Goal: Task Accomplishment & Management: Manage account settings

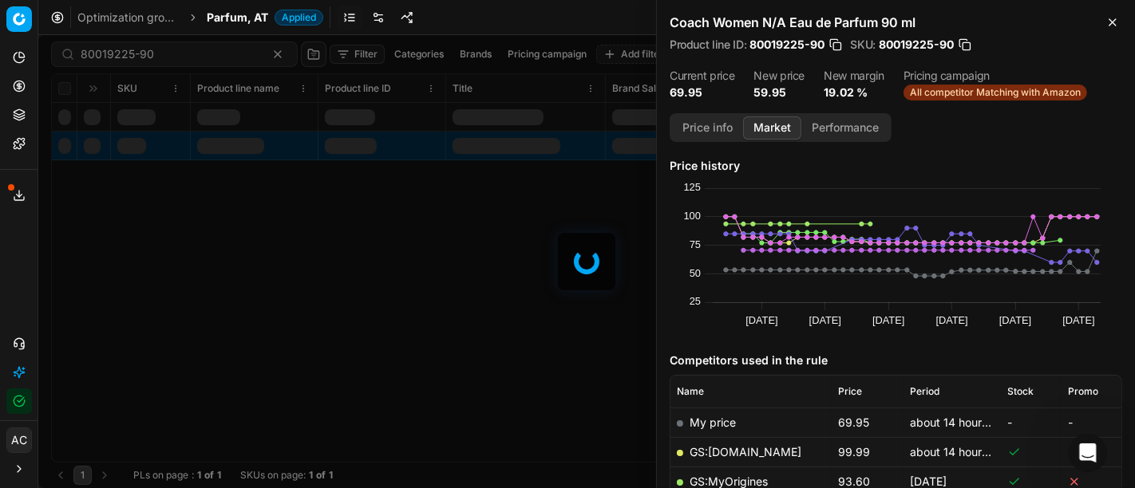
scroll to position [226, 0]
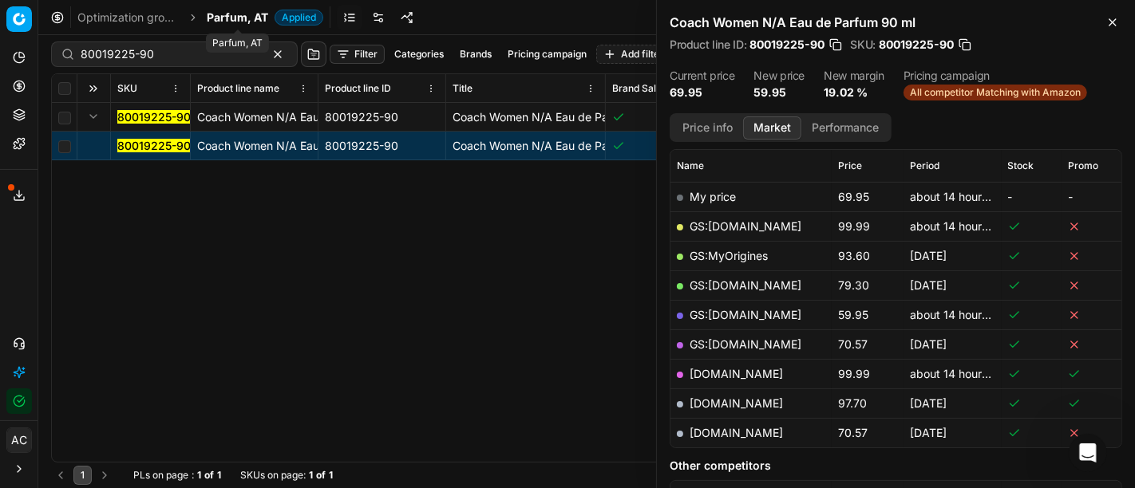
click at [235, 16] on span "Parfum, AT" at bounding box center [237, 18] width 61 height 16
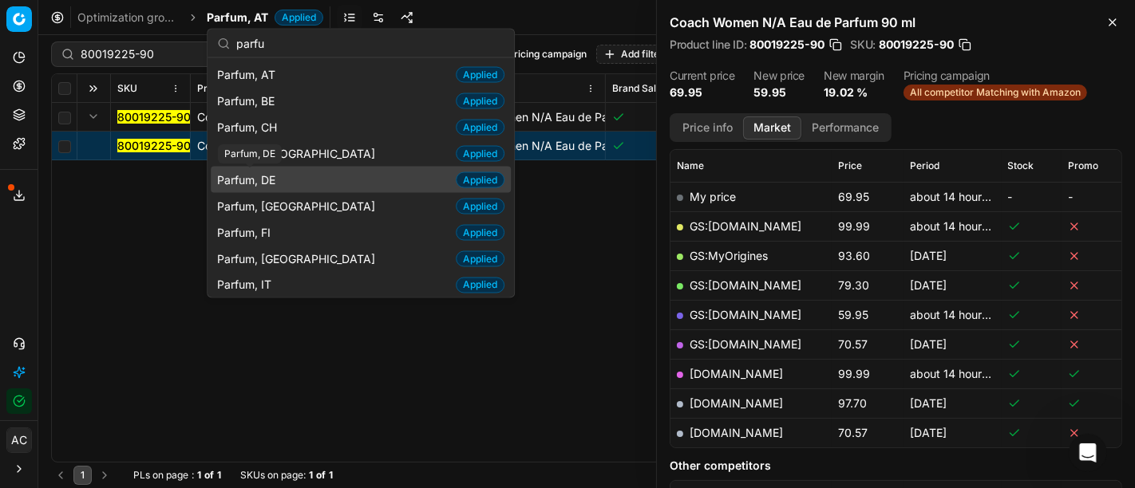
type input "parfu"
click at [278, 175] on span "Parfum, DE" at bounding box center [249, 180] width 65 height 16
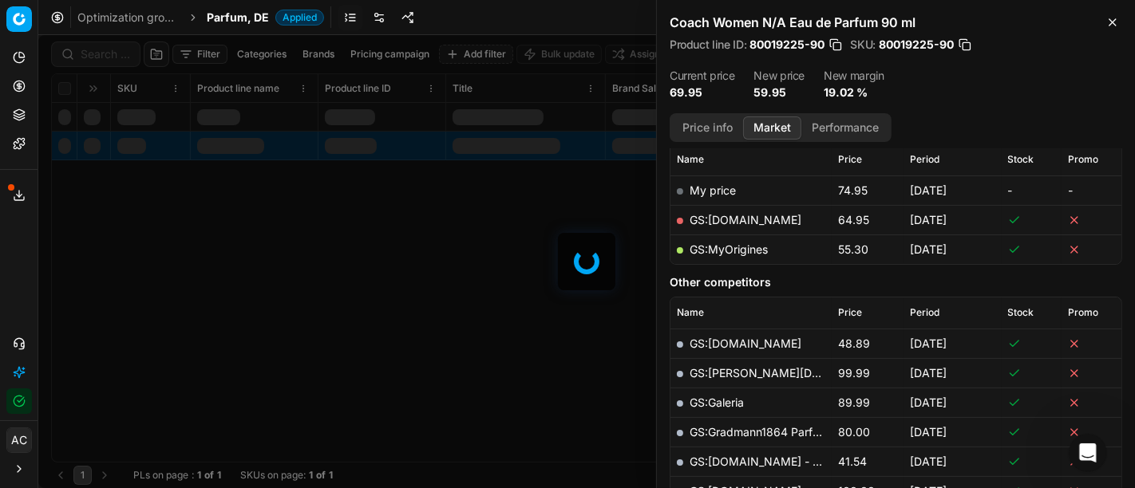
click at [99, 50] on div at bounding box center [586, 261] width 1097 height 453
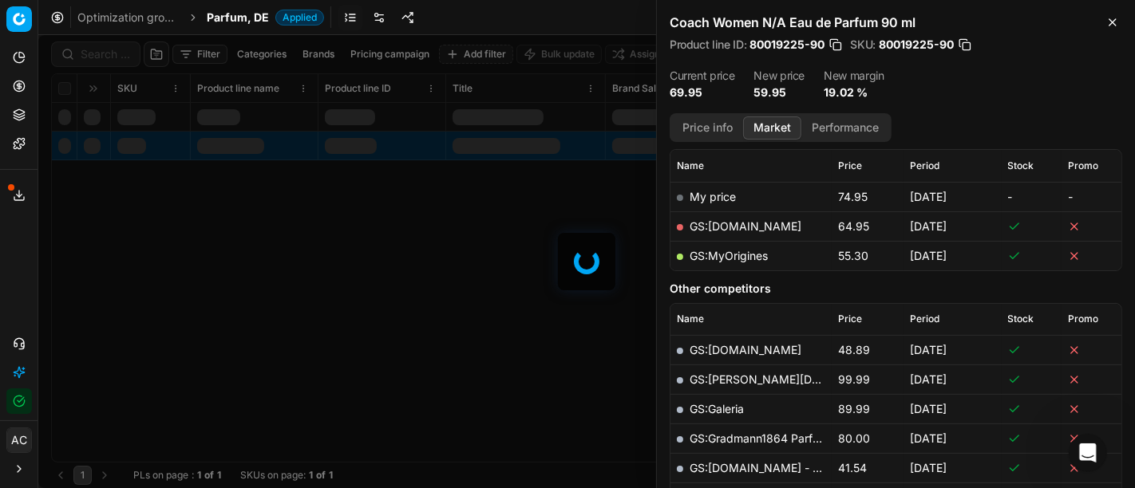
click at [99, 50] on div at bounding box center [586, 261] width 1097 height 453
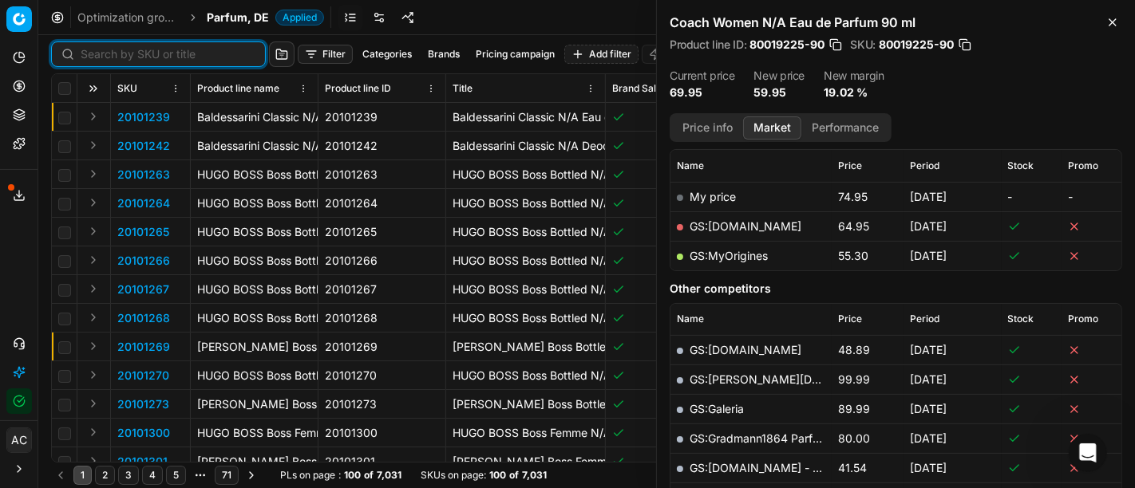
click at [99, 50] on input at bounding box center [168, 54] width 175 height 16
paste input "20101273"
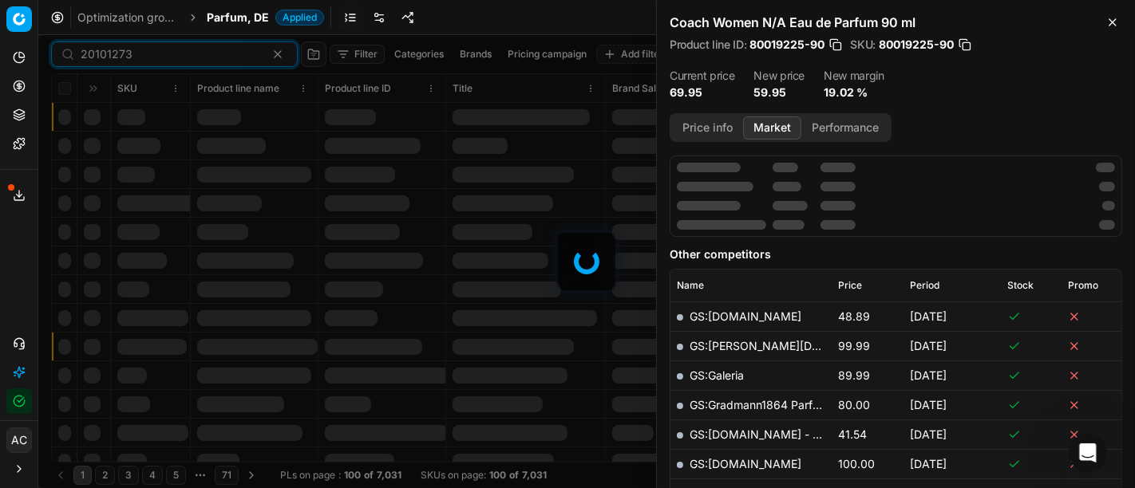
scroll to position [226, 0]
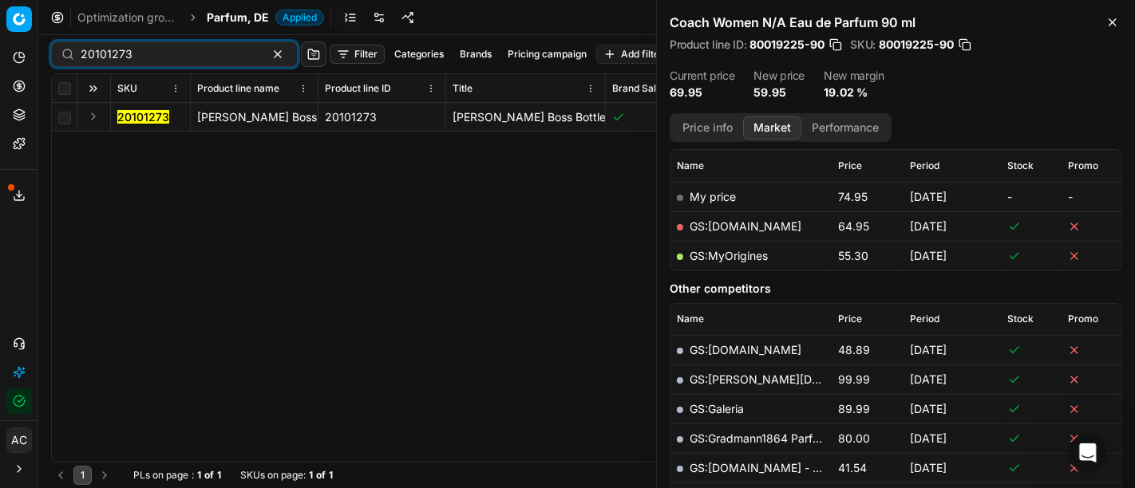
click at [91, 117] on button "Expand" at bounding box center [93, 116] width 19 height 19
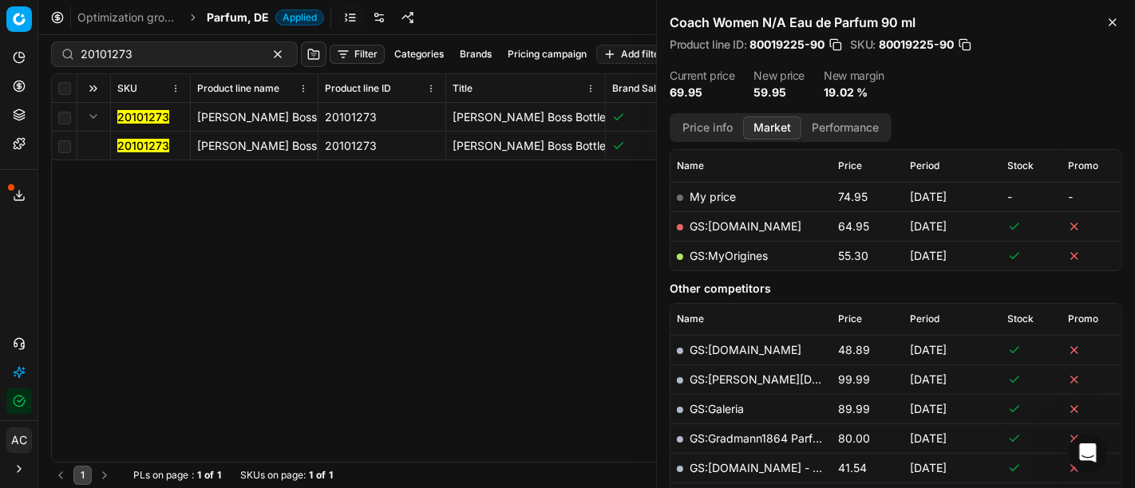
click at [134, 147] on mark "20101273" at bounding box center [143, 146] width 52 height 14
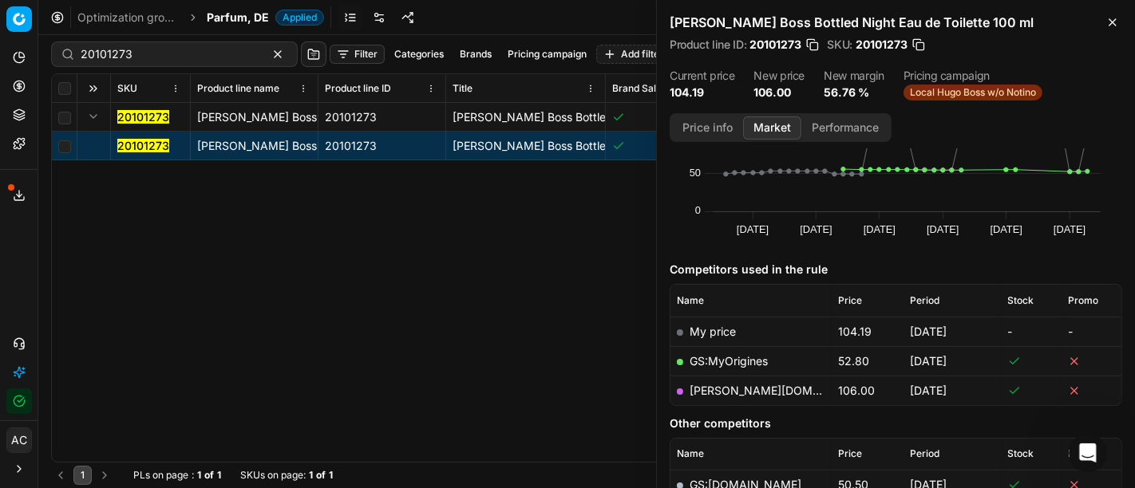
scroll to position [93, 0]
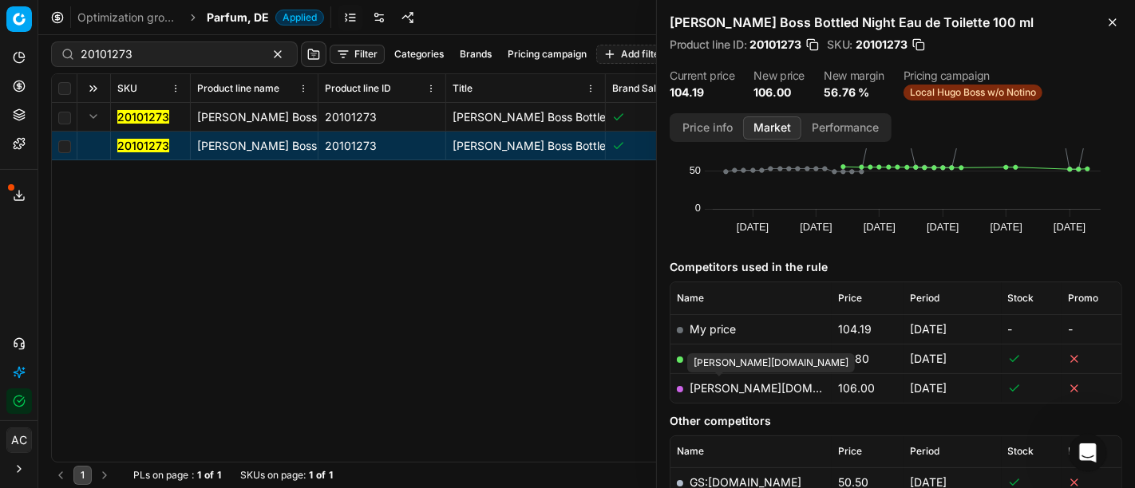
click at [724, 386] on link "[PERSON_NAME][DOMAIN_NAME]" at bounding box center [782, 389] width 185 height 14
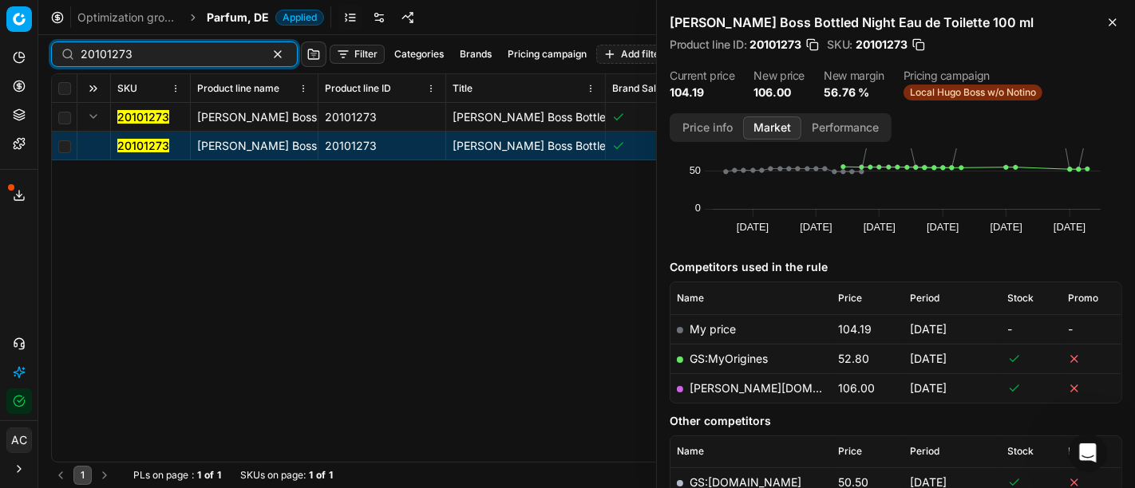
click at [176, 56] on input "20101273" at bounding box center [168, 54] width 175 height 16
paste input "678"
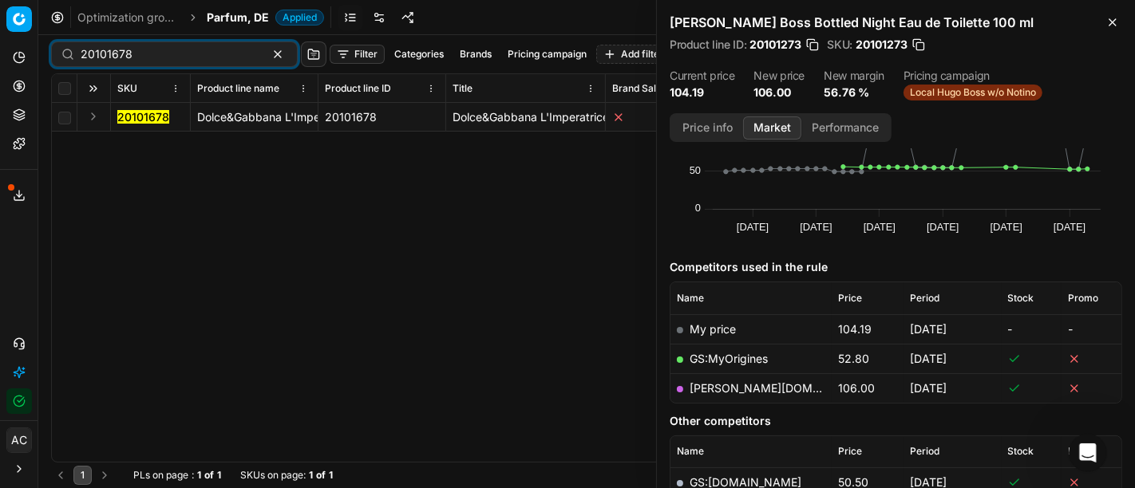
click at [91, 118] on button "Expand" at bounding box center [93, 116] width 19 height 19
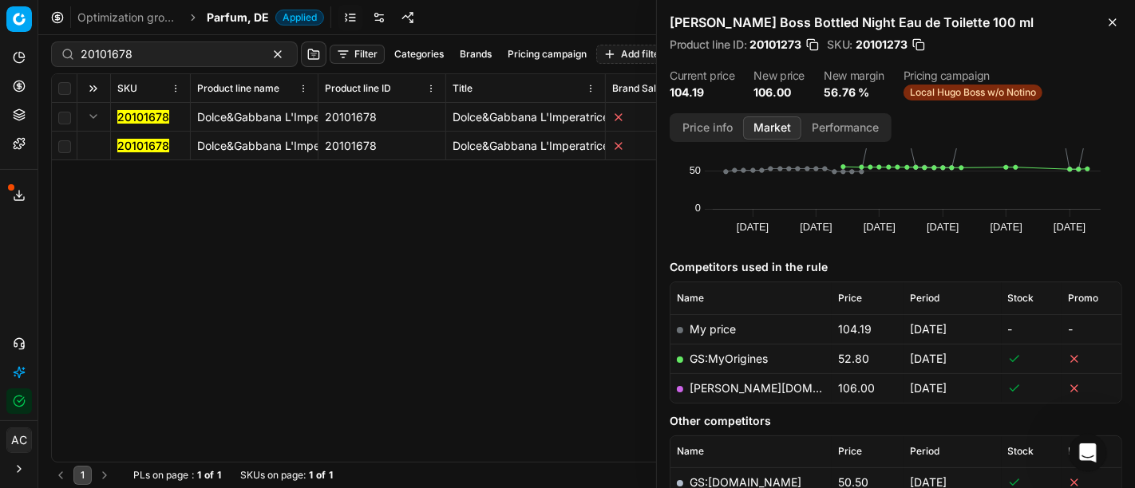
click at [131, 144] on mark "20101678" at bounding box center [143, 146] width 52 height 14
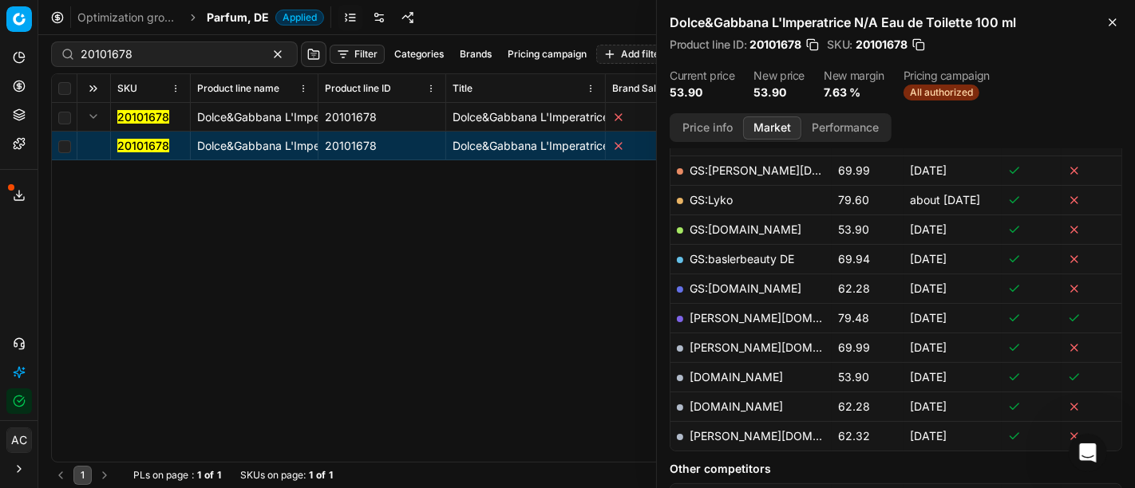
scroll to position [287, 0]
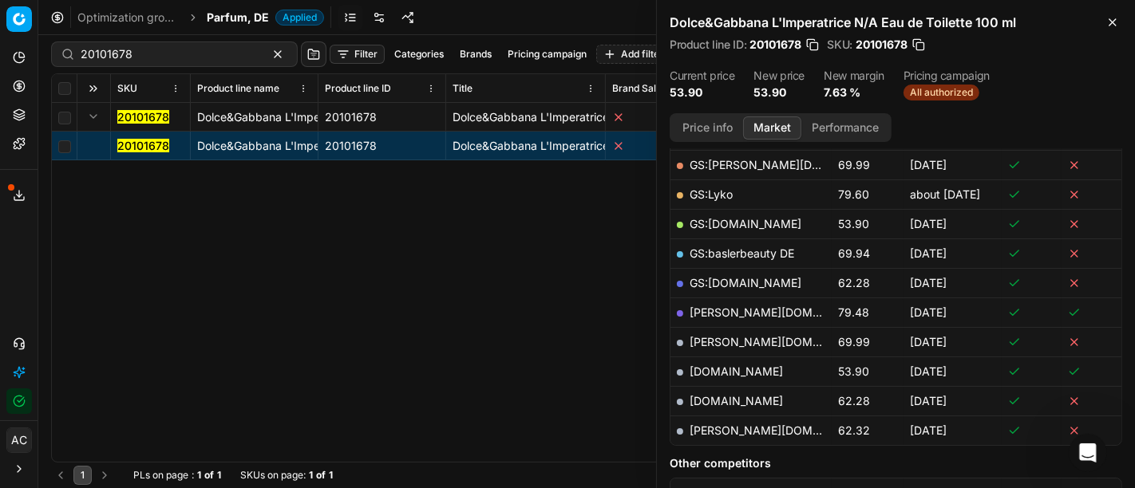
click at [714, 131] on button "Price info" at bounding box center [707, 128] width 71 height 23
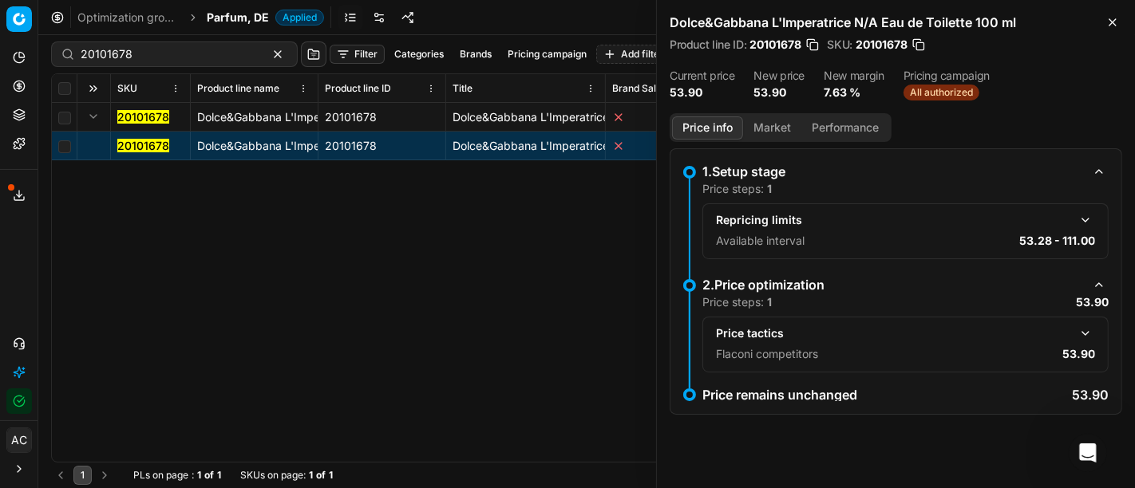
click at [1086, 334] on button "button" at bounding box center [1085, 333] width 19 height 19
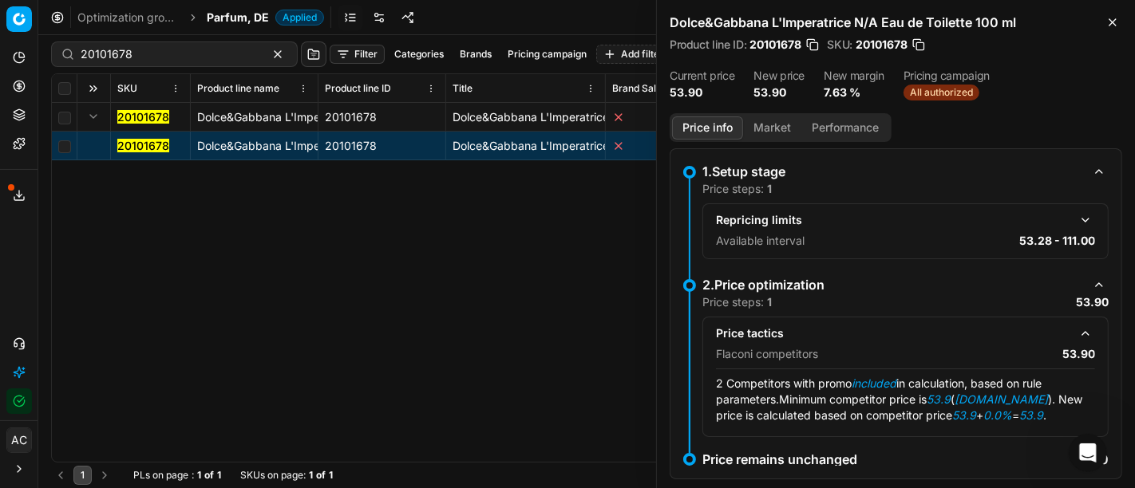
scroll to position [0, 0]
click at [761, 129] on button "Market" at bounding box center [772, 128] width 58 height 23
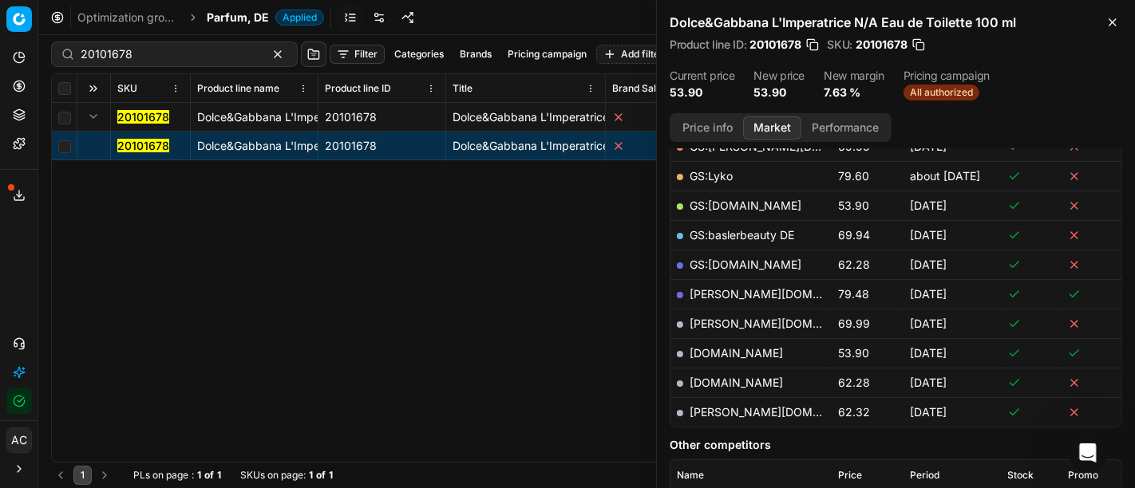
scroll to position [305, 0]
click at [722, 352] on link "[DOMAIN_NAME]" at bounding box center [736, 354] width 93 height 14
click at [210, 64] on div "20101678" at bounding box center [174, 55] width 247 height 26
paste input "80031189-50"
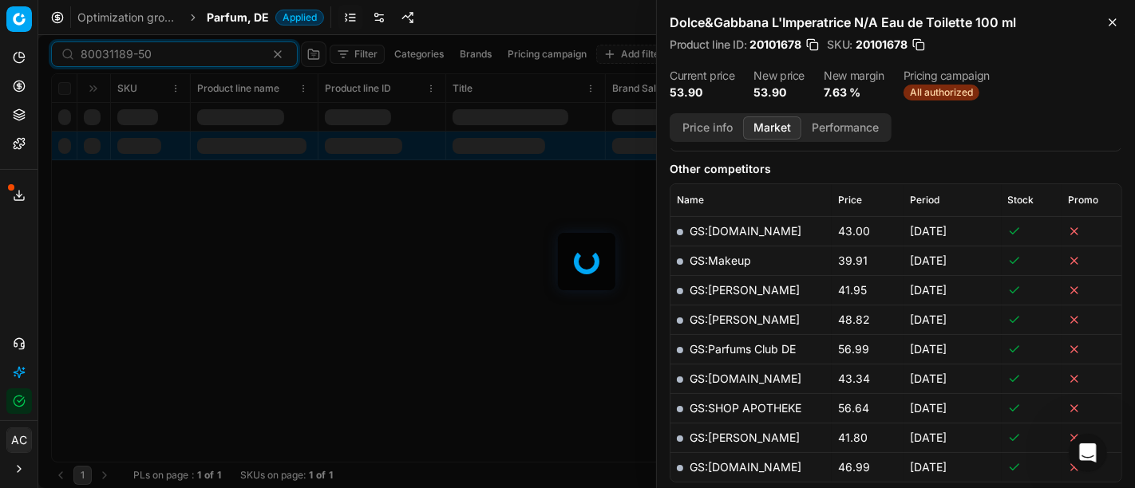
scroll to position [305, 0]
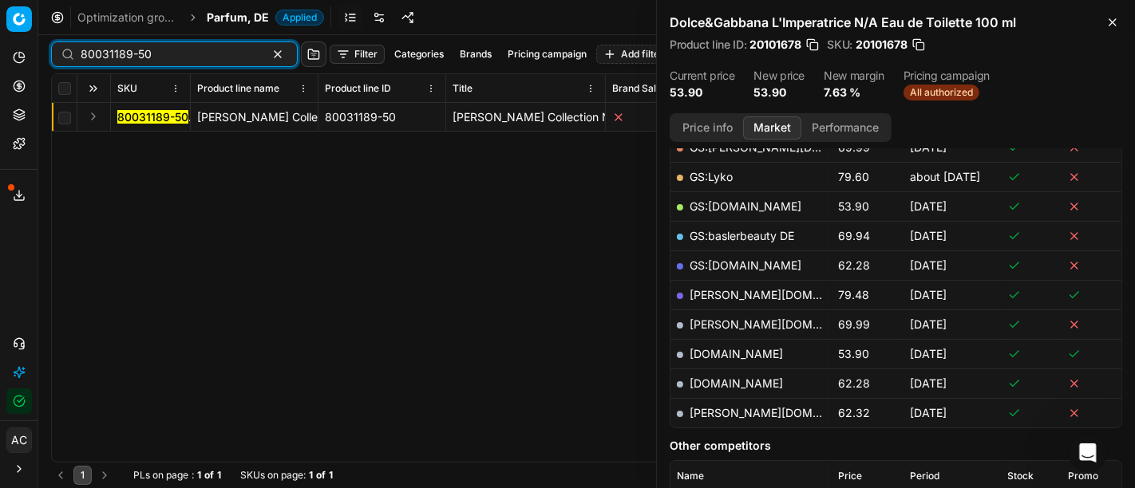
type input "80031189-50"
click at [95, 114] on button "Expand" at bounding box center [93, 116] width 19 height 19
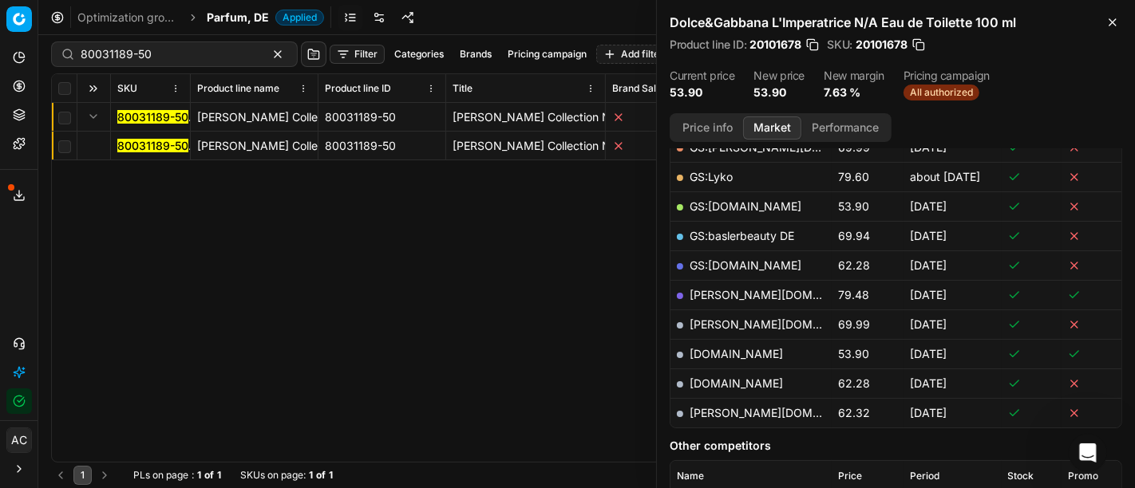
click at [156, 145] on mark "80031189-50" at bounding box center [152, 146] width 71 height 14
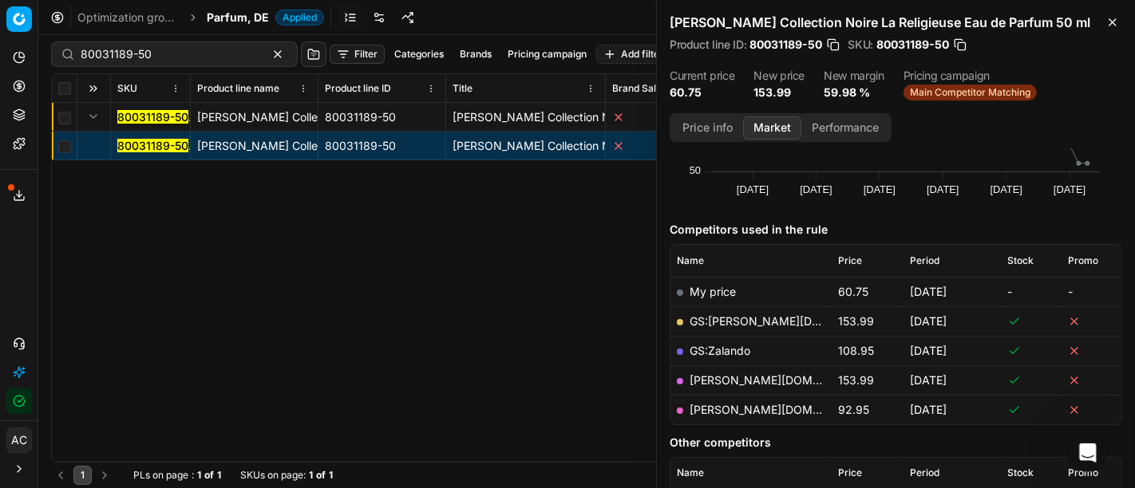
scroll to position [131, 0]
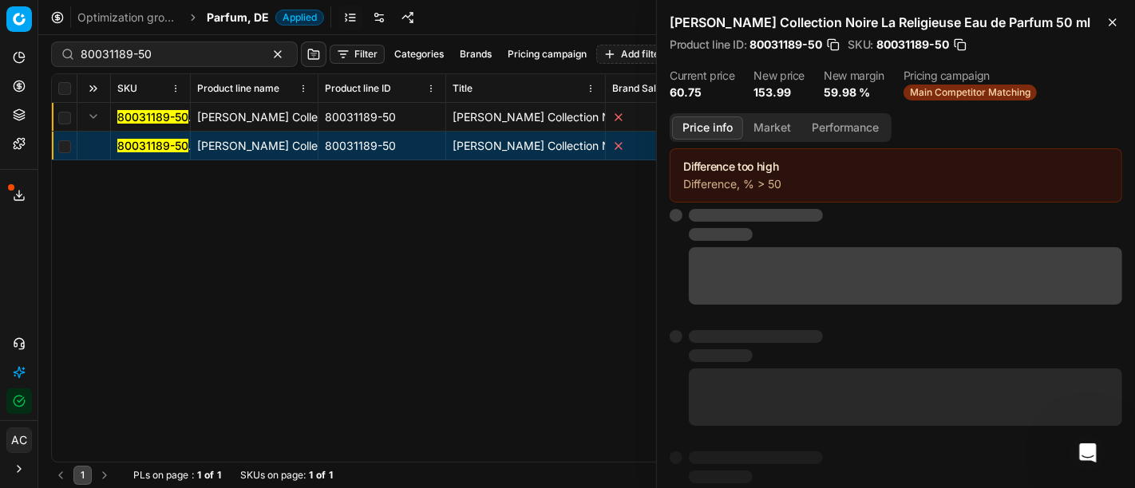
click at [710, 120] on button "Price info" at bounding box center [707, 128] width 71 height 23
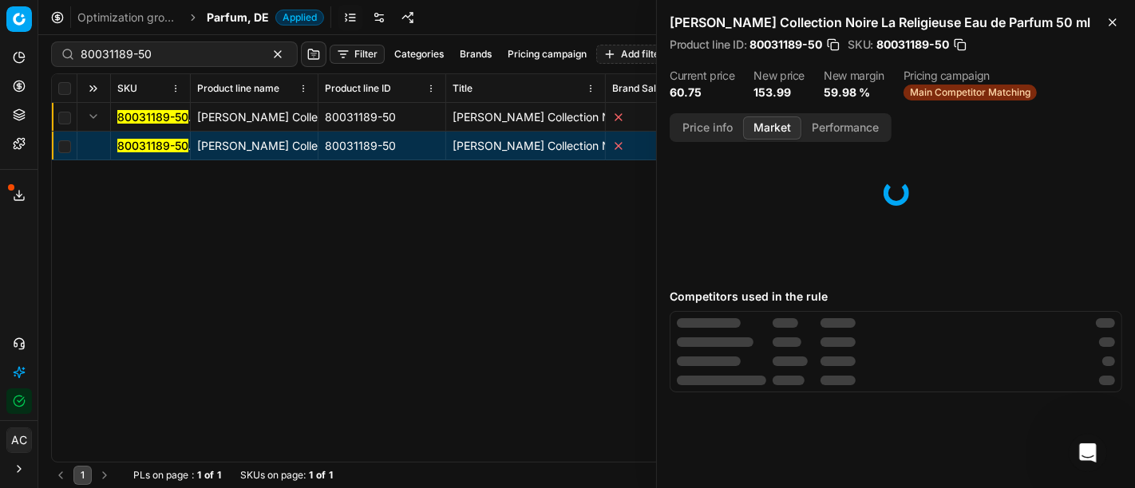
scroll to position [0, 0]
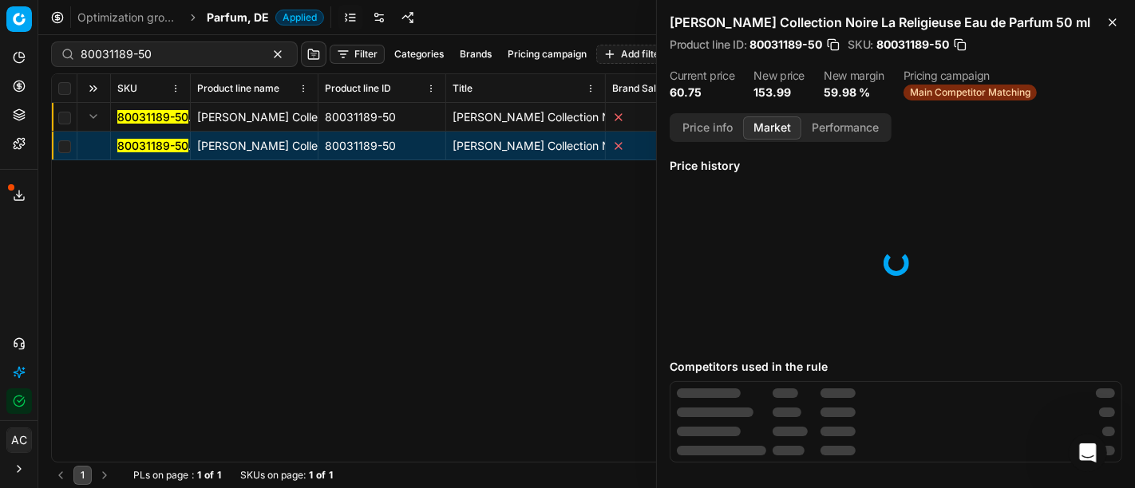
click at [775, 121] on button "Market" at bounding box center [772, 128] width 58 height 23
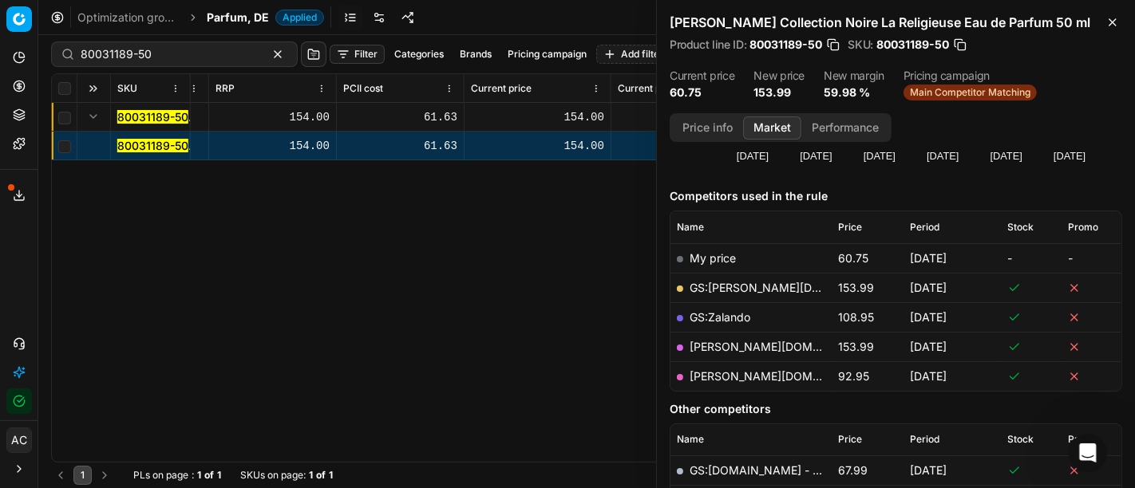
scroll to position [0, 892]
click at [433, 307] on div "SKU Product line name Product line ID Title Brand Sales Flag Brand Special Disp…" at bounding box center [587, 268] width 1070 height 388
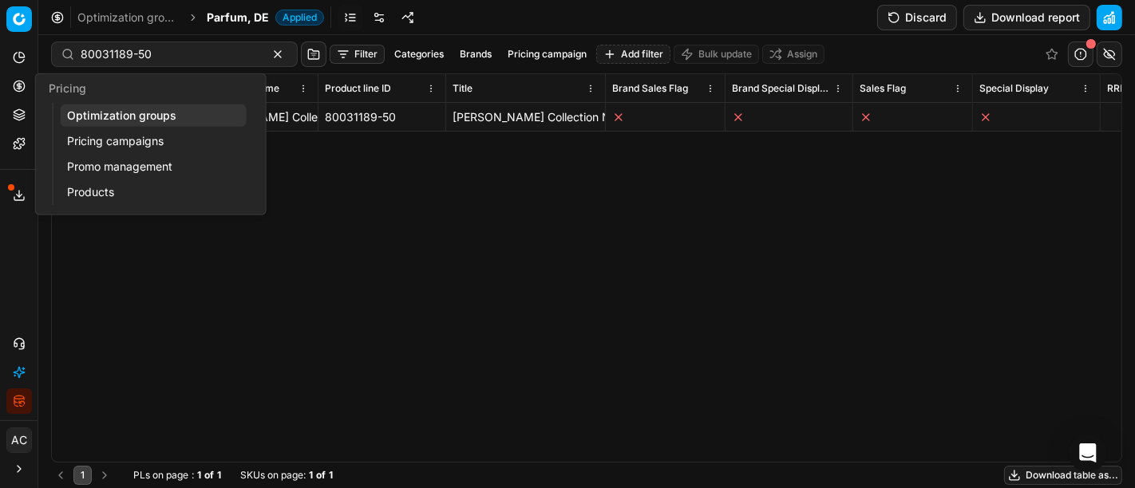
click at [22, 83] on icon at bounding box center [19, 86] width 13 height 13
click at [73, 114] on link "Optimization groups" at bounding box center [154, 116] width 186 height 22
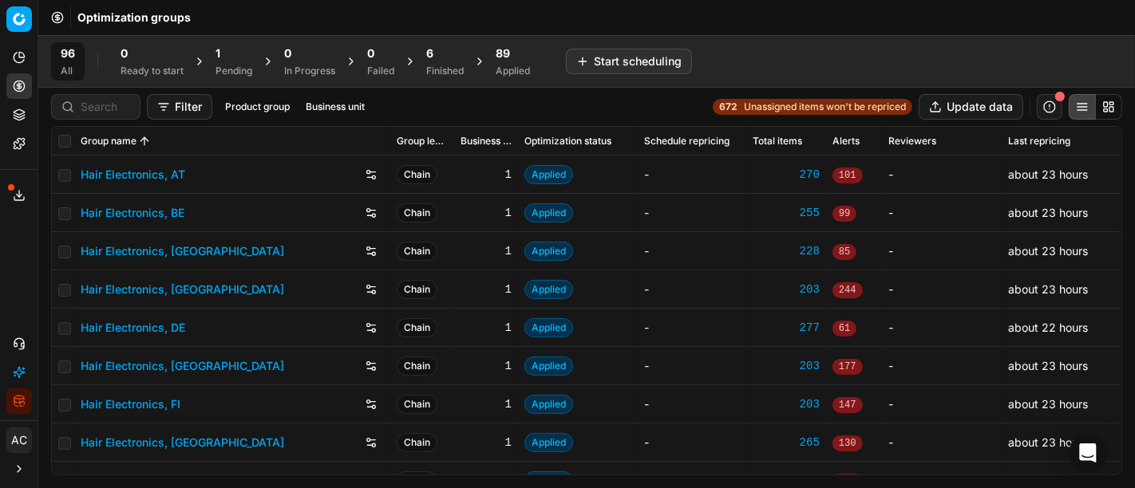
click at [498, 67] on div "89 Applied" at bounding box center [512, 61] width 53 height 38
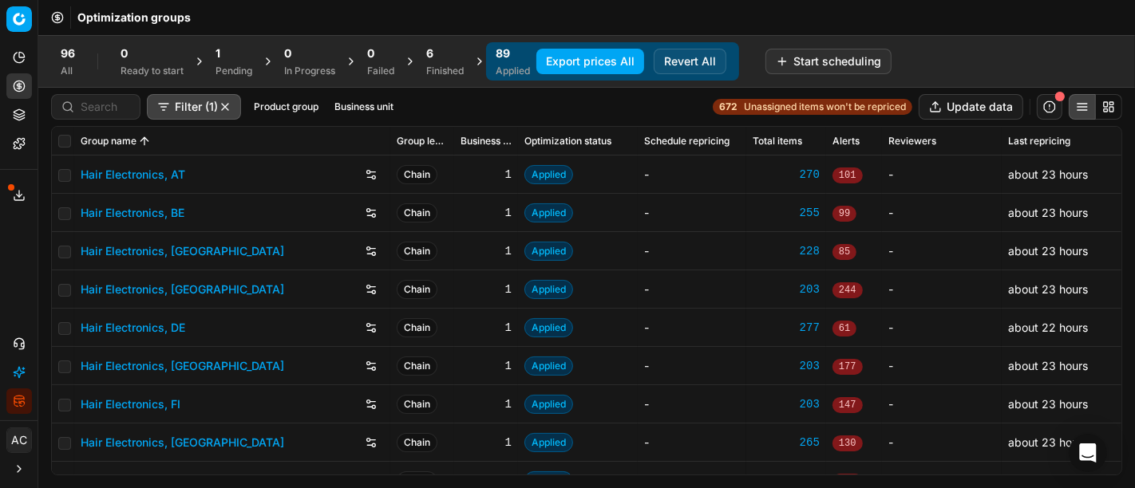
click at [442, 65] on div "Finished" at bounding box center [445, 71] width 38 height 13
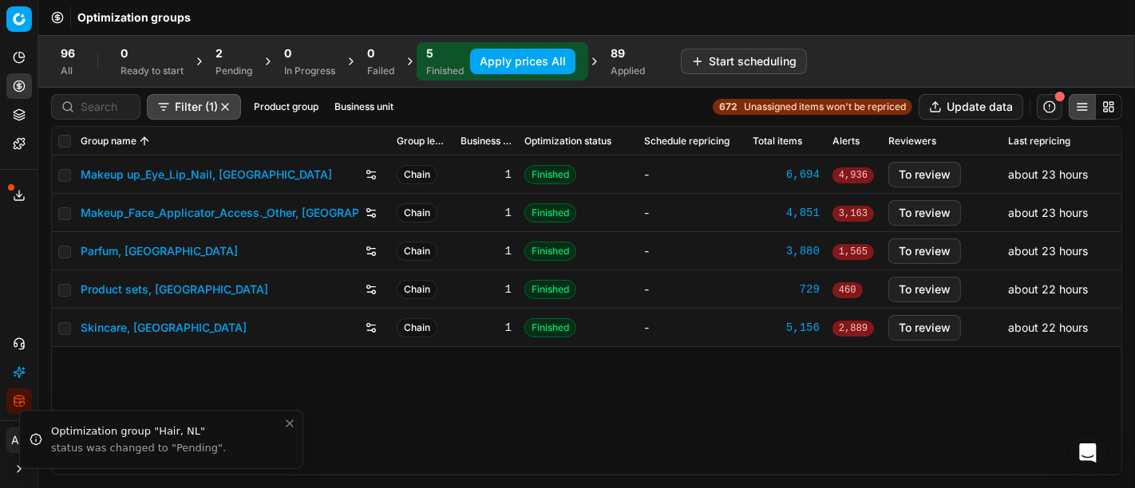
click at [614, 62] on div "89 Applied" at bounding box center [628, 61] width 34 height 32
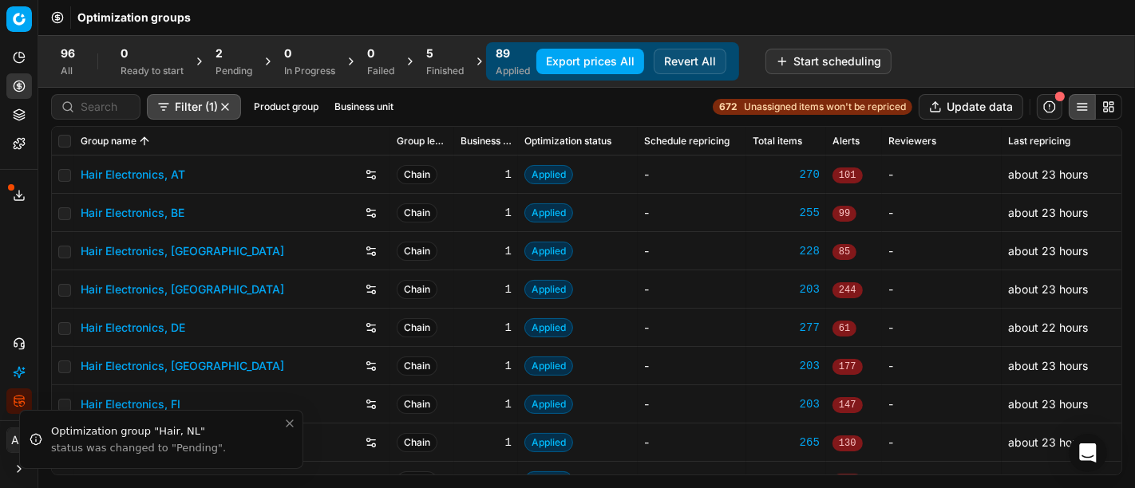
click at [387, 101] on button "Business unit" at bounding box center [364, 106] width 72 height 19
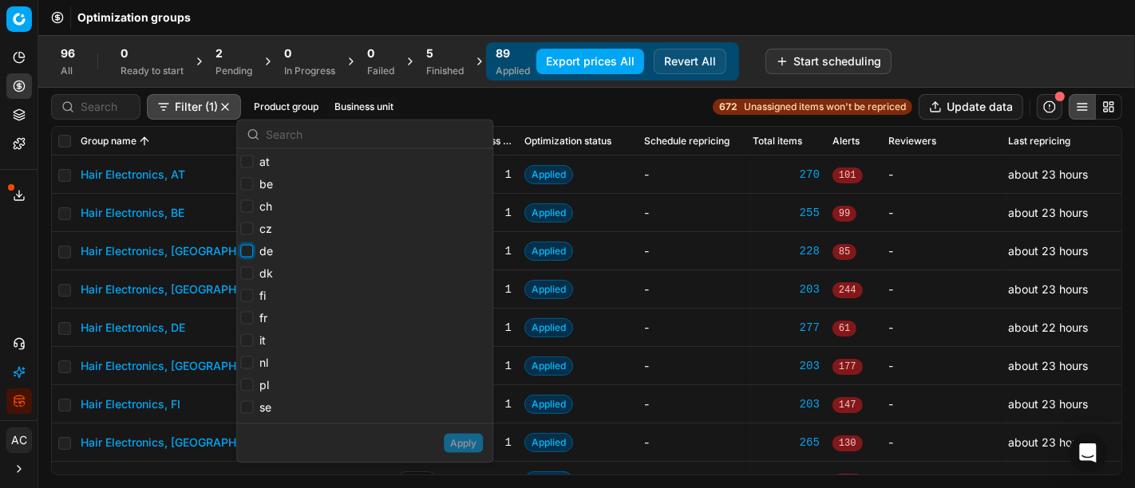
click at [244, 249] on input "de" at bounding box center [246, 251] width 13 height 13
checkbox input "true"
click at [460, 441] on button "Apply" at bounding box center [463, 443] width 39 height 19
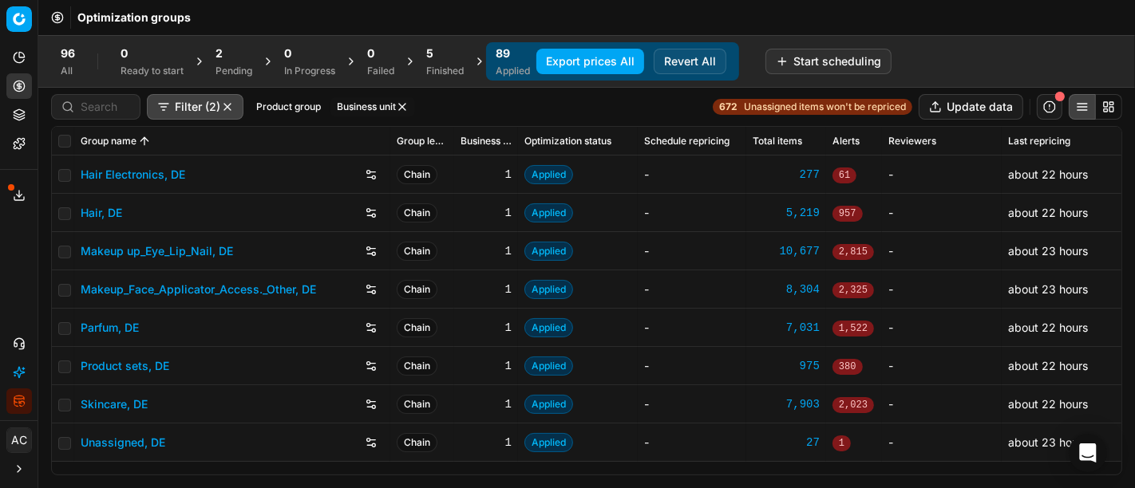
click at [77, 137] on th "Group name" at bounding box center [232, 141] width 316 height 29
click at [67, 138] on input "checkbox" at bounding box center [64, 141] width 13 height 13
checkbox input "true"
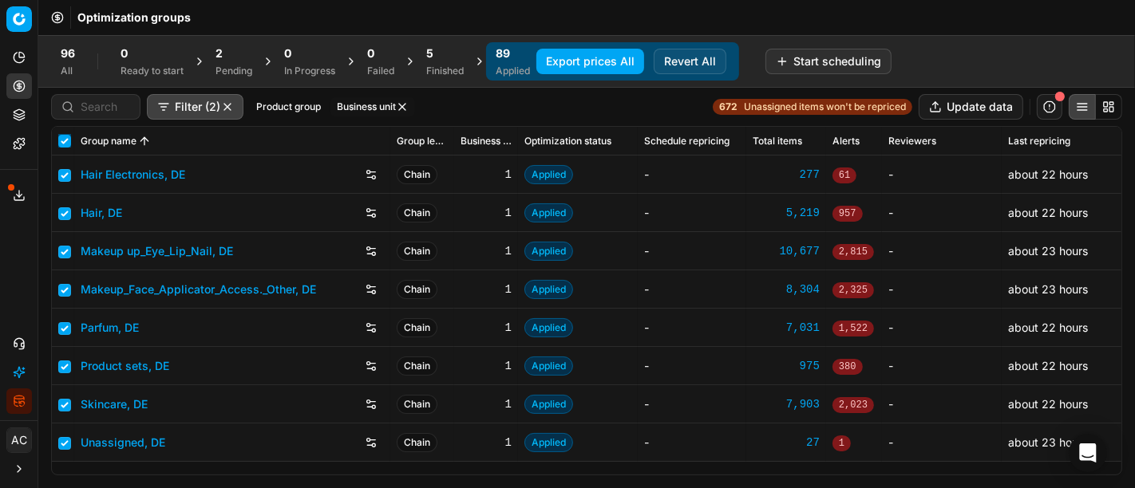
checkbox input "true"
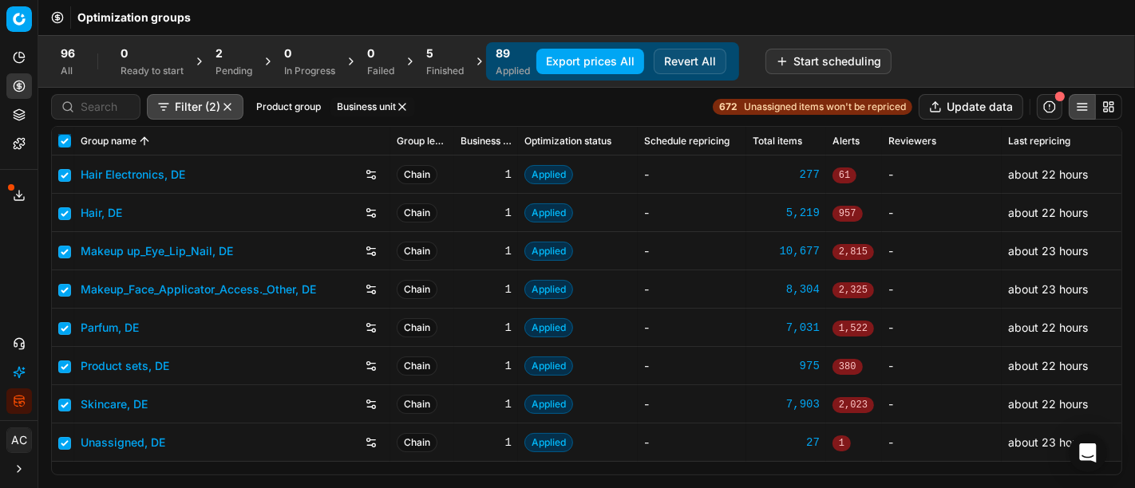
checkbox input "true"
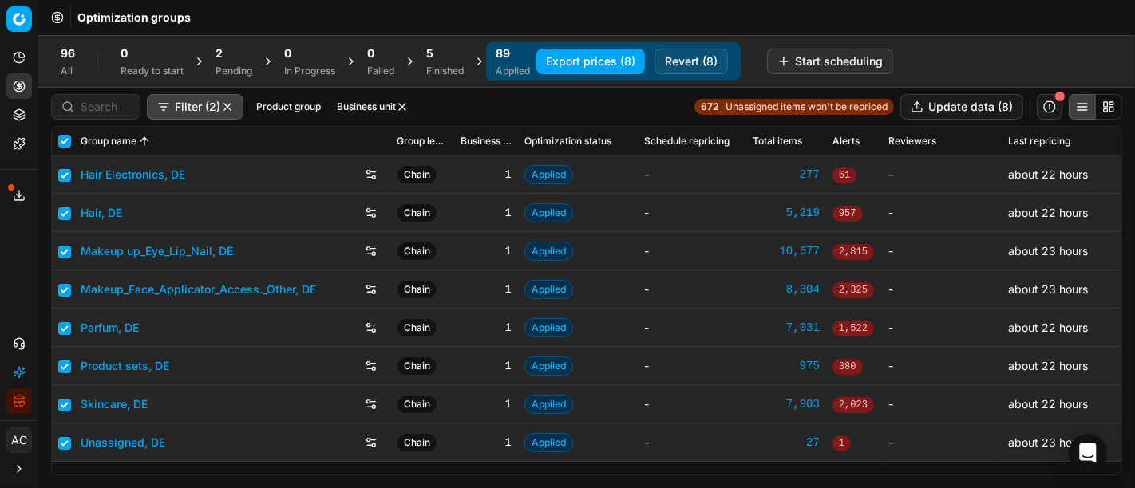
click at [690, 56] on button "Revert (8)" at bounding box center [691, 62] width 73 height 26
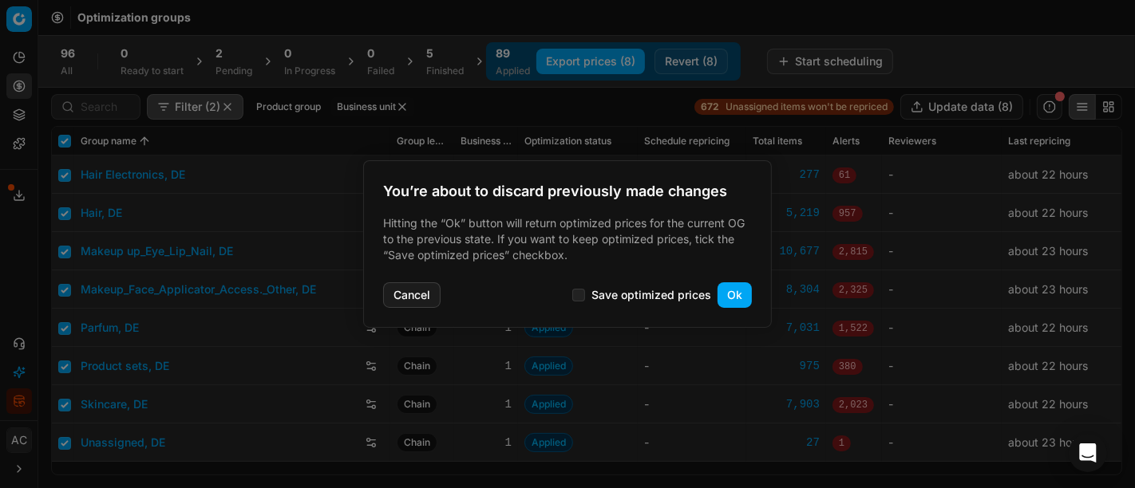
click at [732, 289] on button "Ok" at bounding box center [735, 296] width 34 height 26
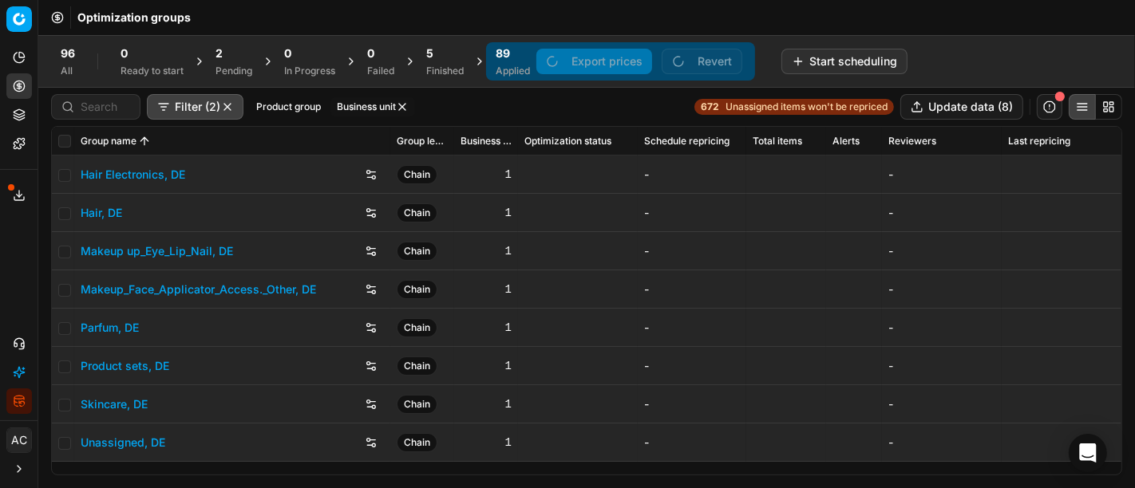
checkbox input "false"
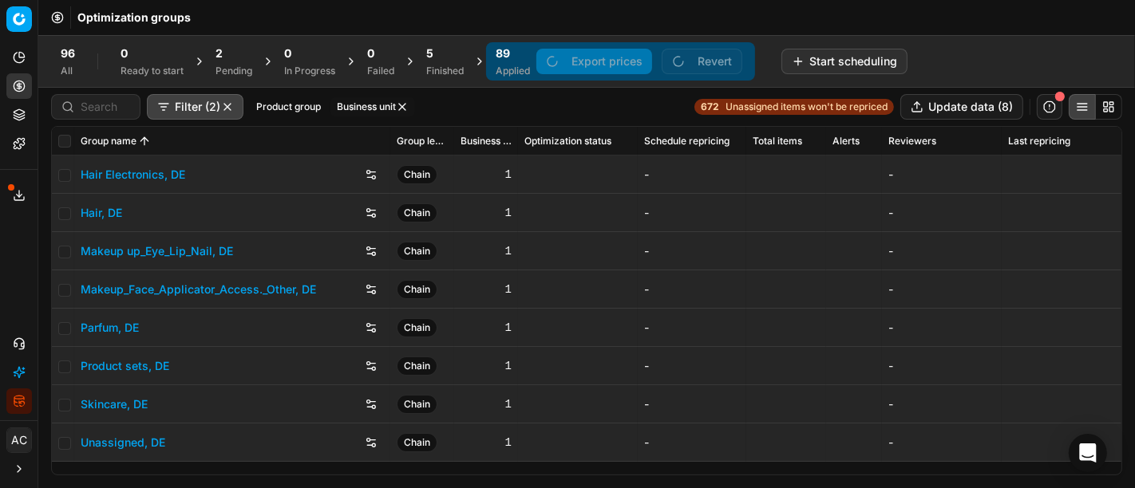
checkbox input "false"
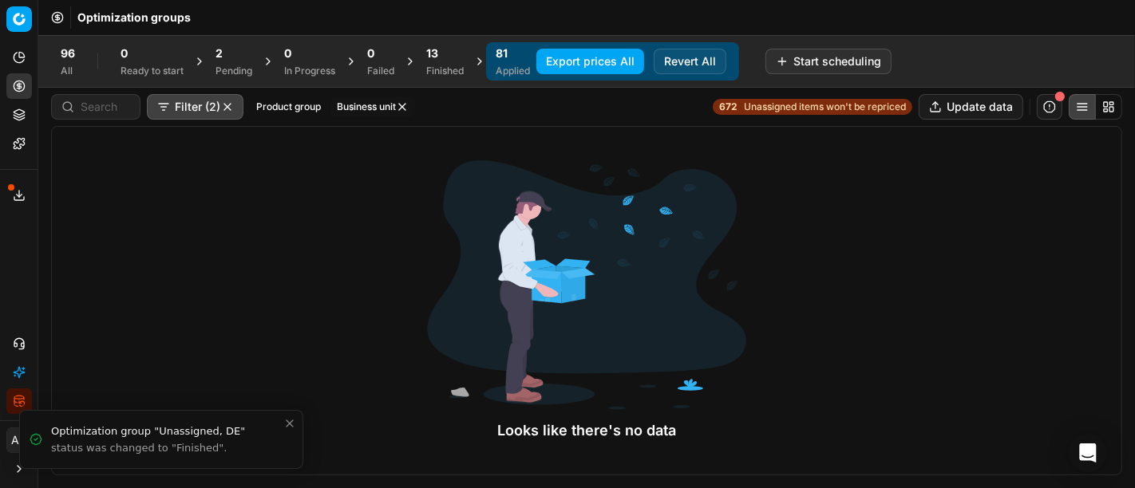
click at [450, 60] on div "13" at bounding box center [445, 53] width 38 height 16
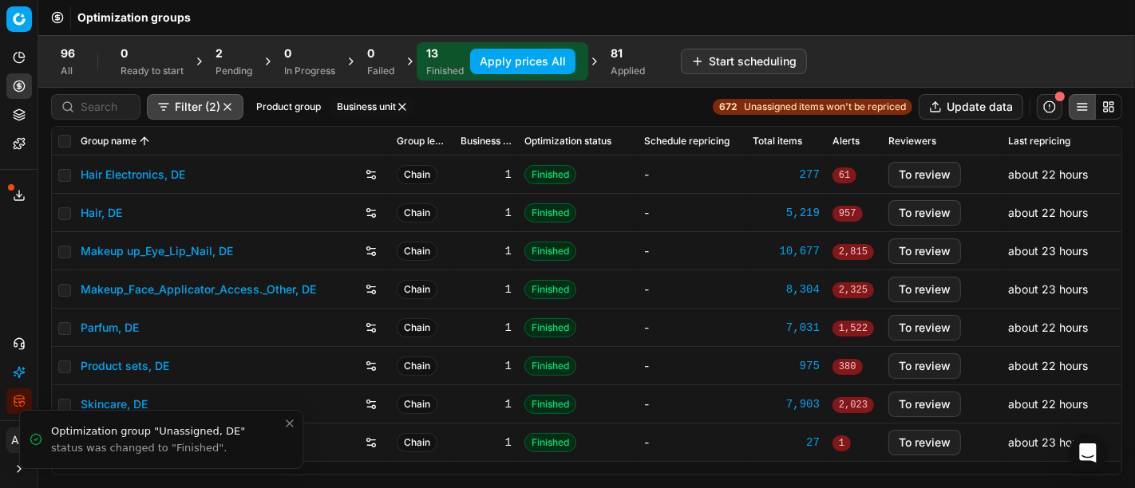
click at [151, 172] on link "Hair Electronics, DE" at bounding box center [133, 175] width 105 height 16
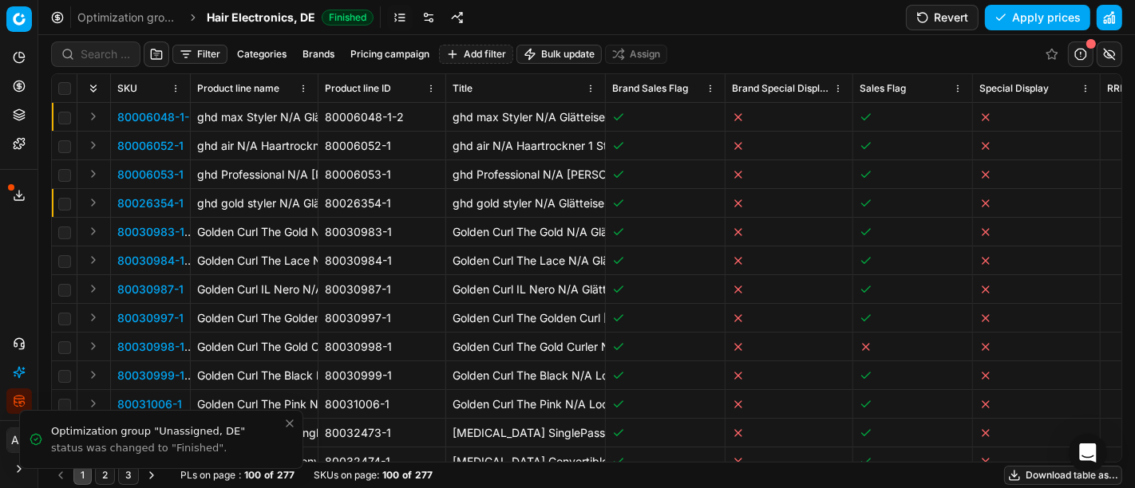
click at [425, 15] on link at bounding box center [429, 18] width 26 height 26
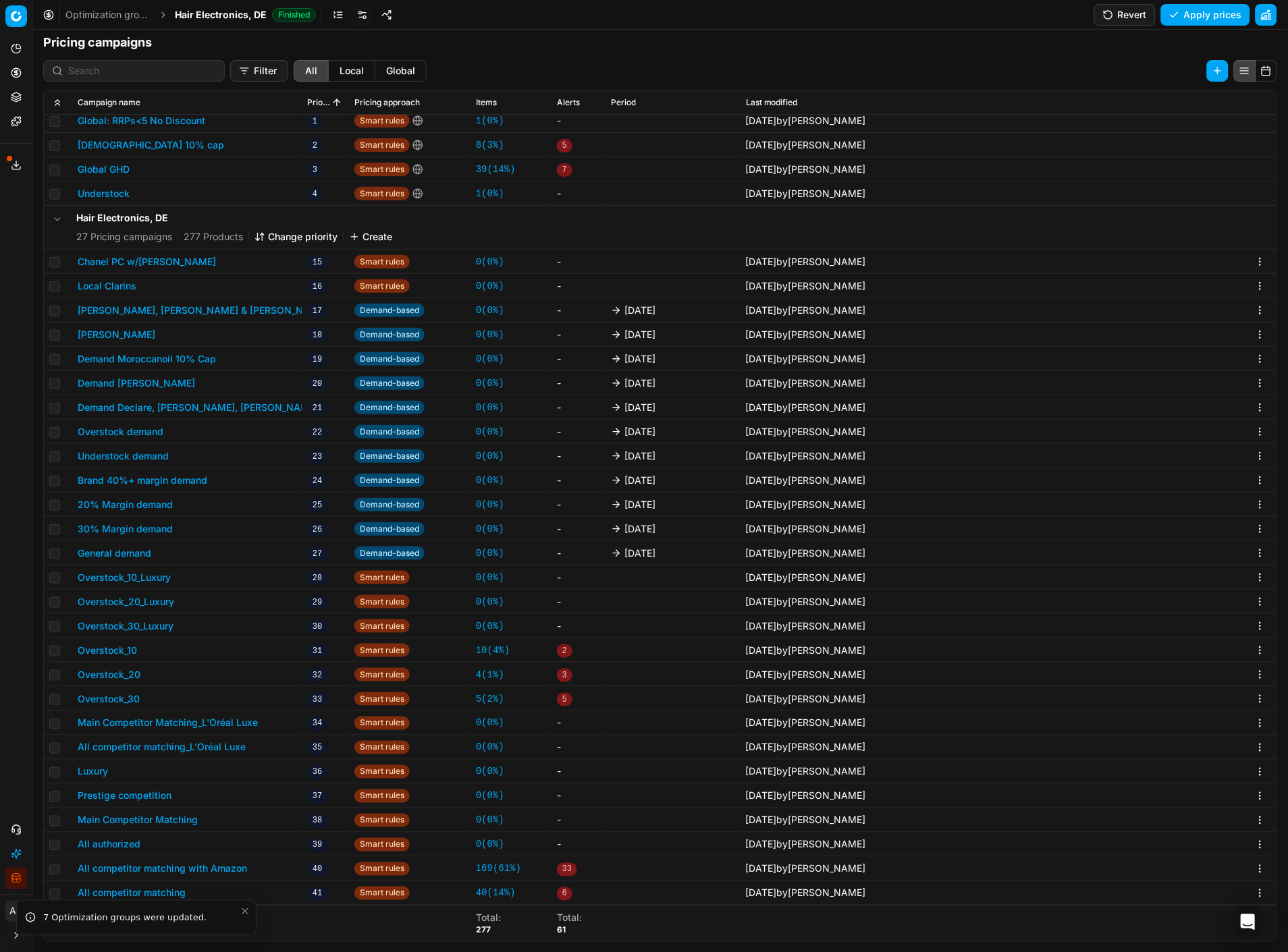
scroll to position [49, 0]
click at [238, 413] on button "Main Competitor Matching_L'Oréal Luxe" at bounding box center [167, 724] width 180 height 14
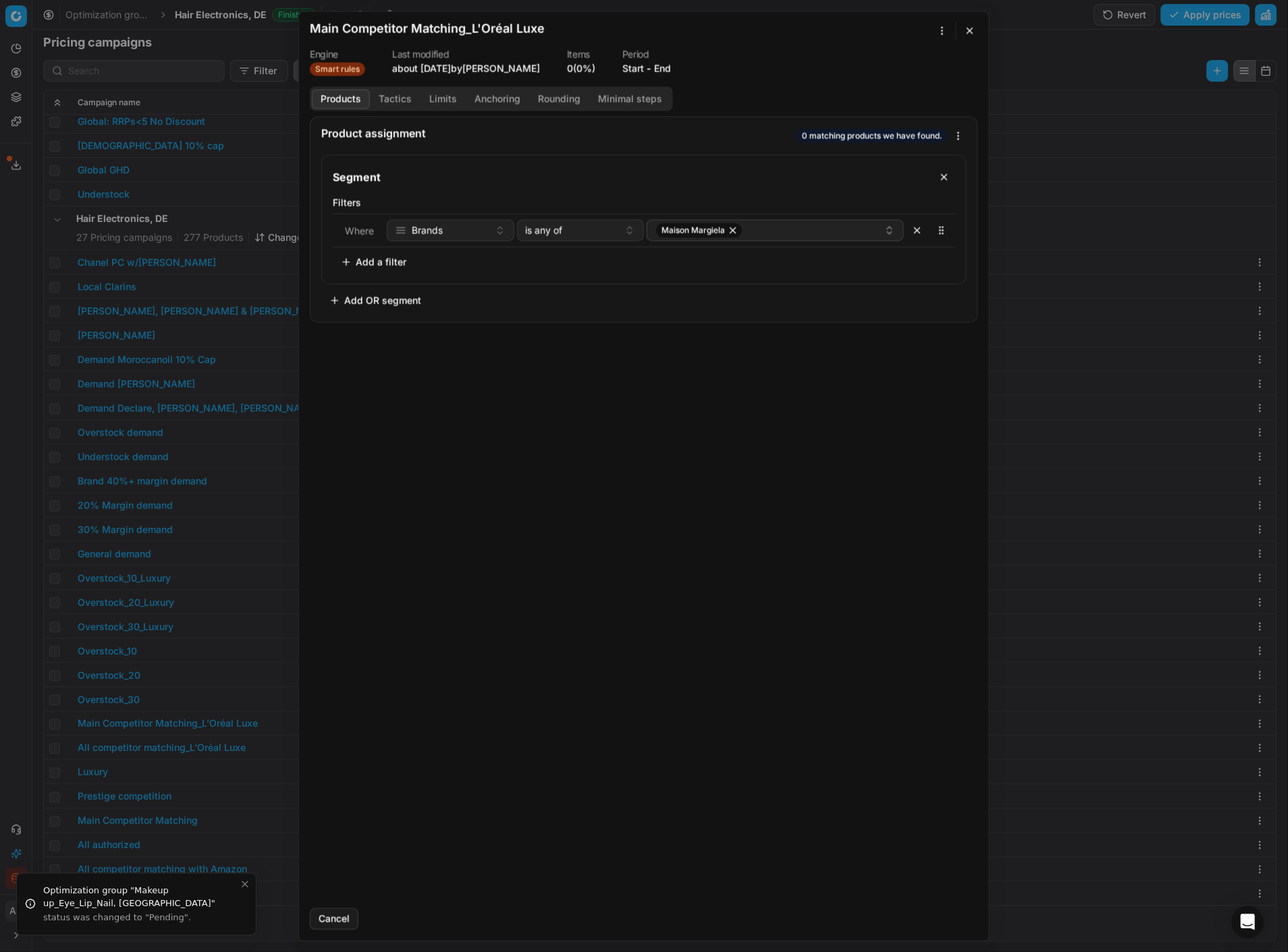
click at [394, 93] on button "Tactics" at bounding box center [395, 98] width 51 height 19
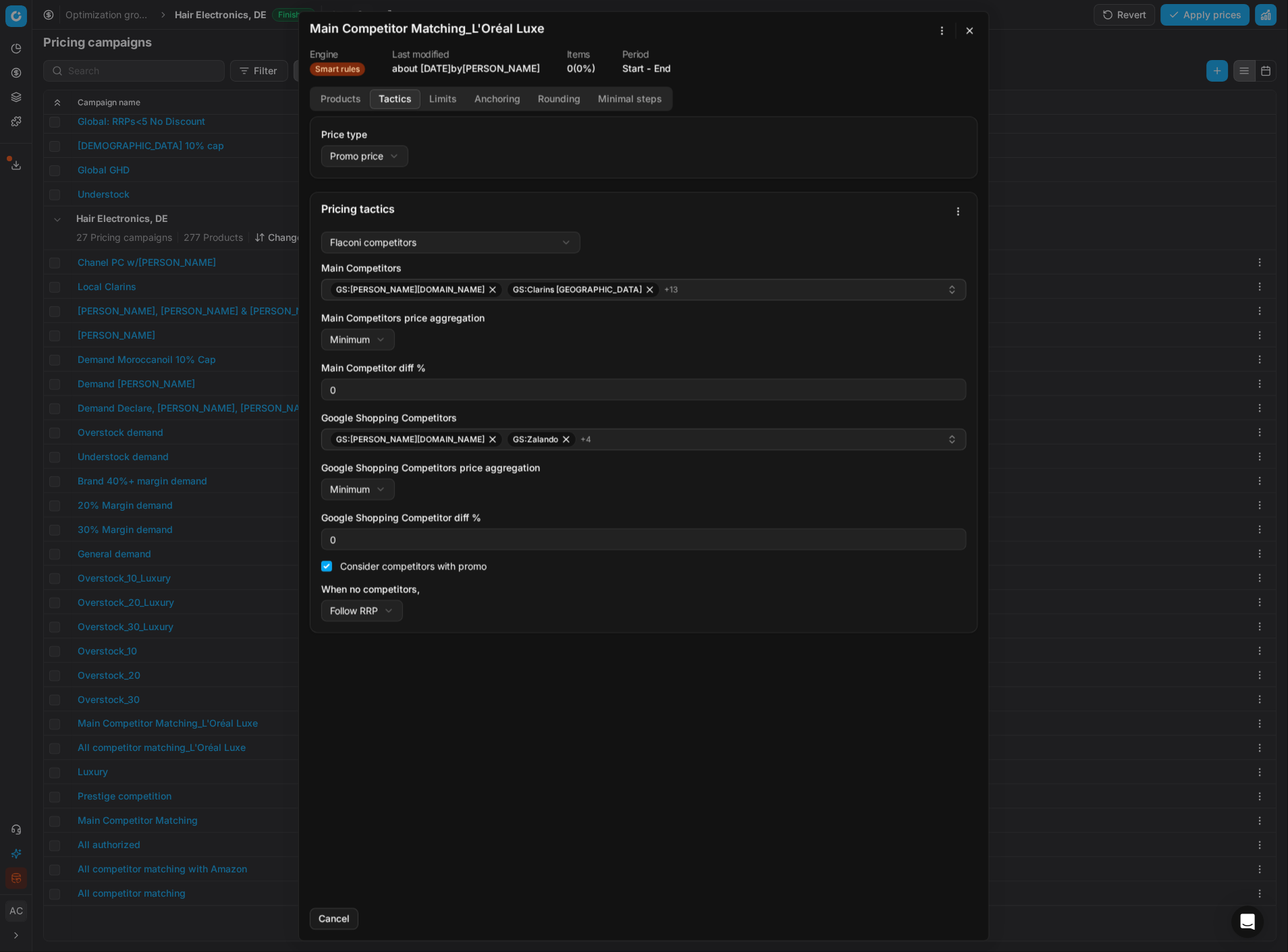
click at [333, 96] on button "Products" at bounding box center [341, 98] width 58 height 19
click at [383, 102] on button "Tactics" at bounding box center [395, 98] width 51 height 19
click at [359, 389] on input "0" at bounding box center [644, 390] width 633 height 20
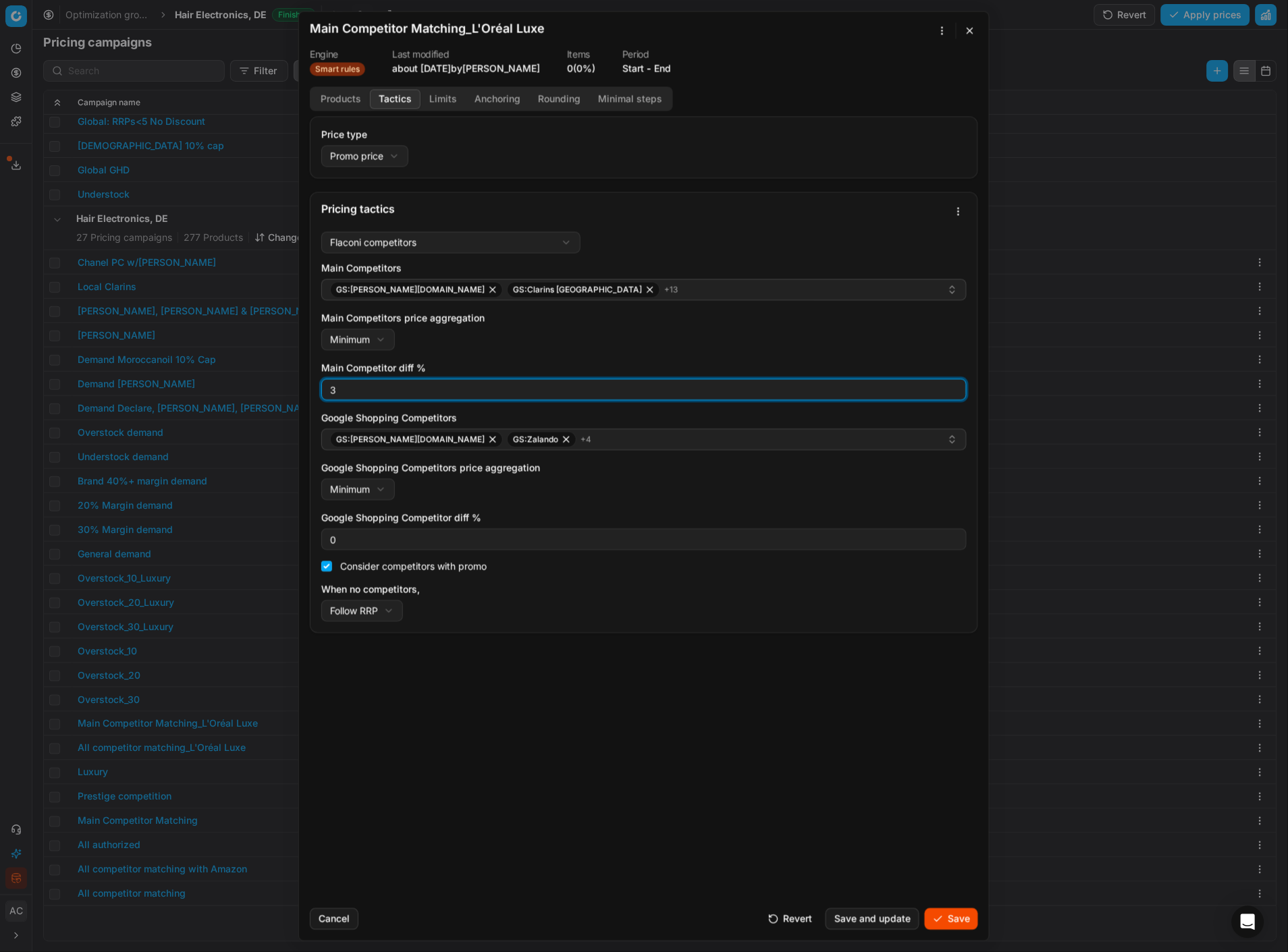
type input "3"
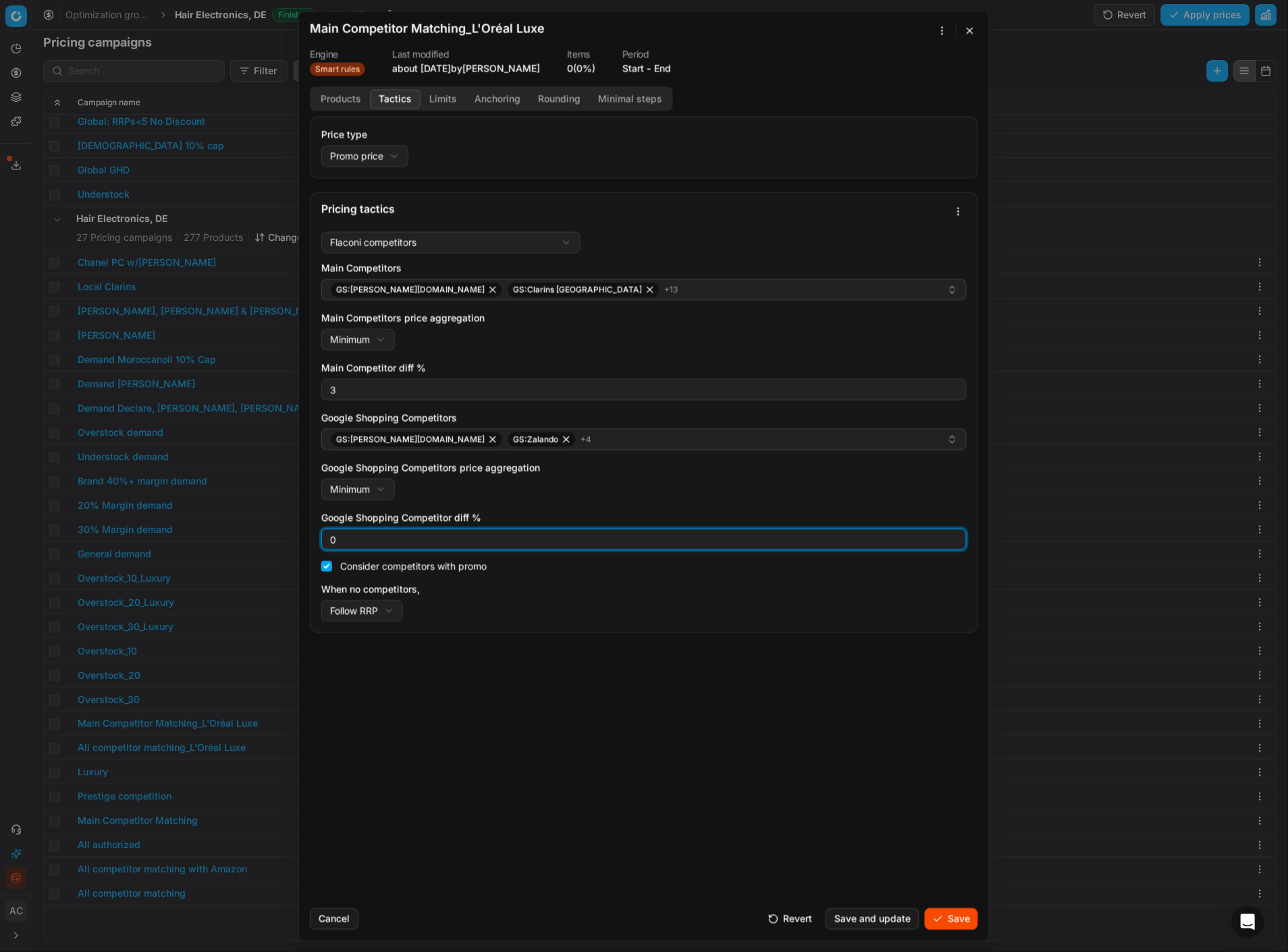
click at [372, 413] on input "0" at bounding box center [644, 539] width 633 height 20
type input "3"
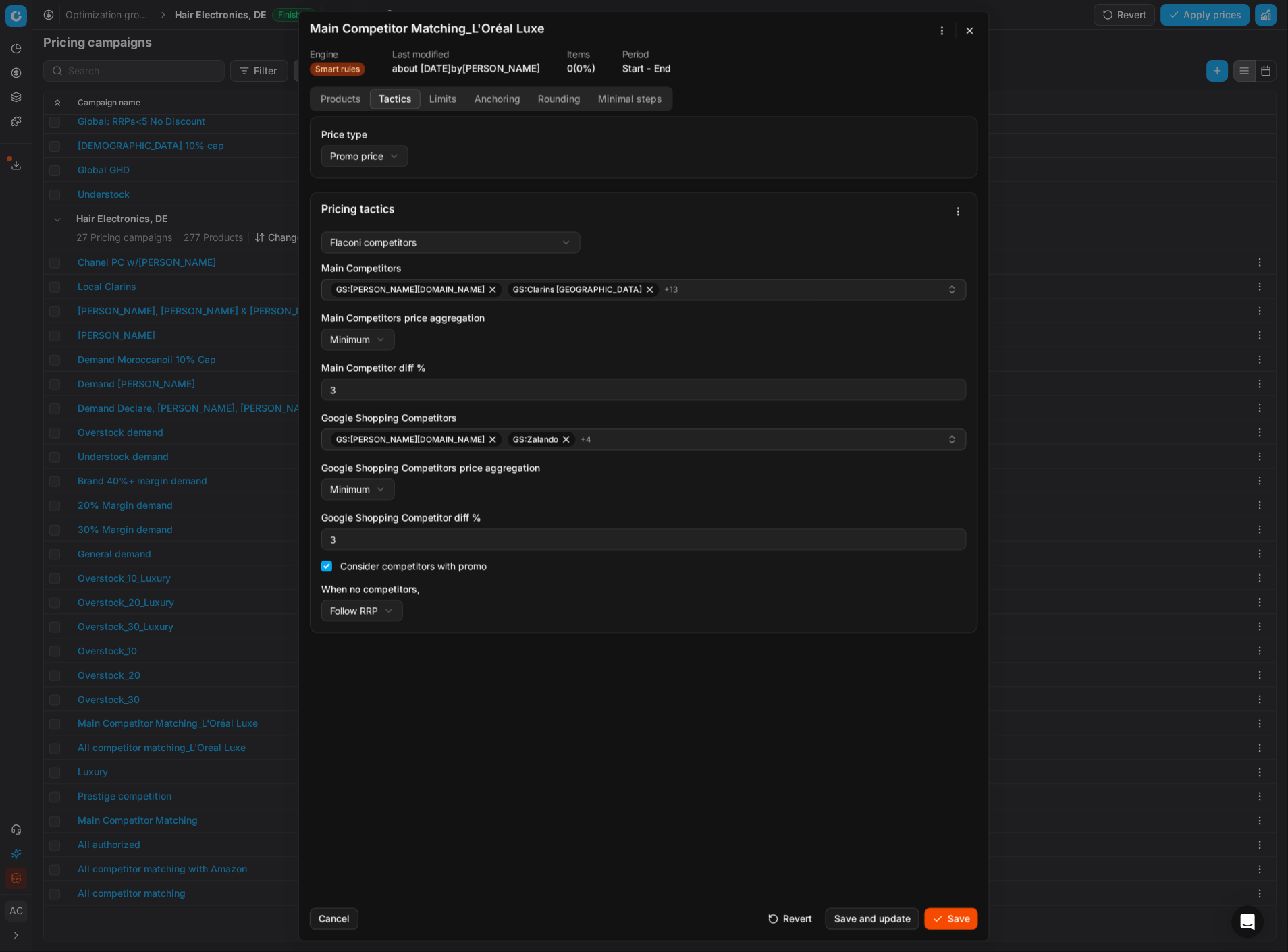
click at [480, 413] on div "Price type Promo price Default Regular price Promo price Pricing tactics Flacon…" at bounding box center [644, 506] width 690 height 781
click at [954, 413] on button "Save" at bounding box center [951, 919] width 53 height 22
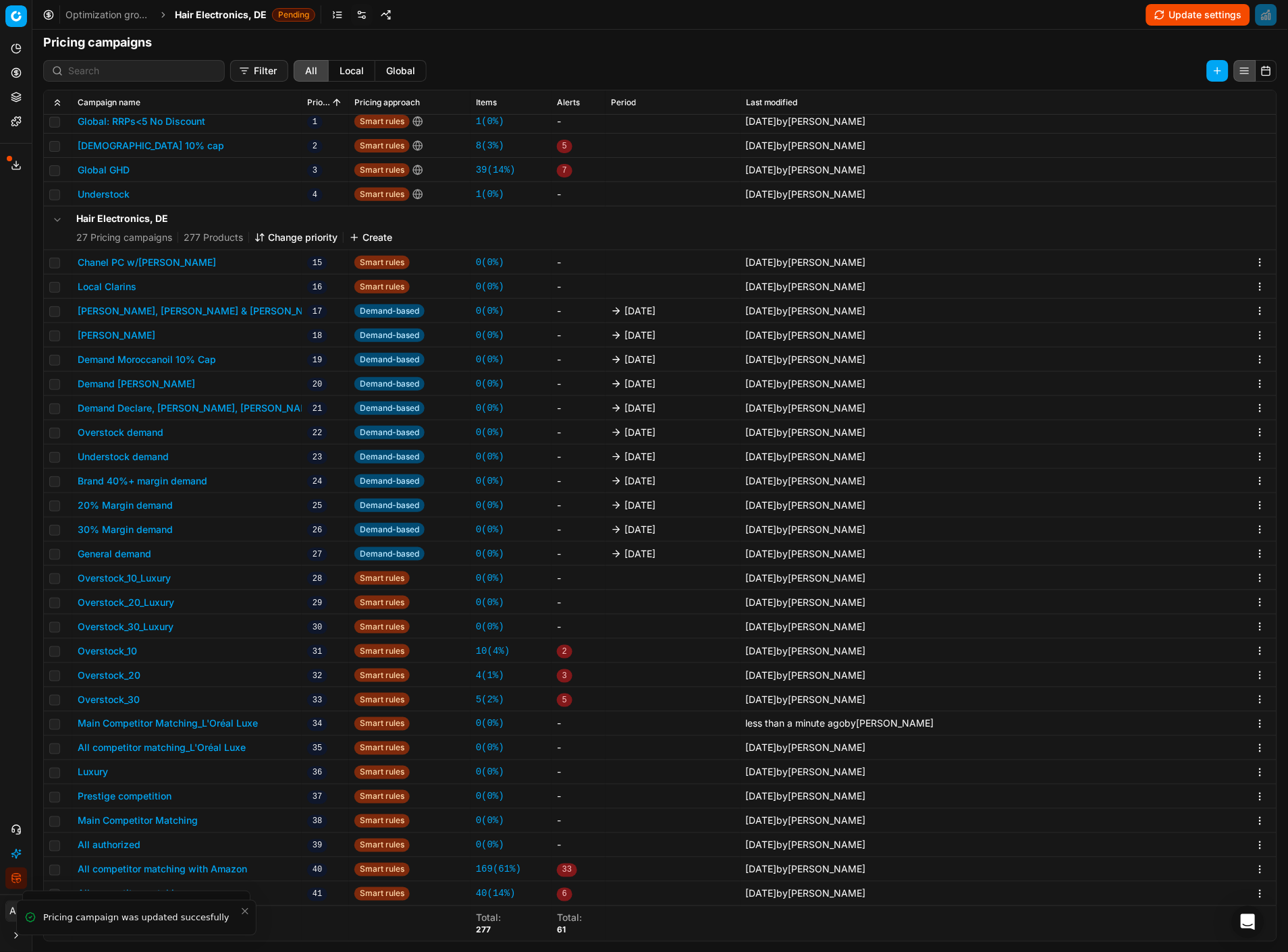
click at [204, 413] on button "All competitor matching_L'Oréal Luxe" at bounding box center [162, 748] width 168 height 14
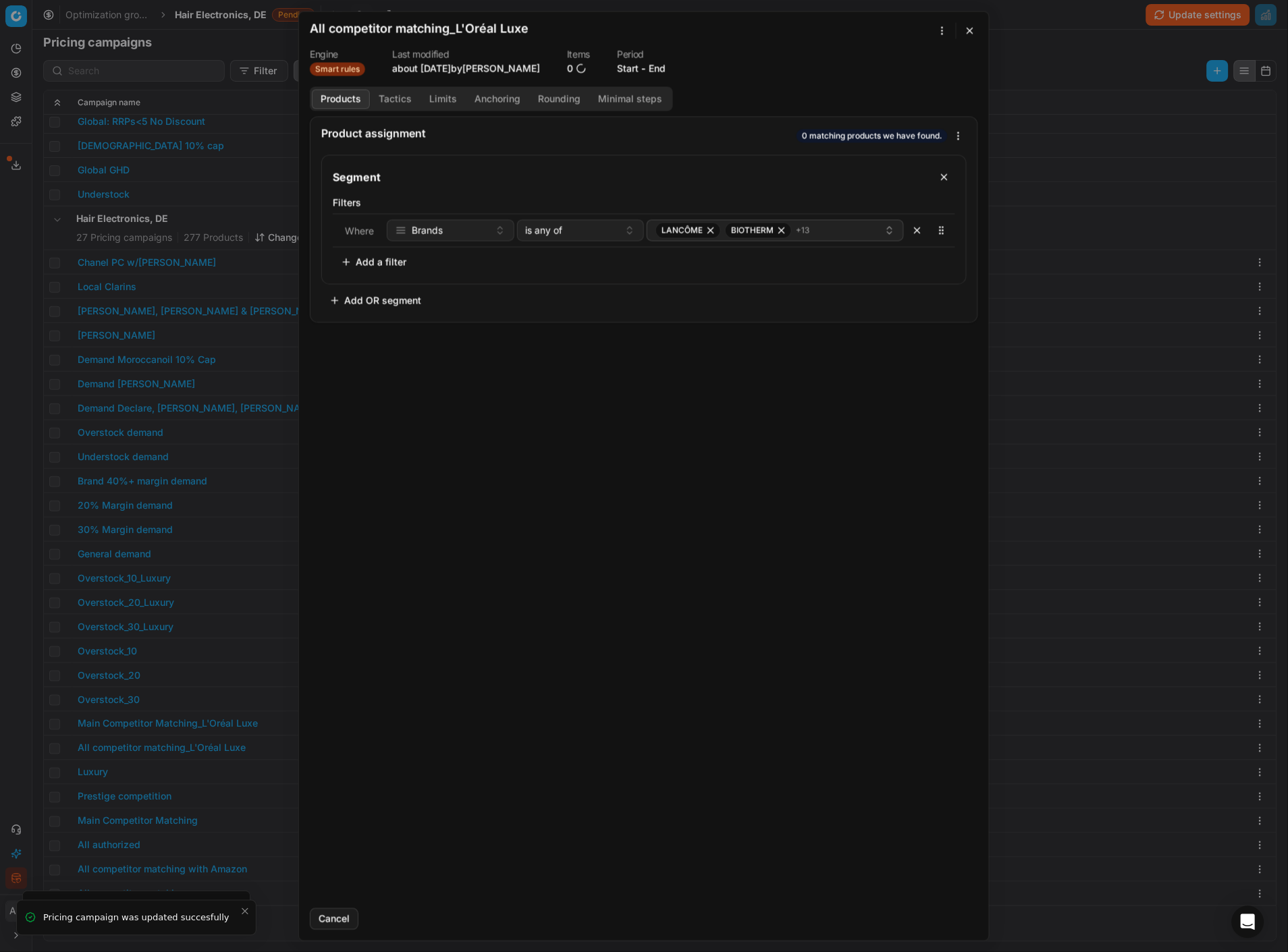
click at [399, 99] on button "Tactics" at bounding box center [395, 98] width 51 height 19
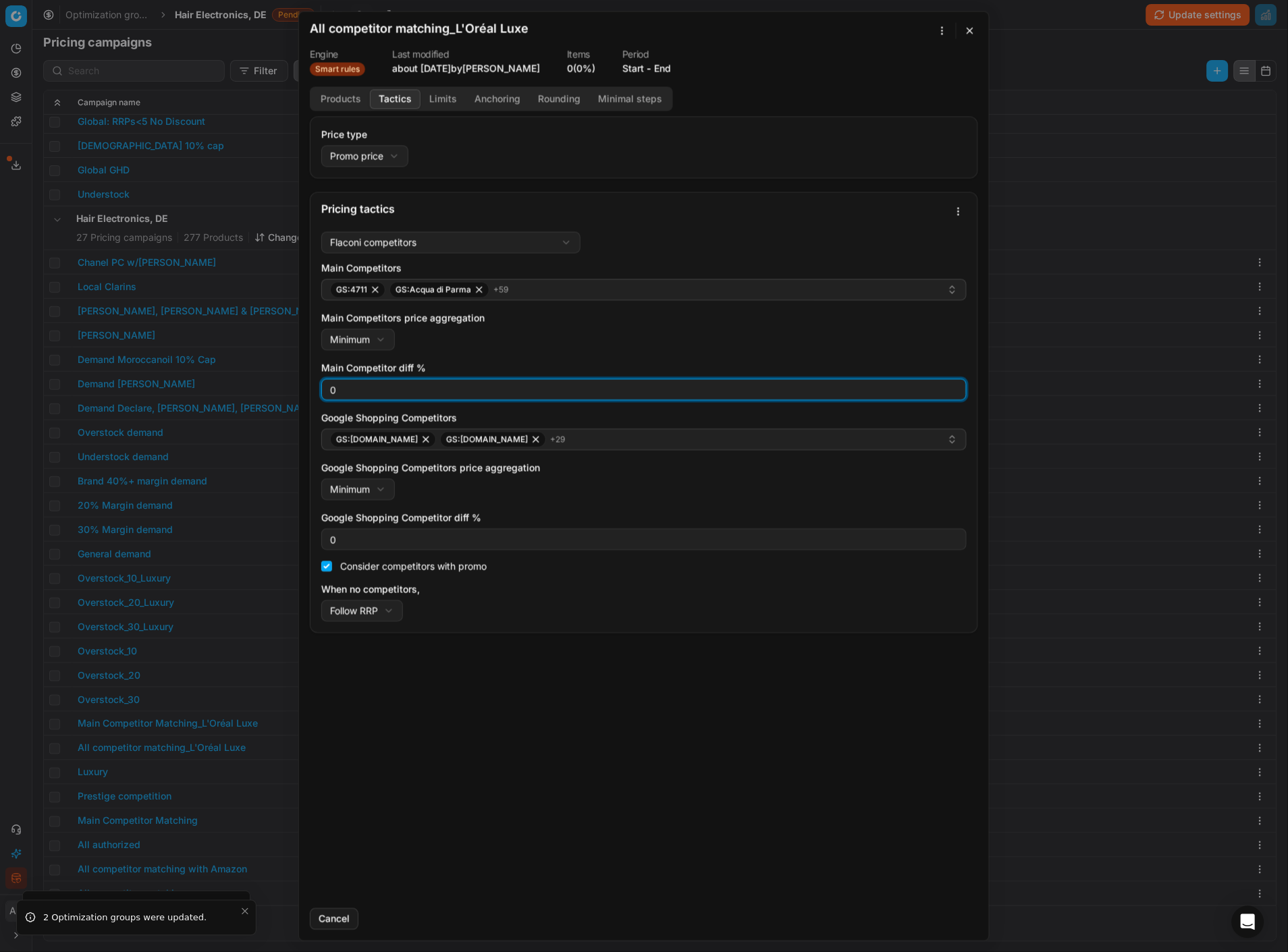
click at [456, 395] on input "0" at bounding box center [644, 390] width 633 height 20
type input "3"
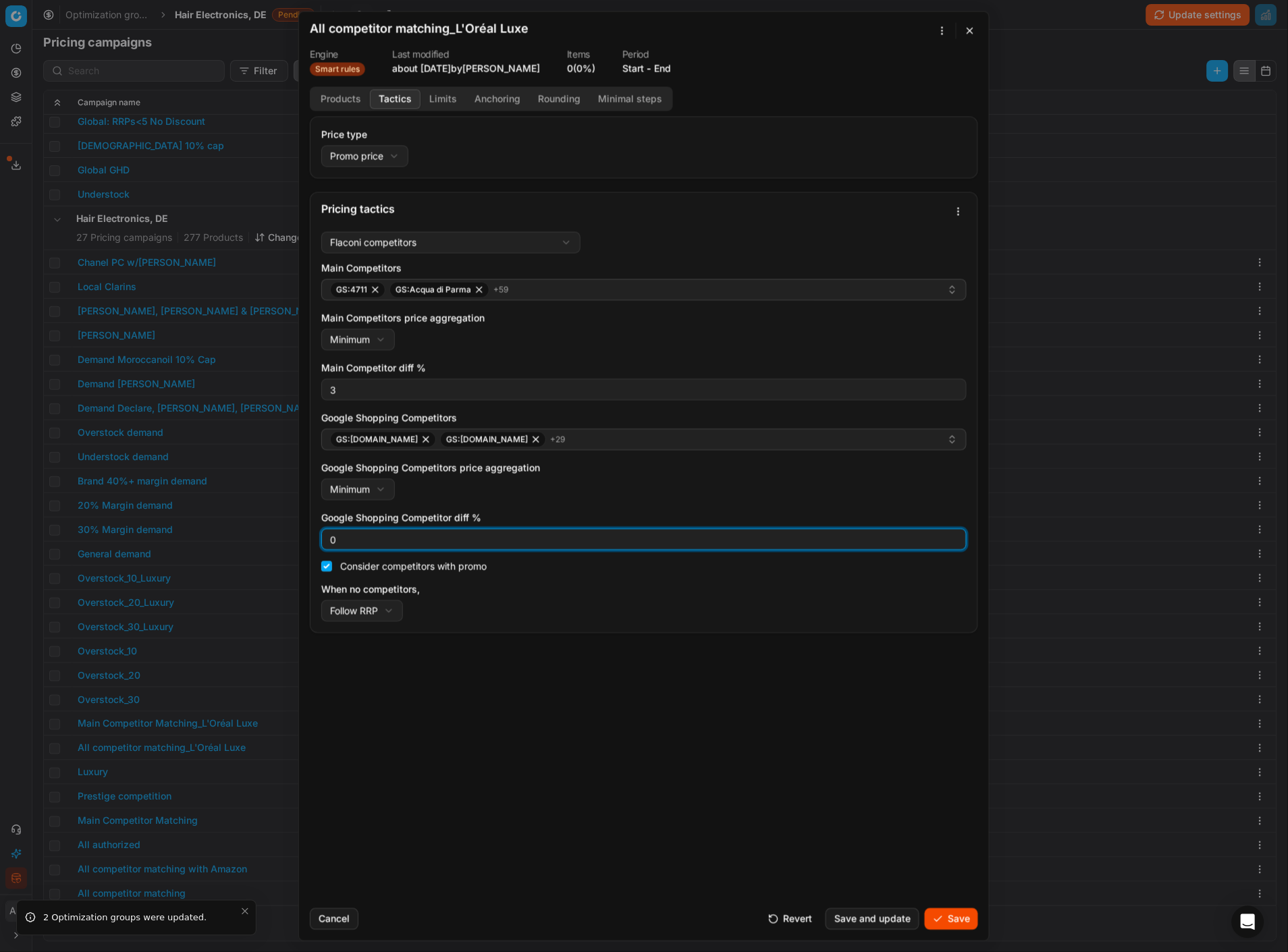
click at [380, 413] on input "0" at bounding box center [644, 539] width 633 height 20
type input "3"
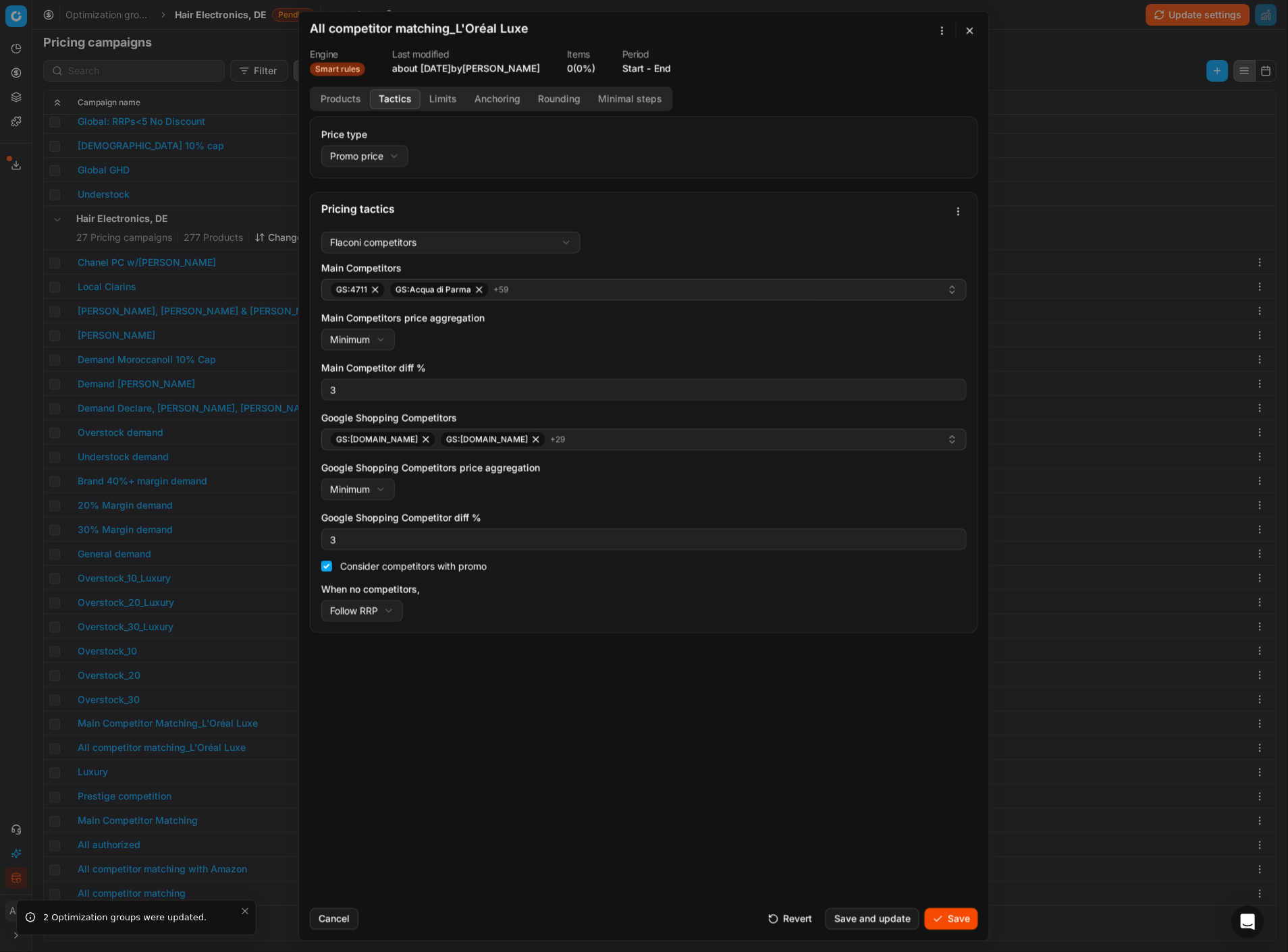
click at [896, 413] on div "Price type Promo price Default Regular price Promo price Pricing tactics Flacon…" at bounding box center [644, 506] width 690 height 781
click at [959, 413] on button "Save" at bounding box center [951, 919] width 53 height 22
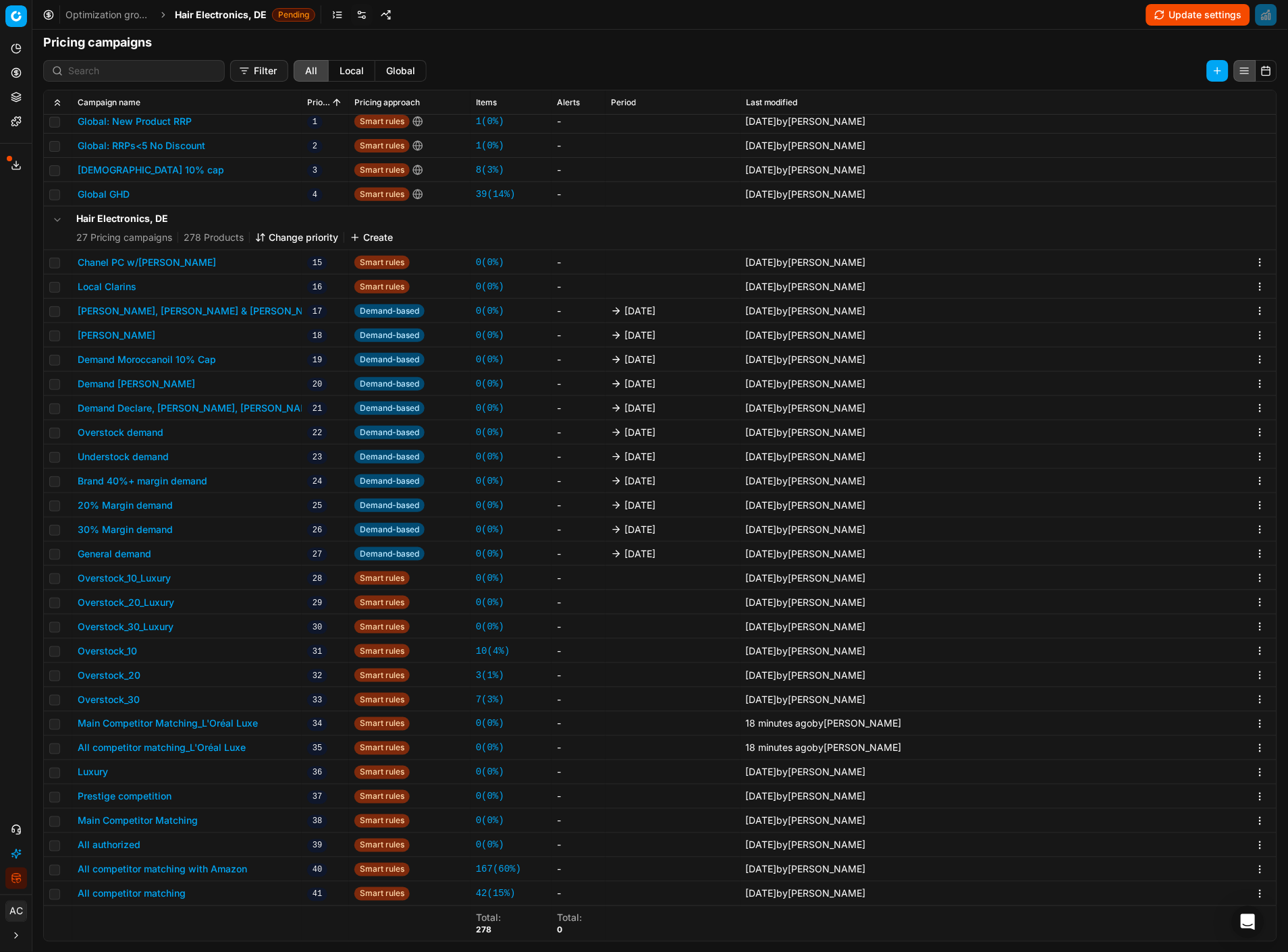
click at [212, 413] on button "All competitor matching_L'Oréal Luxe" at bounding box center [162, 748] width 168 height 14
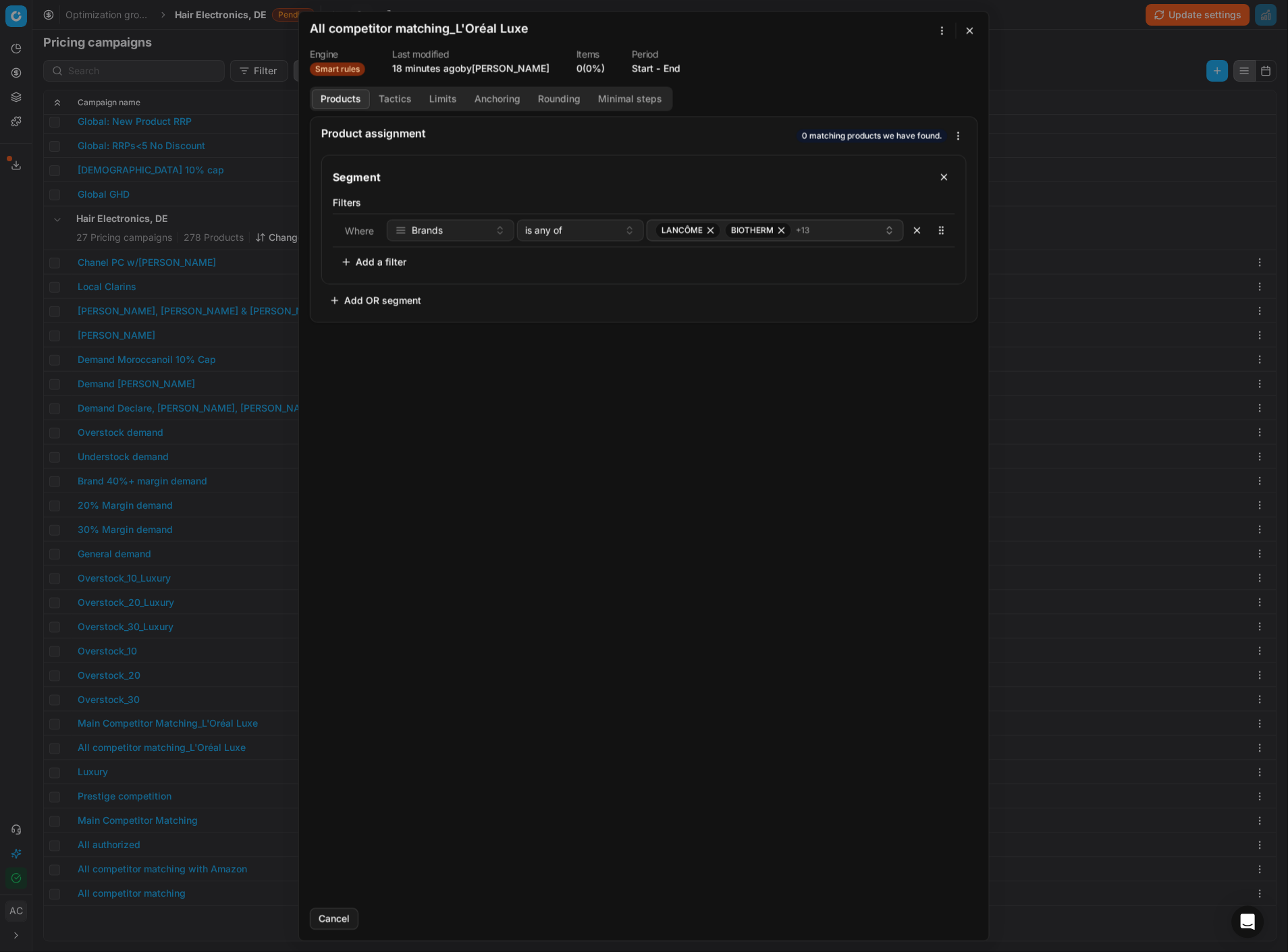
click at [390, 89] on button "Tactics" at bounding box center [395, 98] width 51 height 19
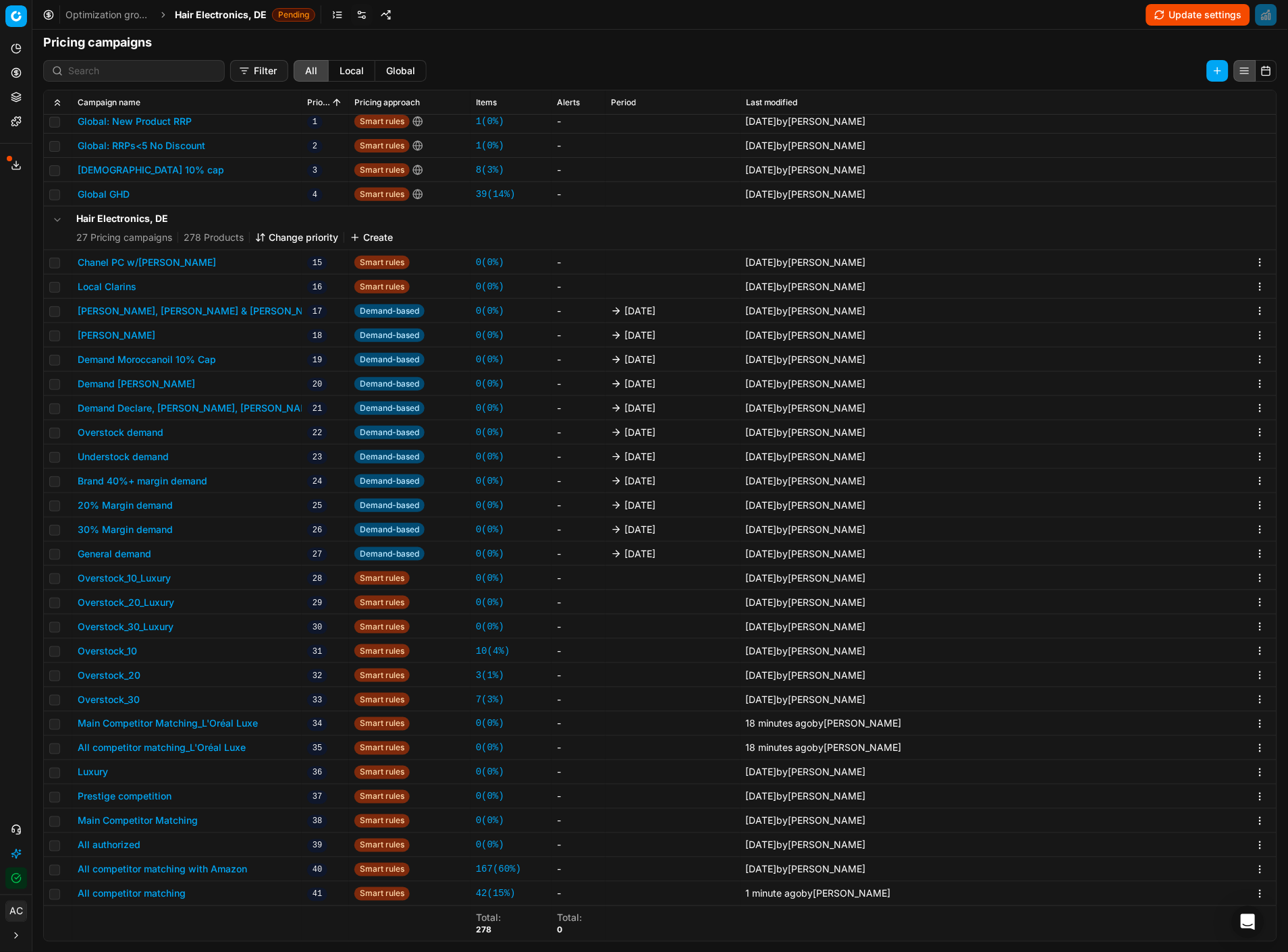
click at [186, 413] on div "We are saving PC settings. Please wait, it should take a few minutes All compet…" at bounding box center [644, 476] width 1288 height 952
click at [174, 413] on button "Main Competitor Matching_L'Oréal Luxe" at bounding box center [167, 724] width 180 height 14
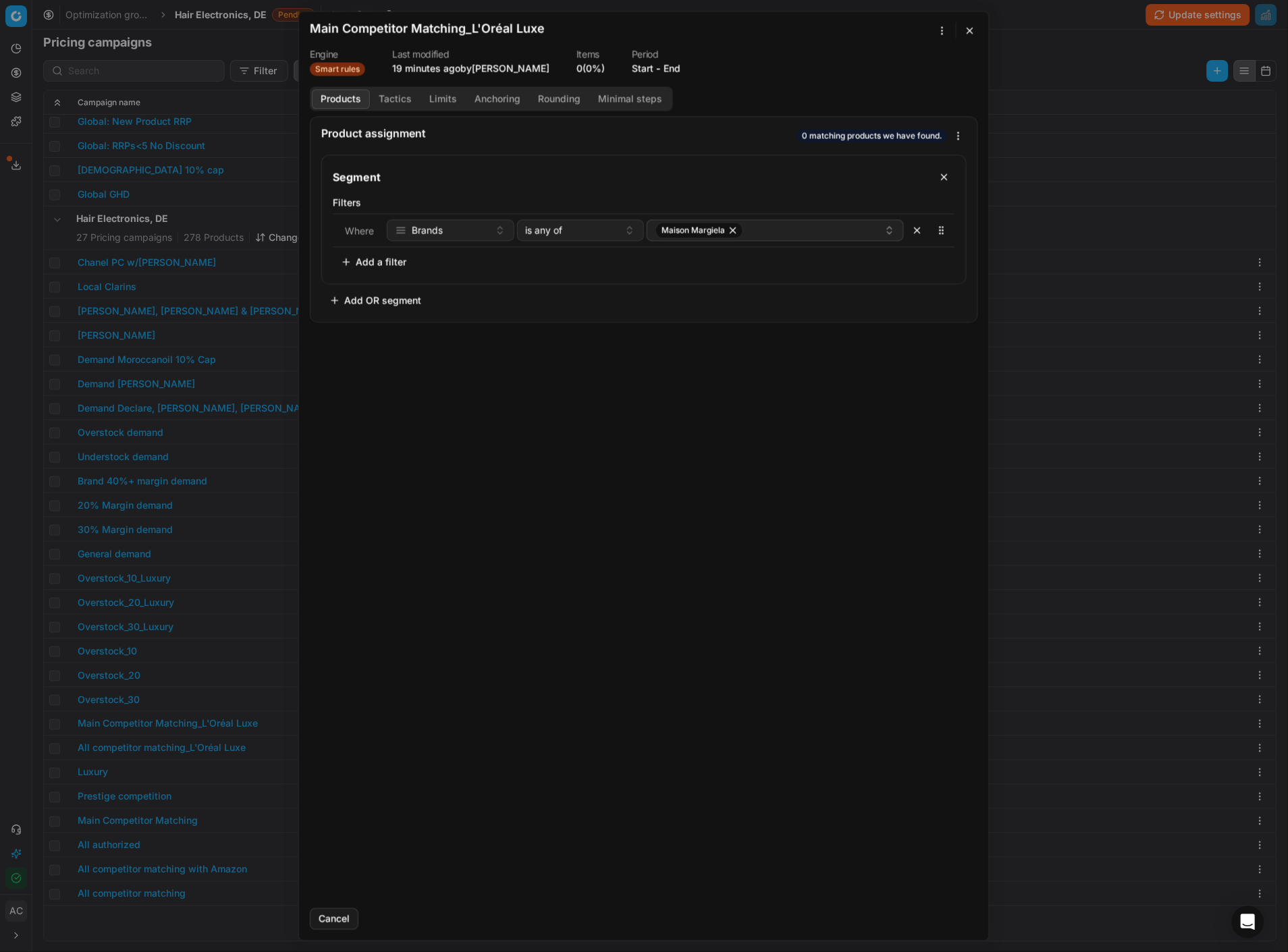
click at [395, 92] on button "Tactics" at bounding box center [395, 98] width 51 height 19
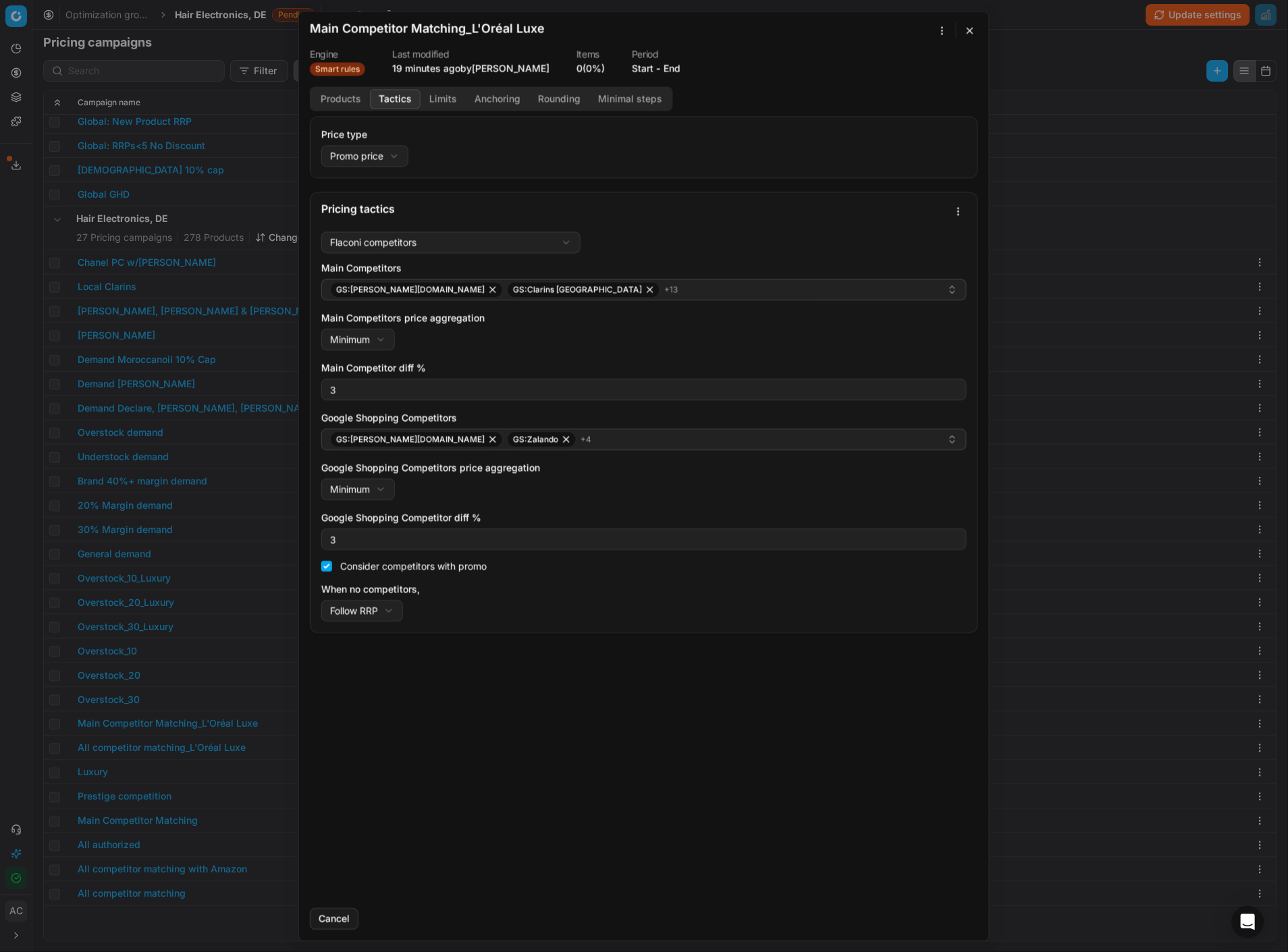
click at [959, 238] on div "We are saving PC settings. Please wait, it should take a few minutes Main Compe…" at bounding box center [644, 476] width 1288 height 952
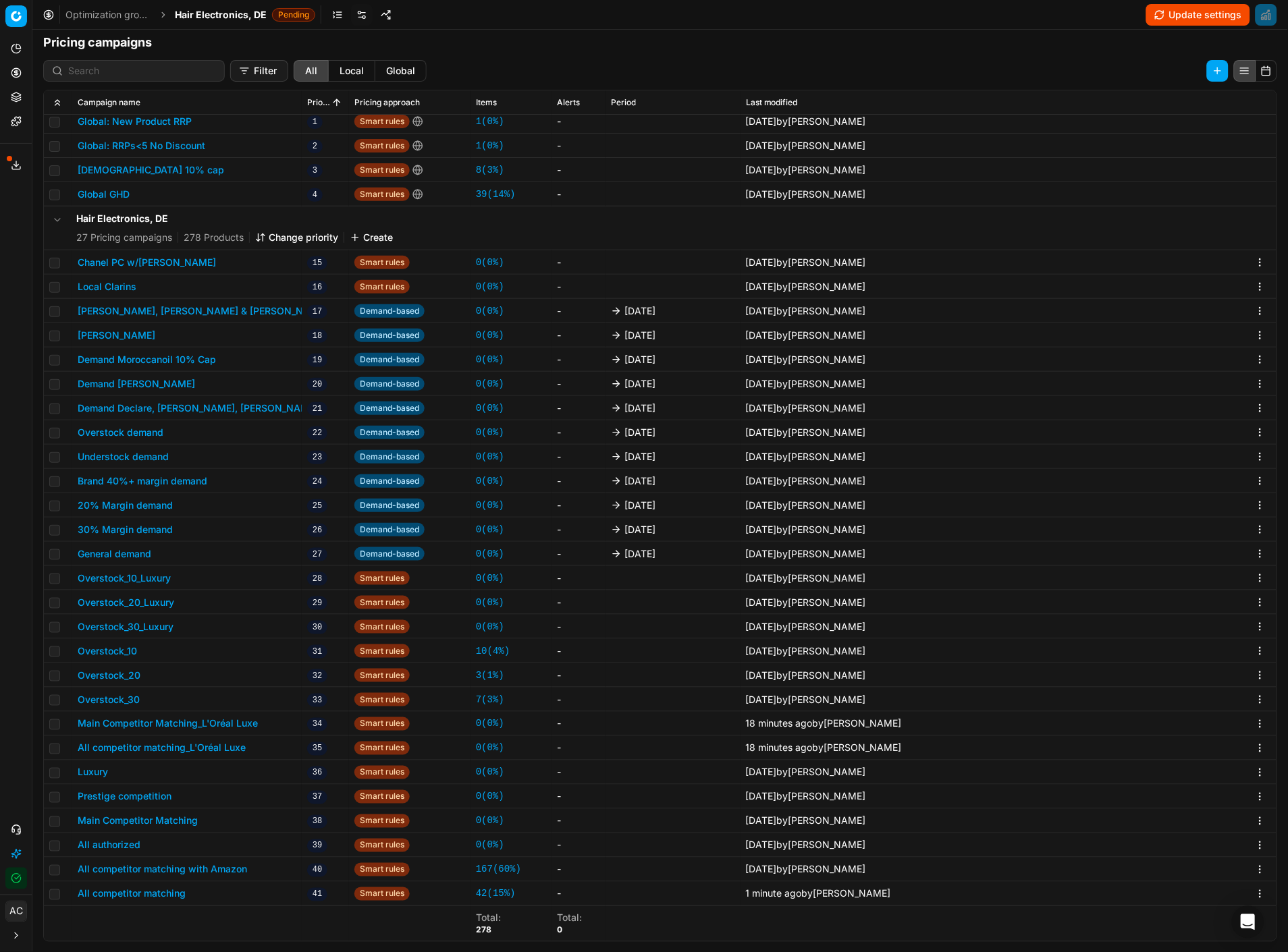
click at [223, 17] on span "Hair Electronics, DE" at bounding box center [221, 15] width 92 height 14
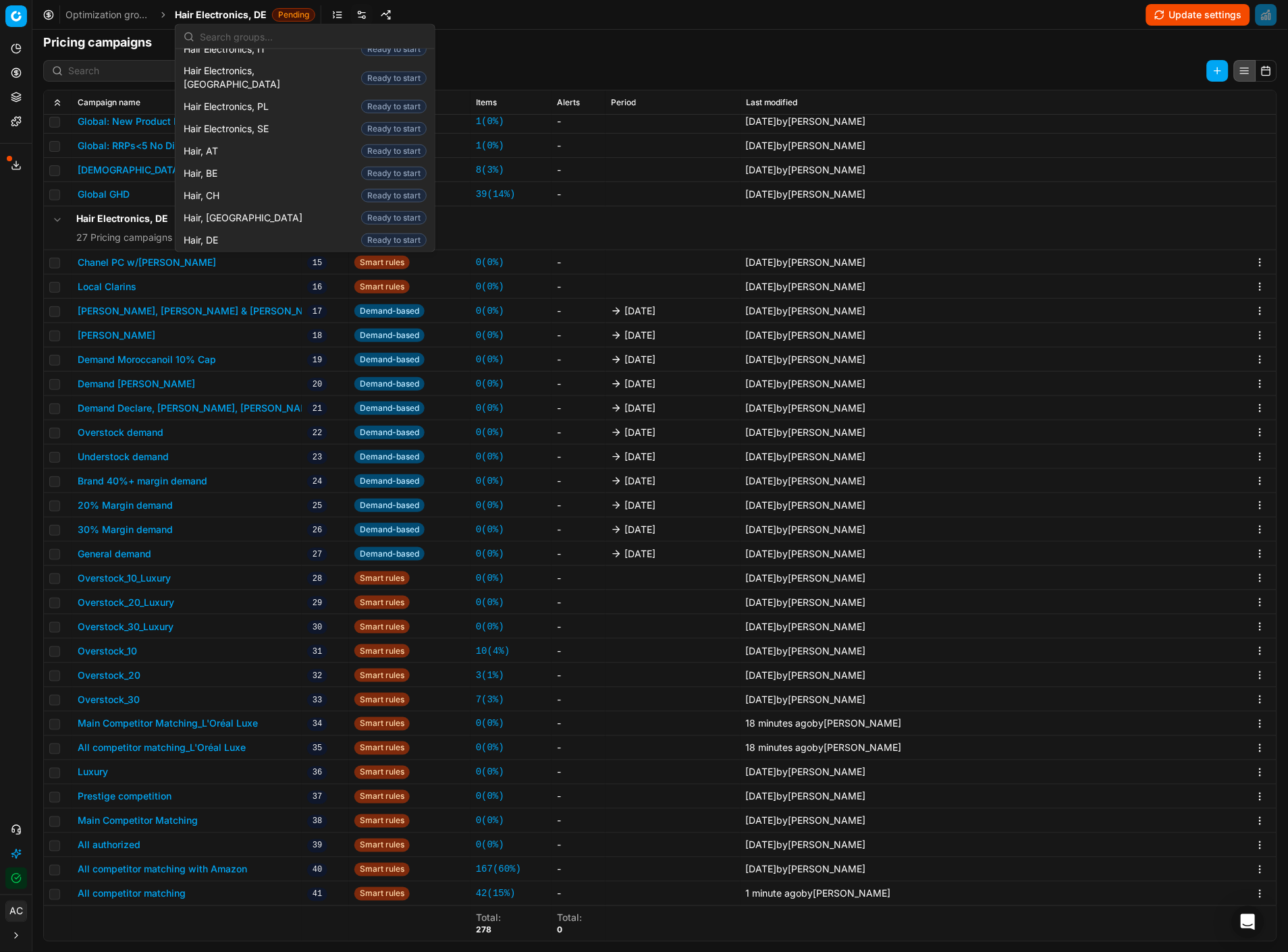
scroll to position [243, 0]
click at [243, 229] on div "Hair, DE Ready to start" at bounding box center [305, 240] width 254 height 22
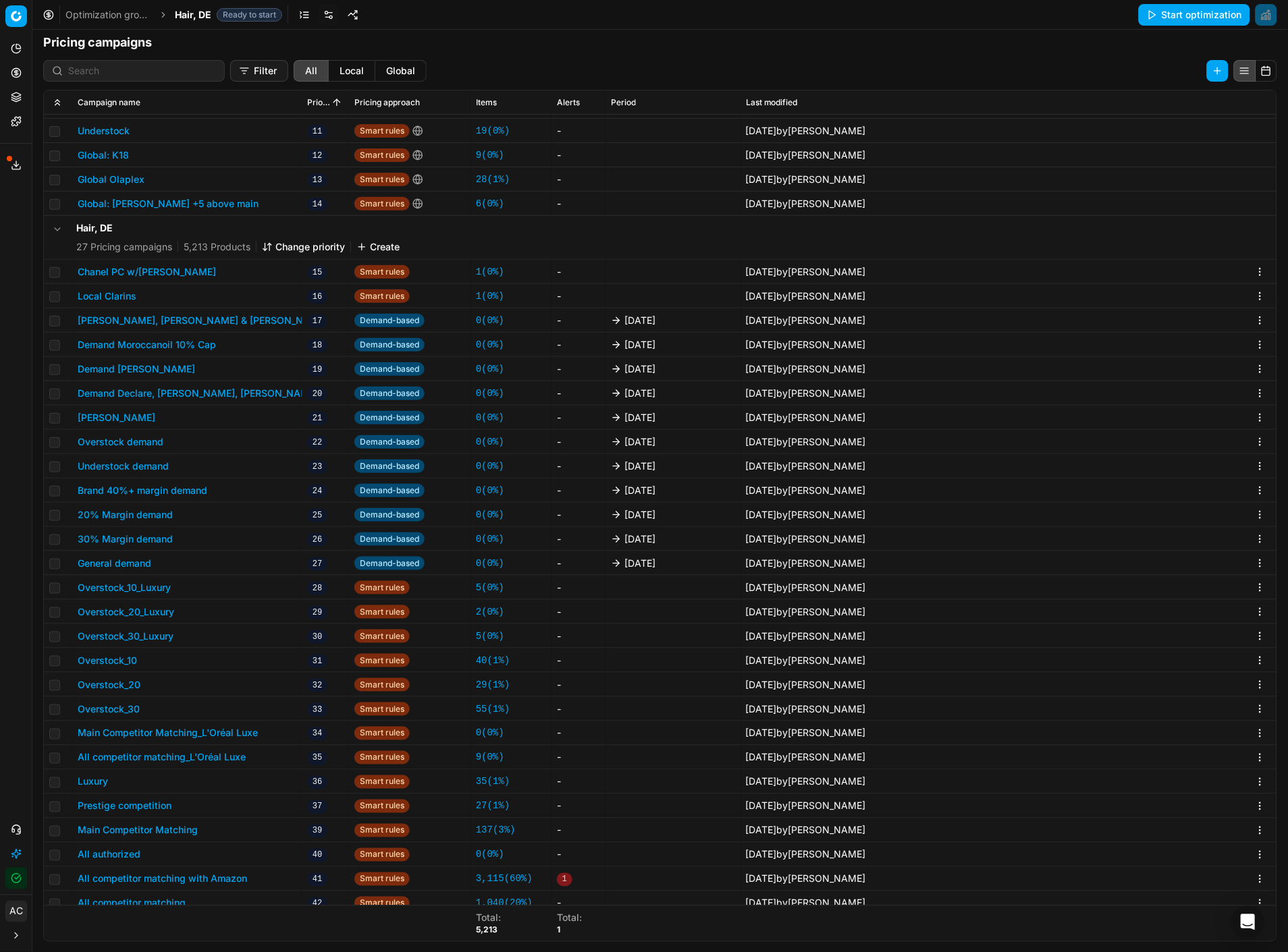
scroll to position [303, 0]
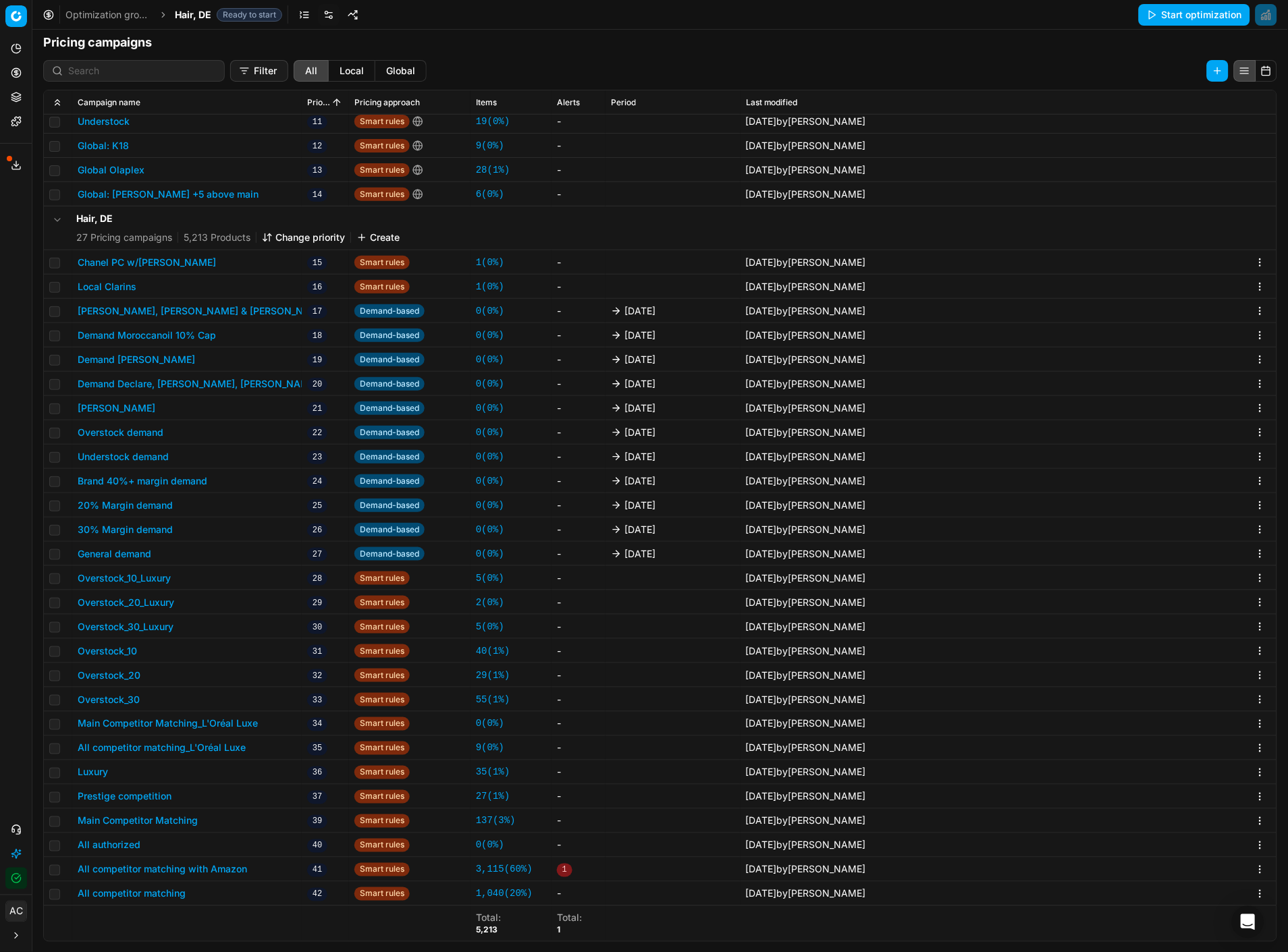
click at [226, 413] on button "All competitor matching_L'Oréal Luxe" at bounding box center [162, 748] width 168 height 14
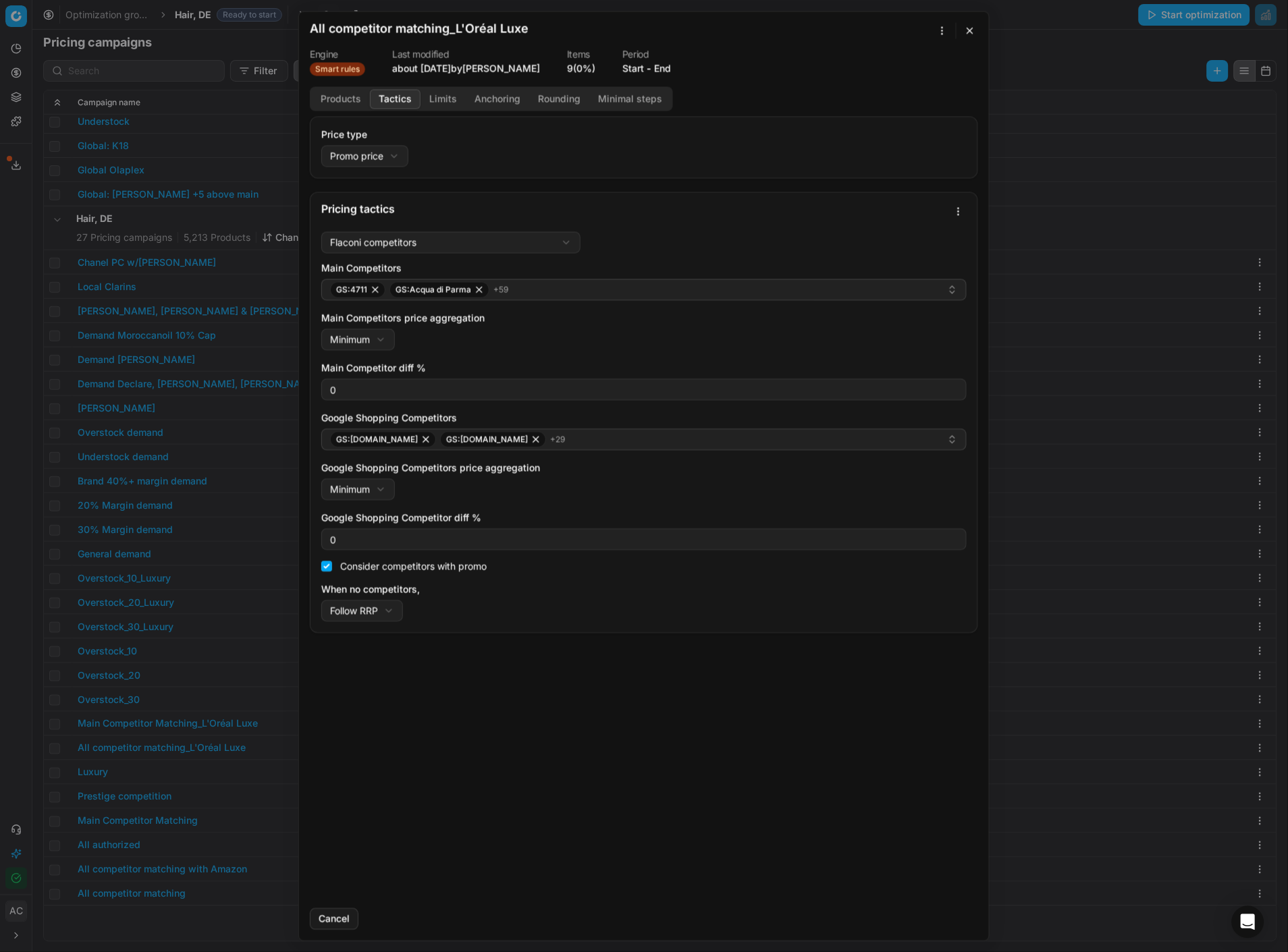
click at [386, 96] on button "Tactics" at bounding box center [395, 98] width 51 height 19
click at [371, 389] on input "0" at bounding box center [644, 390] width 633 height 20
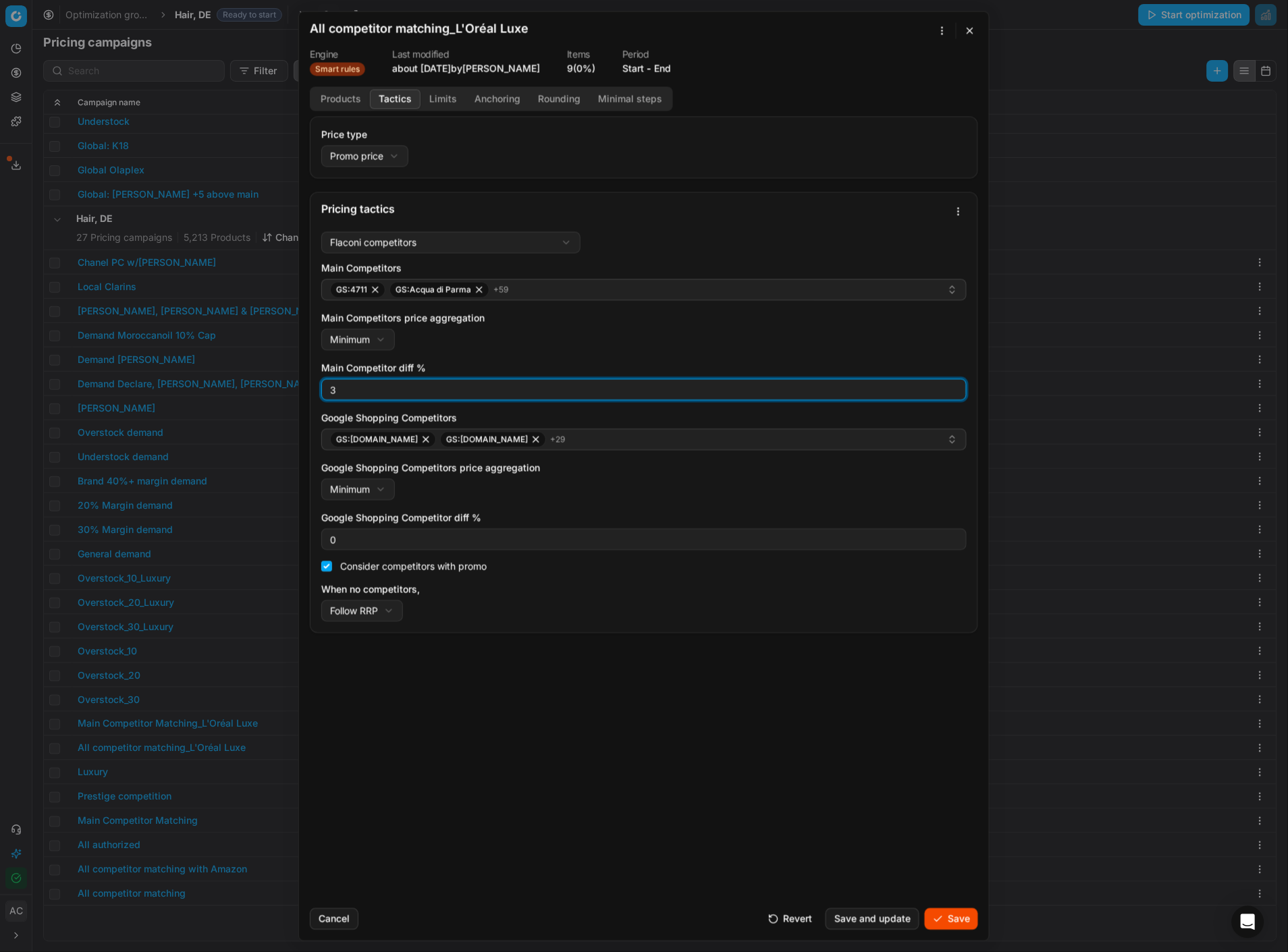
type input "3"
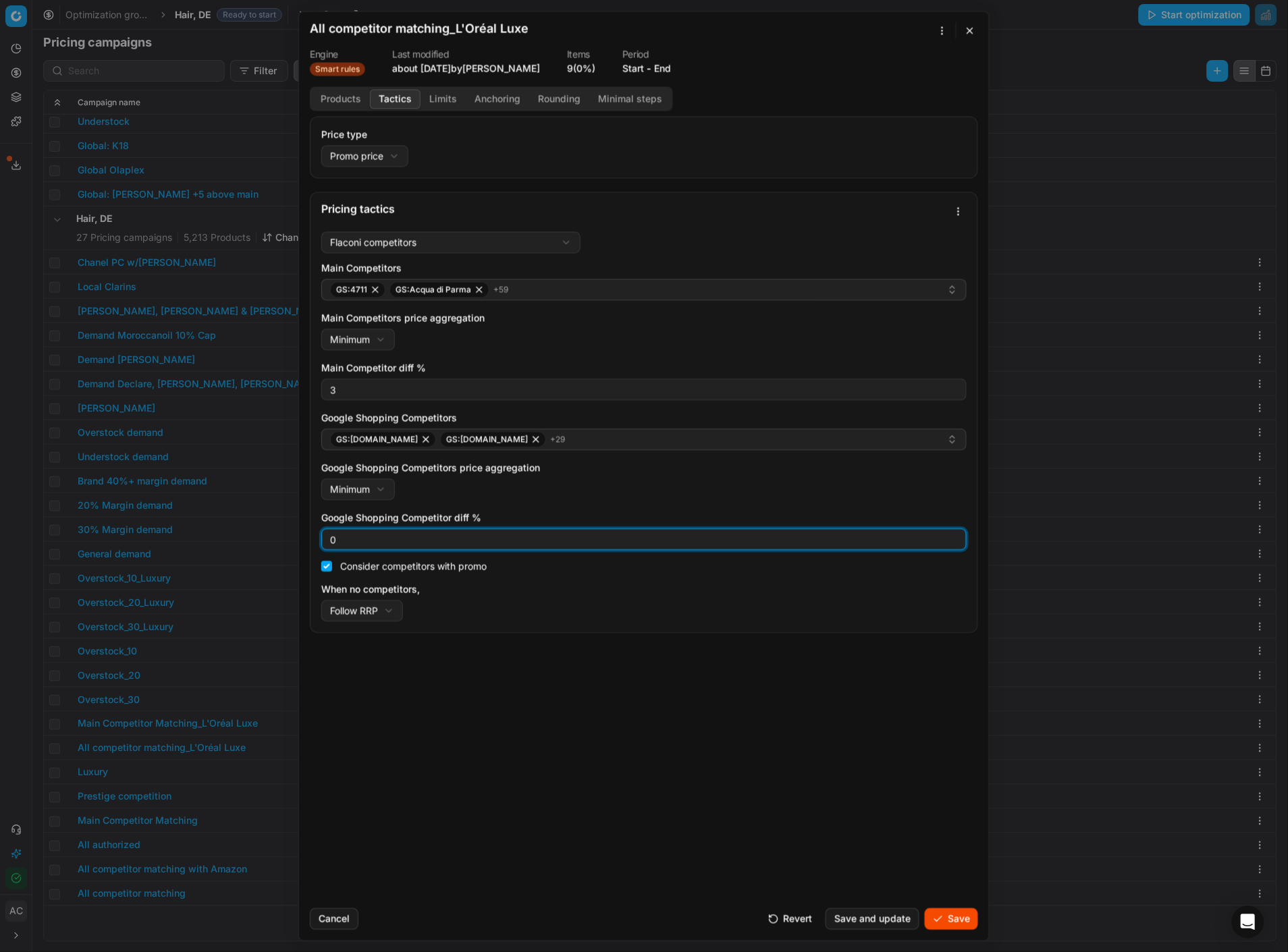
click at [361, 413] on input "0" at bounding box center [644, 539] width 633 height 20
type input "3"
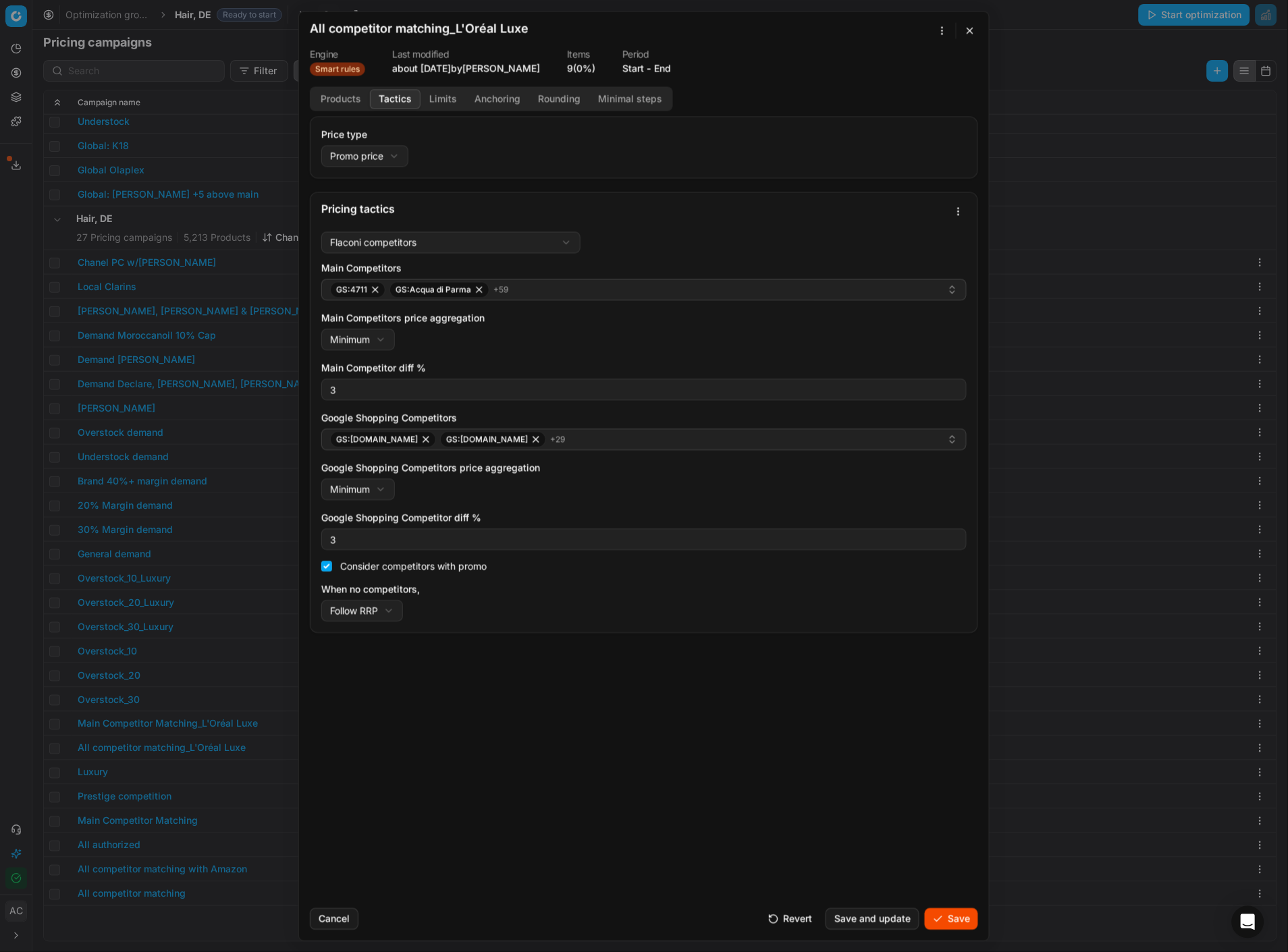
click at [505, 413] on div "Price type Promo price Default Regular price Promo price Pricing tactics Flacon…" at bounding box center [644, 506] width 690 height 781
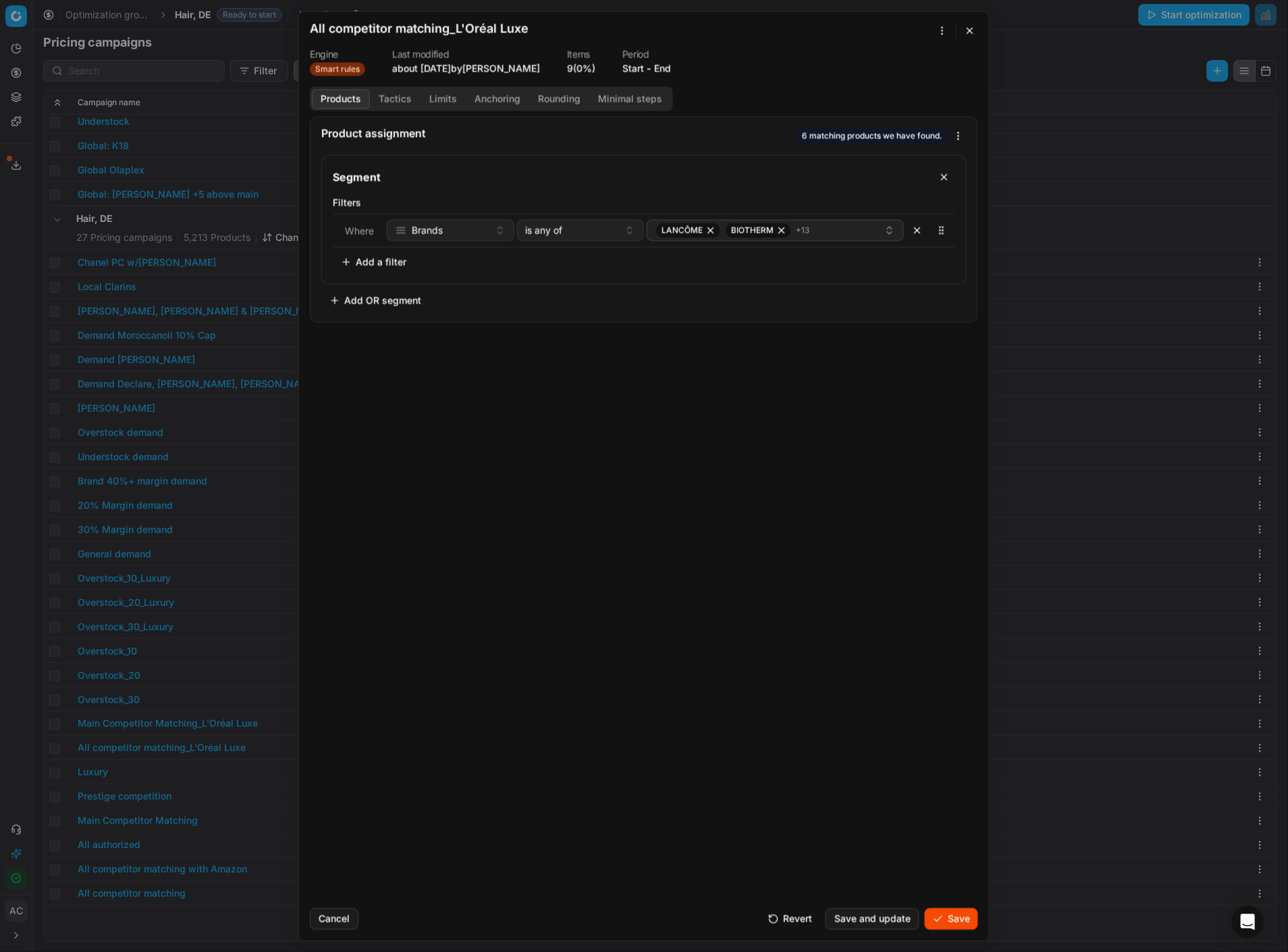
click at [358, 102] on button "Products" at bounding box center [341, 98] width 58 height 19
click at [399, 96] on button "Tactics" at bounding box center [395, 98] width 51 height 19
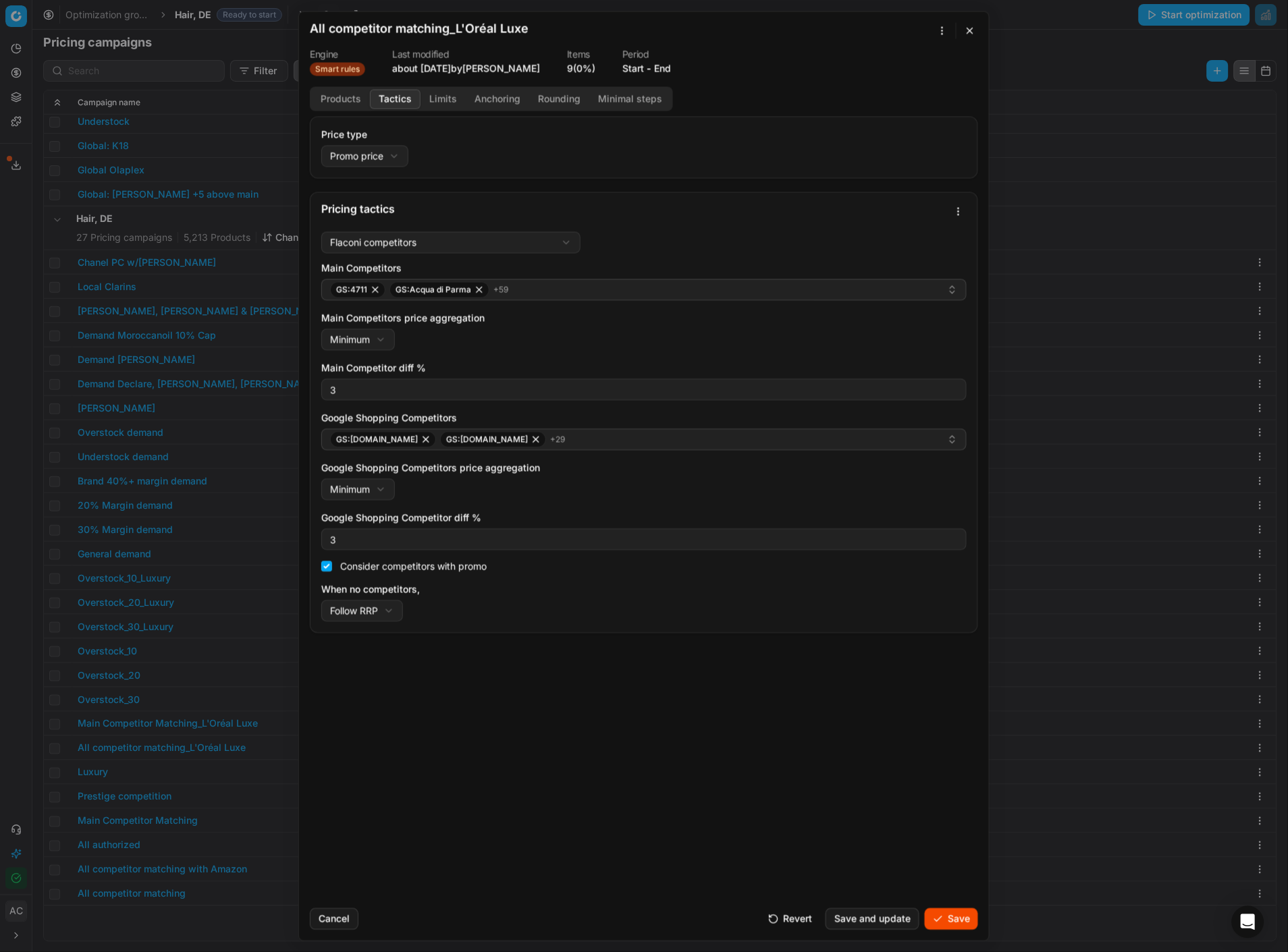
click at [949, 413] on button "Save" at bounding box center [951, 919] width 53 height 22
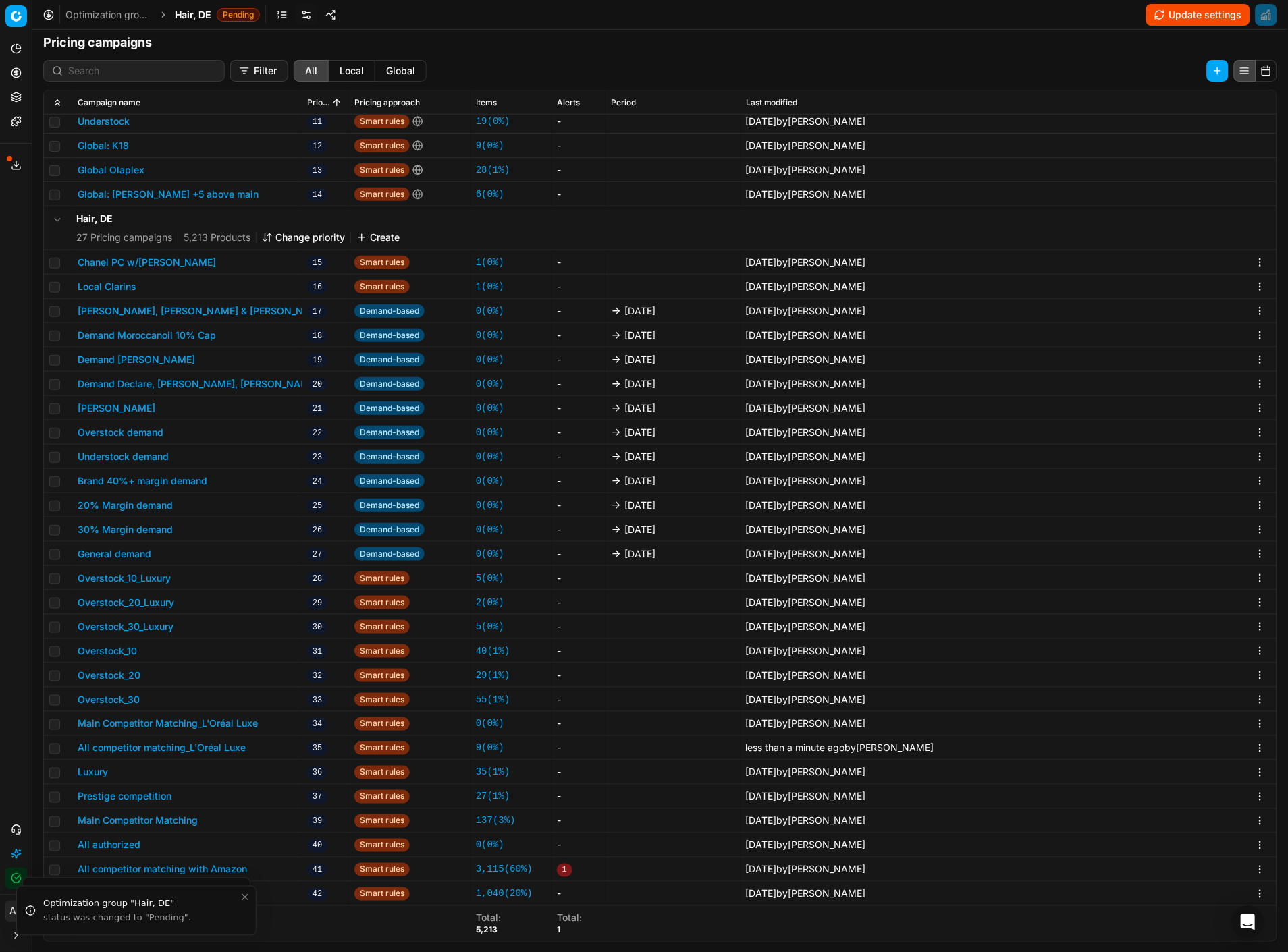
click at [218, 413] on button "Main Competitor Matching_L'Oréal Luxe" at bounding box center [167, 724] width 180 height 14
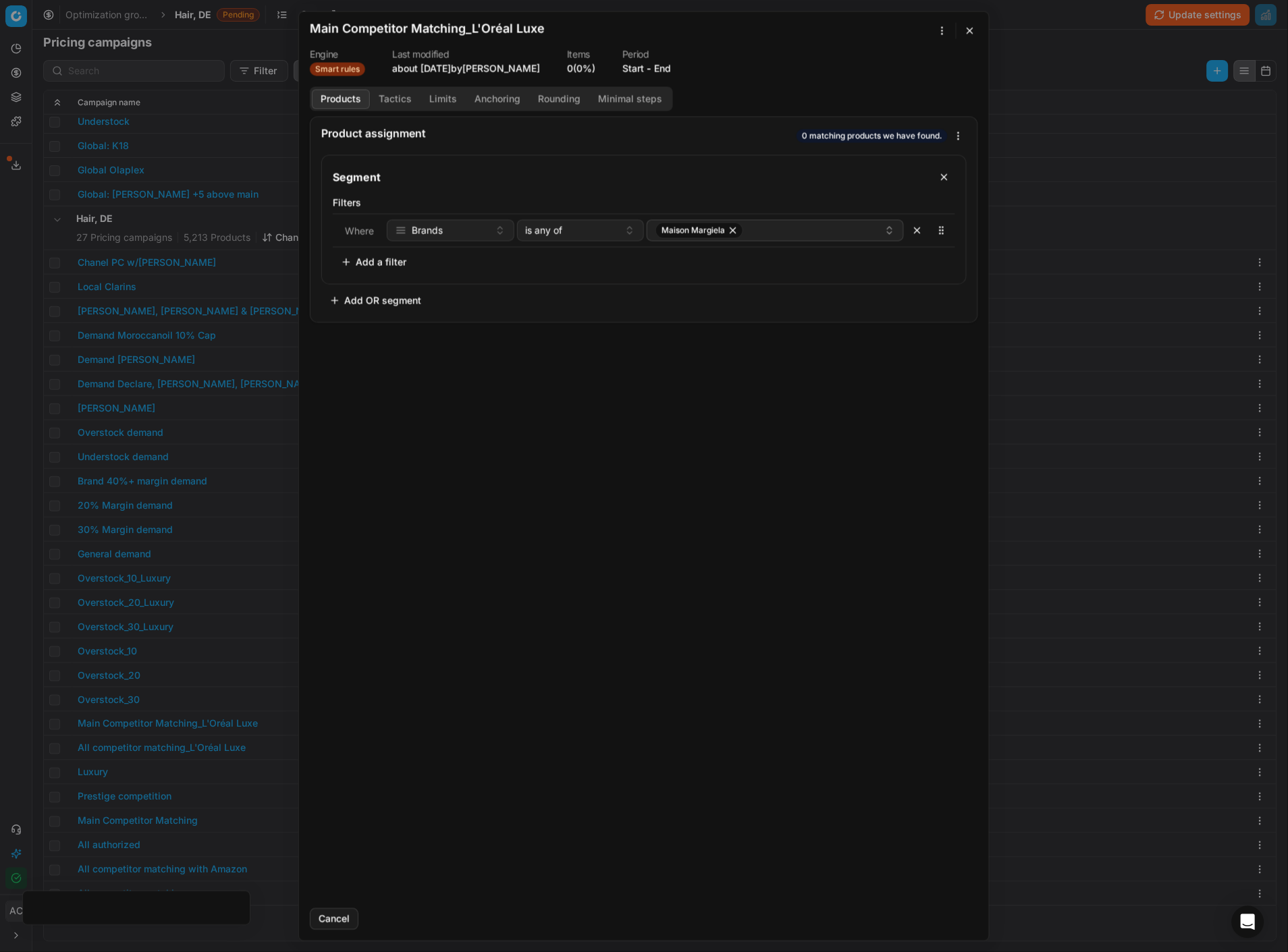
click at [389, 93] on button "Tactics" at bounding box center [395, 98] width 51 height 19
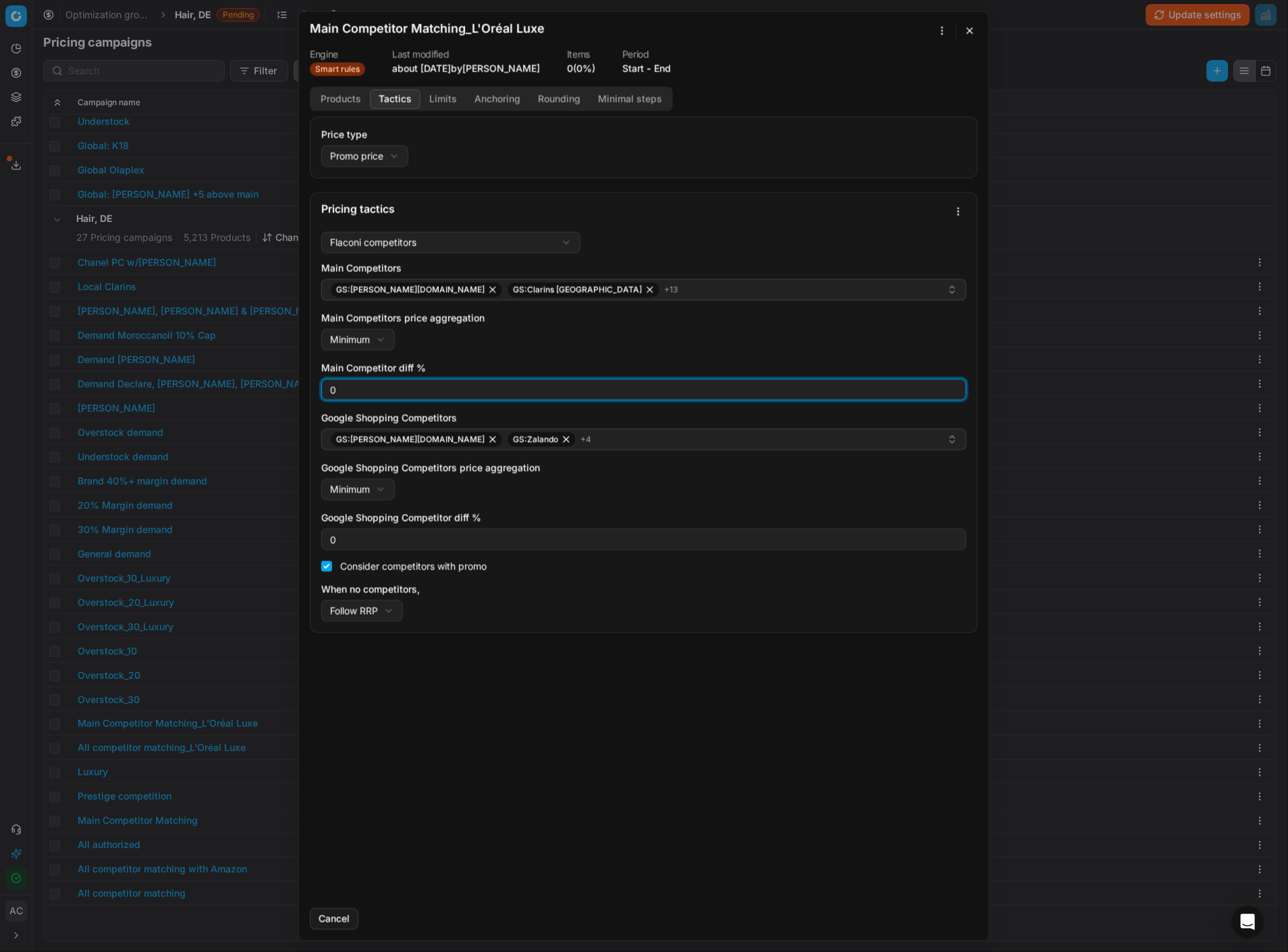
click at [405, 393] on input "0" at bounding box center [644, 390] width 633 height 20
type input "3"
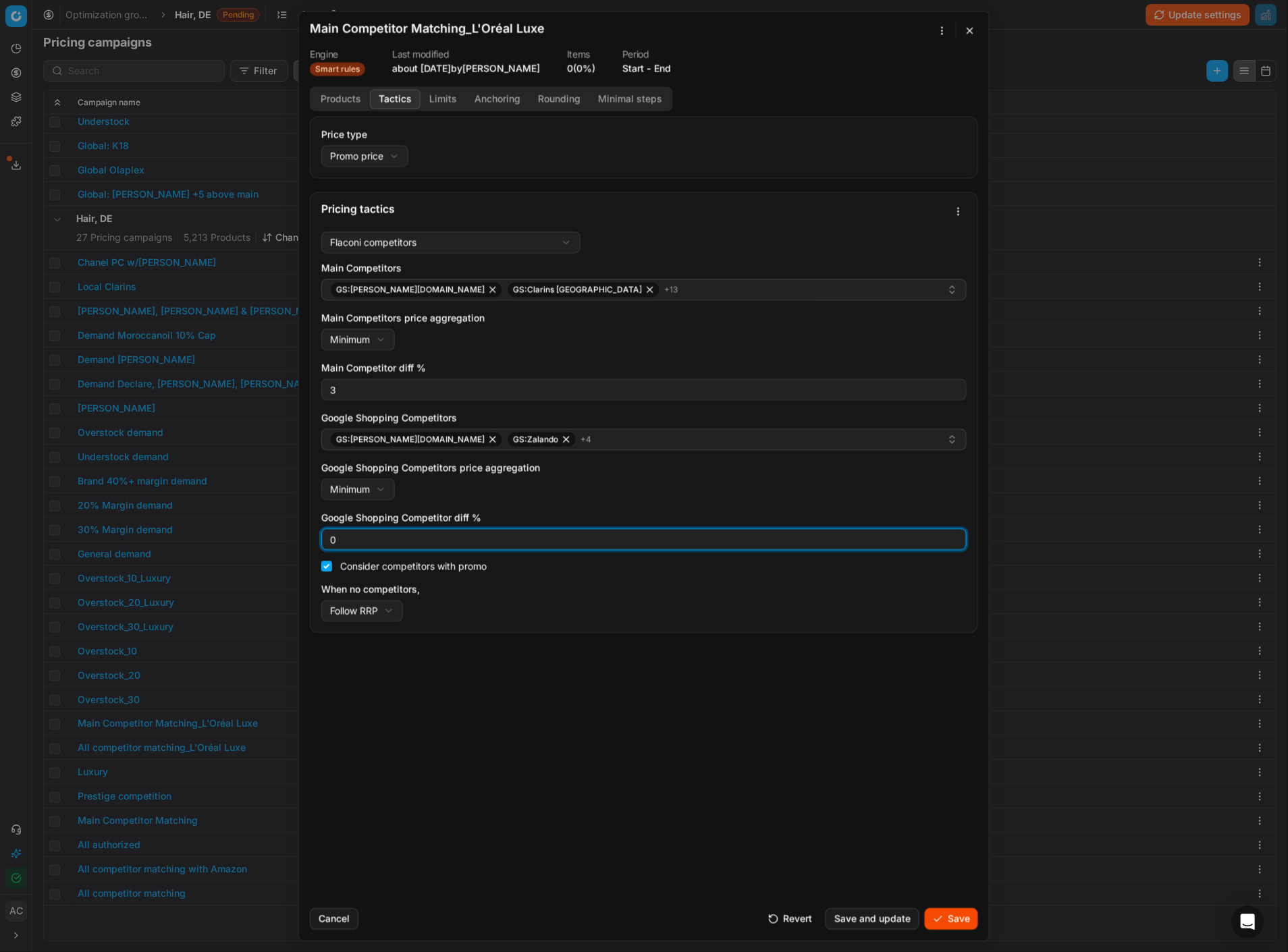
click at [359, 413] on input "0" at bounding box center [644, 539] width 633 height 20
type input "3"
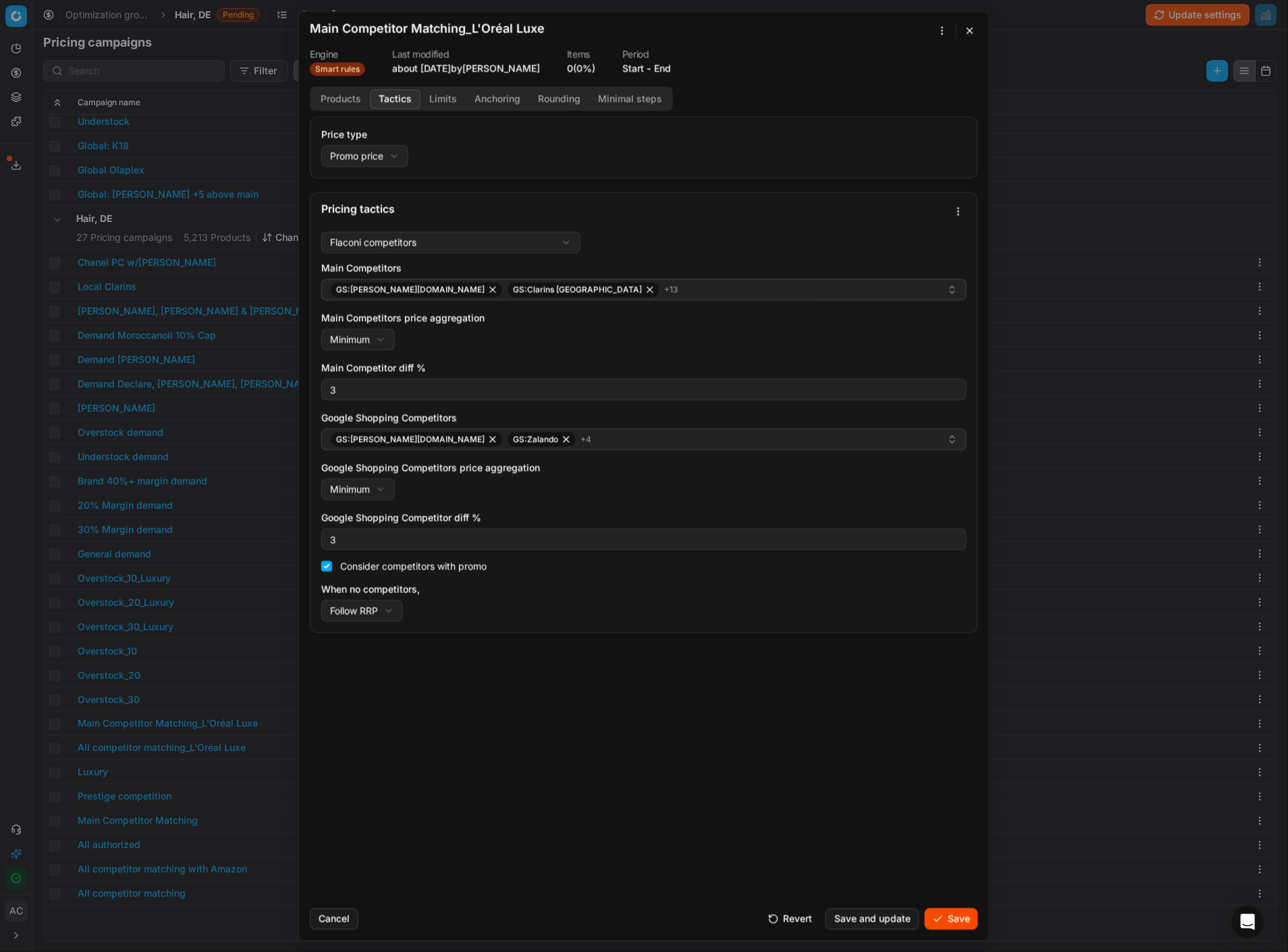
click at [611, 413] on div "Price type Promo price Default Regular price Promo price Pricing tactics Flacon…" at bounding box center [644, 506] width 690 height 781
click at [957, 413] on button "Save" at bounding box center [951, 919] width 53 height 22
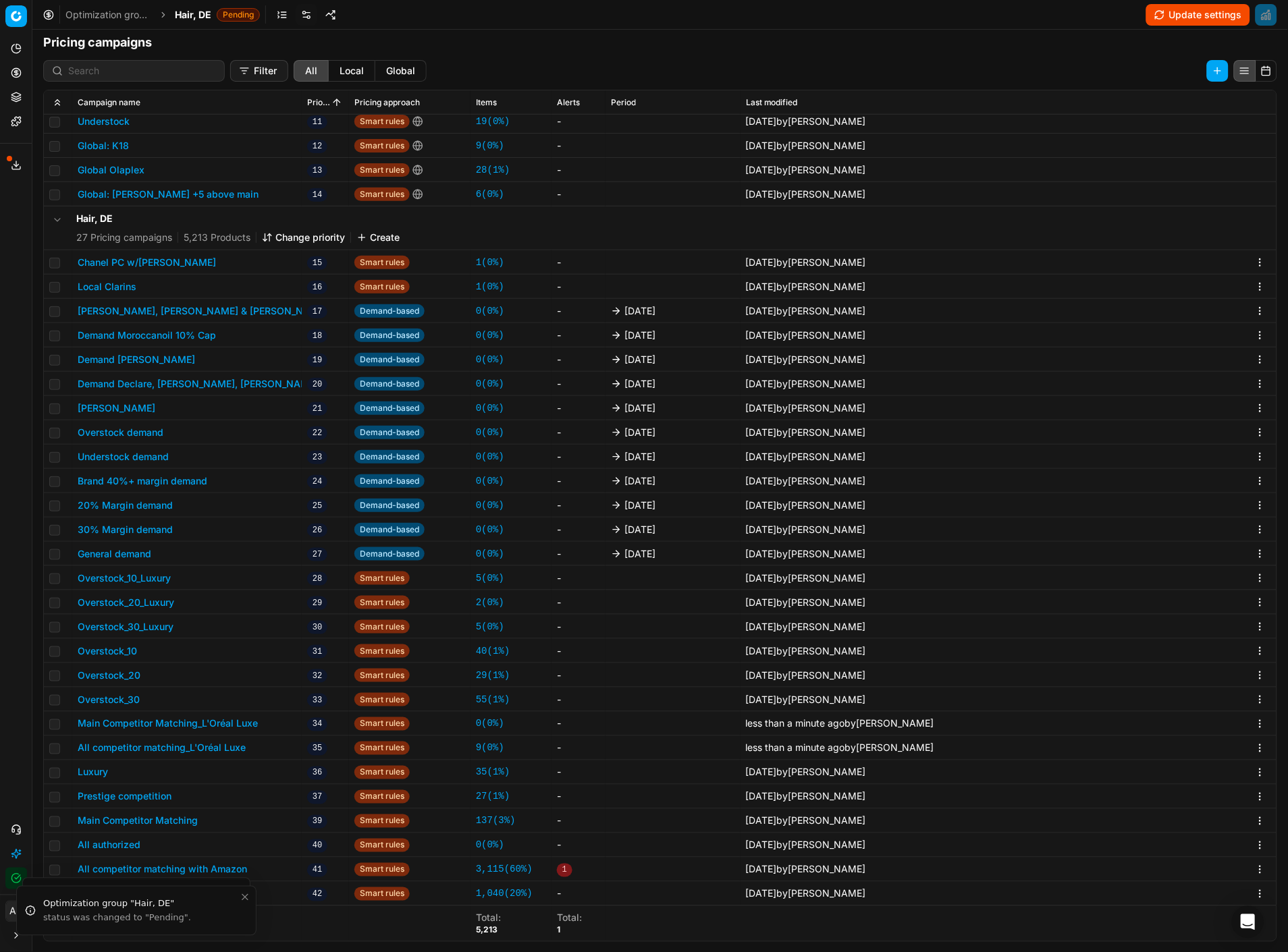
click at [206, 413] on button "All competitor matching_L'Oréal Luxe" at bounding box center [162, 748] width 168 height 14
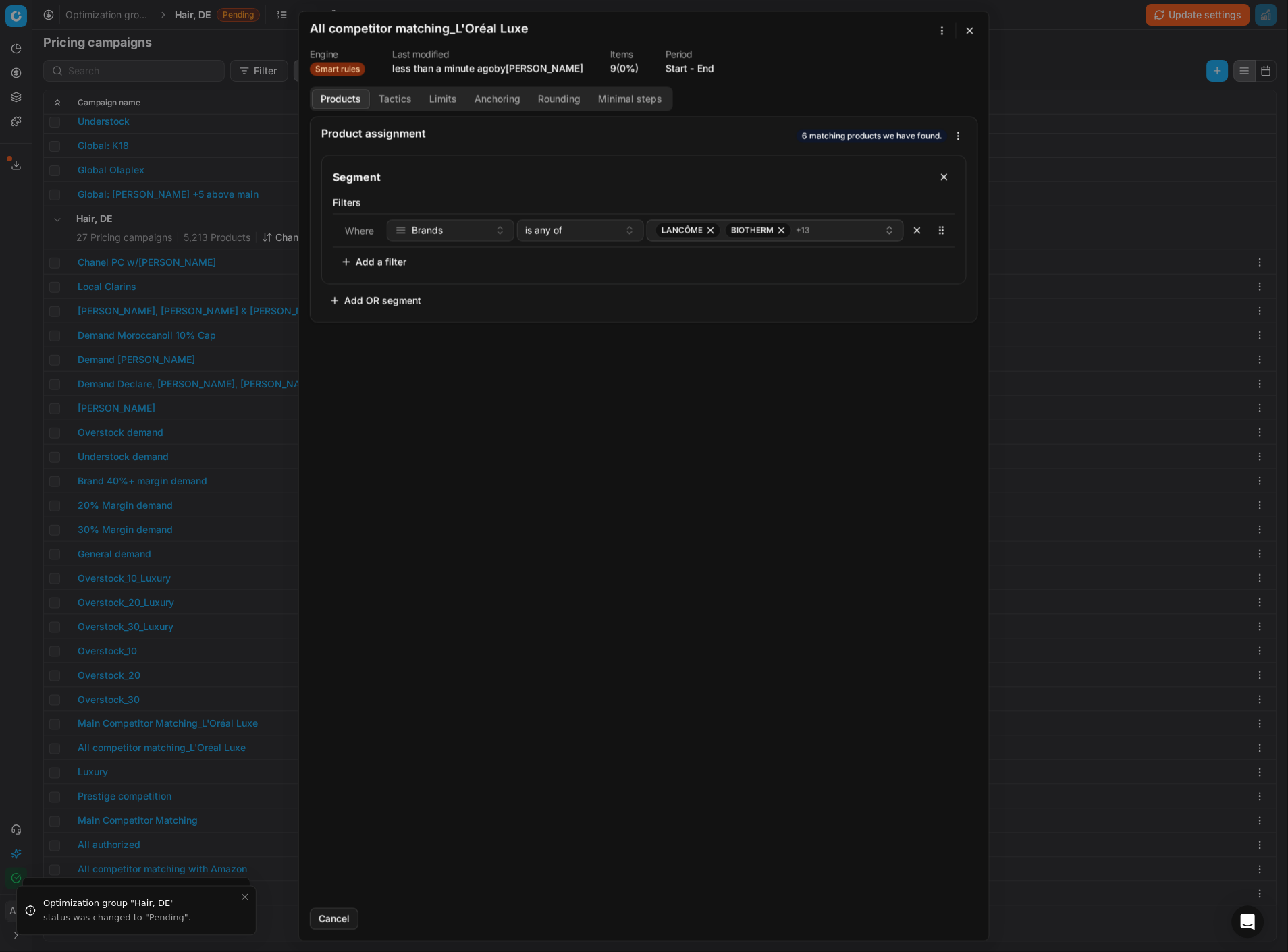
click at [402, 95] on button "Tactics" at bounding box center [395, 98] width 51 height 19
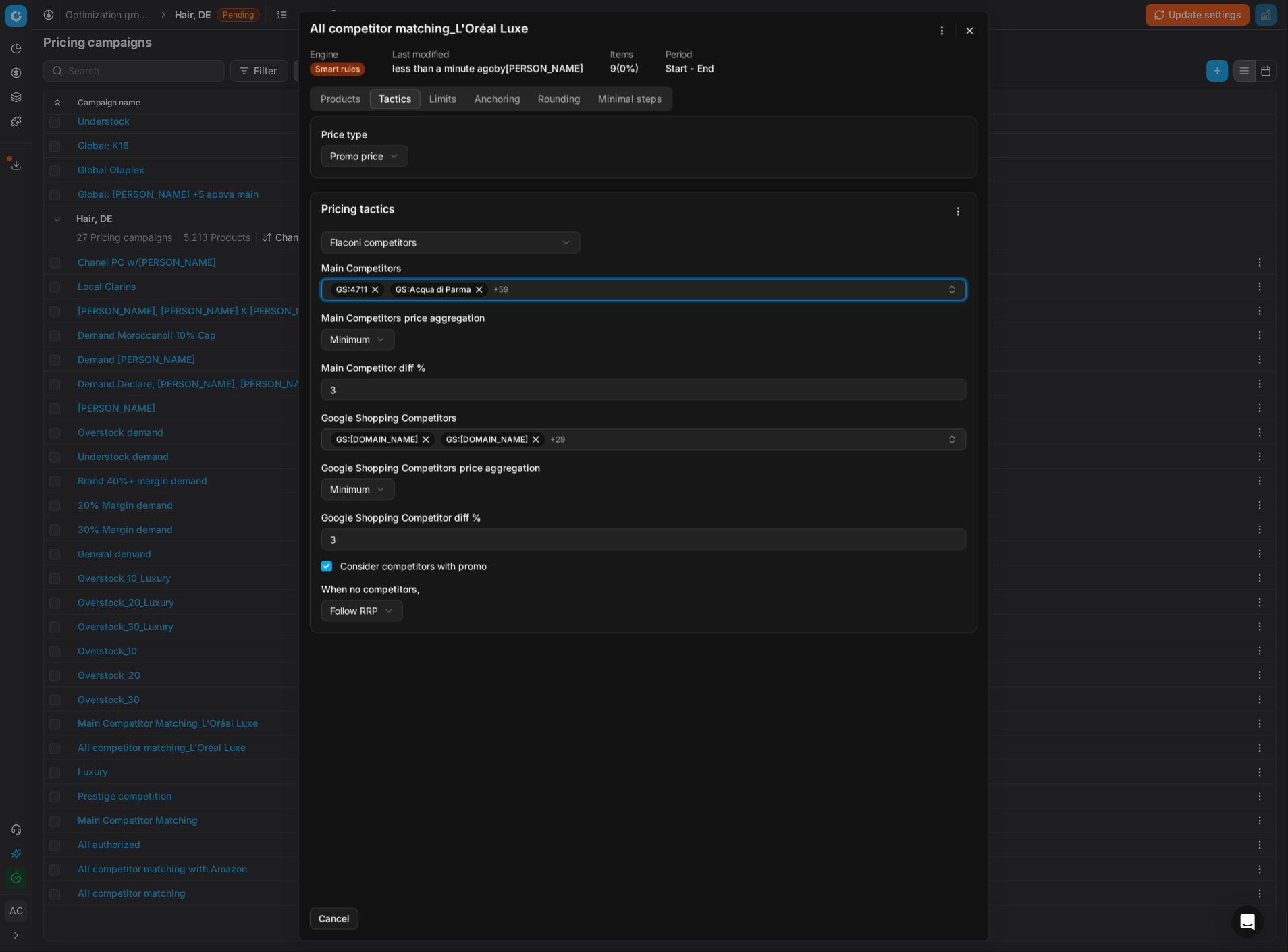
click at [556, 294] on div "GS:4711 GS:Acqua di Parma + 59" at bounding box center [639, 289] width 617 height 16
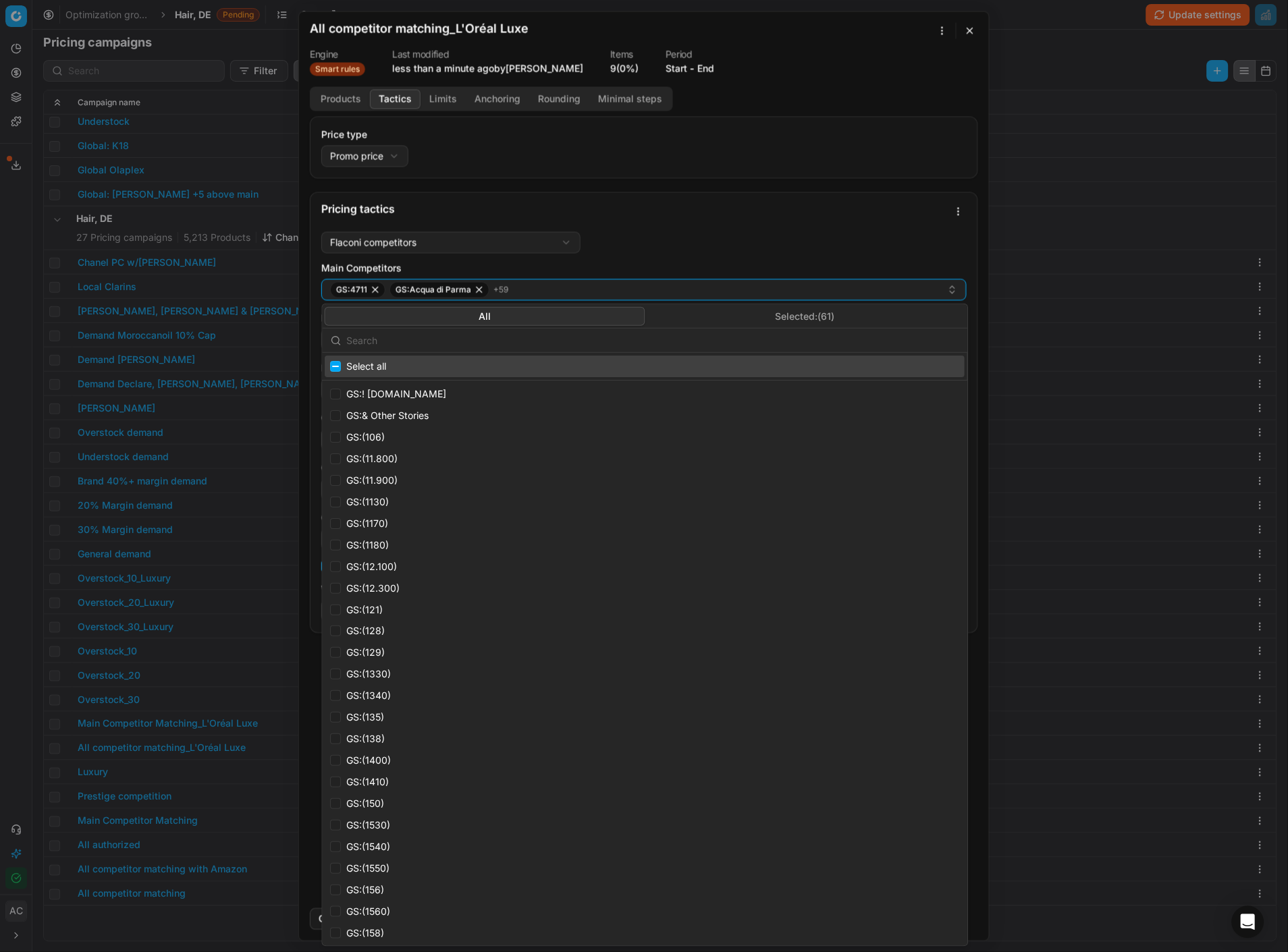
click at [551, 335] on input "text" at bounding box center [653, 341] width 613 height 27
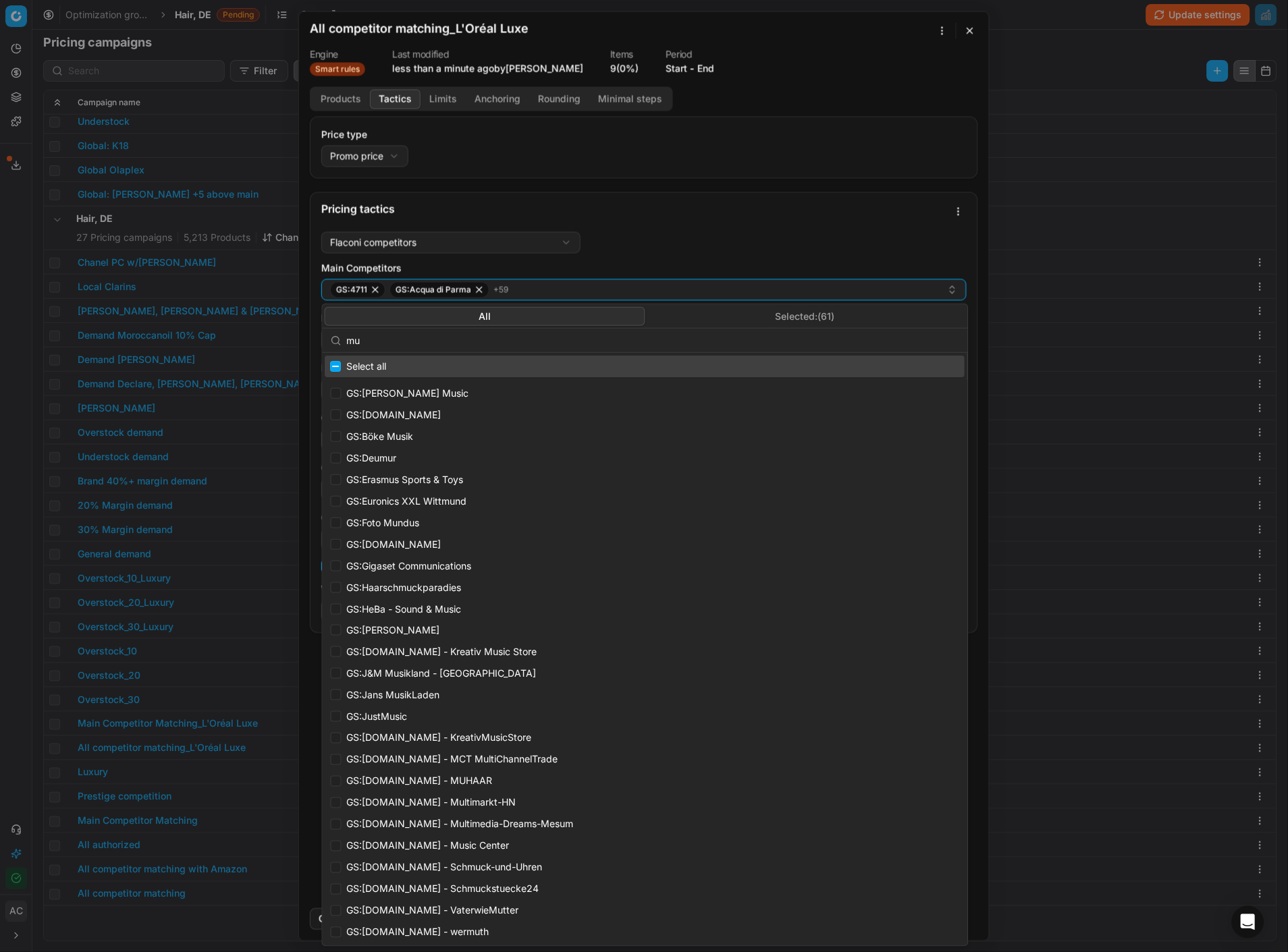
type input "m"
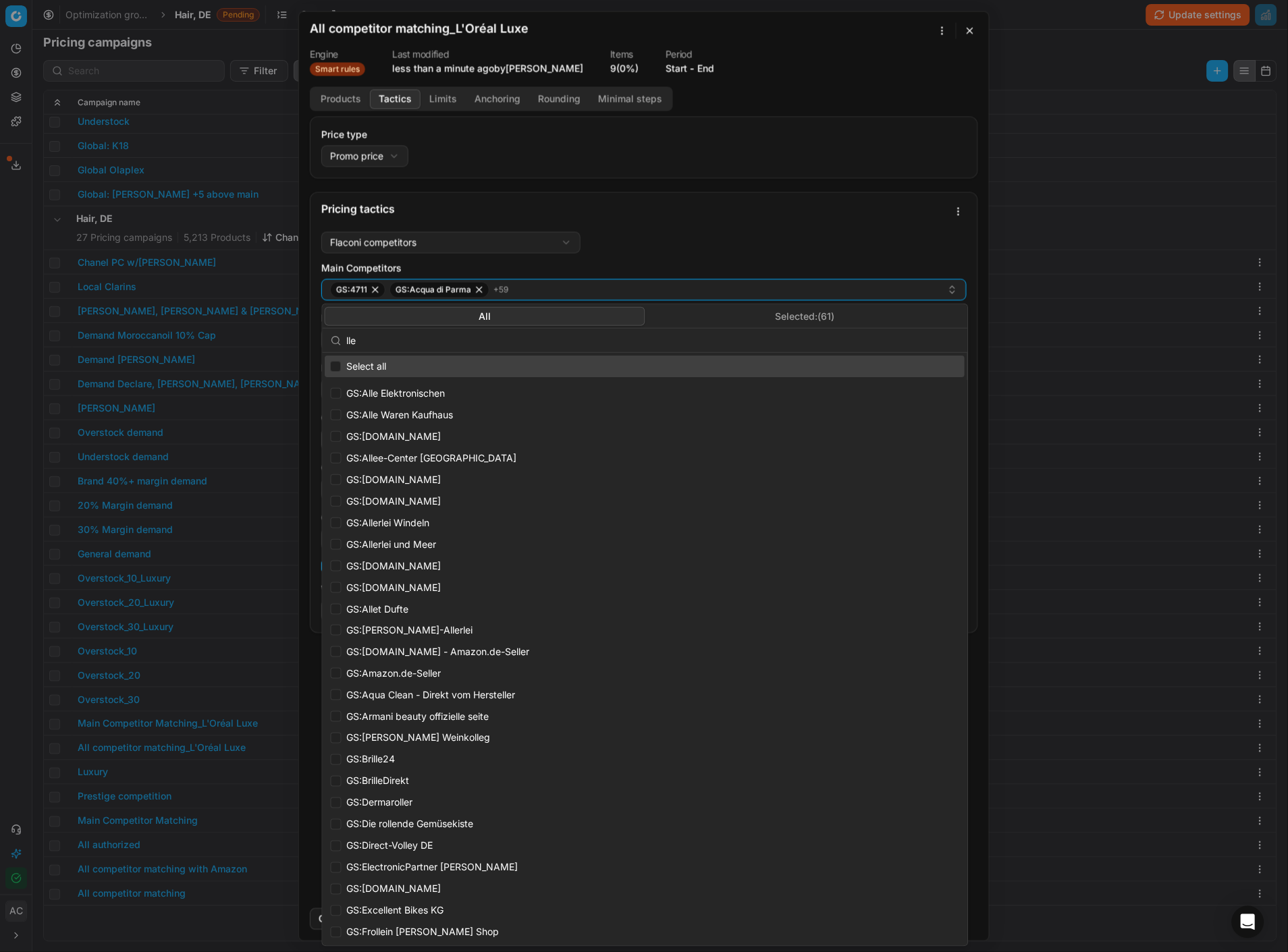
type input "ller"
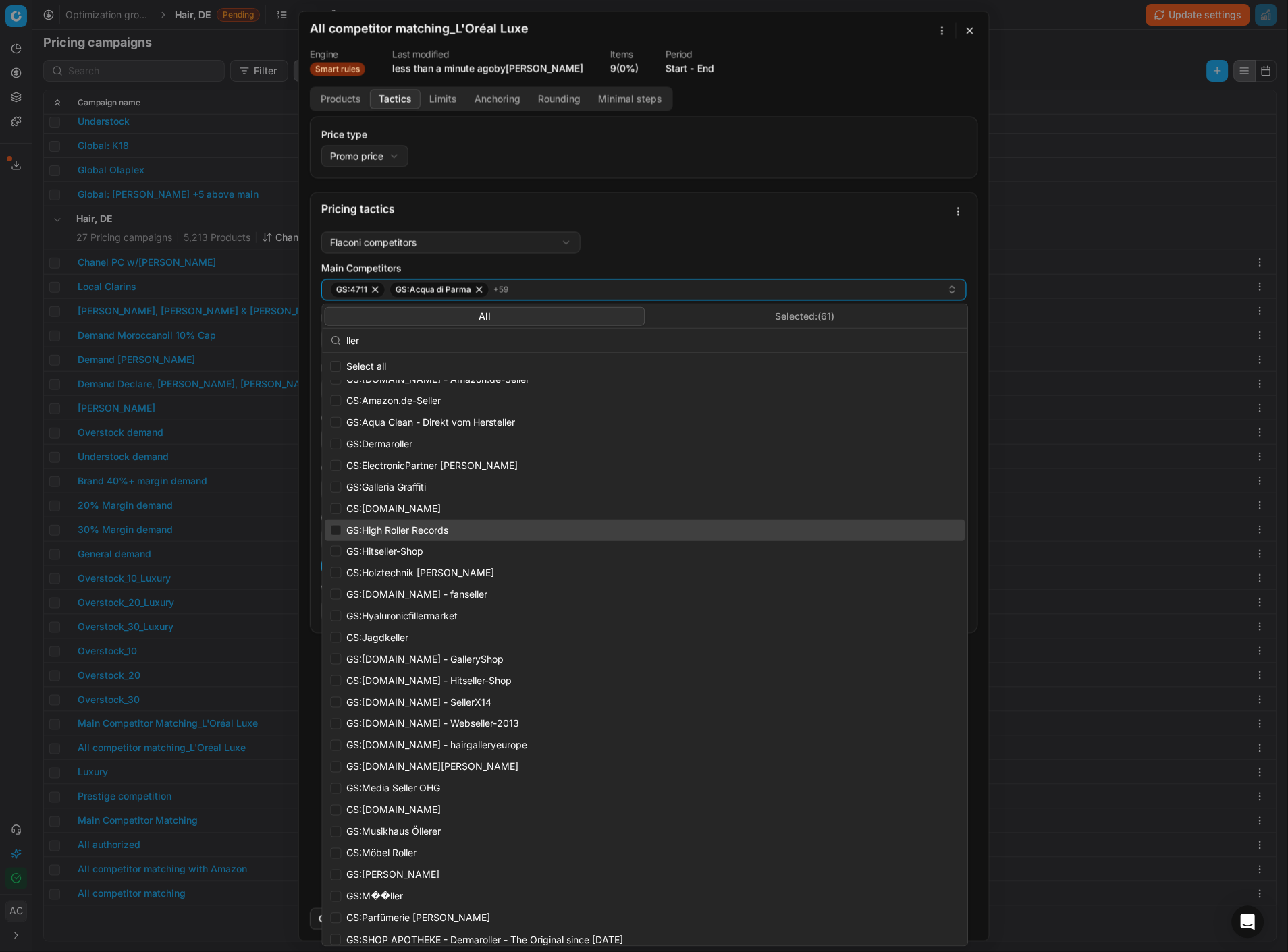
scroll to position [122, 0]
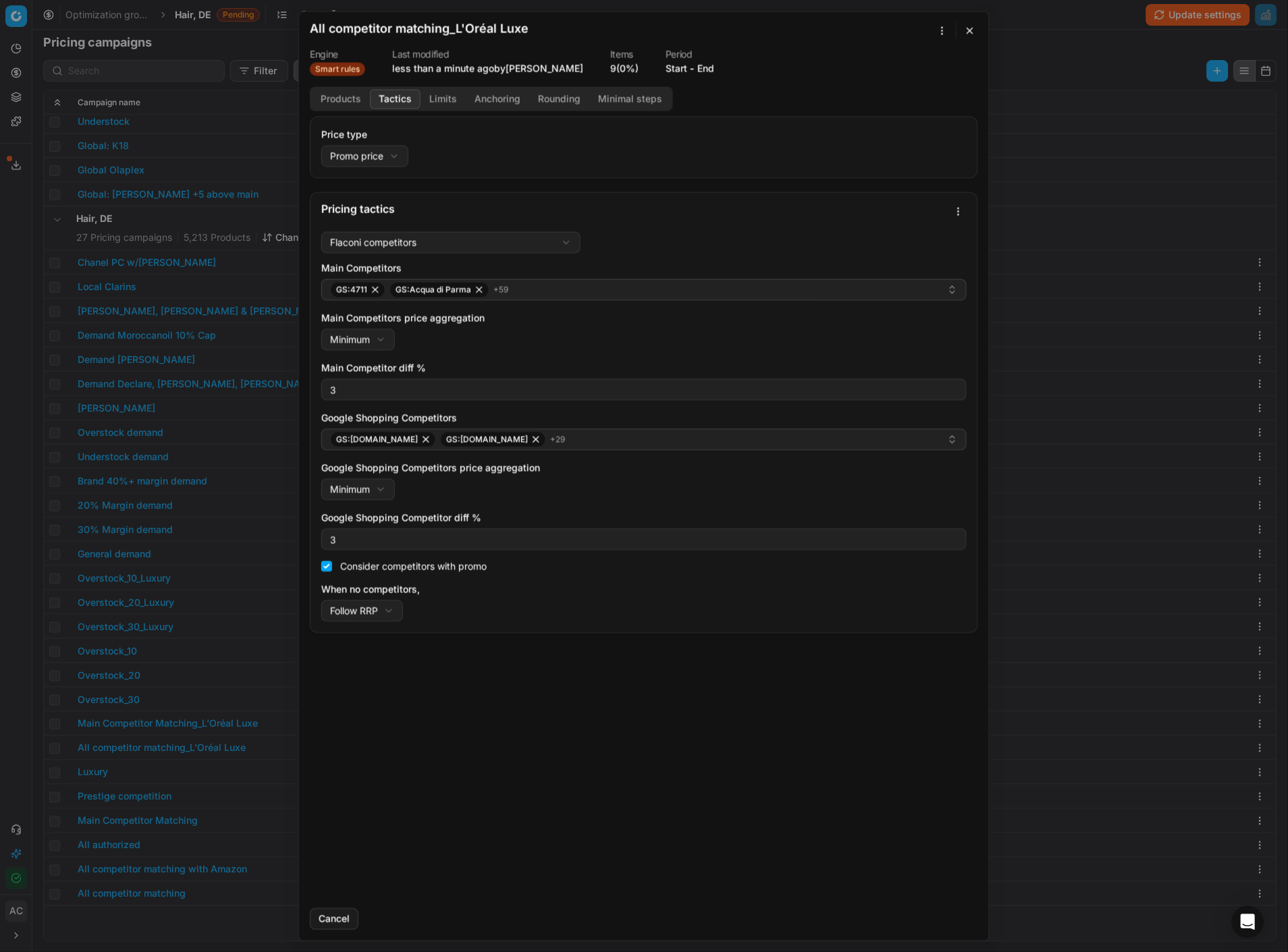
click at [708, 197] on div "Pricing tactics" at bounding box center [644, 209] width 667 height 34
click at [959, 34] on button "button" at bounding box center [969, 30] width 16 height 16
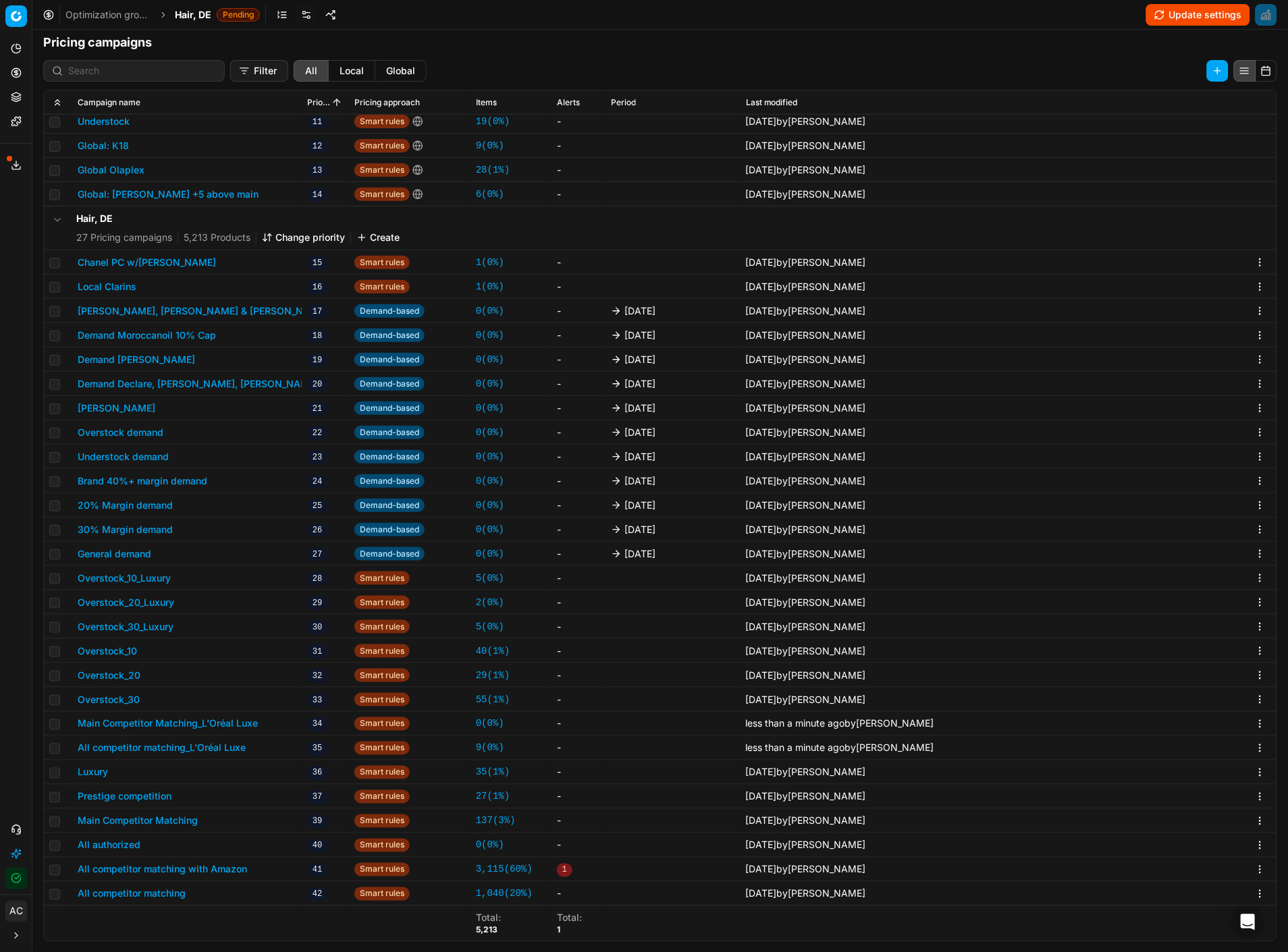
click at [194, 11] on span "Hair, DE" at bounding box center [193, 15] width 36 height 14
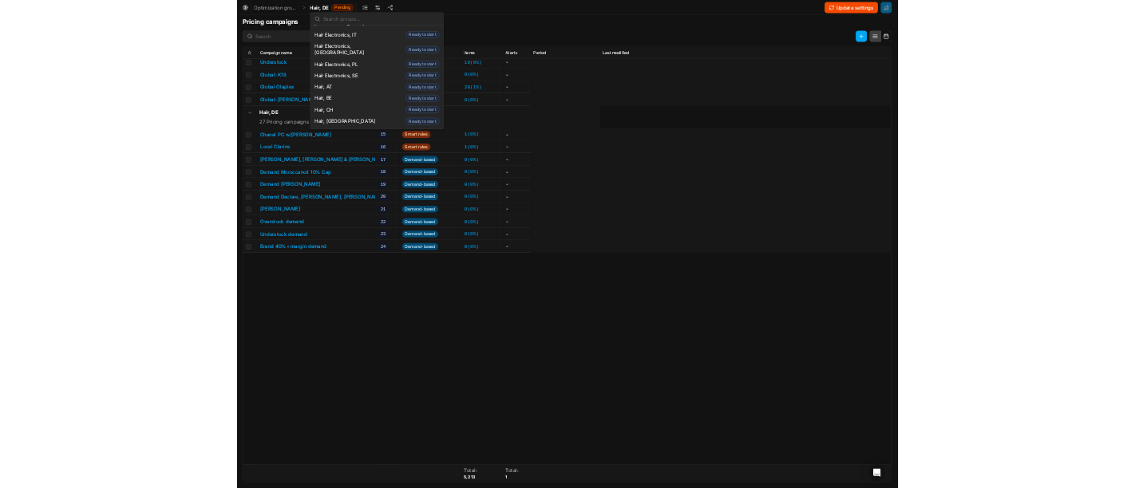
scroll to position [267, 0]
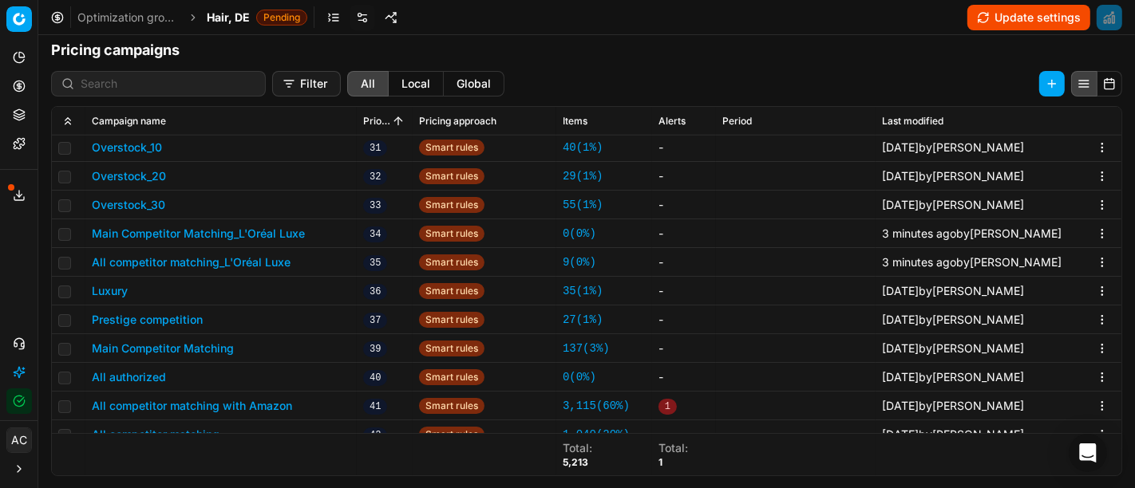
scroll to position [1007, 0]
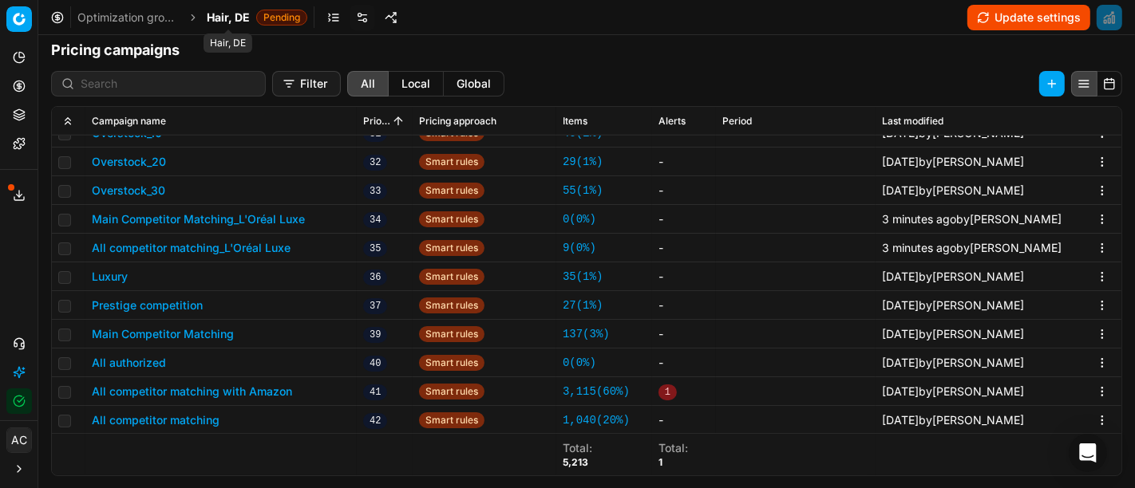
click at [238, 13] on span "Hair, DE" at bounding box center [228, 18] width 43 height 16
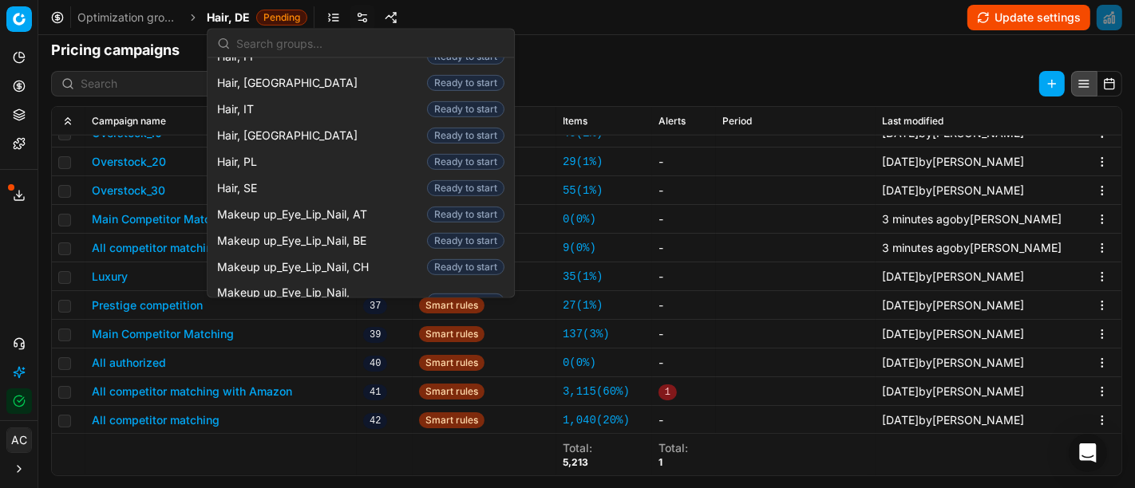
scroll to position [588, 0]
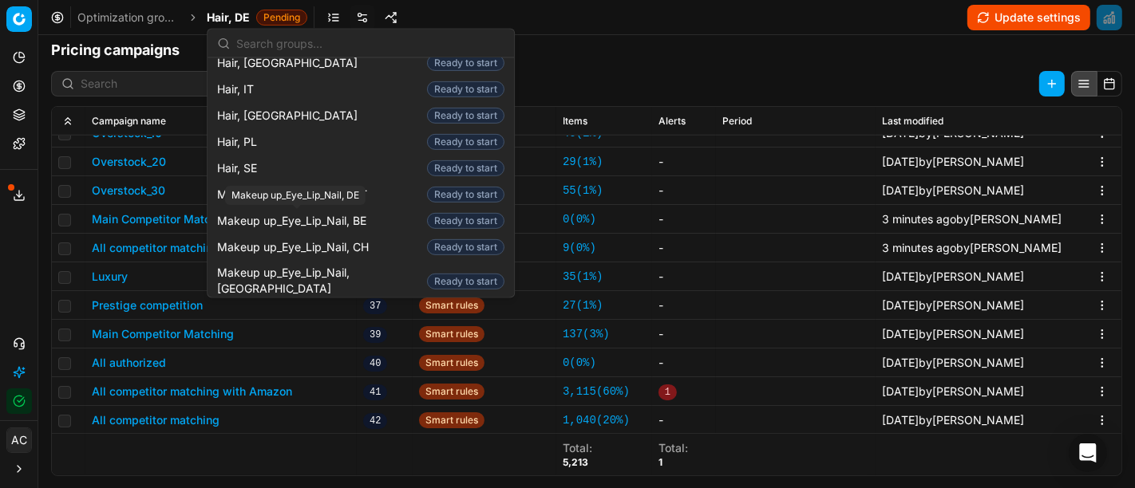
click at [328, 307] on span "Makeup up_Eye_Lip_Nail, DE" at bounding box center [295, 315] width 156 height 16
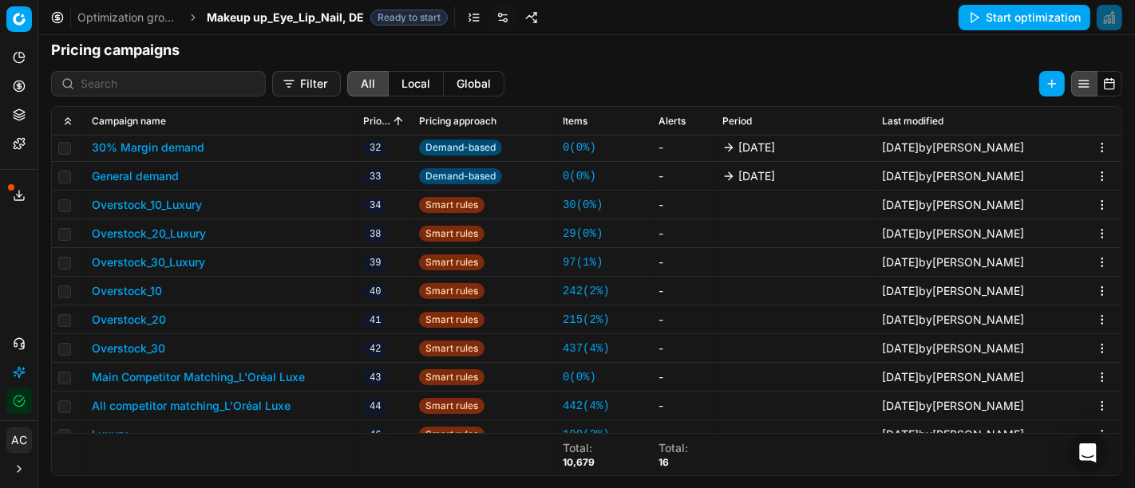
scroll to position [892, 0]
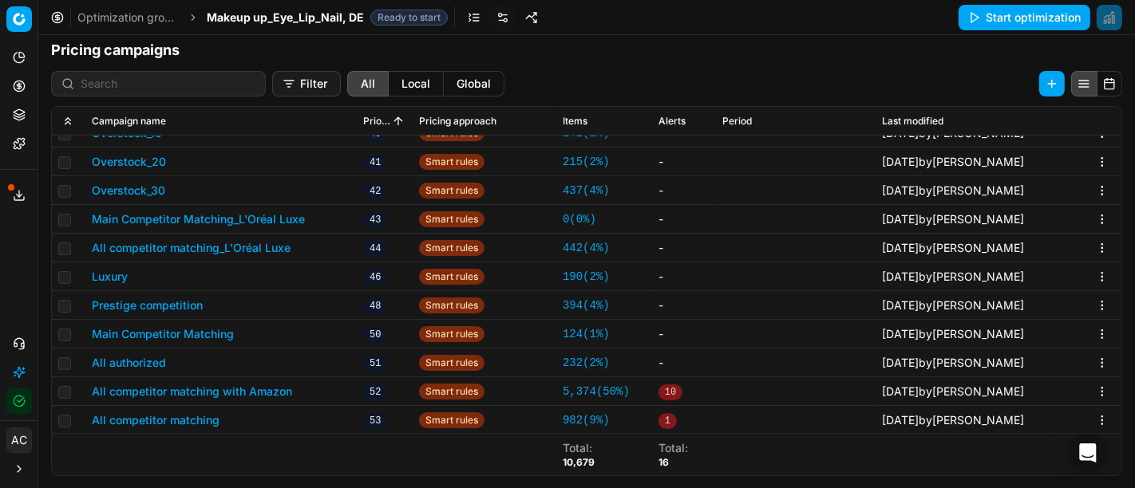
click at [256, 249] on button "All competitor matching_L'Oréal Luxe" at bounding box center [191, 248] width 199 height 16
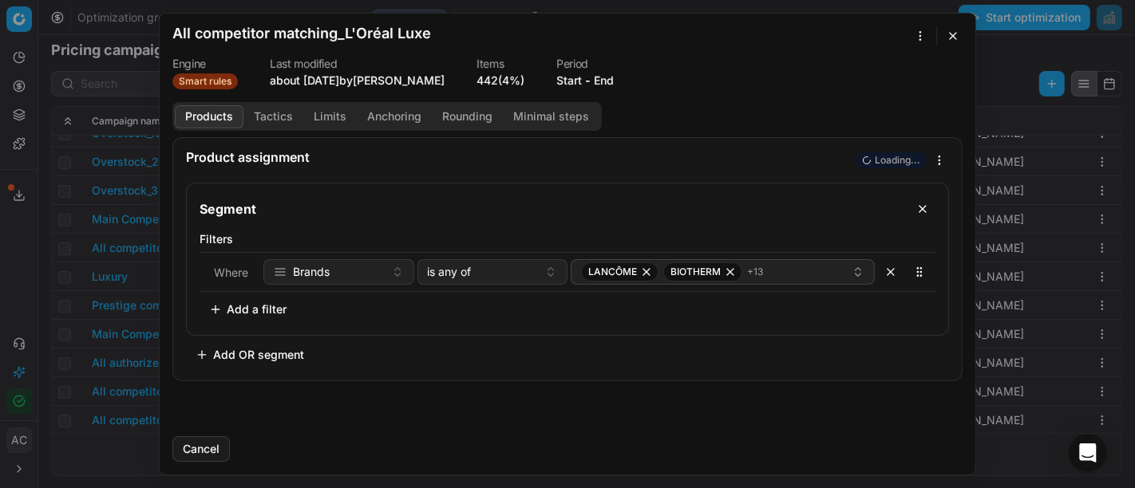
click at [273, 115] on button "Tactics" at bounding box center [273, 116] width 60 height 23
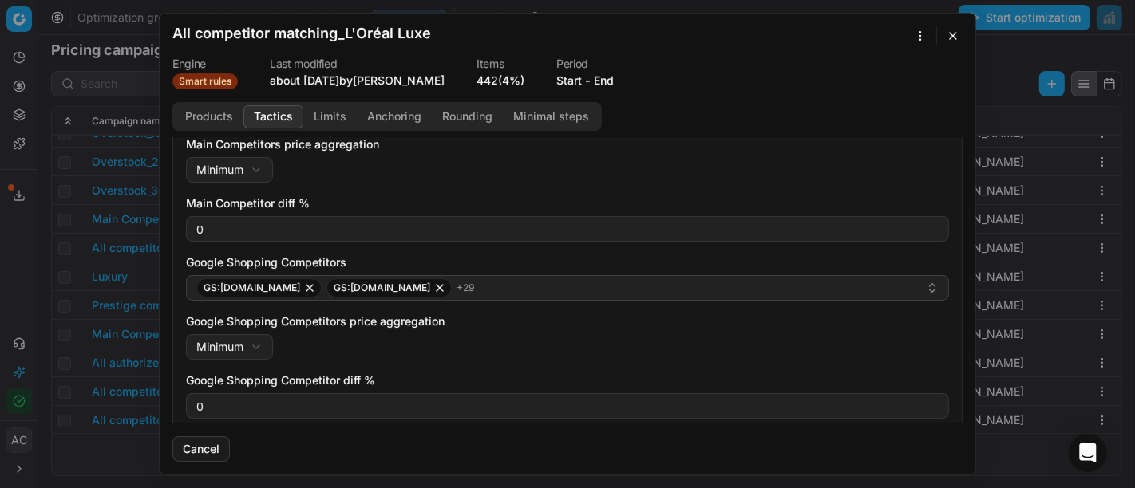
scroll to position [232, 0]
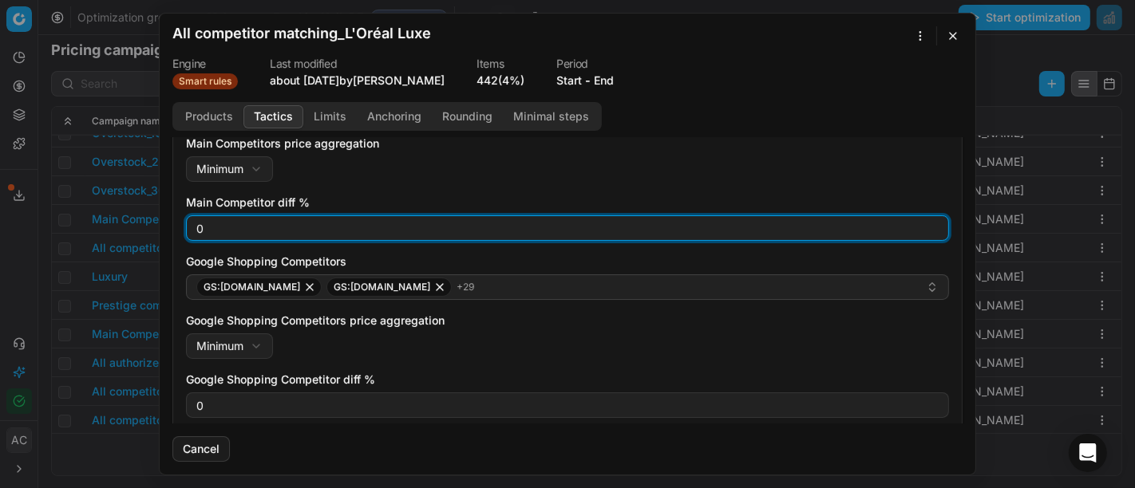
click at [246, 227] on input "0" at bounding box center [567, 228] width 749 height 24
type input "3"
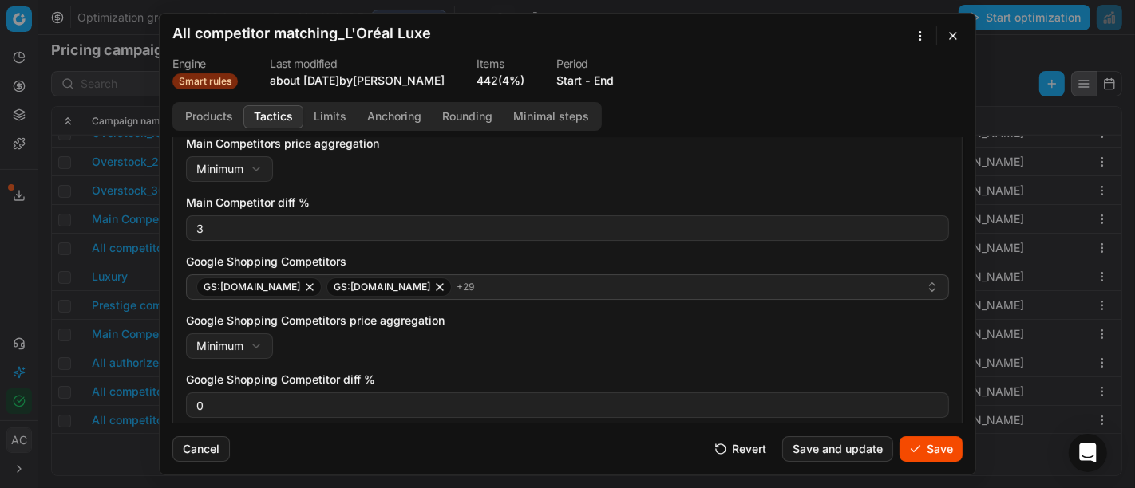
click at [239, 417] on div "0" at bounding box center [567, 406] width 763 height 26
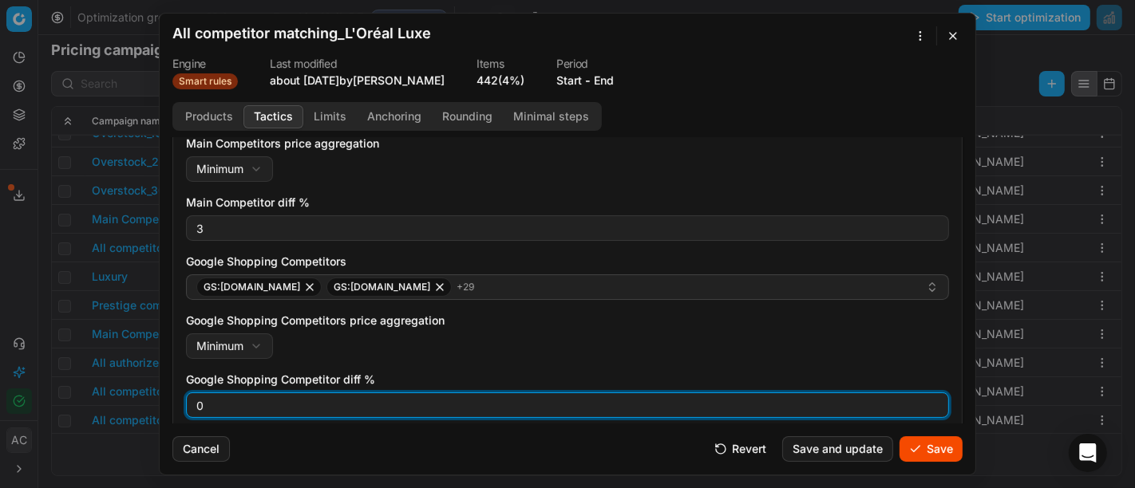
click at [240, 395] on input "0" at bounding box center [567, 406] width 749 height 24
type input "3"
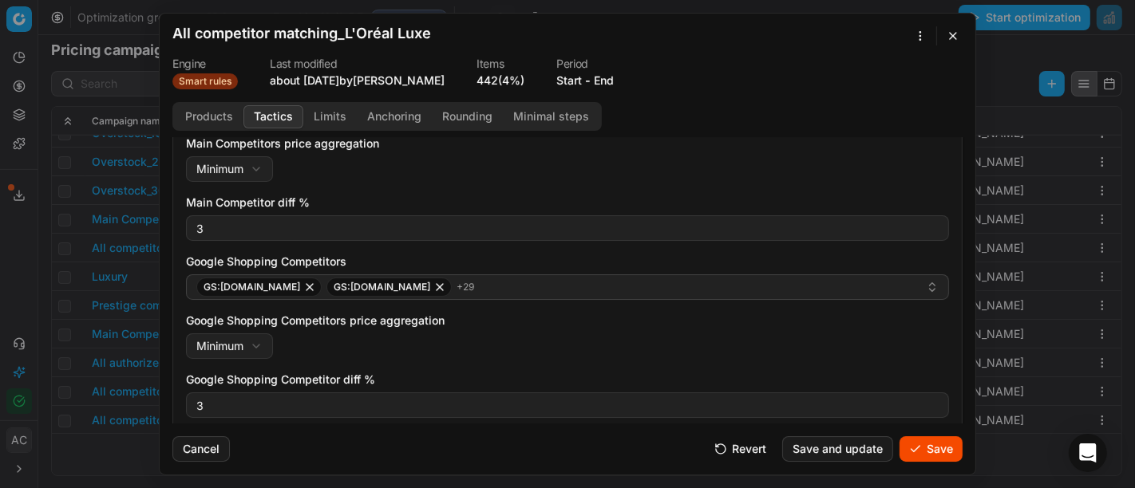
click at [920, 449] on button "Save" at bounding box center [931, 450] width 63 height 26
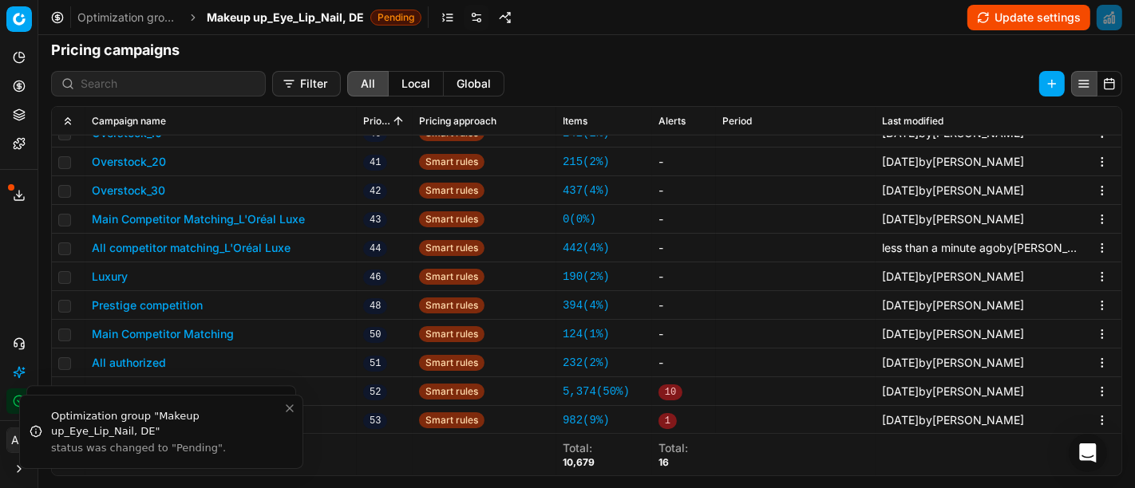
click at [262, 205] on td "Main Competitor Matching_L'Oréal Luxe" at bounding box center [220, 219] width 271 height 29
click at [266, 219] on button "Main Competitor Matching_L'Oréal Luxe" at bounding box center [198, 220] width 213 height 16
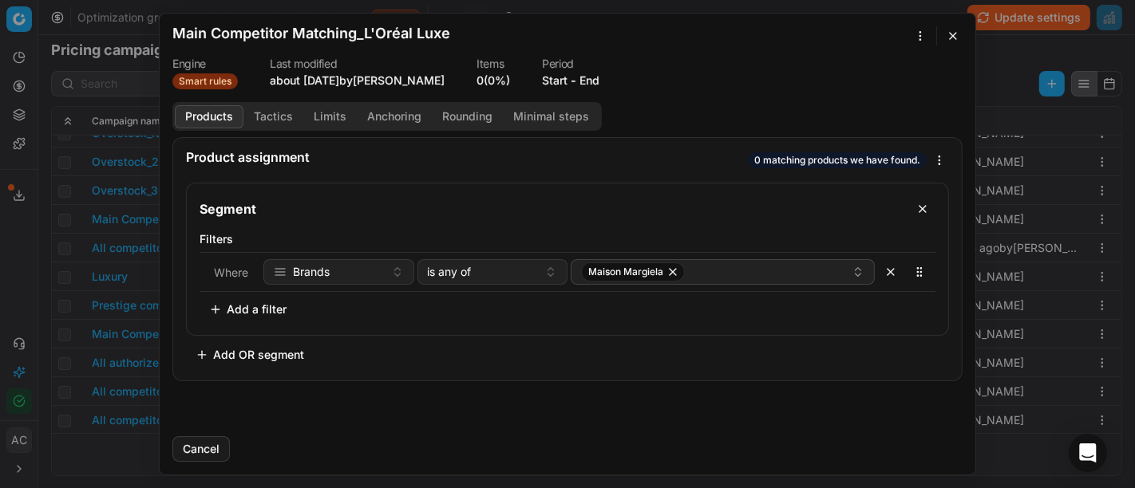
click at [269, 116] on button "Tactics" at bounding box center [273, 116] width 60 height 23
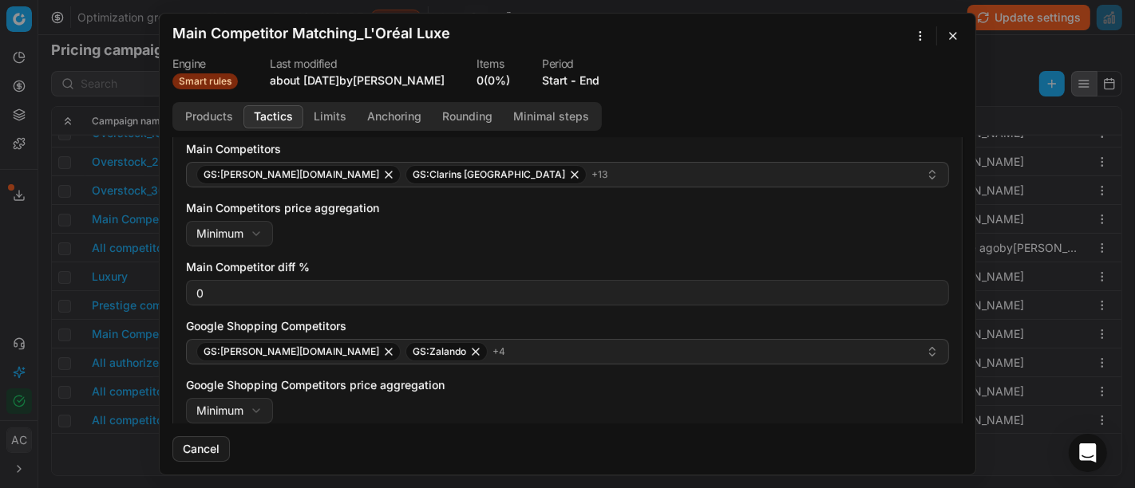
scroll to position [168, 0]
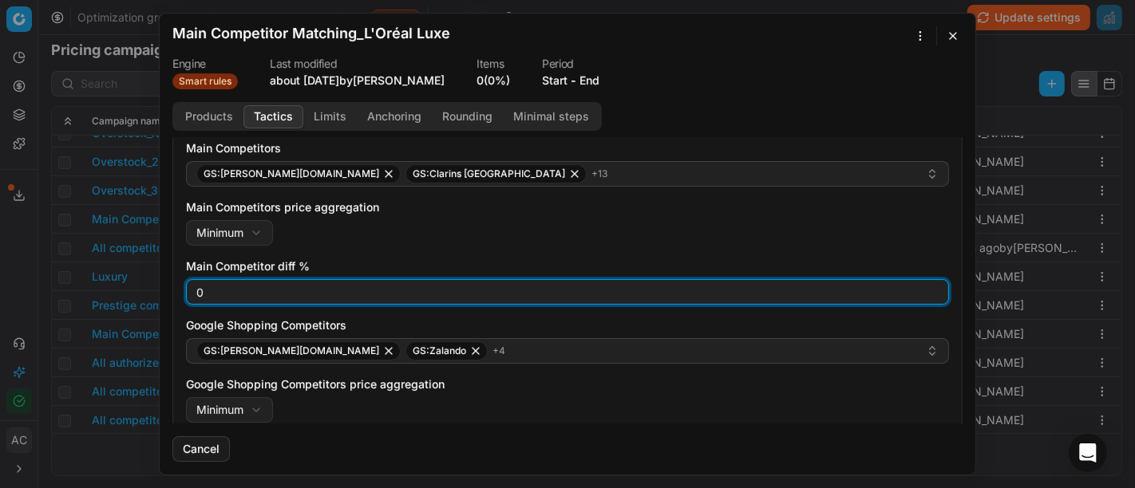
click at [314, 291] on input "0" at bounding box center [567, 292] width 749 height 24
type input "8"
type input "3"
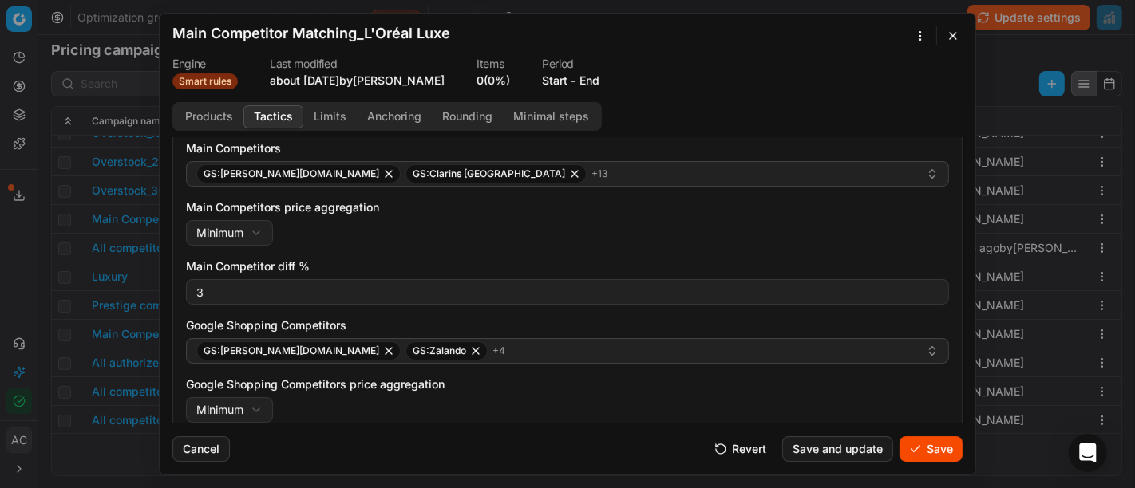
click at [405, 244] on div "Main Competitors price aggregation Minimum Minimum Maximum" at bounding box center [567, 223] width 763 height 46
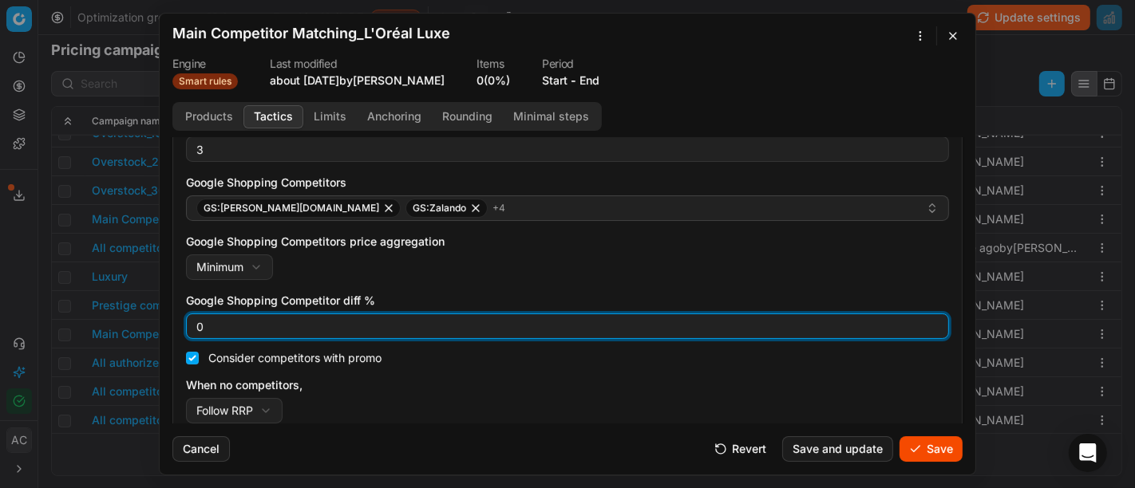
click at [310, 319] on input "0" at bounding box center [567, 326] width 749 height 24
type input "3"
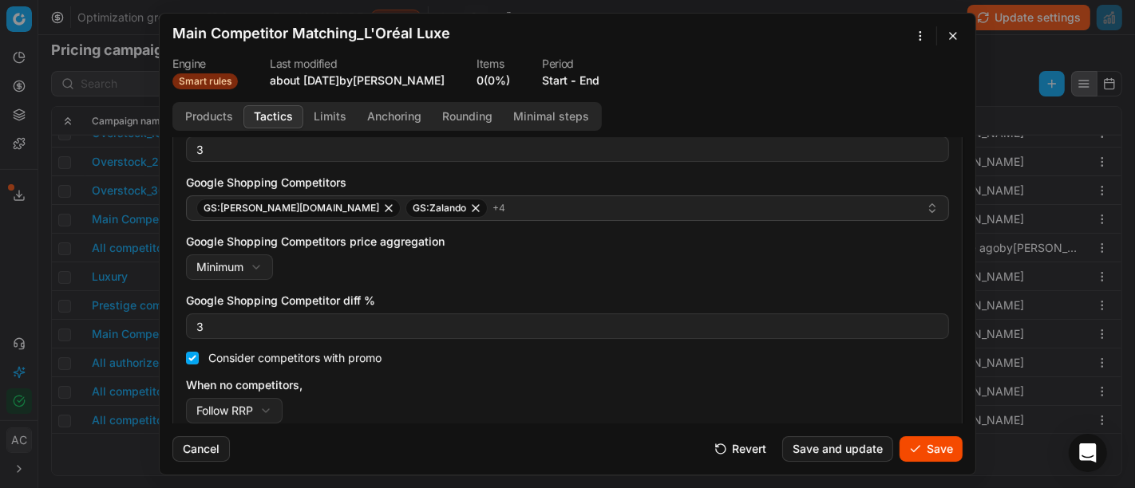
click at [445, 281] on div "Main Competitors GS:Breuninger.com GS:Clarins Deutschland + 13 Main Competitors…" at bounding box center [567, 211] width 763 height 426
click at [926, 446] on button "Save" at bounding box center [931, 450] width 63 height 26
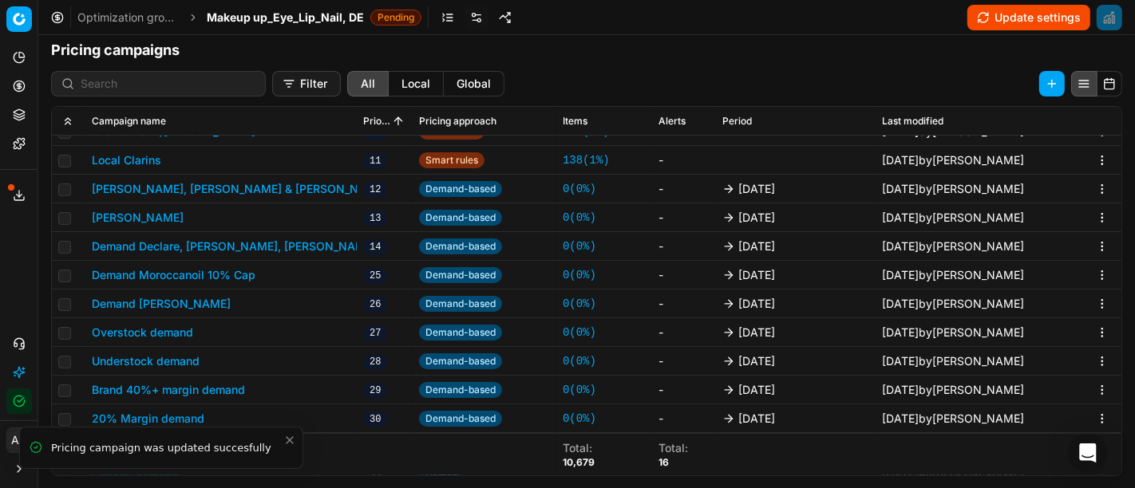
scroll to position [376, 0]
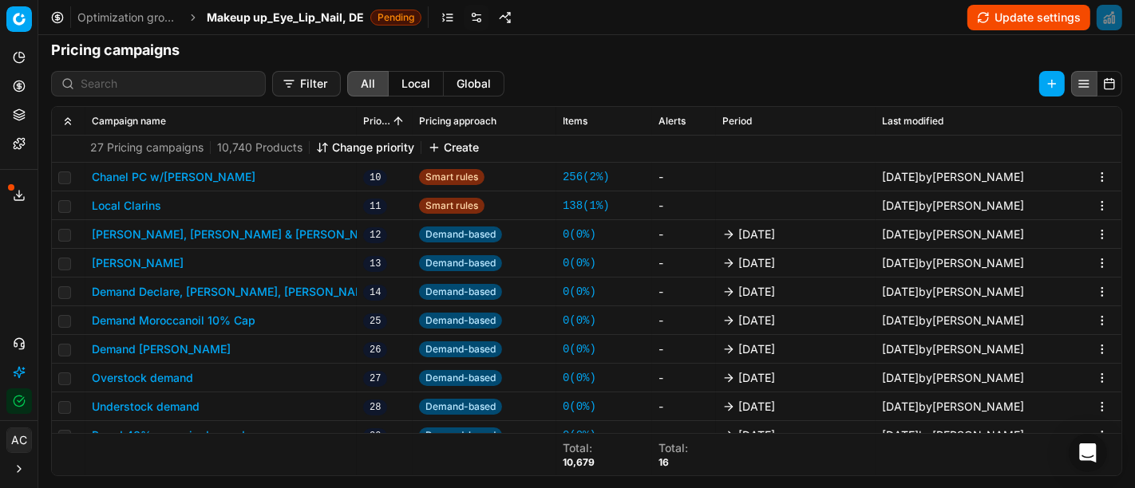
click at [271, 7] on div "Optimization groups Makeup up_Eye_Lip_Nail, DE Pending Update settings" at bounding box center [586, 17] width 1097 height 35
click at [273, 14] on span "Makeup up_Eye_Lip_Nail, DE" at bounding box center [285, 18] width 157 height 16
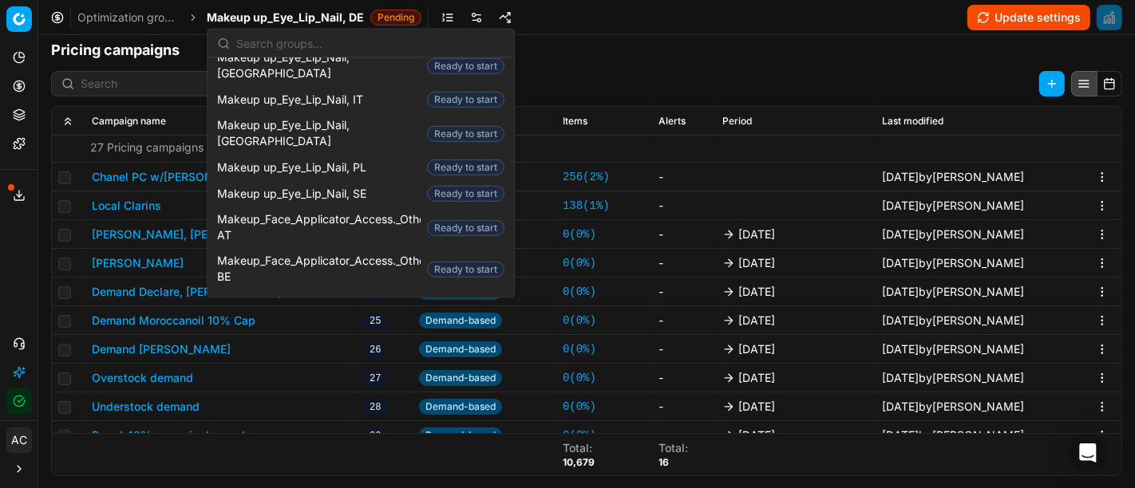
scroll to position [943, 0]
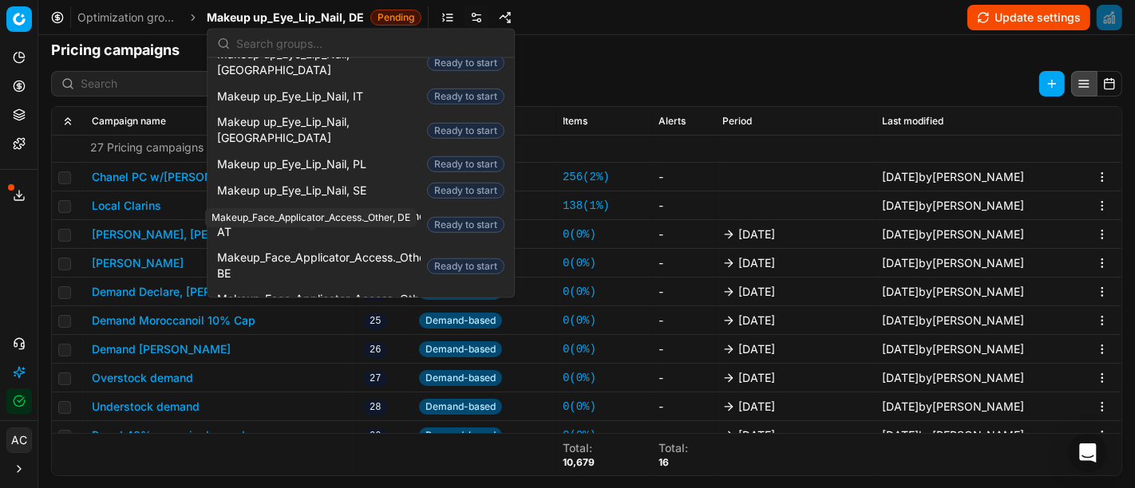
click at [365, 374] on span "Makeup_Face_Applicator_Access._Other, DE" at bounding box center [319, 390] width 204 height 32
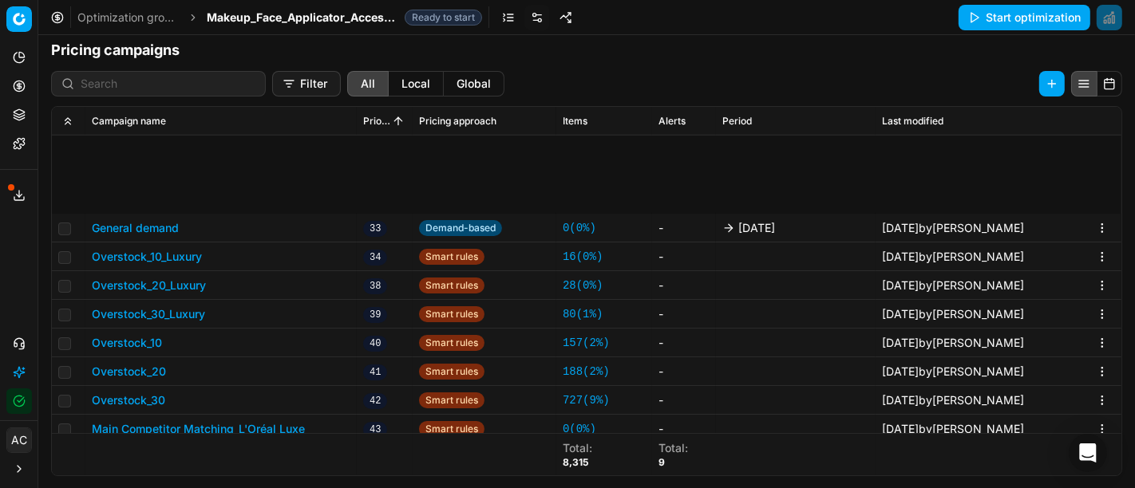
scroll to position [887, 0]
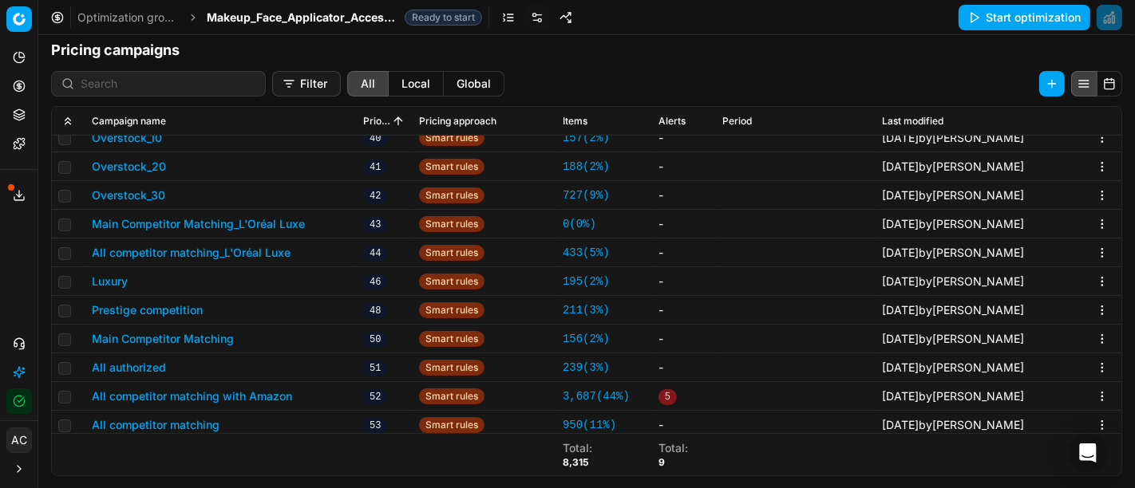
click at [303, 217] on button "Main Competitor Matching_L'Oréal Luxe" at bounding box center [198, 224] width 213 height 16
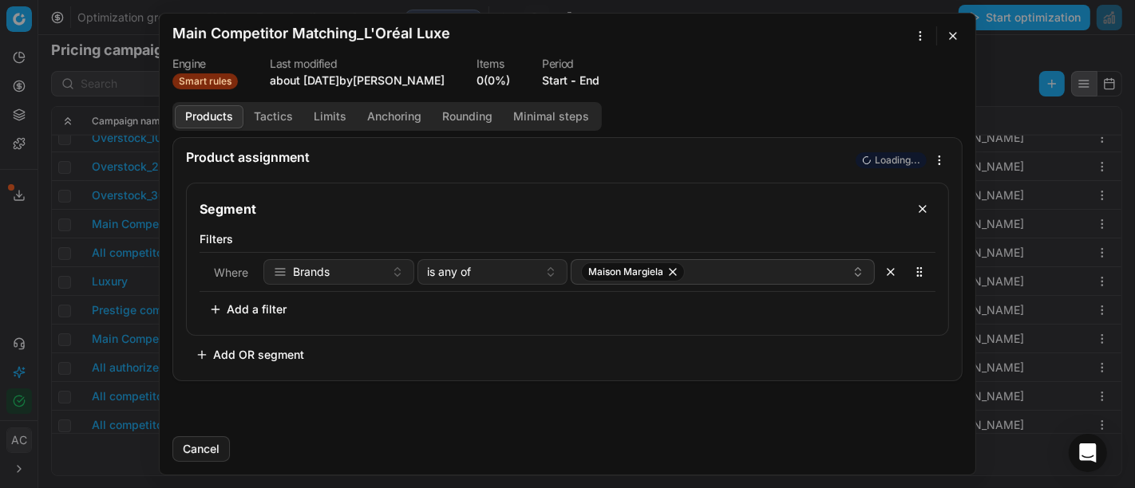
click at [264, 116] on button "Tactics" at bounding box center [273, 116] width 60 height 23
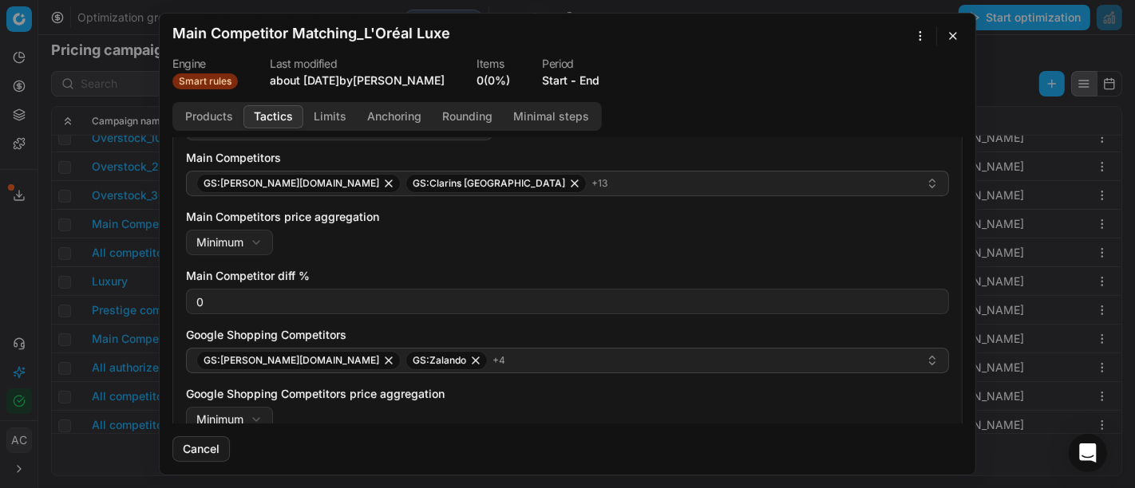
scroll to position [173, 0]
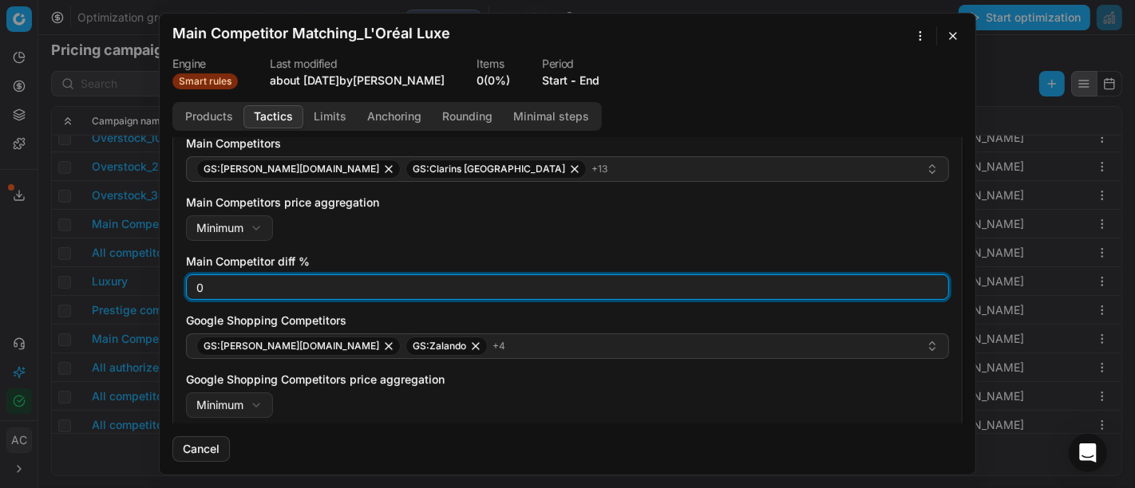
click at [263, 291] on input "0" at bounding box center [567, 287] width 749 height 24
type input "3"
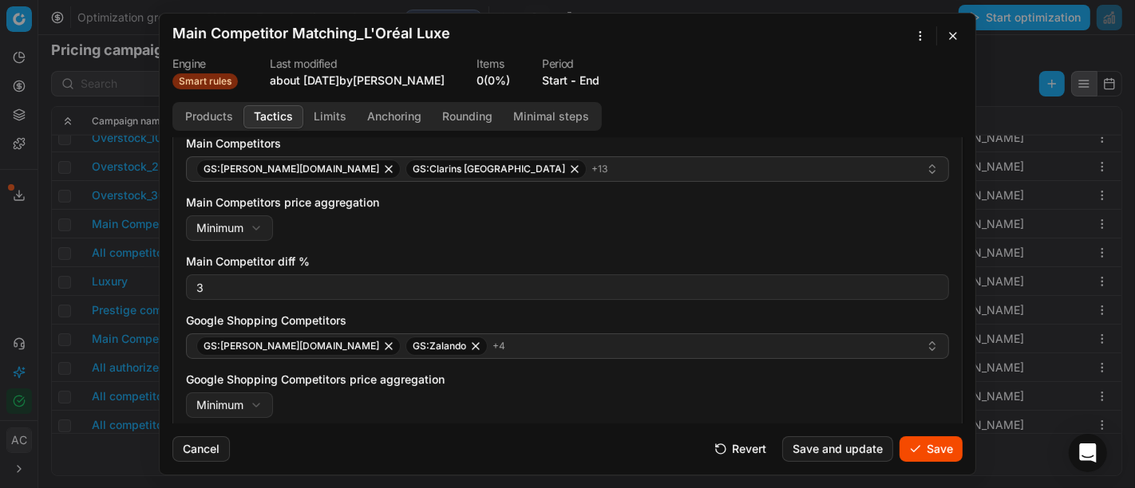
click at [477, 231] on div "Main Competitors price aggregation Minimum Minimum Maximum" at bounding box center [567, 218] width 763 height 46
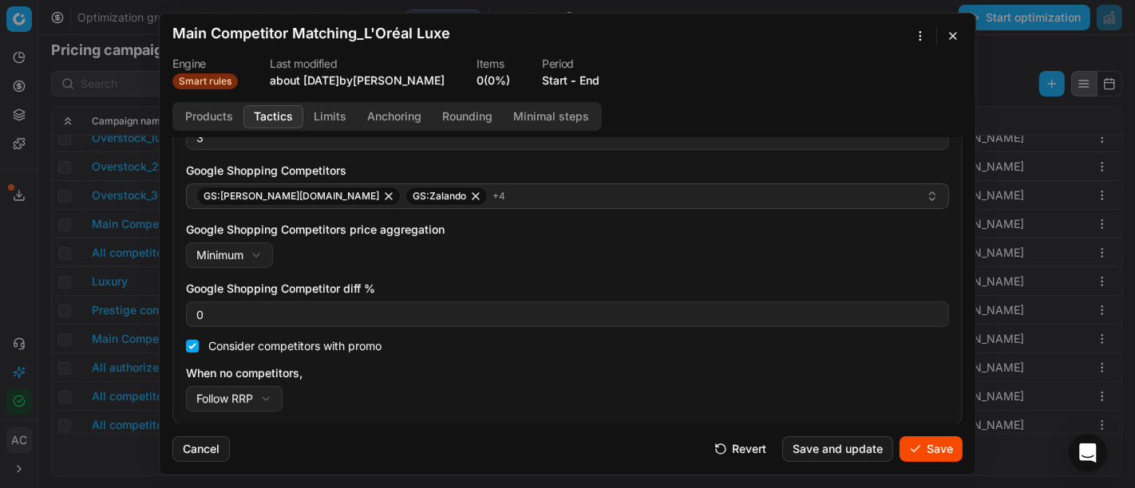
scroll to position [322, 0]
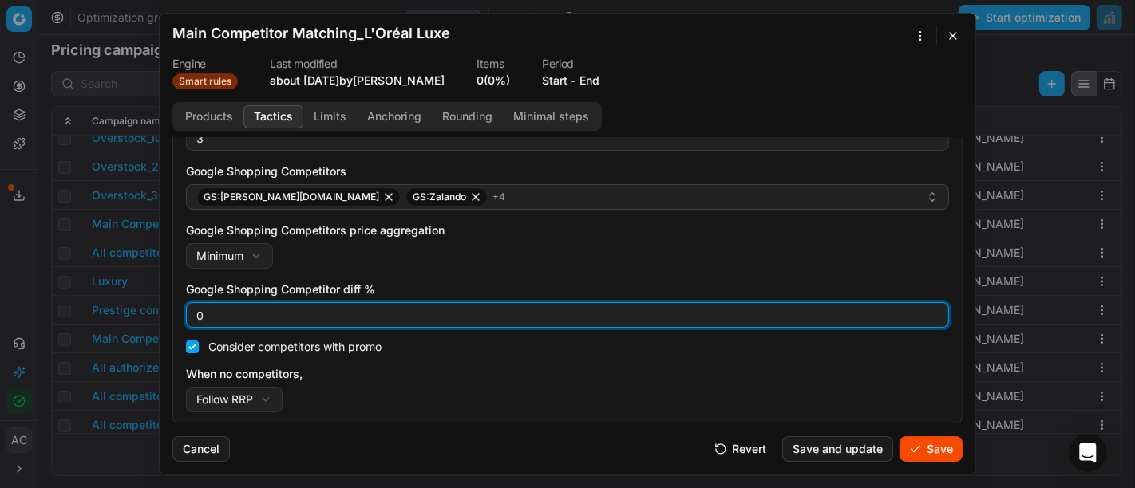
click at [312, 313] on input "0" at bounding box center [567, 315] width 749 height 24
type input "3"
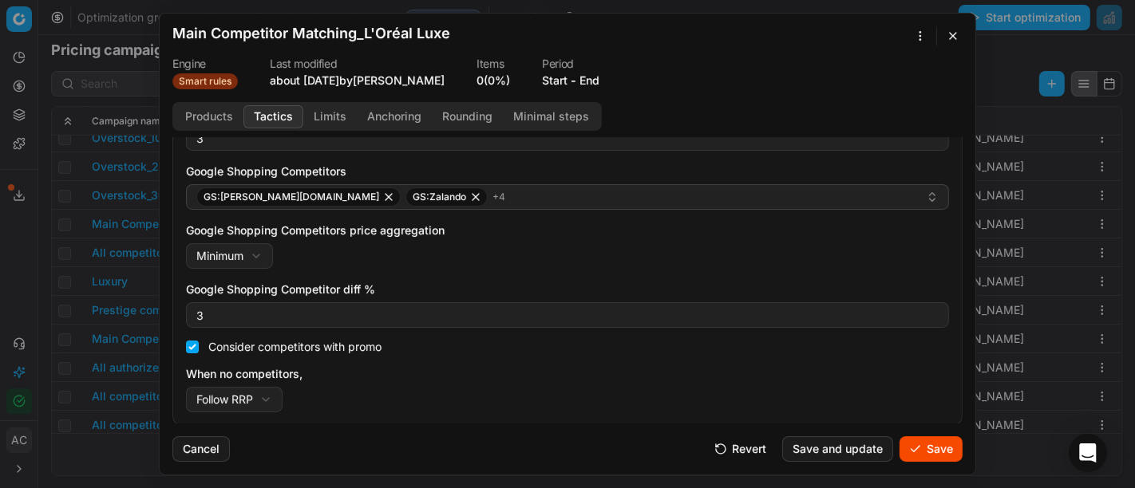
click at [524, 256] on div "Google Shopping Competitors price aggregation Minimum Minimum Maximum" at bounding box center [567, 246] width 763 height 46
click at [937, 453] on button "Save" at bounding box center [931, 450] width 63 height 26
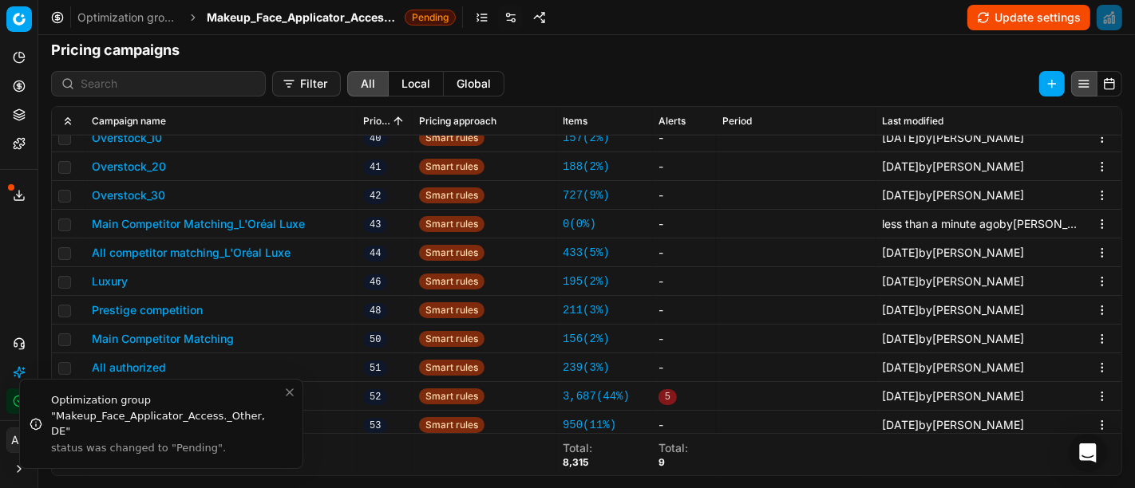
click at [261, 246] on button "All competitor matching_L'Oréal Luxe" at bounding box center [191, 253] width 199 height 16
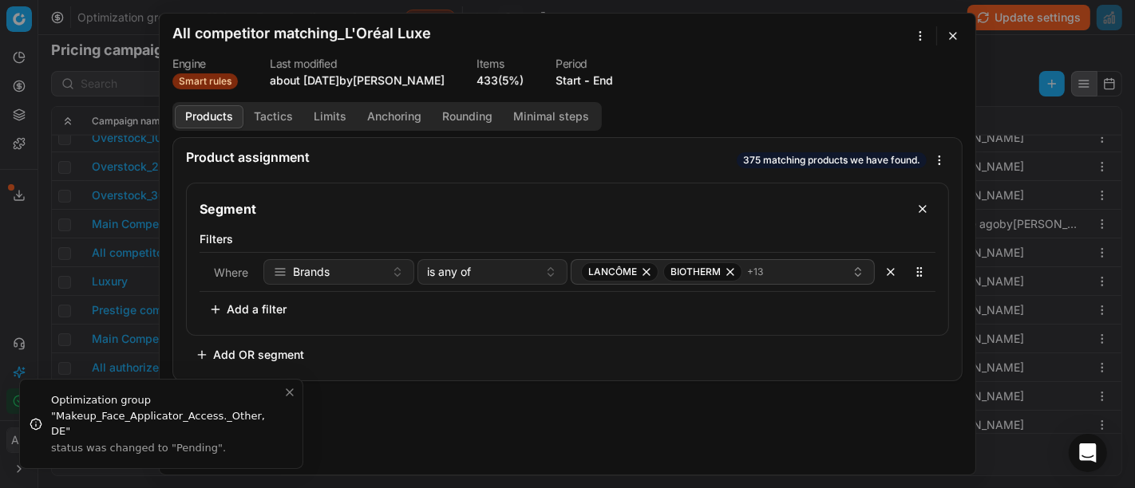
click at [273, 117] on button "Tactics" at bounding box center [273, 116] width 60 height 23
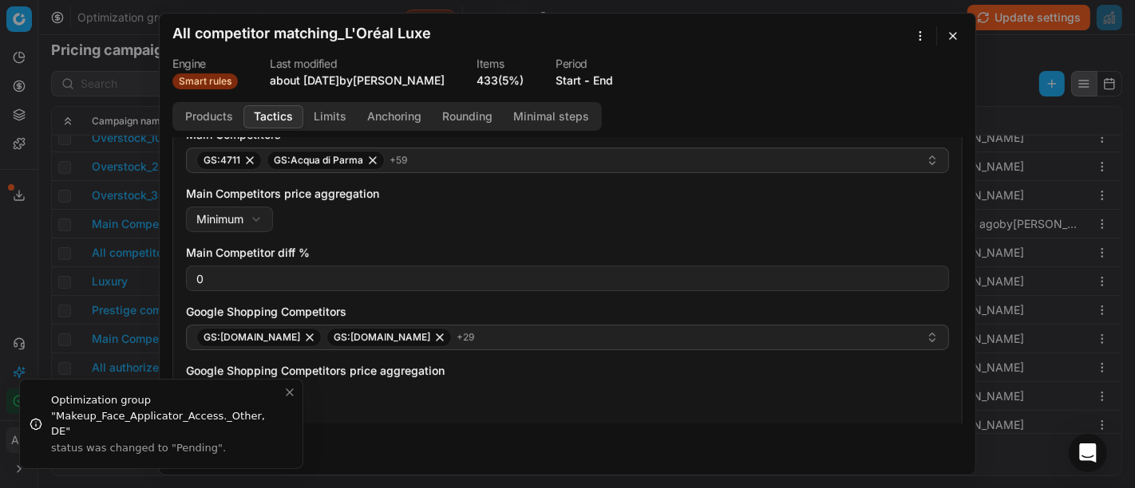
scroll to position [188, 0]
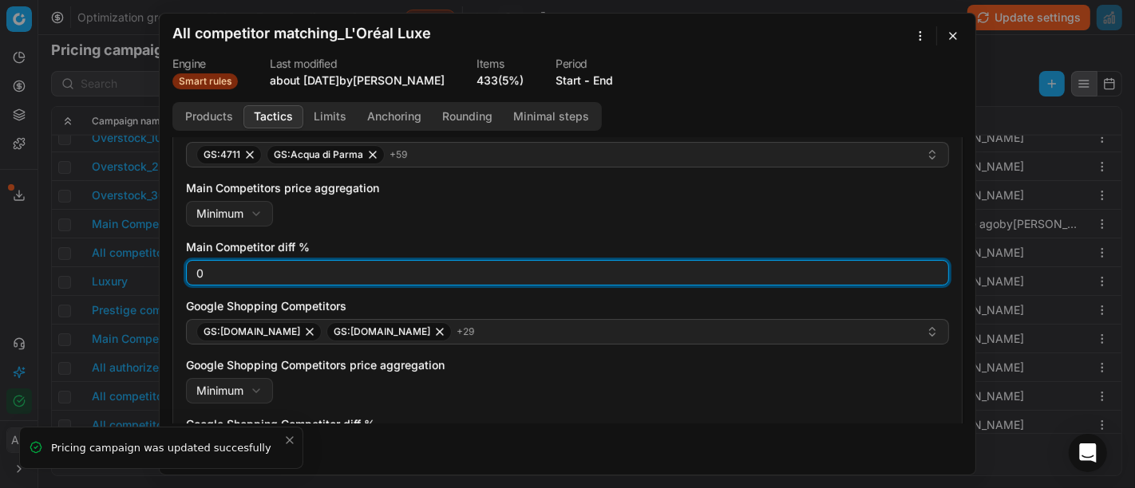
click at [320, 266] on input "0" at bounding box center [567, 273] width 749 height 24
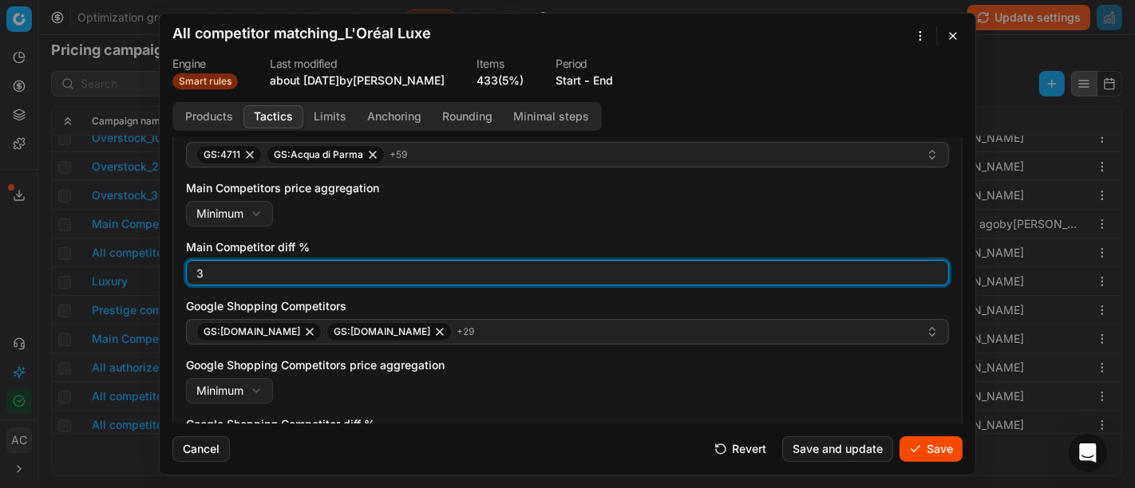
type input "3"
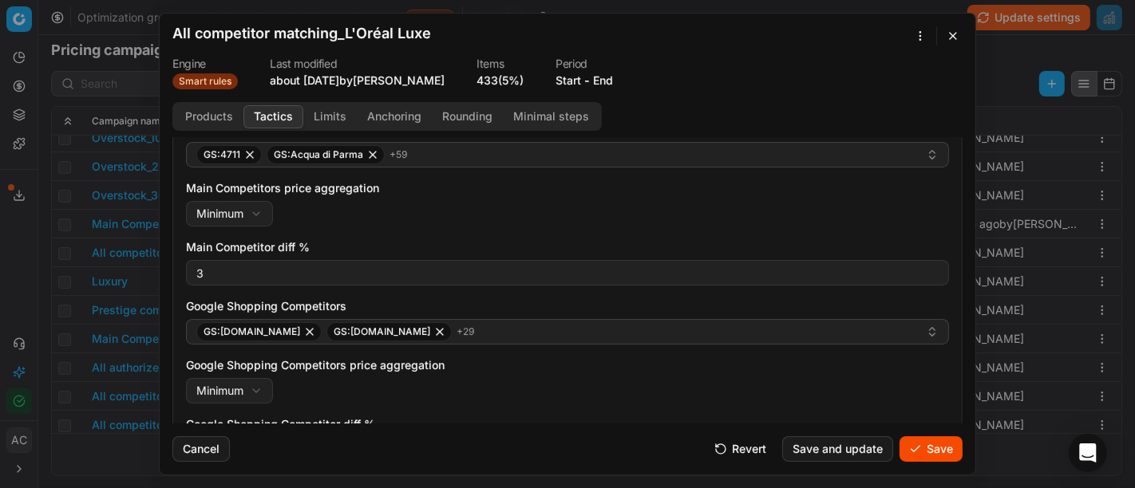
click at [469, 301] on label "Google Shopping Competitors" at bounding box center [567, 307] width 763 height 16
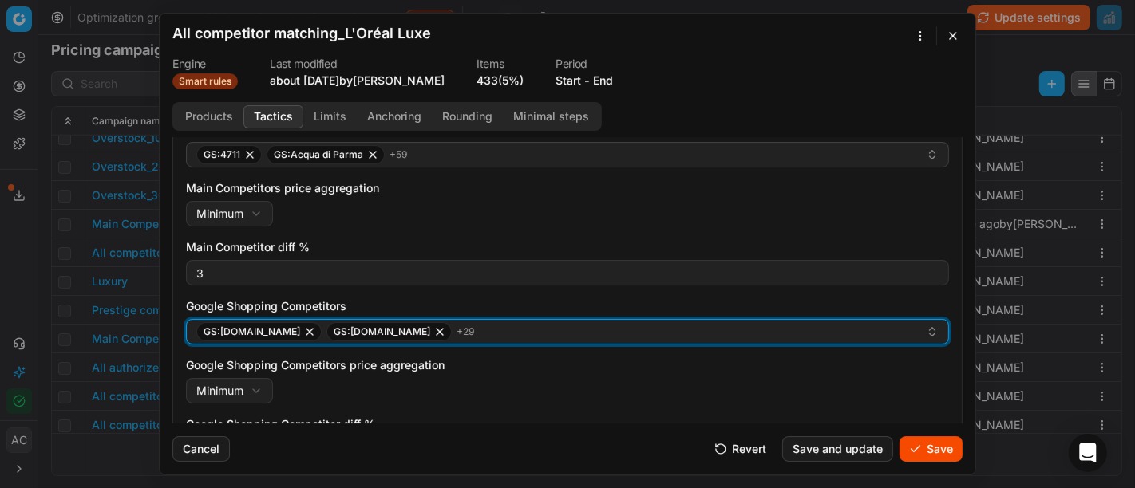
click at [469, 319] on button "GS:1001hobbies.de GS:Amazon.de + 29" at bounding box center [567, 332] width 763 height 26
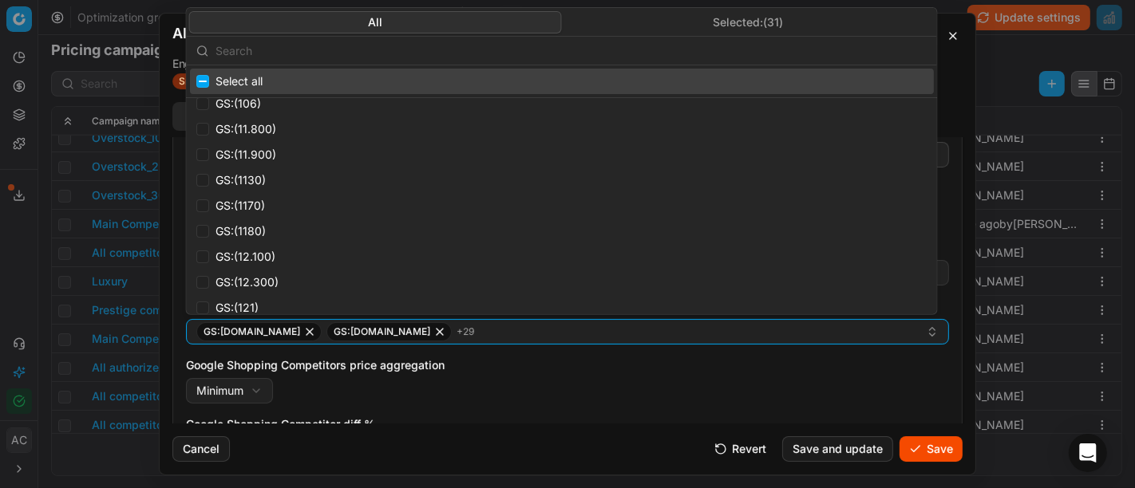
scroll to position [61, 0]
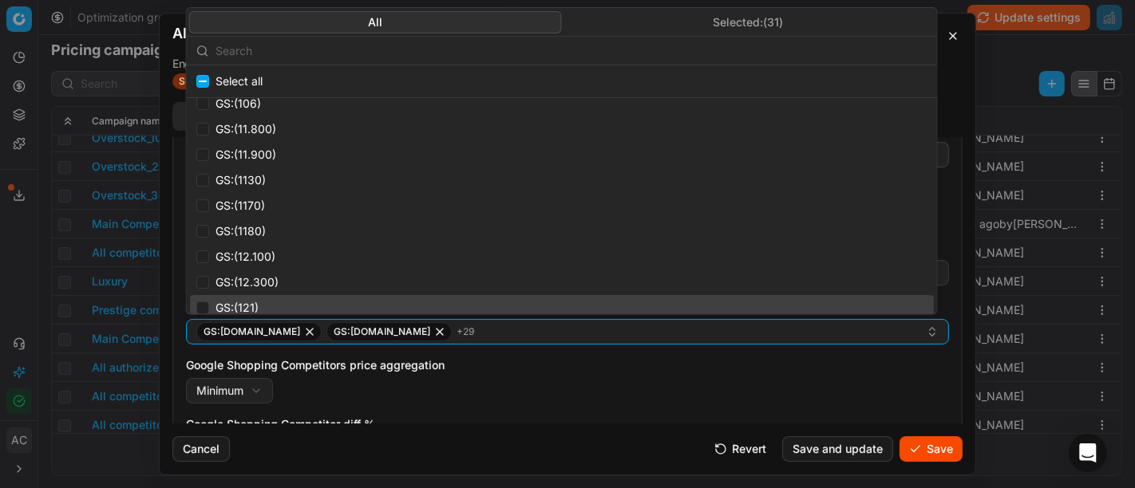
click at [560, 393] on div "Google Shopping Competitors price aggregation Minimum Minimum Maximum" at bounding box center [567, 381] width 763 height 46
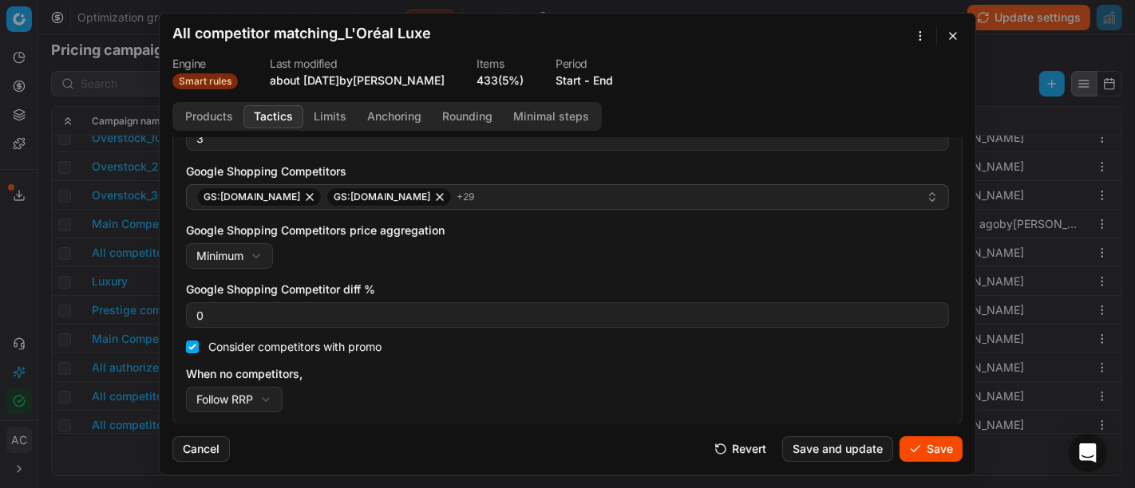
scroll to position [323, 0]
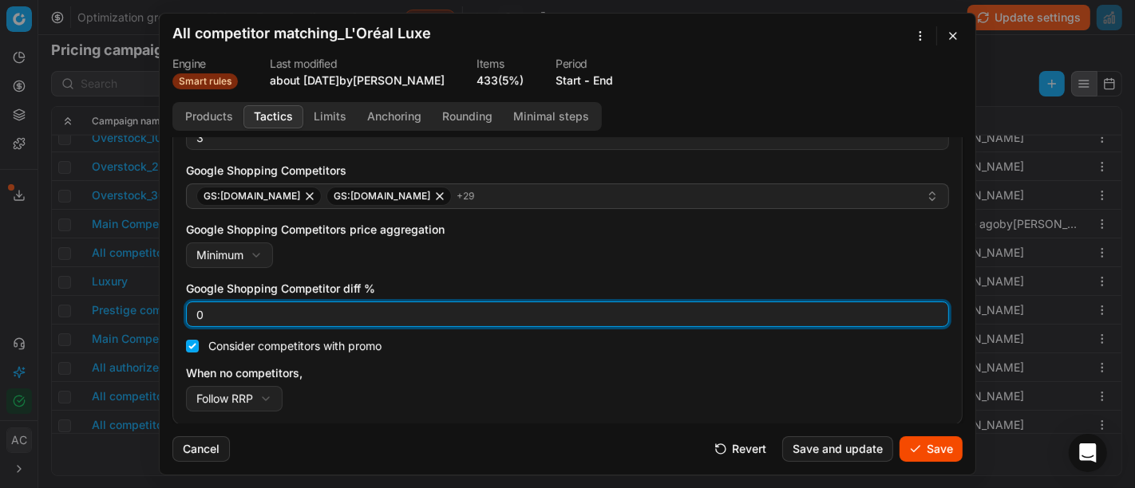
click at [283, 310] on input "0" at bounding box center [567, 315] width 749 height 24
type input "3"
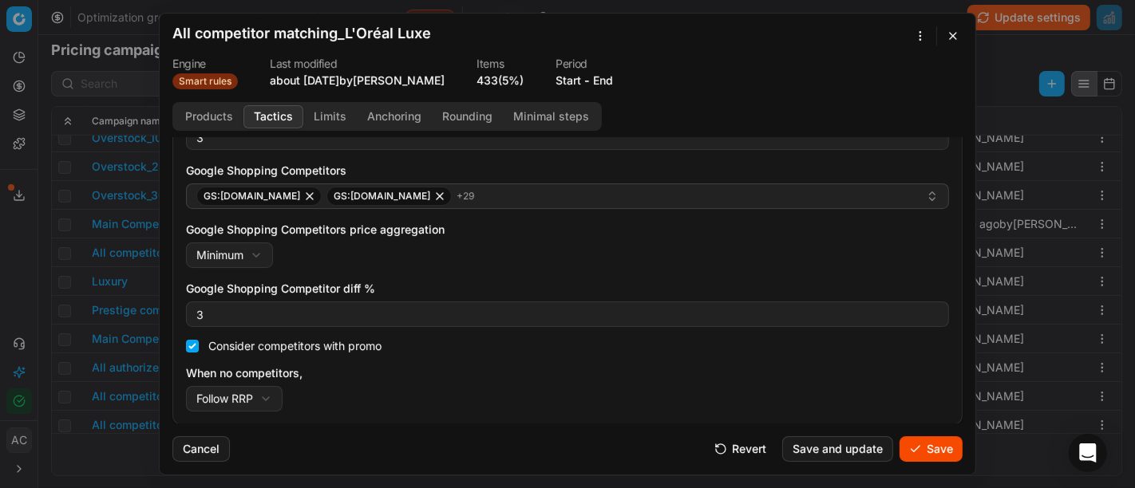
click at [503, 263] on div "Google Shopping Competitors price aggregation Minimum Minimum Maximum" at bounding box center [567, 245] width 763 height 46
click at [916, 458] on button "Save" at bounding box center [931, 450] width 63 height 26
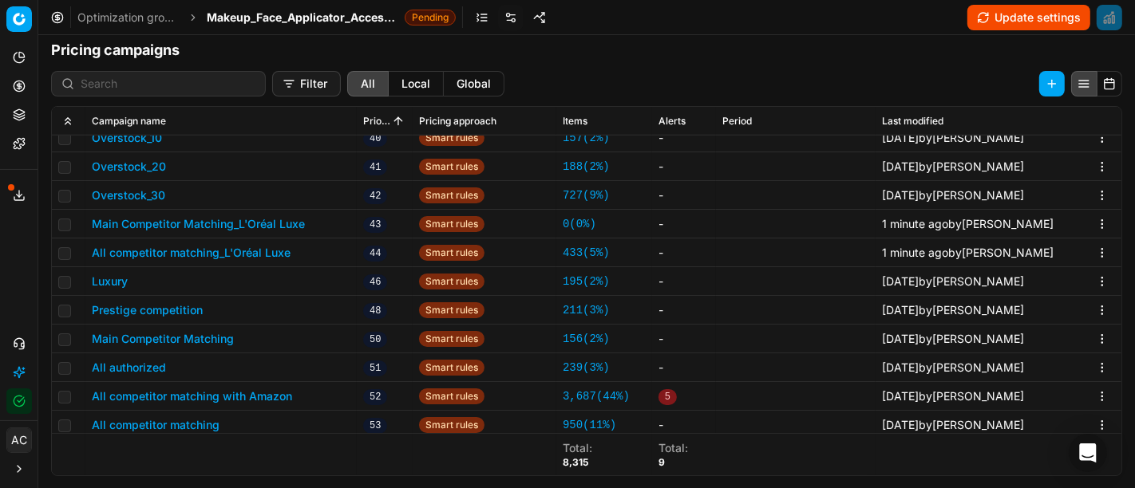
scroll to position [892, 0]
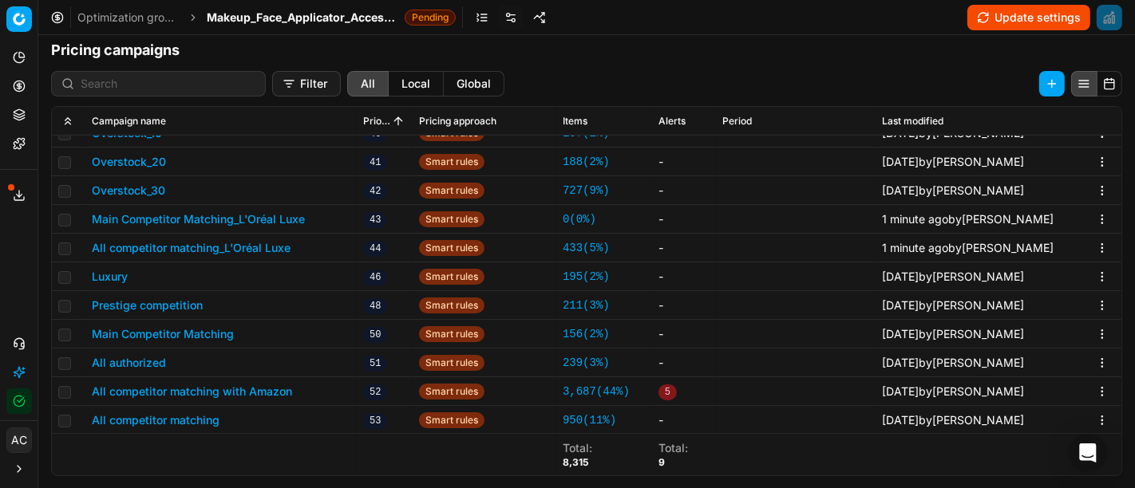
click at [26, 258] on div "Analytics Pricing Product portfolio Templates Export service 8 Contact support …" at bounding box center [19, 229] width 38 height 382
click at [252, 17] on span "Makeup_Face_Applicator_Access._Other, DE" at bounding box center [303, 18] width 192 height 16
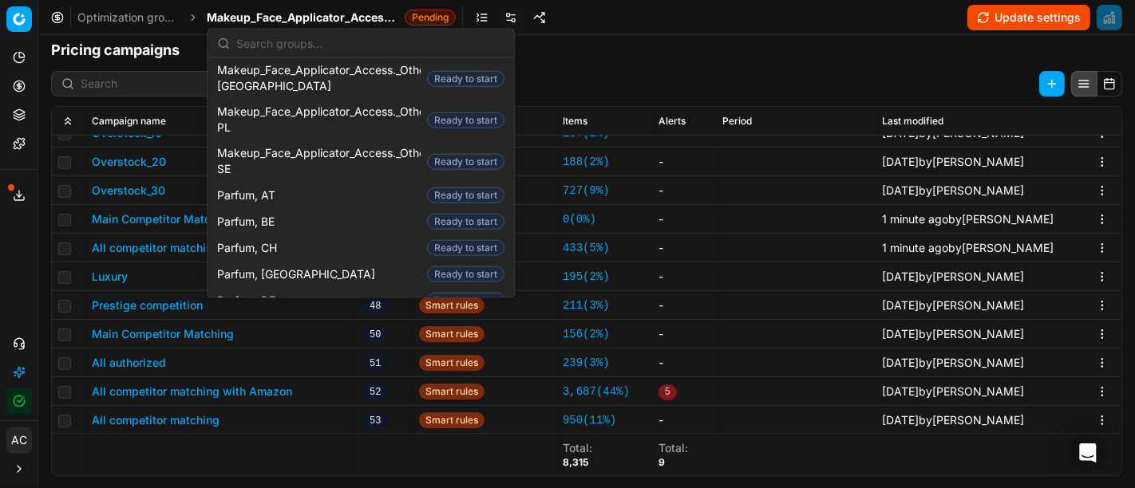
scroll to position [1469, 0]
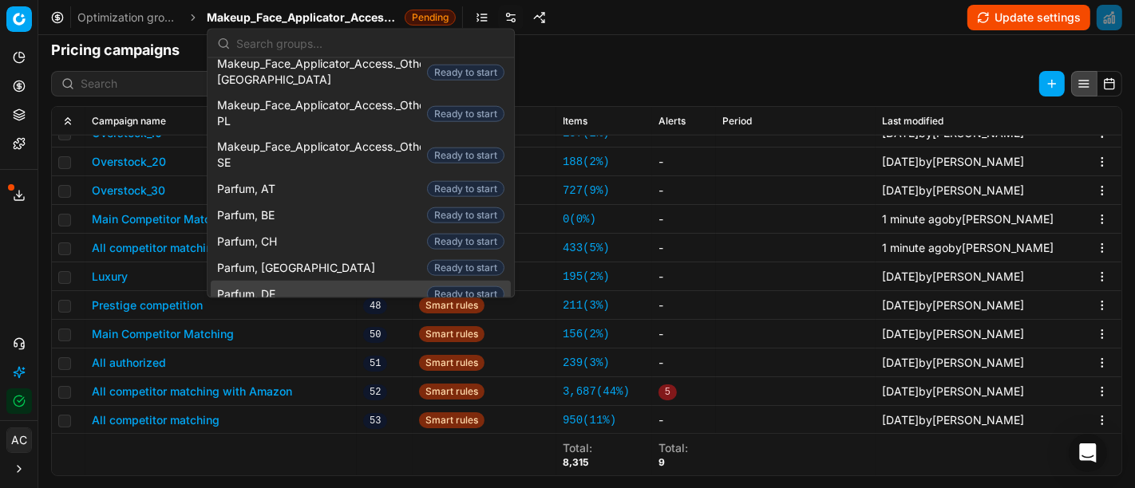
click at [293, 281] on div "Parfum, DE Ready to start" at bounding box center [361, 294] width 300 height 26
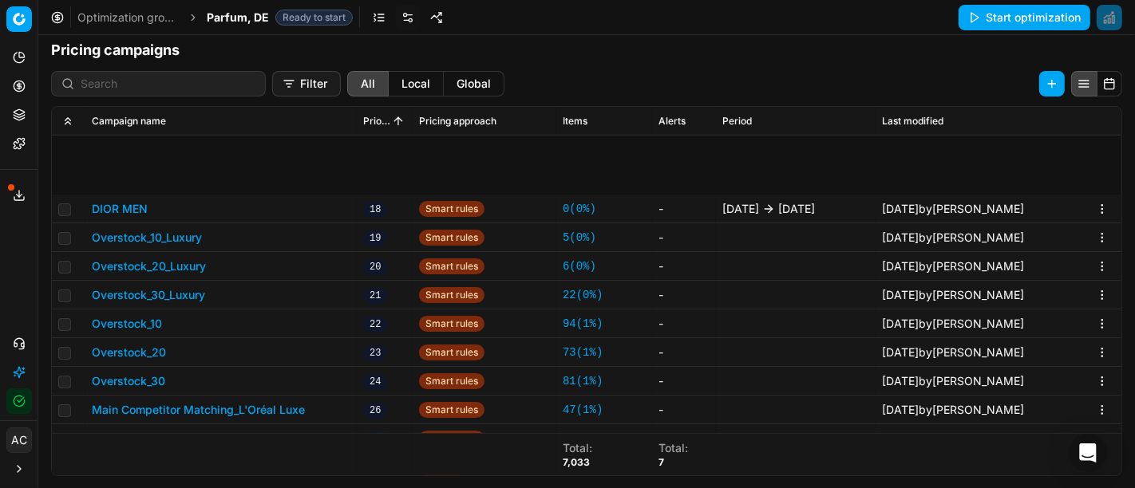
scroll to position [1007, 0]
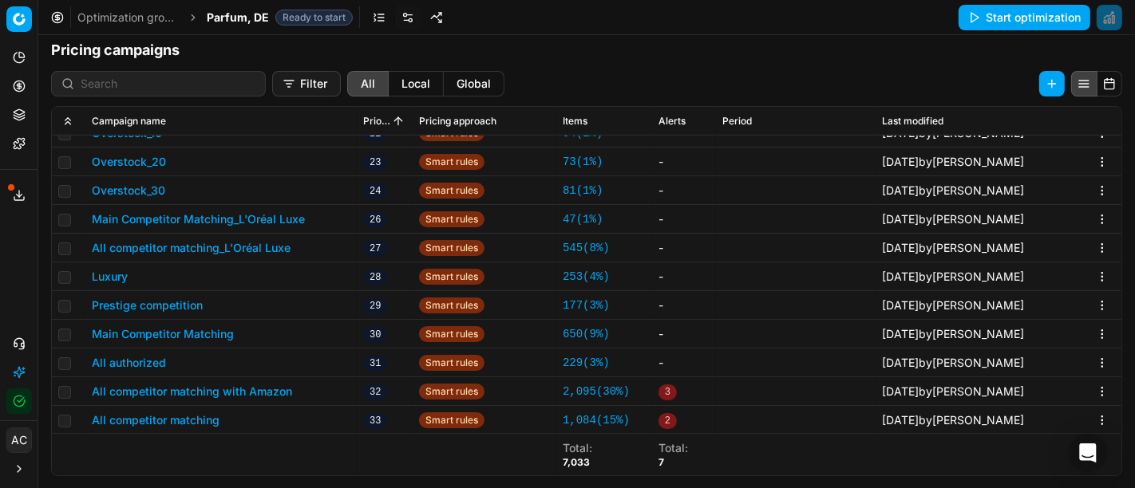
click at [264, 213] on button "Main Competitor Matching_L'Oréal Luxe" at bounding box center [198, 220] width 213 height 16
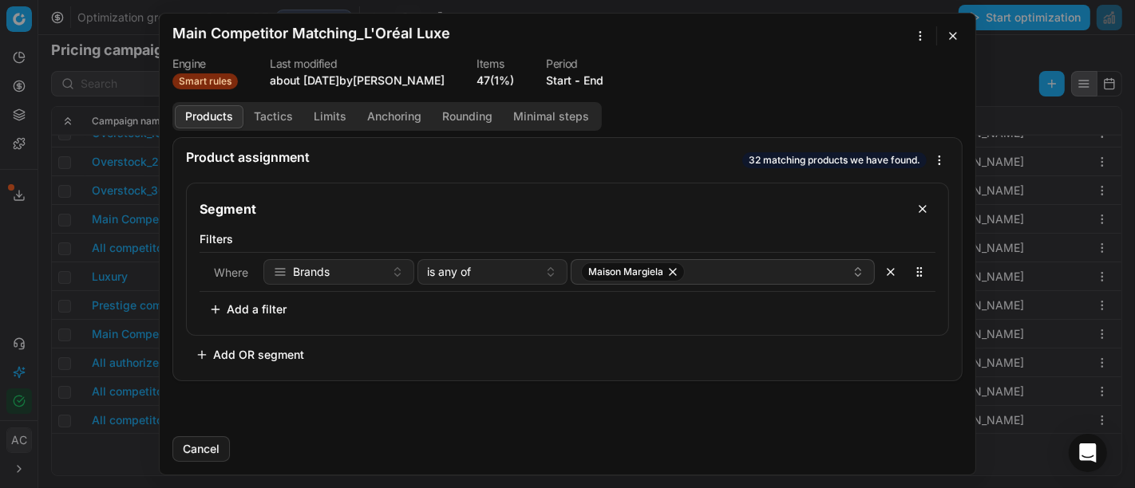
click at [264, 115] on button "Tactics" at bounding box center [273, 116] width 60 height 23
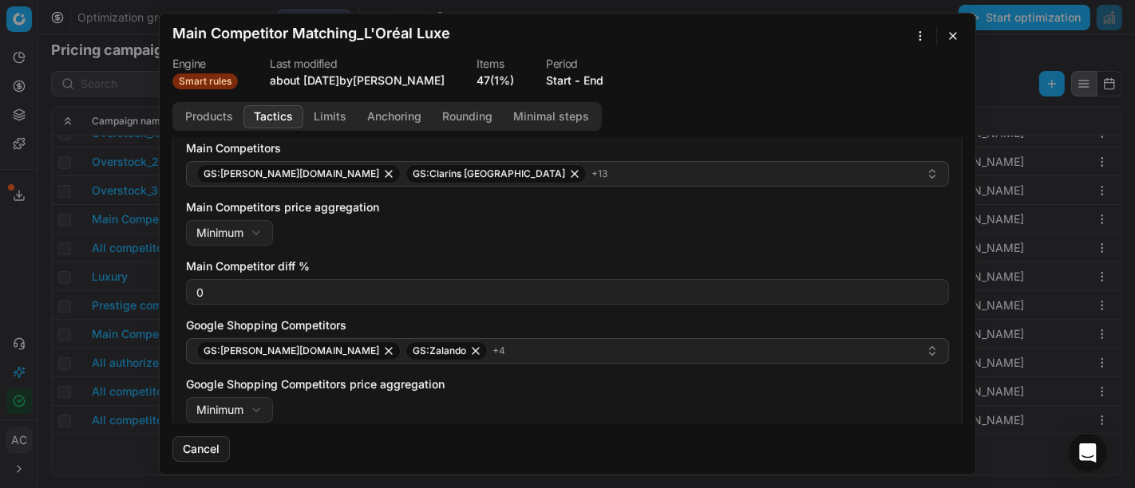
scroll to position [179, 0]
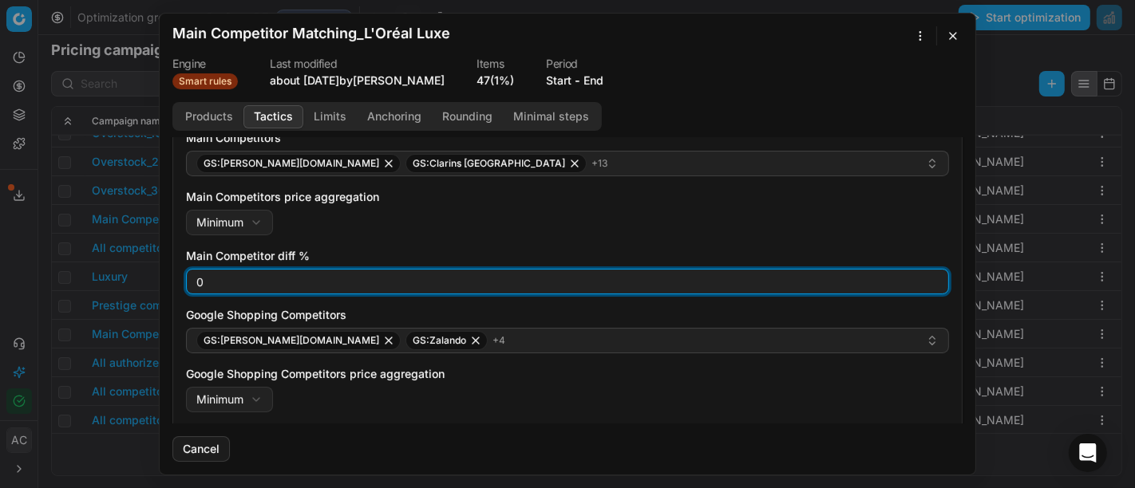
click at [269, 286] on input "0" at bounding box center [567, 282] width 749 height 24
type input "3"
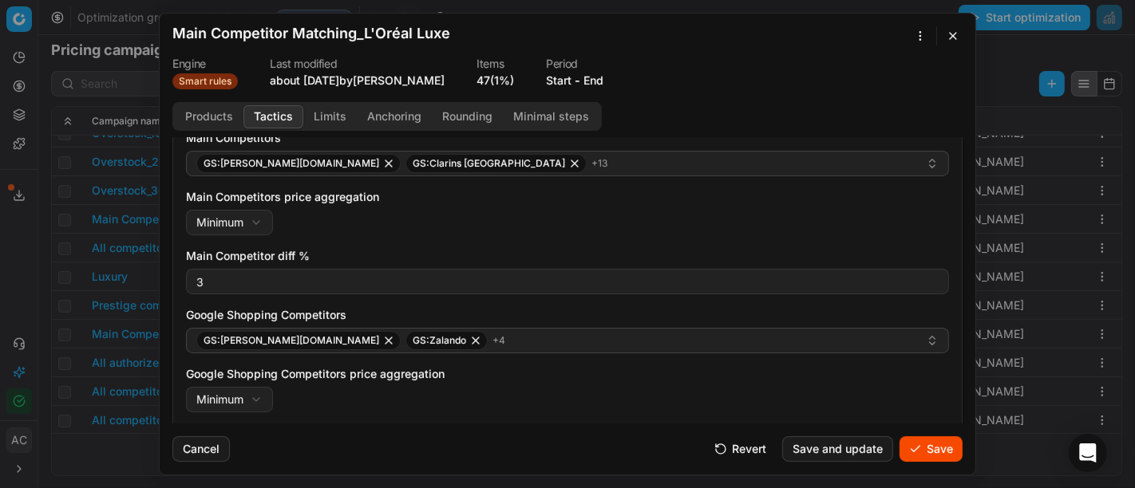
click at [369, 243] on div "Main Competitors GS:Breuninger.com GS:Clarins Deutschland + 13 Main Competitors…" at bounding box center [567, 343] width 763 height 426
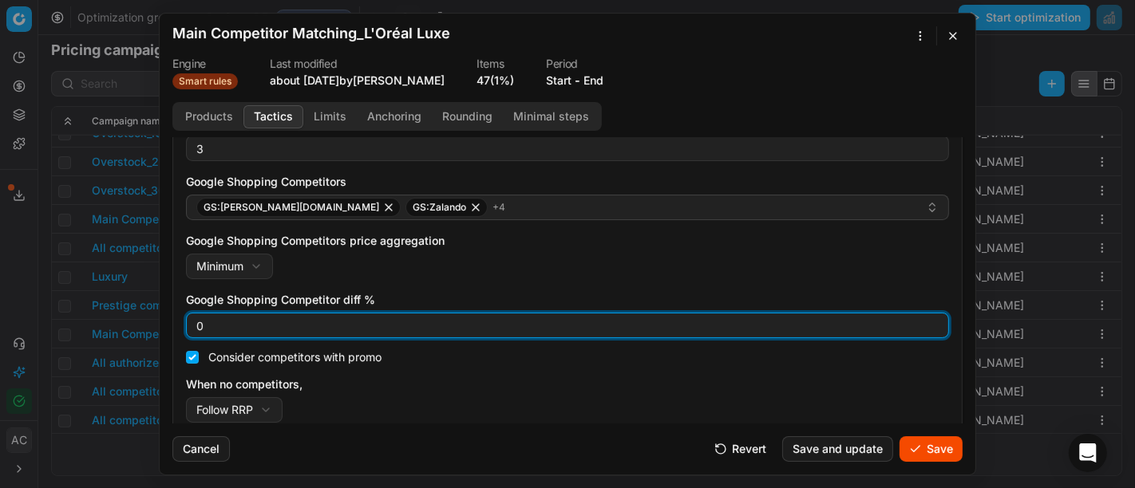
click at [278, 318] on input "0" at bounding box center [567, 326] width 749 height 24
type input "3"
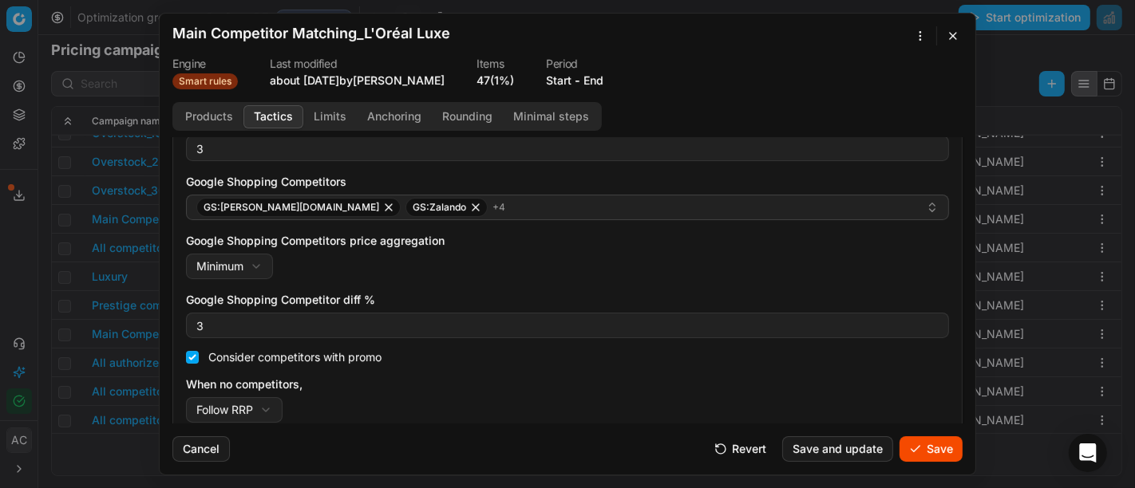
click at [541, 257] on div "Google Shopping Competitors price aggregation Minimum Minimum Maximum" at bounding box center [567, 256] width 763 height 46
click at [944, 459] on button "Save" at bounding box center [931, 450] width 63 height 26
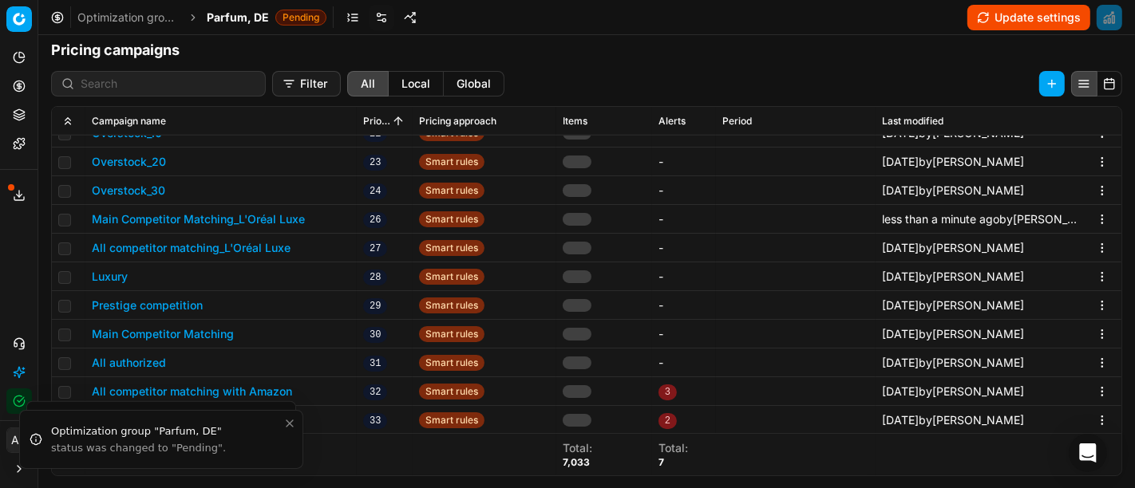
click at [209, 241] on button "All competitor matching_L'Oréal Luxe" at bounding box center [191, 248] width 199 height 16
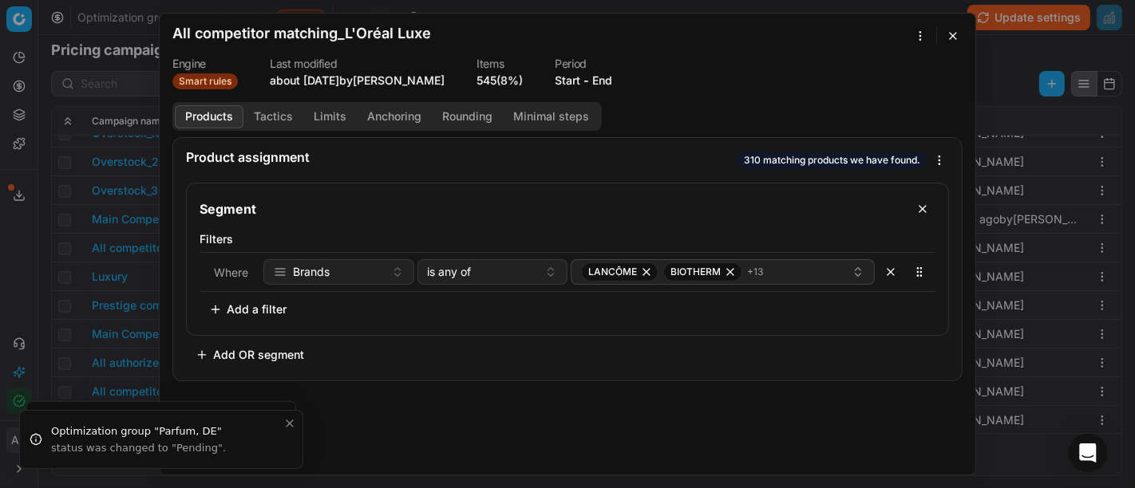
click at [287, 110] on button "Tactics" at bounding box center [273, 116] width 60 height 23
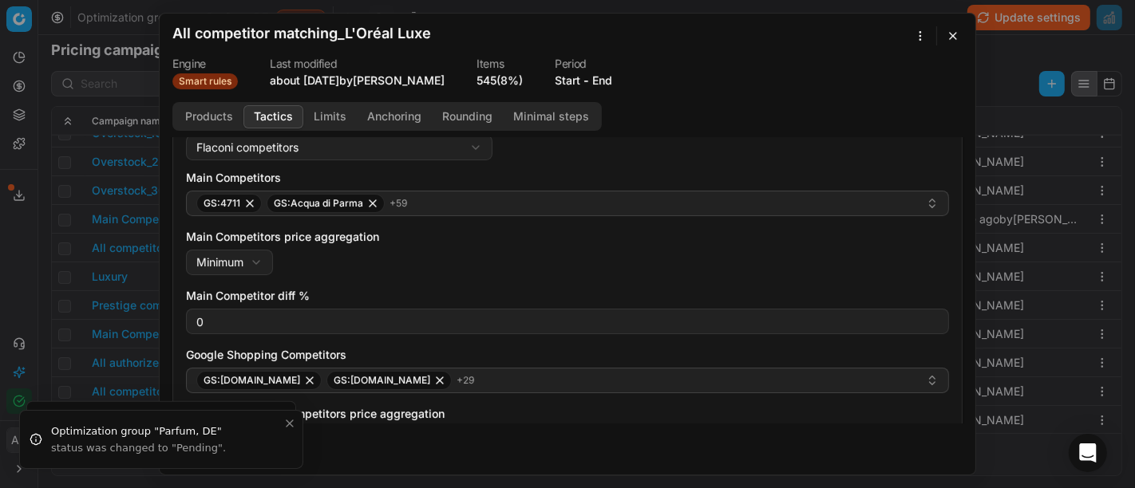
scroll to position [159, 0]
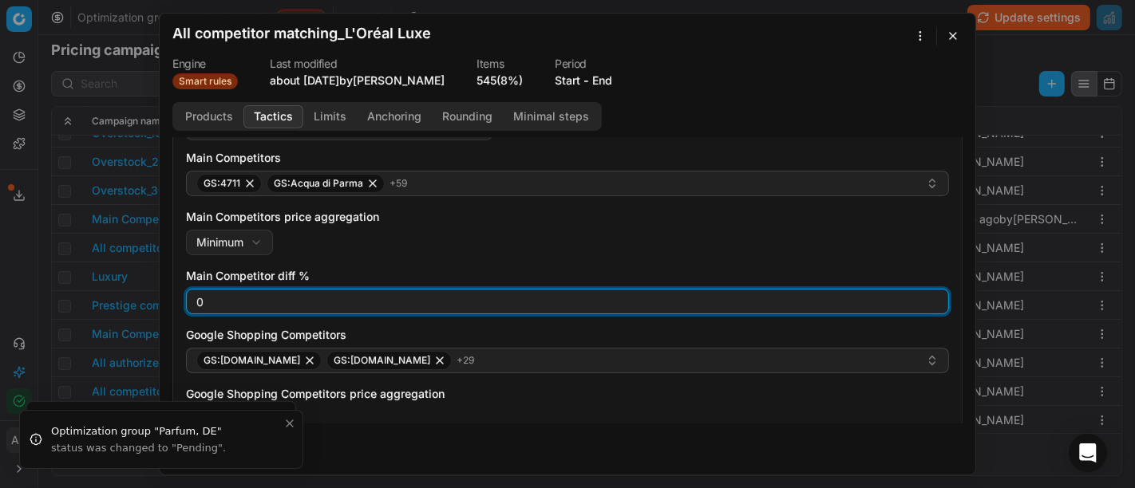
click at [315, 303] on input "0" at bounding box center [567, 302] width 749 height 24
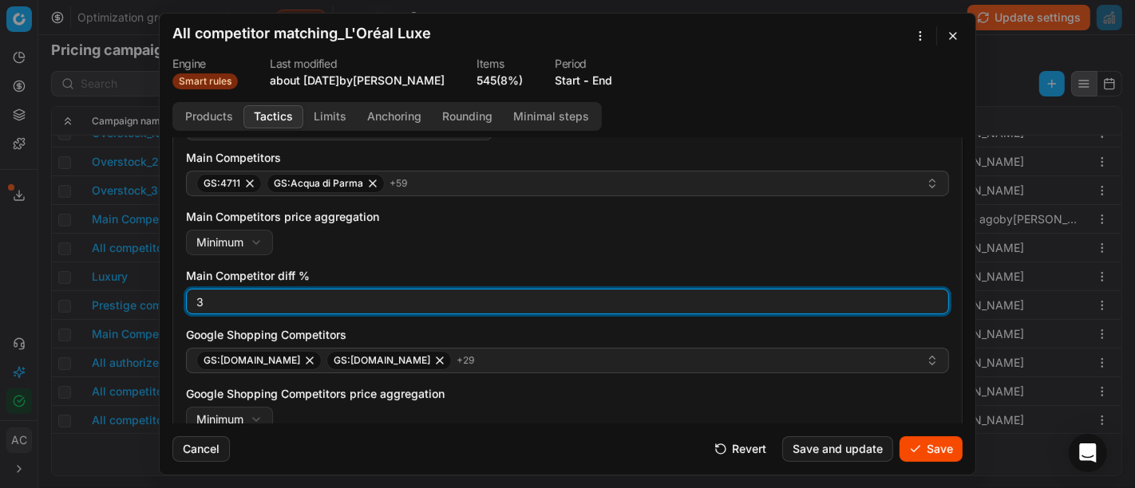
type input "3"
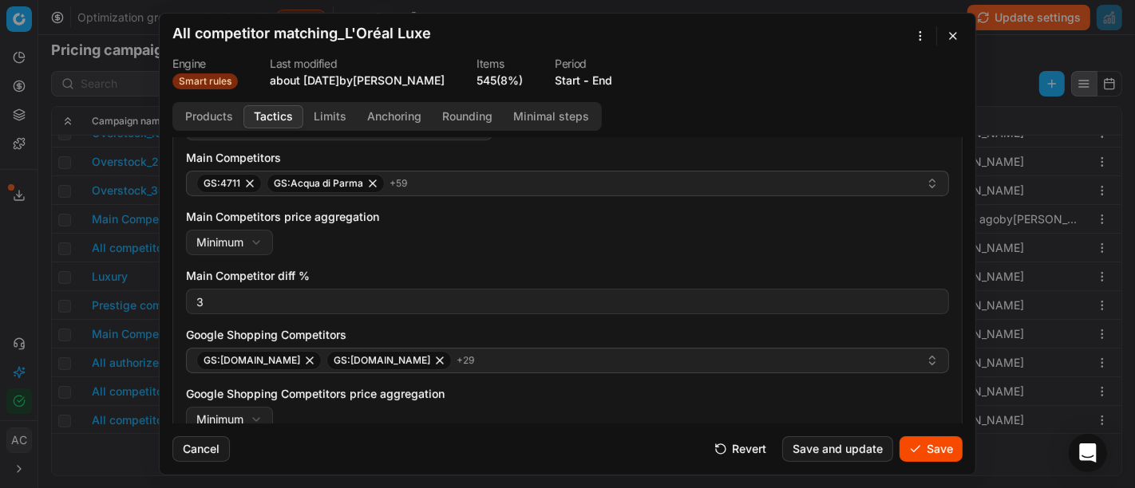
click at [481, 233] on div "Main Competitors price aggregation Minimum Minimum Maximum" at bounding box center [567, 232] width 763 height 46
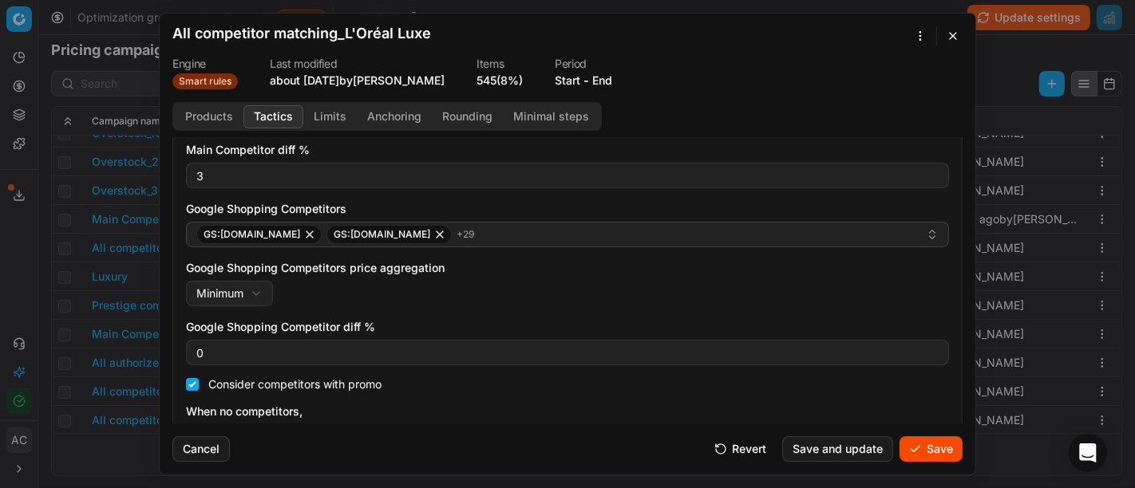
scroll to position [323, 0]
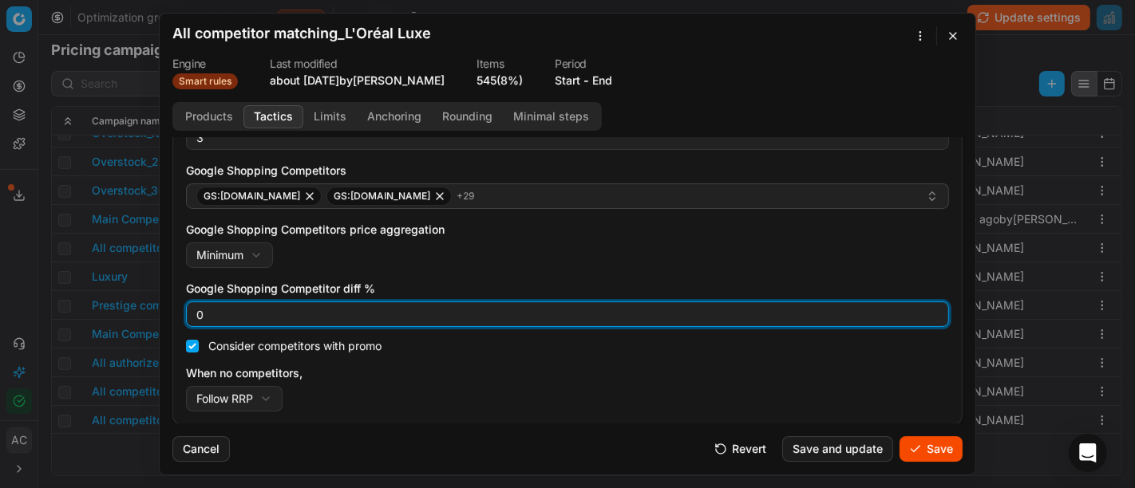
click at [294, 313] on input "0" at bounding box center [567, 315] width 749 height 24
type input "3"
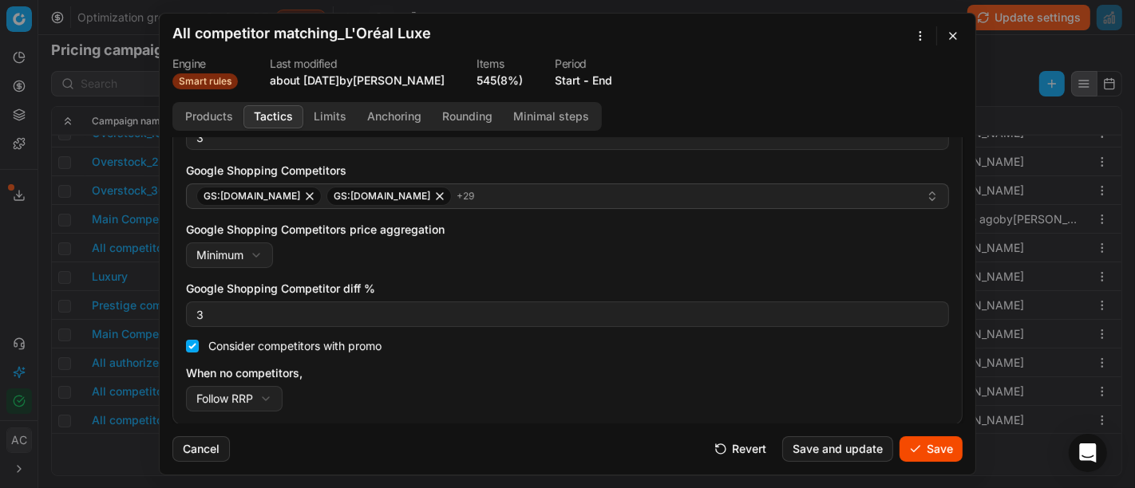
click at [487, 255] on div "Google Shopping Competitors price aggregation Minimum Minimum Maximum" at bounding box center [567, 245] width 763 height 46
click at [912, 448] on button "Save" at bounding box center [931, 450] width 63 height 26
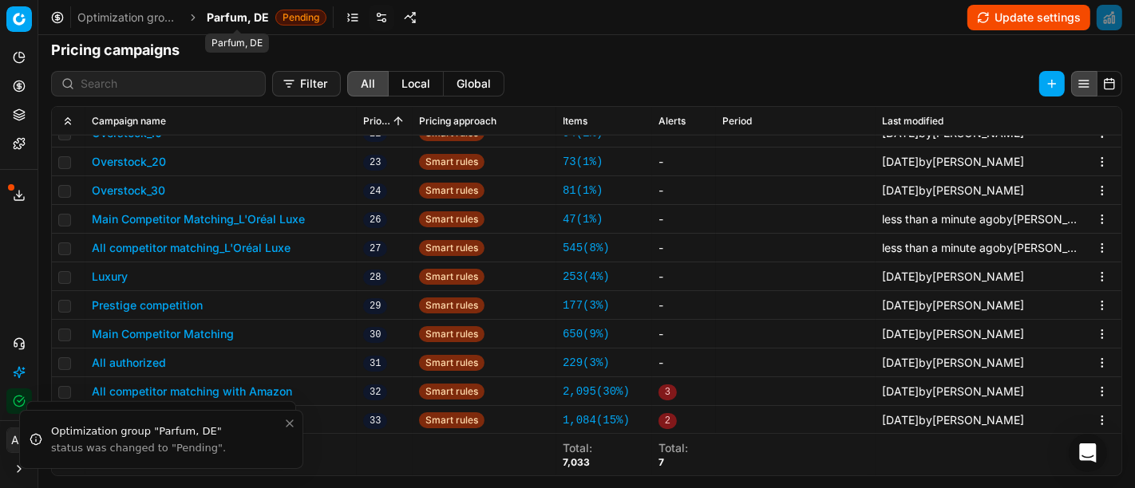
click at [235, 16] on span "Parfum, DE" at bounding box center [238, 18] width 62 height 16
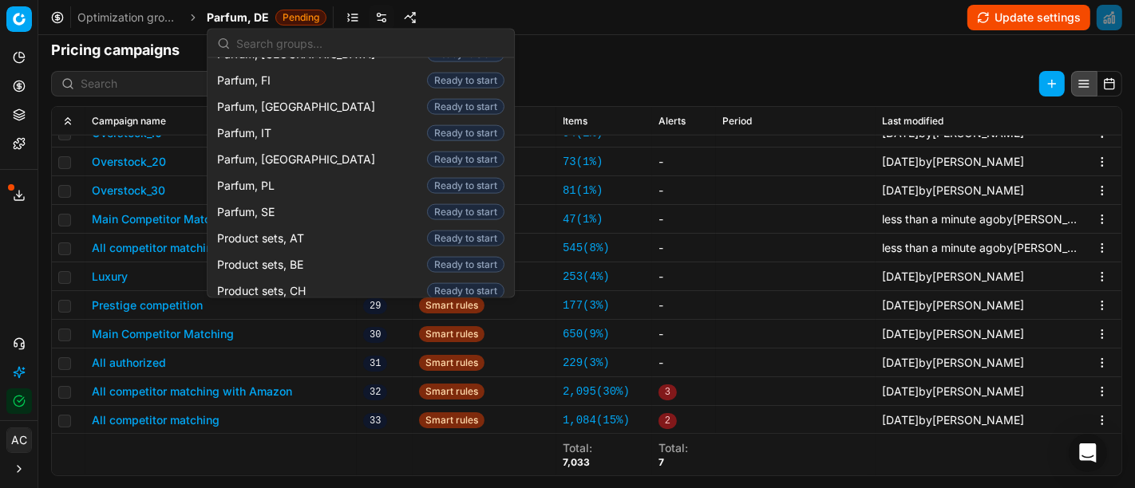
scroll to position [1757, 0]
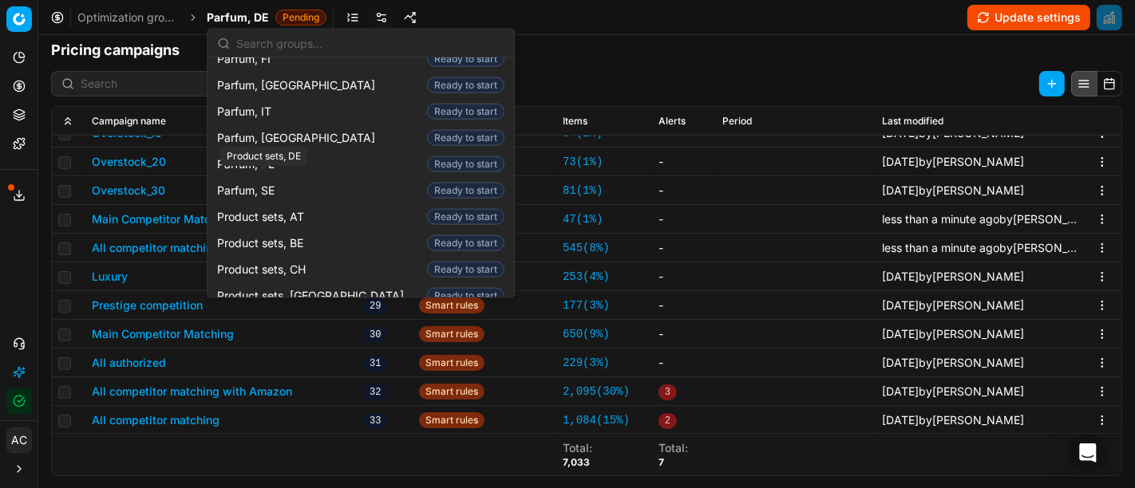
click at [308, 314] on span "Product sets, DE" at bounding box center [263, 322] width 93 height 16
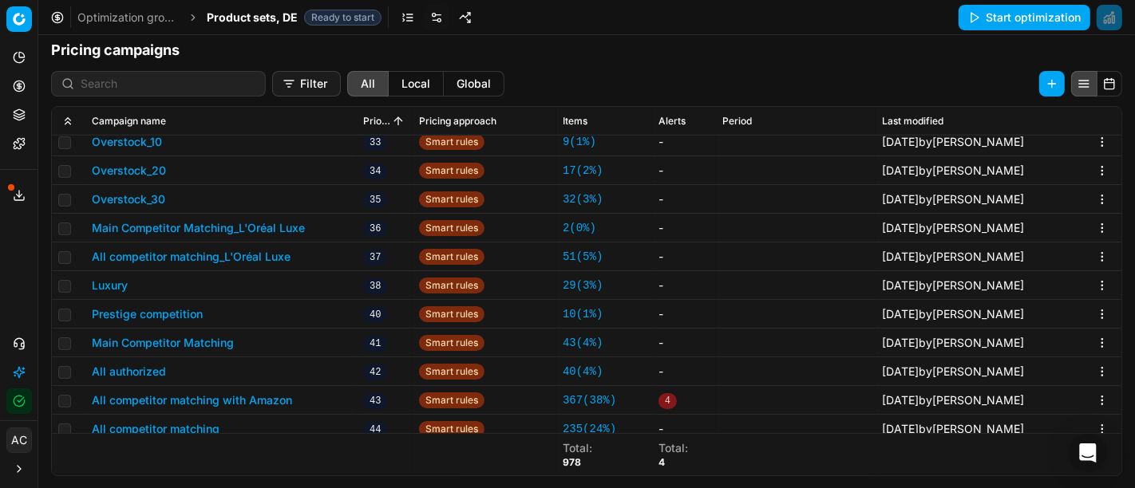
scroll to position [920, 0]
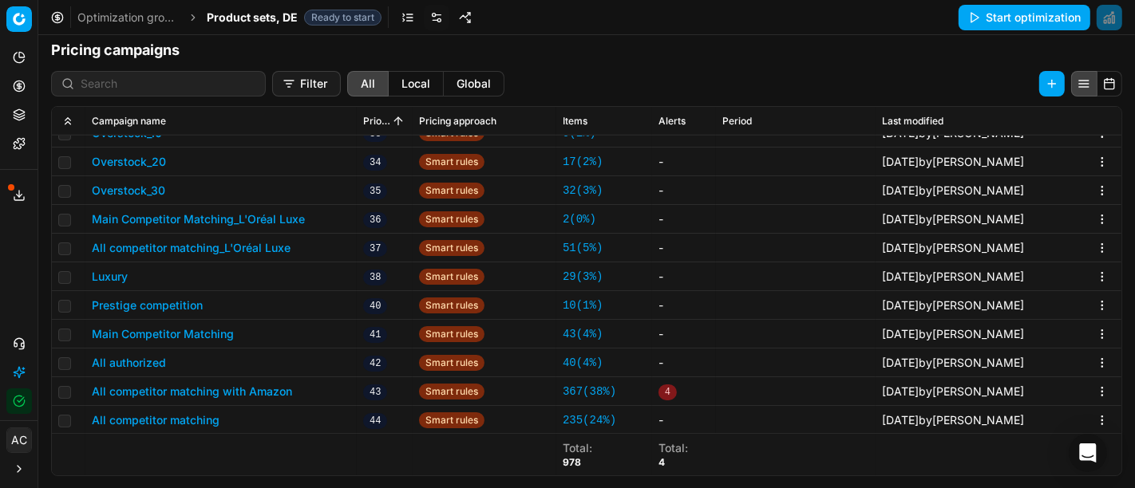
click at [262, 220] on button "Main Competitor Matching_L'Oréal Luxe" at bounding box center [198, 220] width 213 height 16
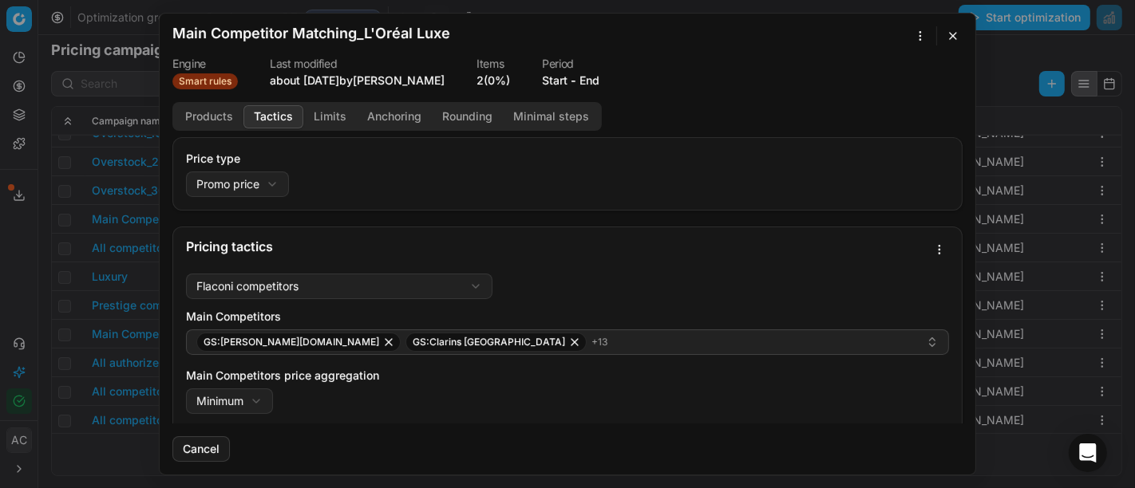
click at [293, 124] on button "Tactics" at bounding box center [273, 116] width 60 height 23
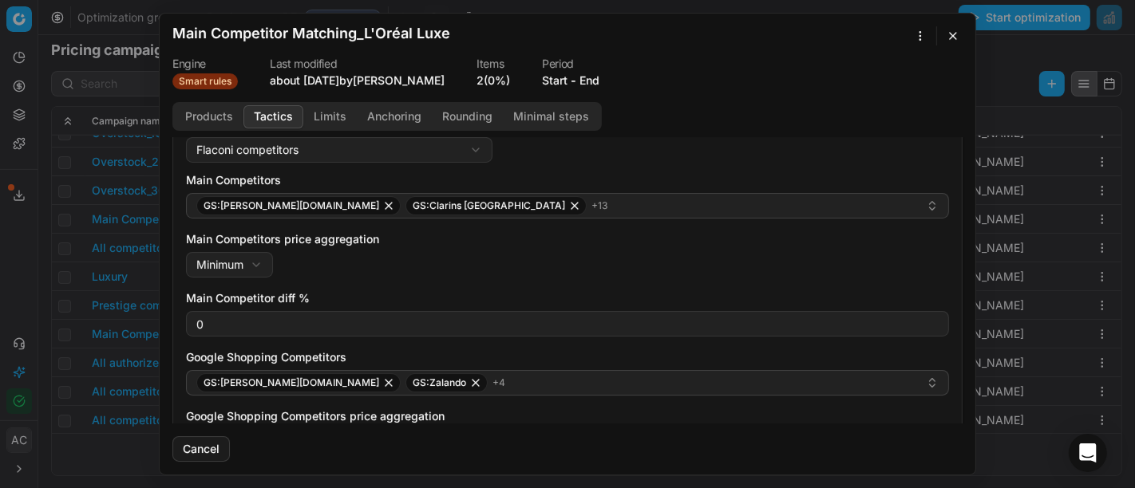
scroll to position [136, 0]
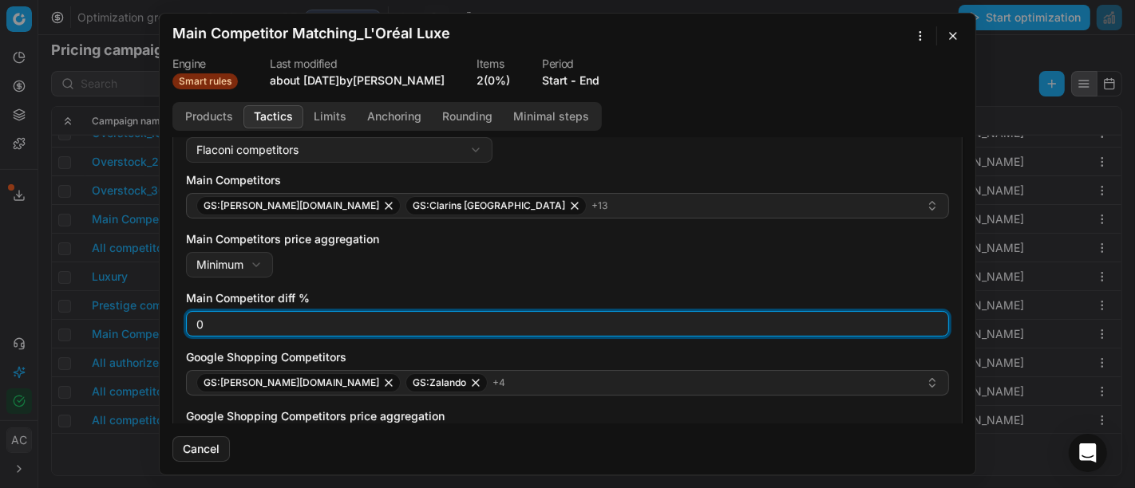
click at [297, 323] on input "0" at bounding box center [567, 324] width 749 height 24
type input "3"
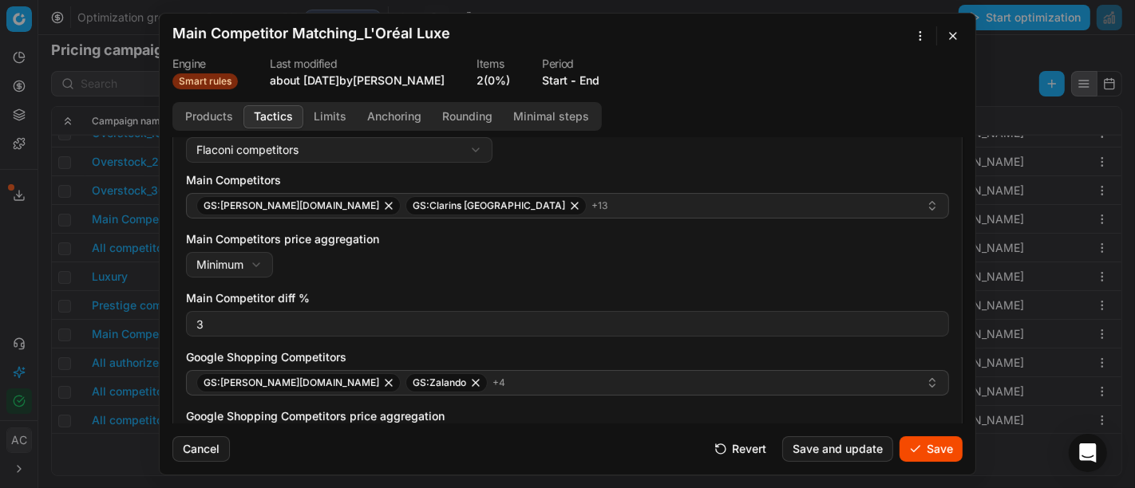
click at [408, 266] on div "Main Competitors price aggregation Minimum Minimum Maximum" at bounding box center [567, 254] width 763 height 46
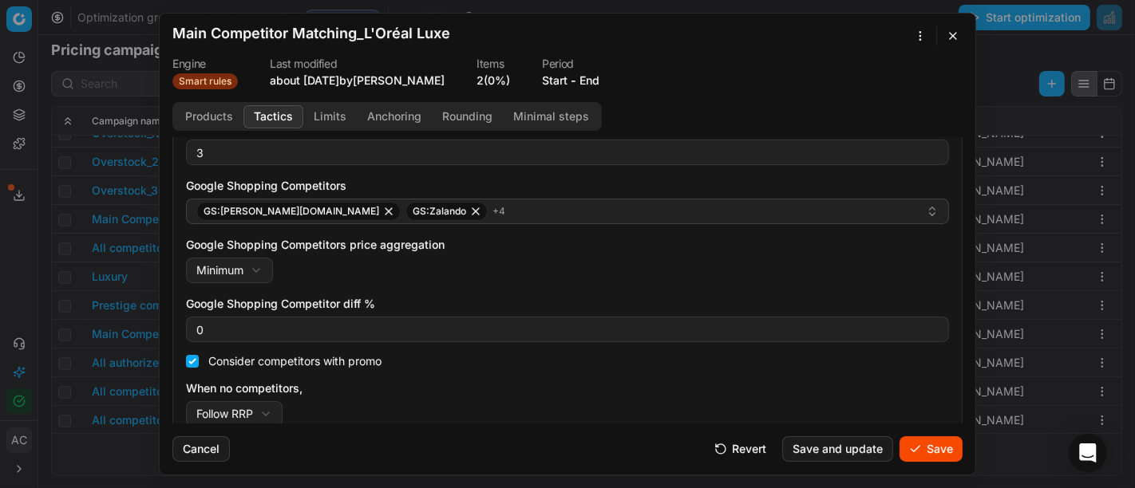
scroll to position [310, 0]
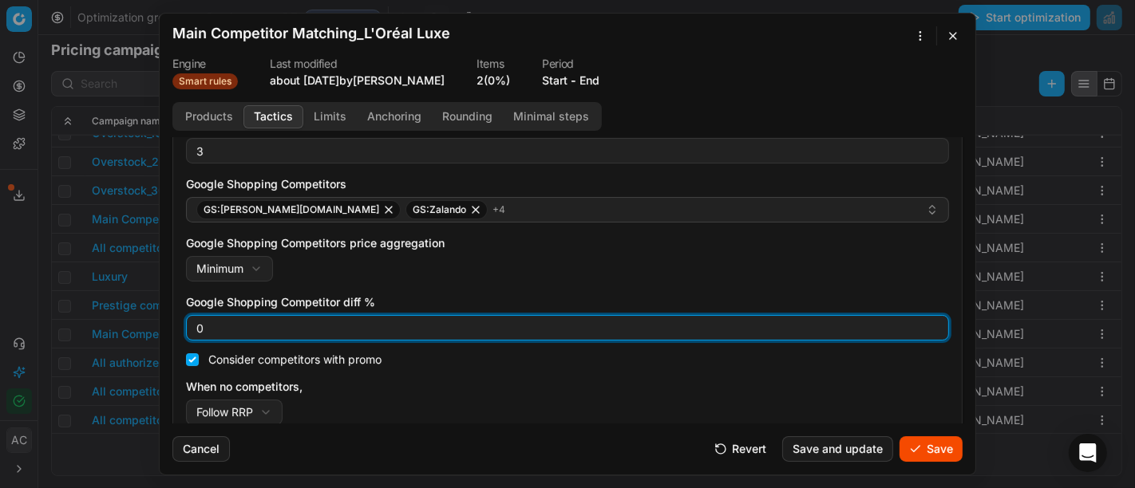
click at [278, 325] on input "0" at bounding box center [567, 328] width 749 height 24
type input "3"
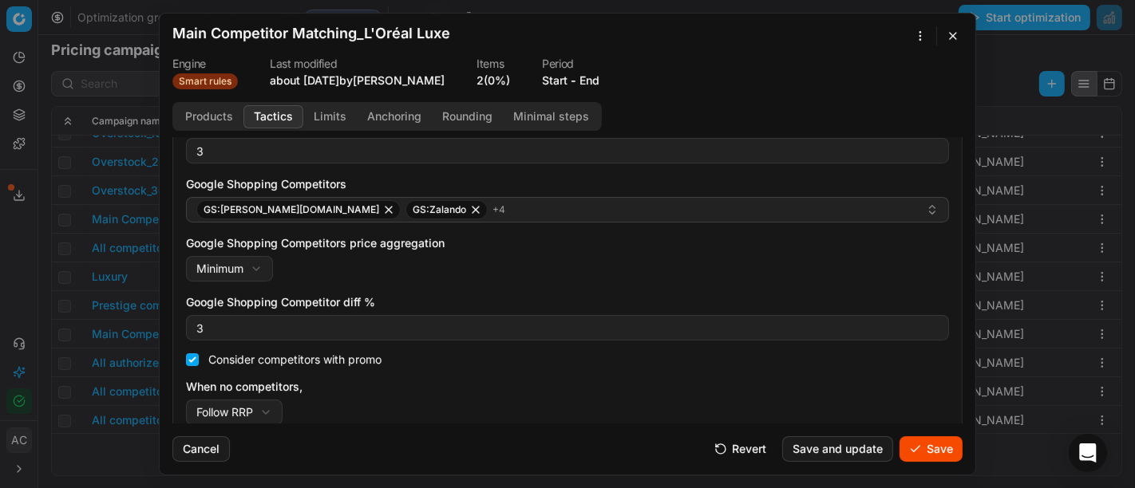
click at [452, 291] on div "Main Competitors GS:Breuninger.com GS:Clarins Deutschland + 13 Main Competitors…" at bounding box center [567, 212] width 763 height 426
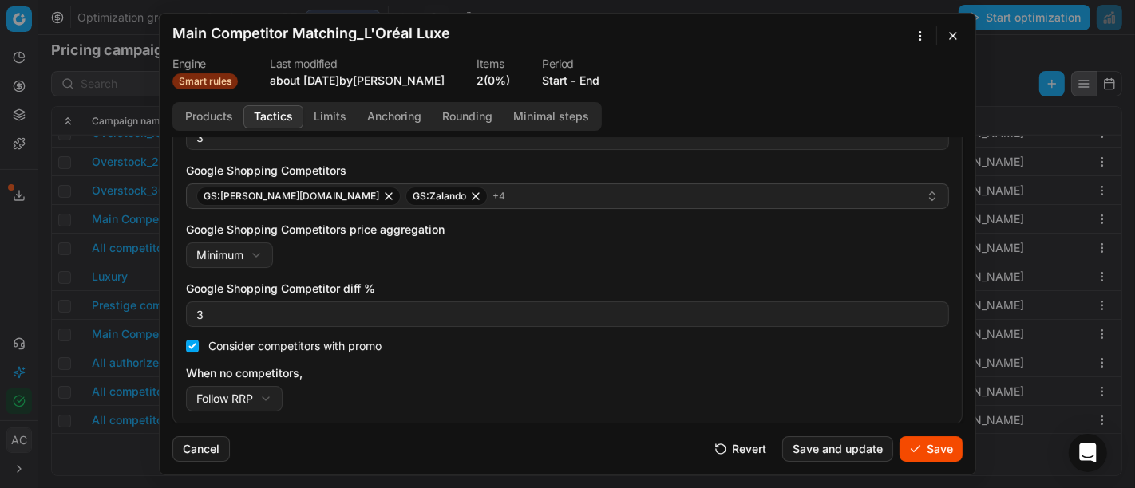
click at [946, 450] on button "Save" at bounding box center [931, 450] width 63 height 26
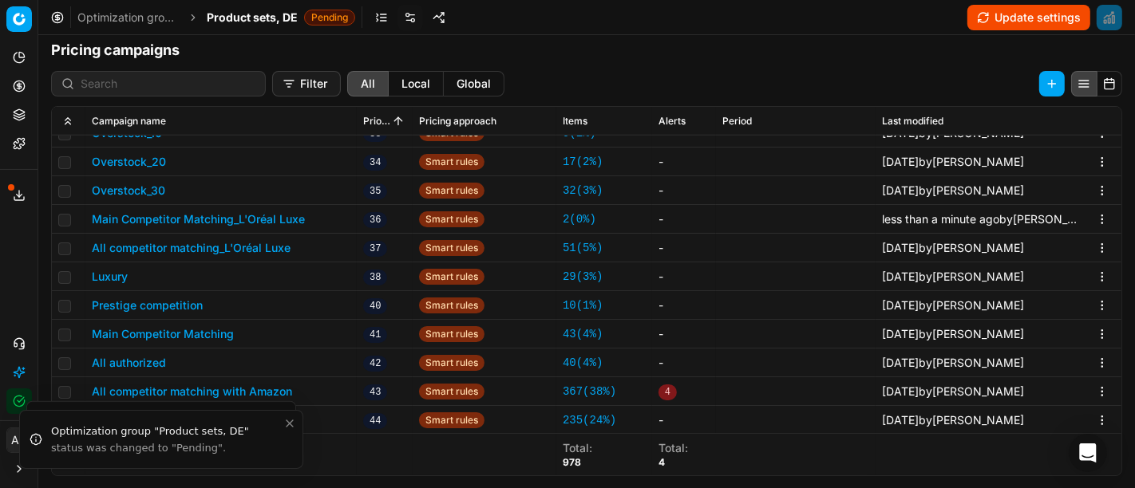
click at [216, 243] on button "All competitor matching_L'Oréal Luxe" at bounding box center [191, 248] width 199 height 16
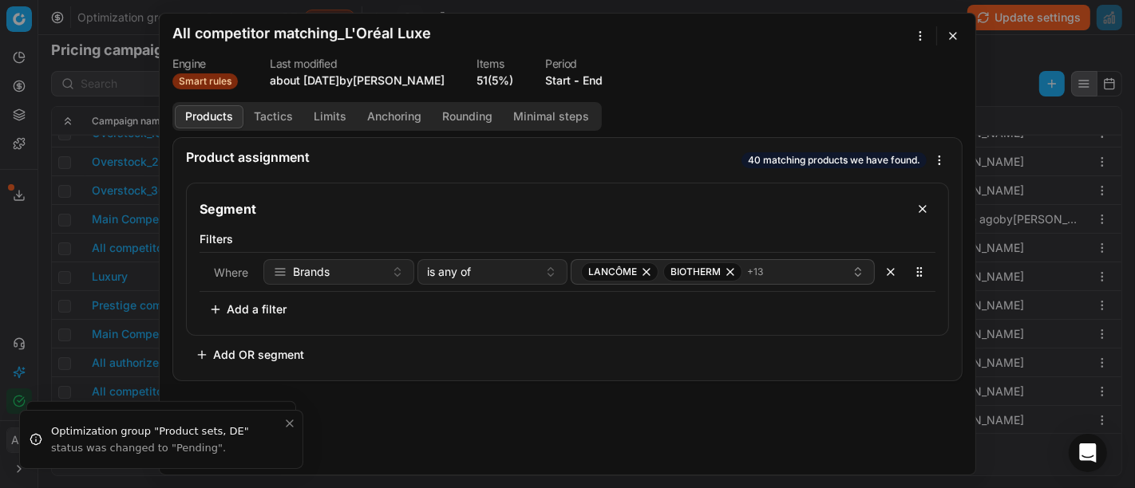
click at [270, 114] on button "Tactics" at bounding box center [273, 116] width 60 height 23
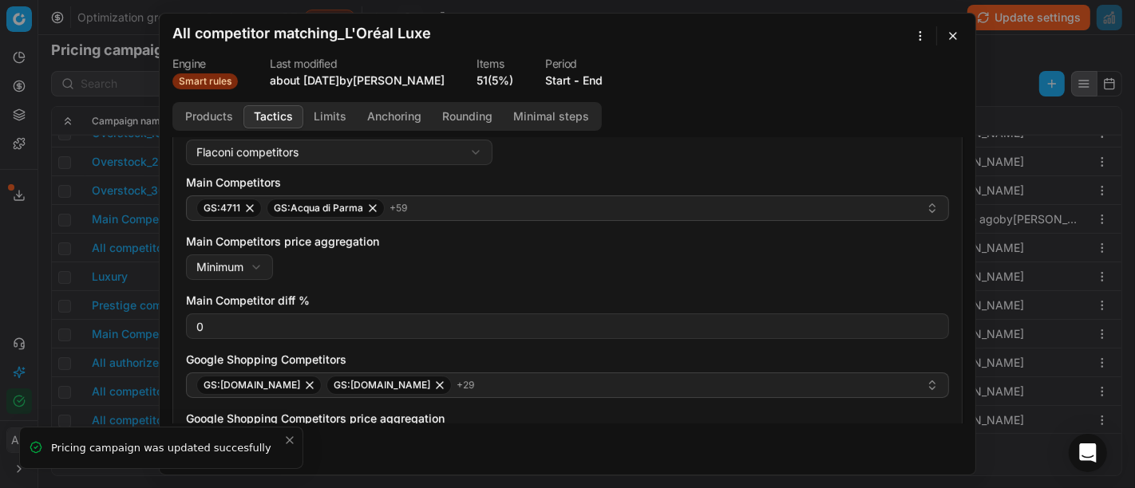
scroll to position [180, 0]
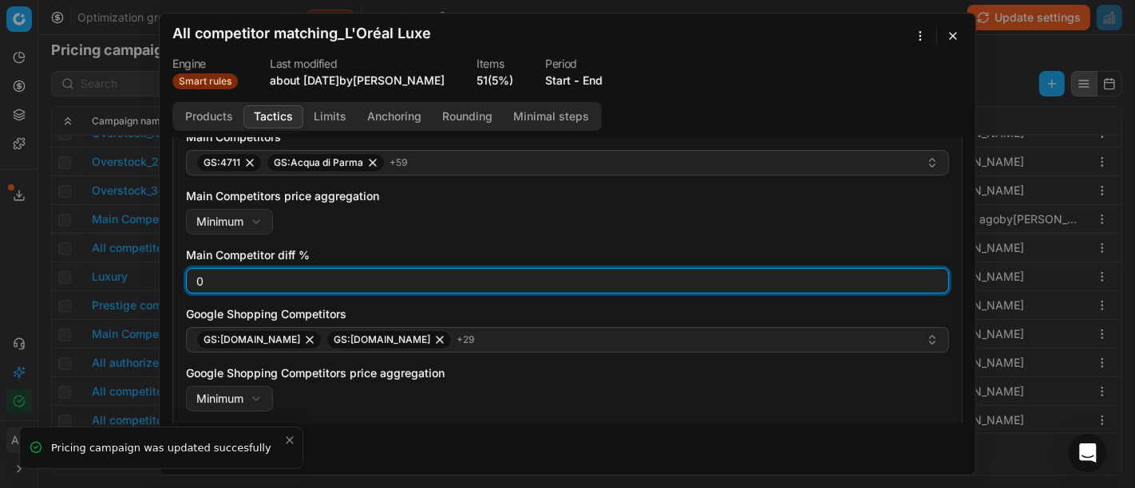
click at [374, 284] on input "0" at bounding box center [567, 281] width 749 height 24
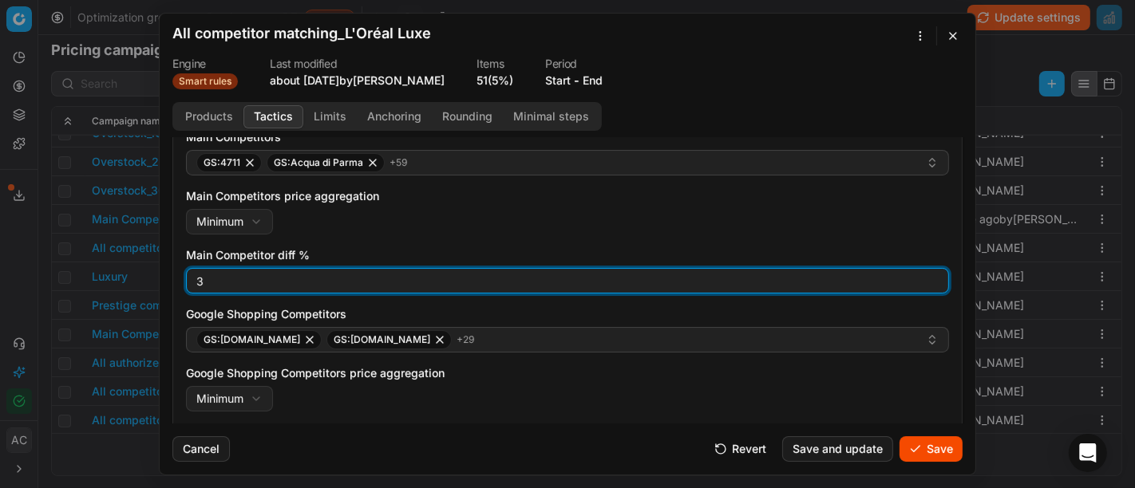
type input "3"
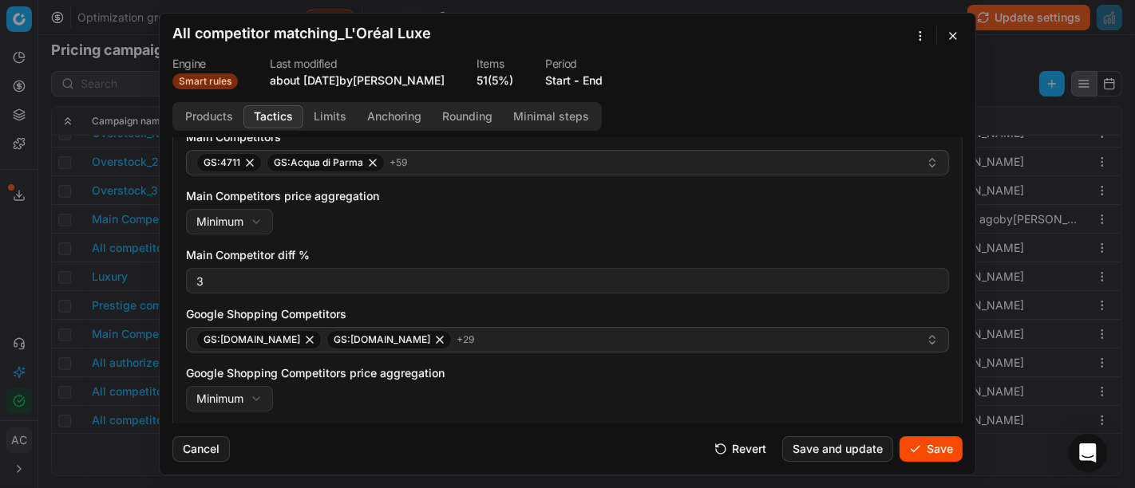
click at [467, 212] on div "Main Competitors price aggregation Minimum Minimum Maximum" at bounding box center [567, 211] width 763 height 46
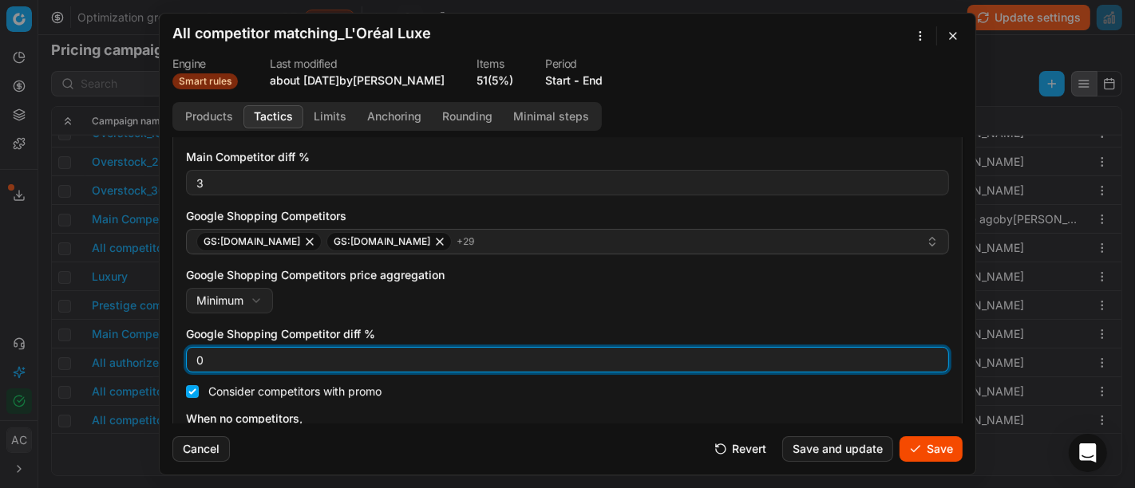
click at [294, 348] on input "0" at bounding box center [567, 360] width 749 height 24
type input "3"
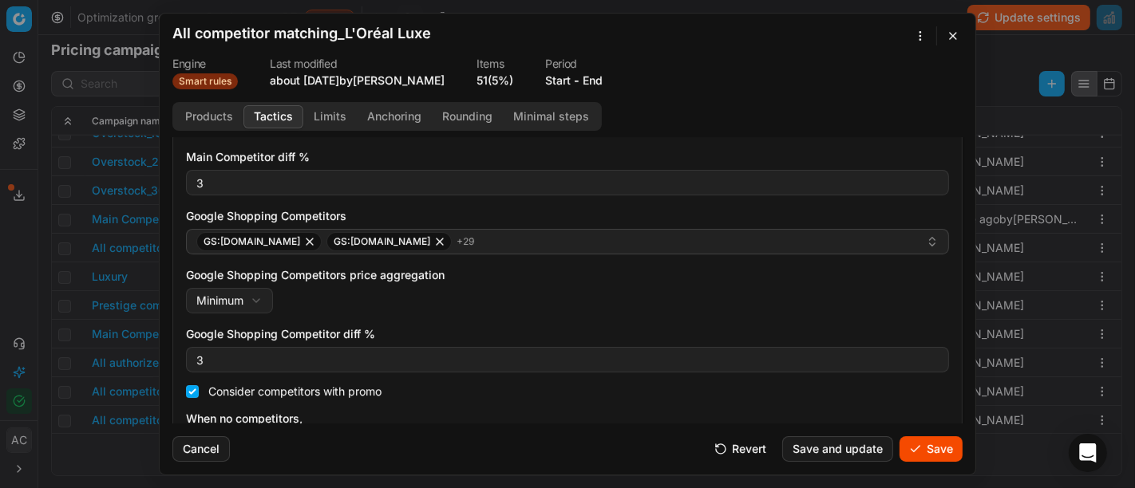
click at [489, 307] on div "Google Shopping Competitors price aggregation Minimum Minimum Maximum" at bounding box center [567, 290] width 763 height 46
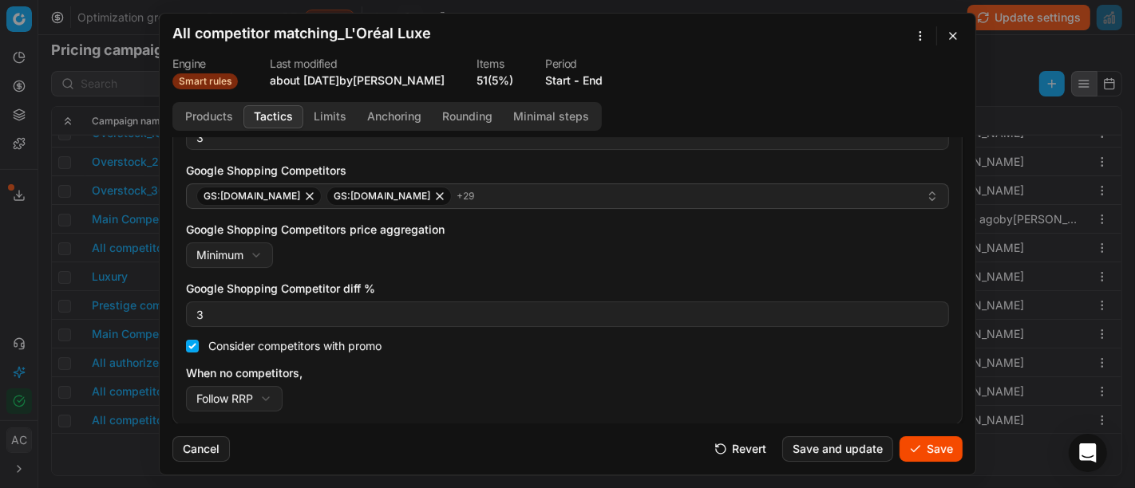
click at [931, 434] on div "Cancel Revert Save and update Save" at bounding box center [567, 443] width 790 height 38
click at [931, 449] on button "Save" at bounding box center [931, 450] width 63 height 26
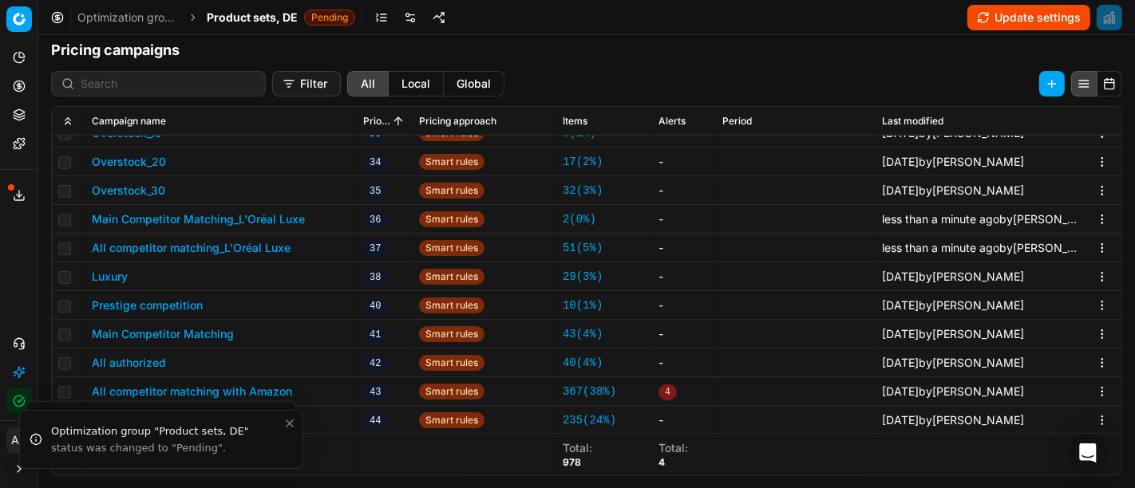
click at [259, 18] on span "Product sets, DE" at bounding box center [252, 18] width 91 height 16
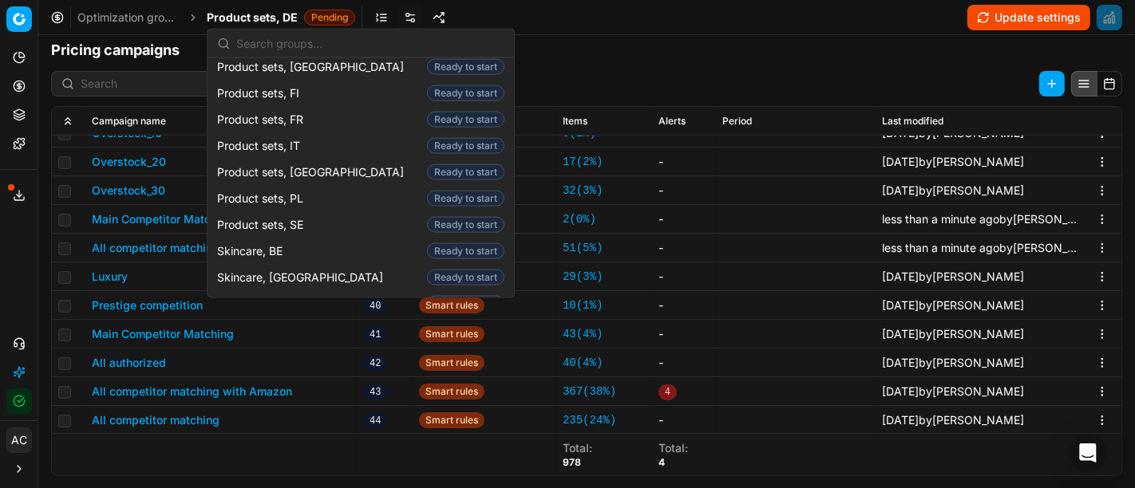
scroll to position [2059, 0]
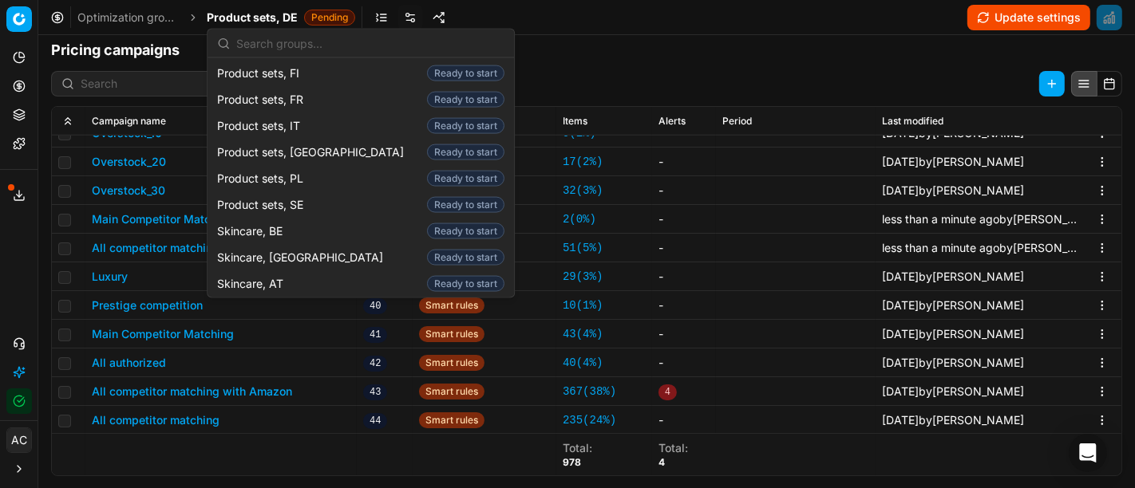
click at [334, 350] on div "Skincare, DE Ready to start" at bounding box center [361, 363] width 300 height 26
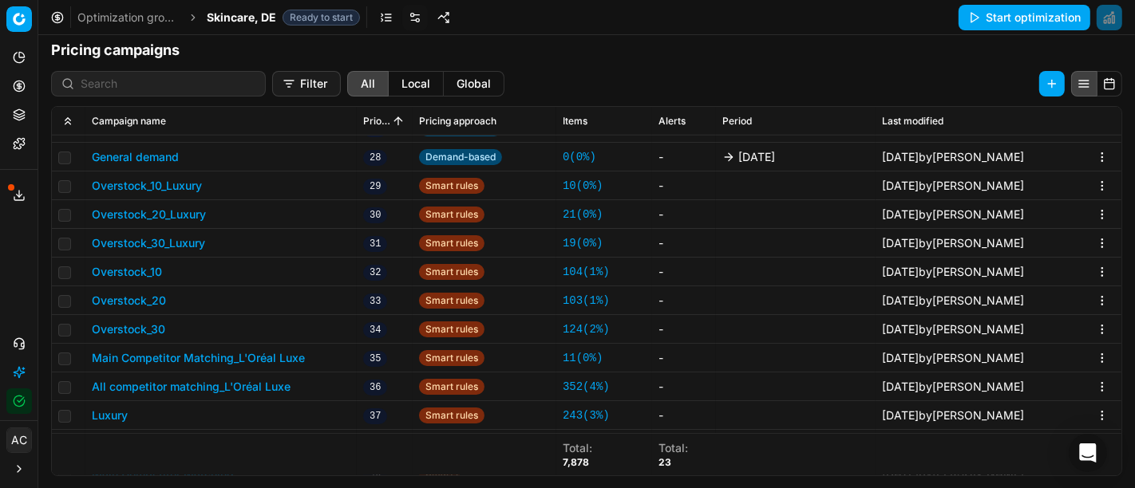
scroll to position [908, 0]
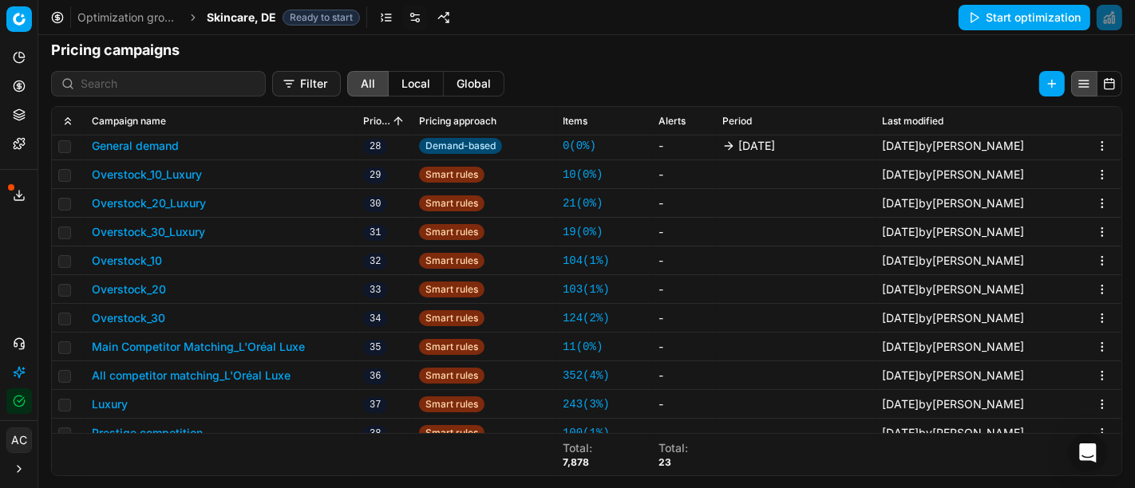
click at [271, 349] on button "Main Competitor Matching_L'Oréal Luxe" at bounding box center [198, 347] width 213 height 16
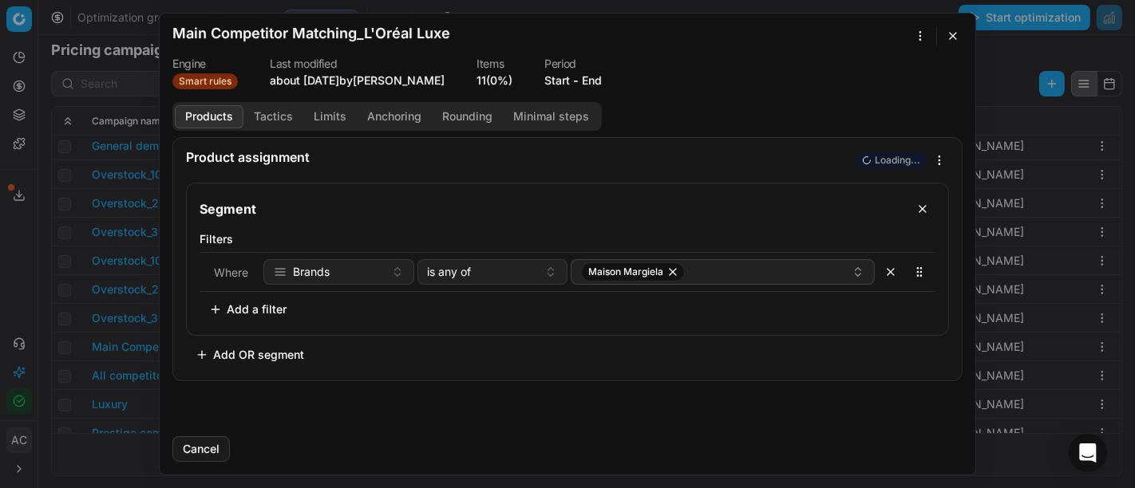
click at [274, 115] on button "Tactics" at bounding box center [273, 116] width 60 height 23
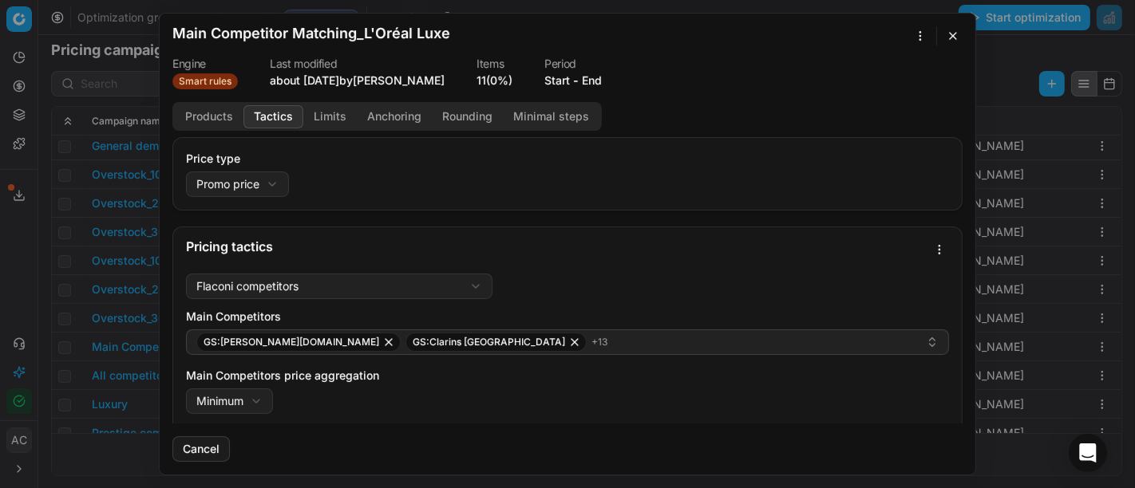
scroll to position [172, 0]
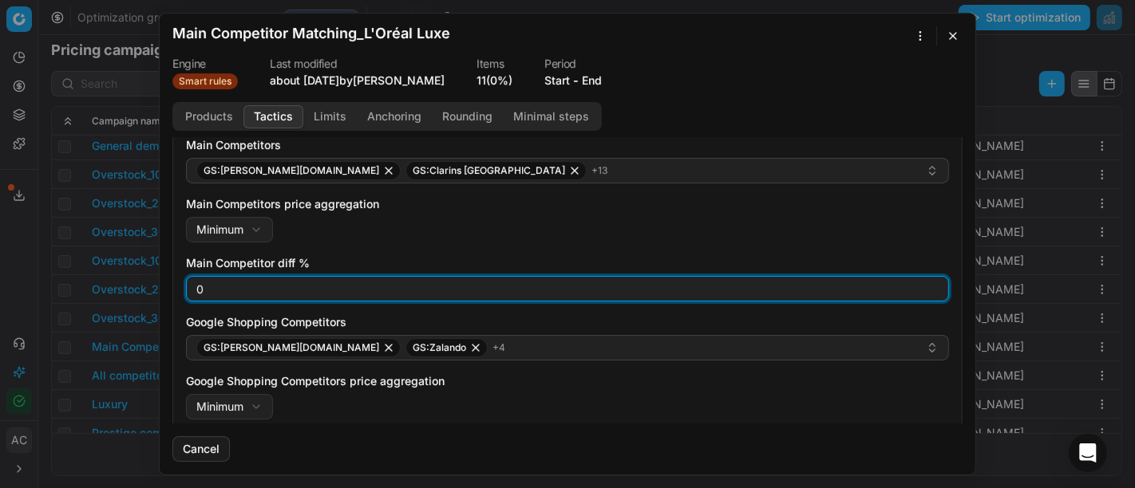
click at [259, 297] on input "0" at bounding box center [567, 289] width 749 height 24
type input "2"
type input "3"
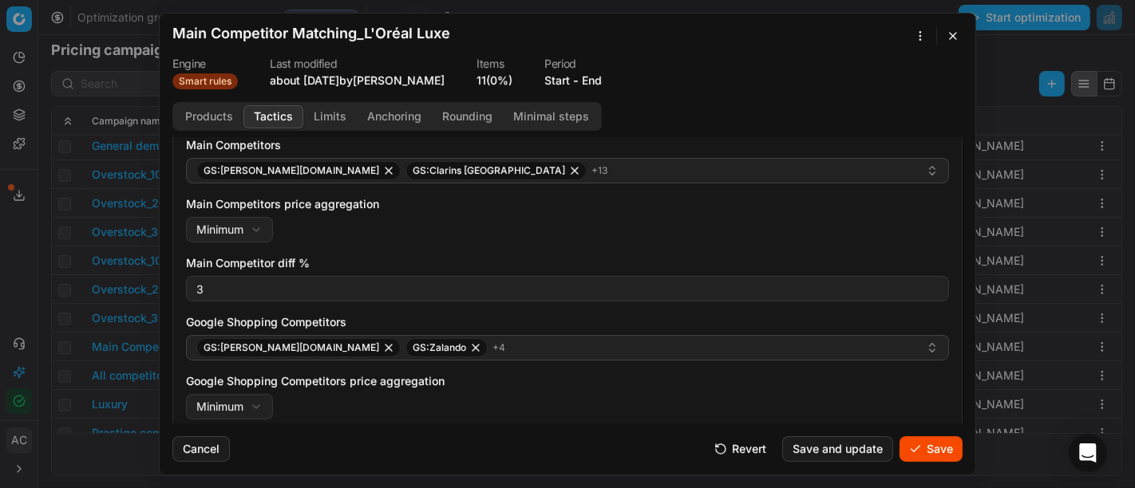
click at [414, 227] on div "Main Competitors price aggregation Minimum Minimum Maximum" at bounding box center [567, 219] width 763 height 46
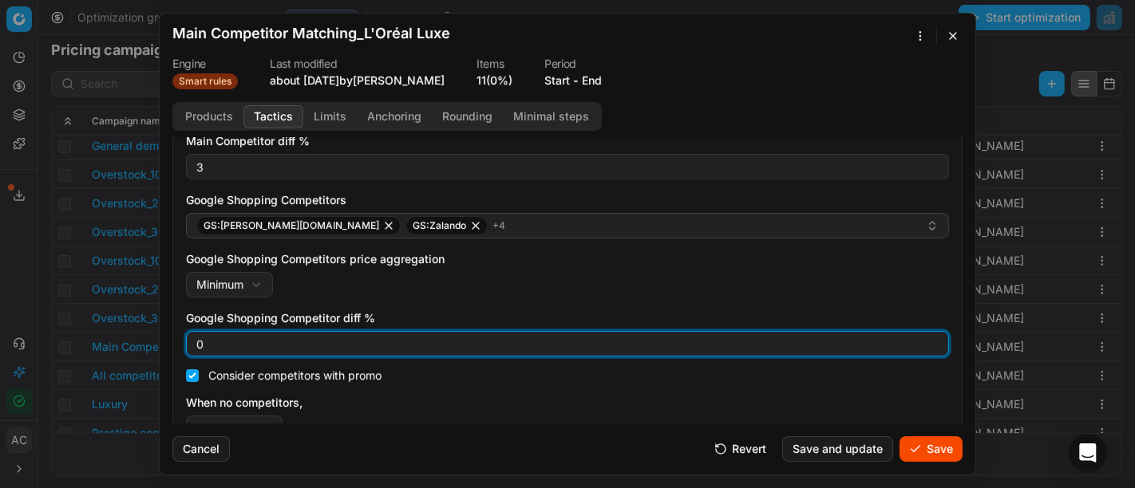
click at [263, 334] on input "0" at bounding box center [567, 344] width 749 height 24
type input "3"
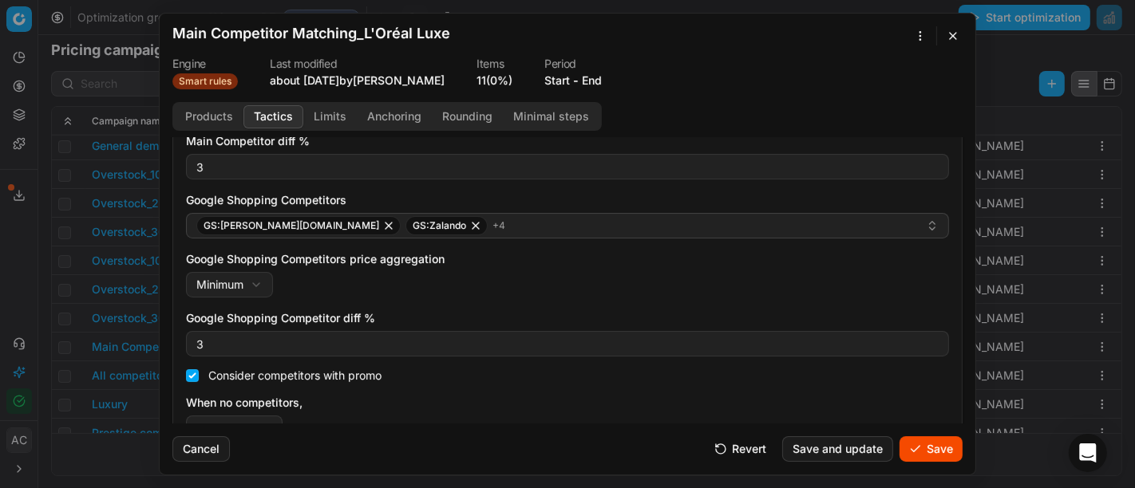
click at [932, 456] on button "Save" at bounding box center [931, 450] width 63 height 26
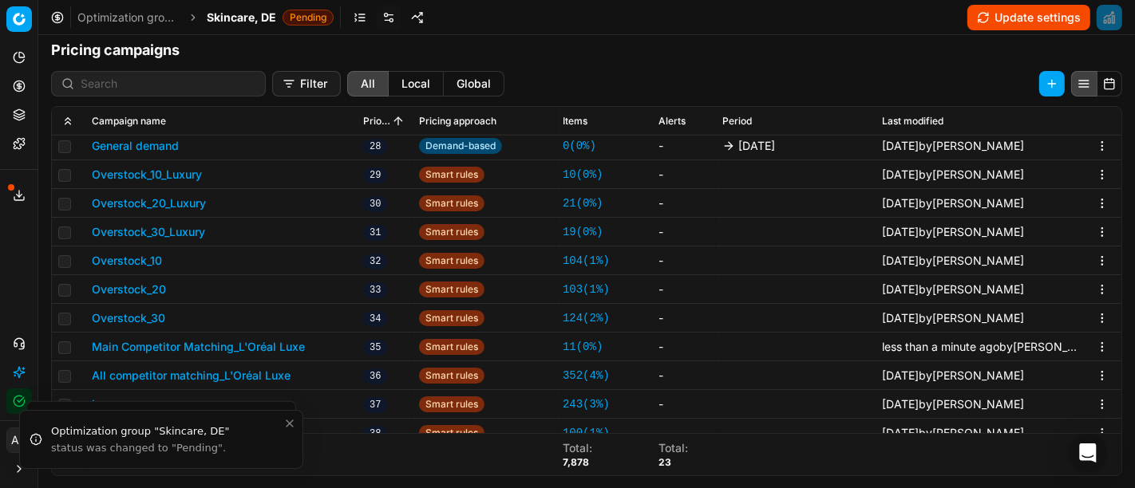
scroll to position [964, 0]
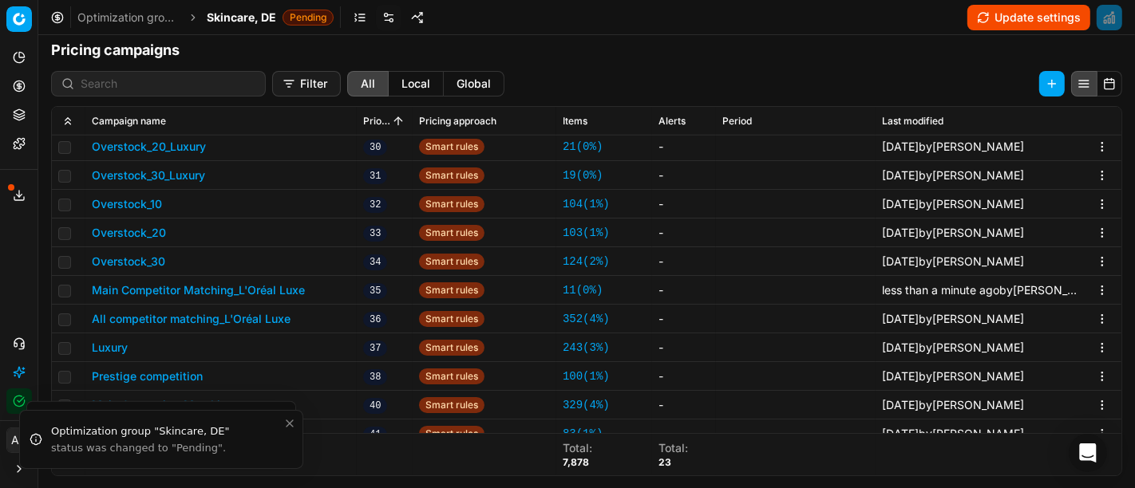
click at [189, 322] on button "All competitor matching_L'Oréal Luxe" at bounding box center [191, 319] width 199 height 16
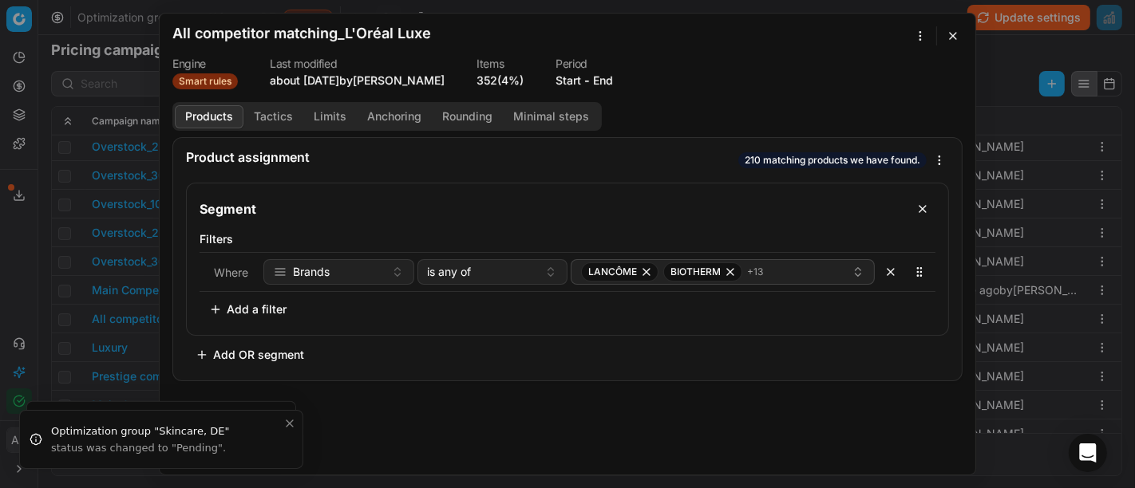
click at [278, 113] on button "Tactics" at bounding box center [273, 116] width 60 height 23
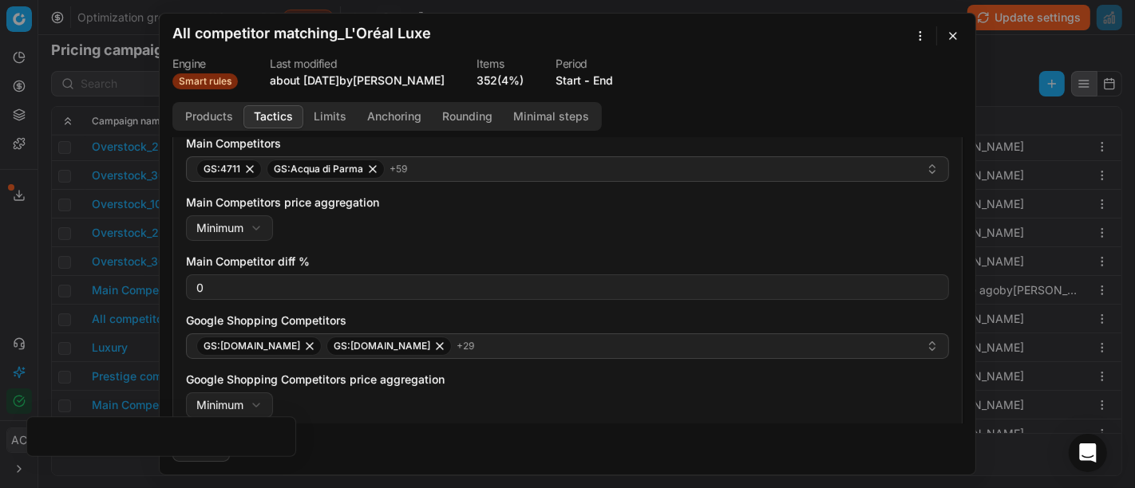
scroll to position [196, 0]
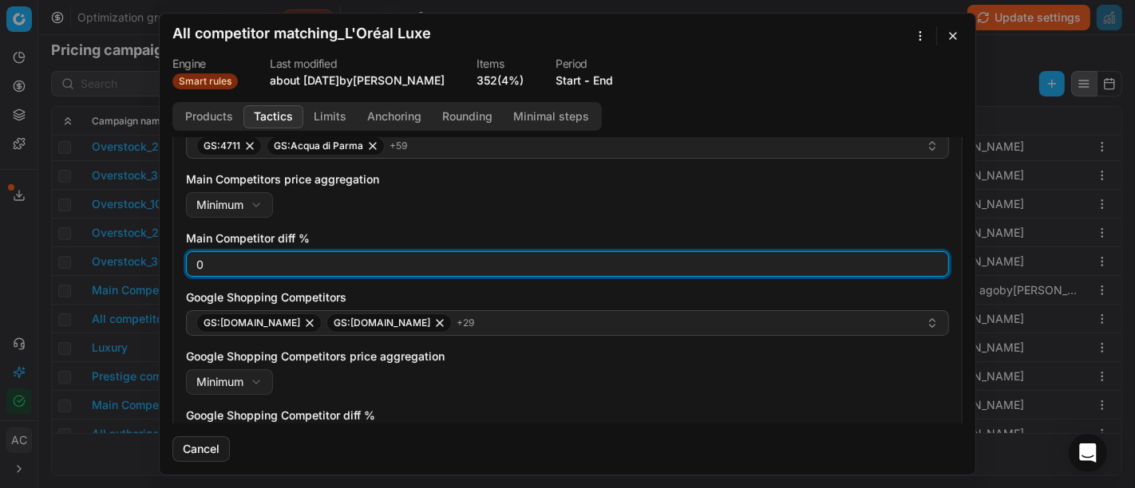
click at [257, 261] on input "0" at bounding box center [567, 264] width 749 height 24
type input "3"
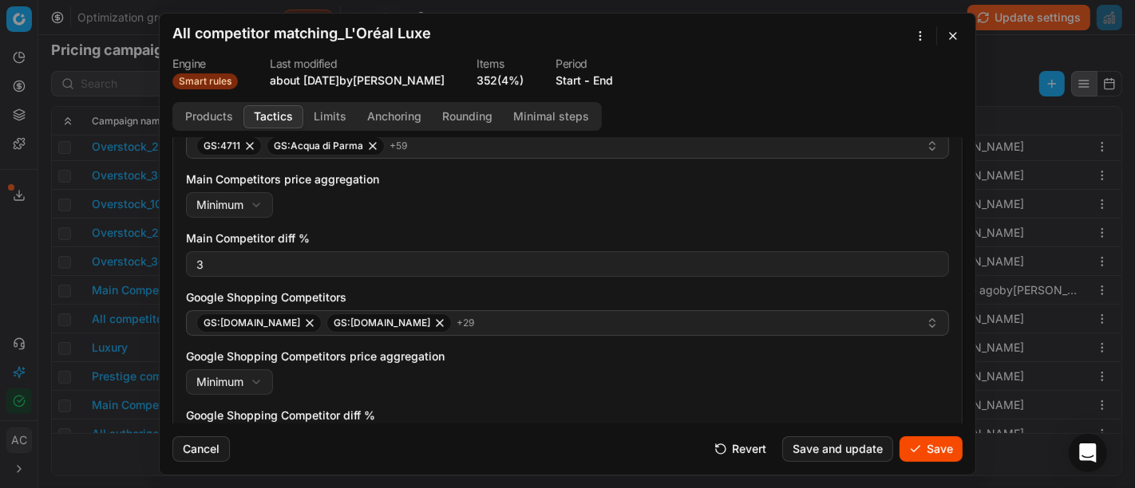
click at [444, 191] on div "Main Competitors price aggregation Minimum Minimum Maximum" at bounding box center [567, 195] width 763 height 46
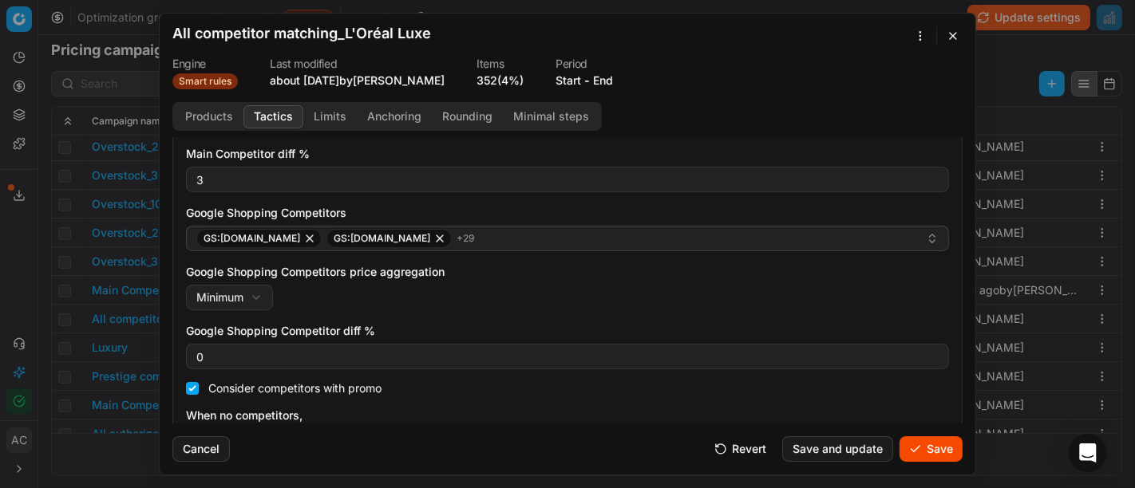
scroll to position [282, 0]
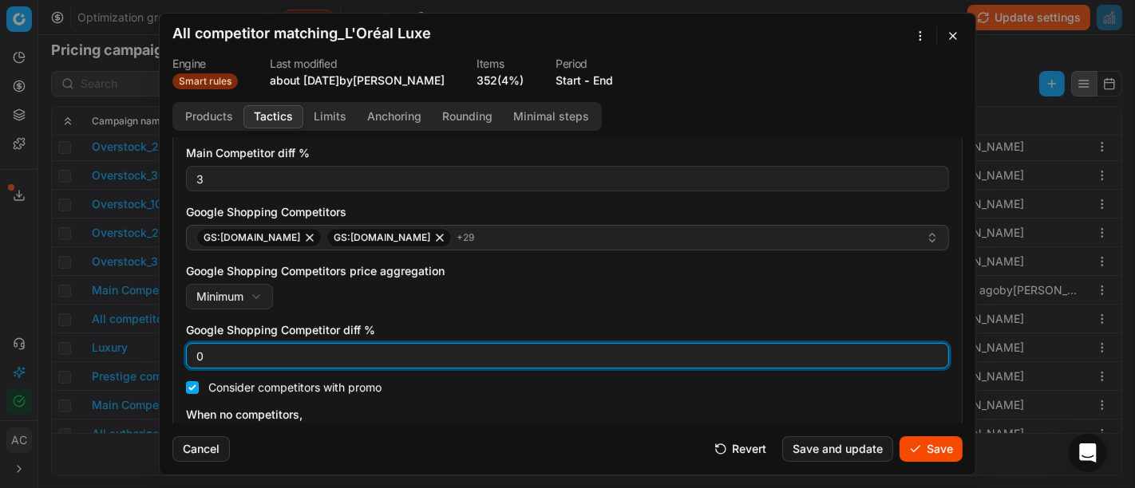
click at [279, 350] on input "0" at bounding box center [567, 356] width 749 height 24
type input "3"
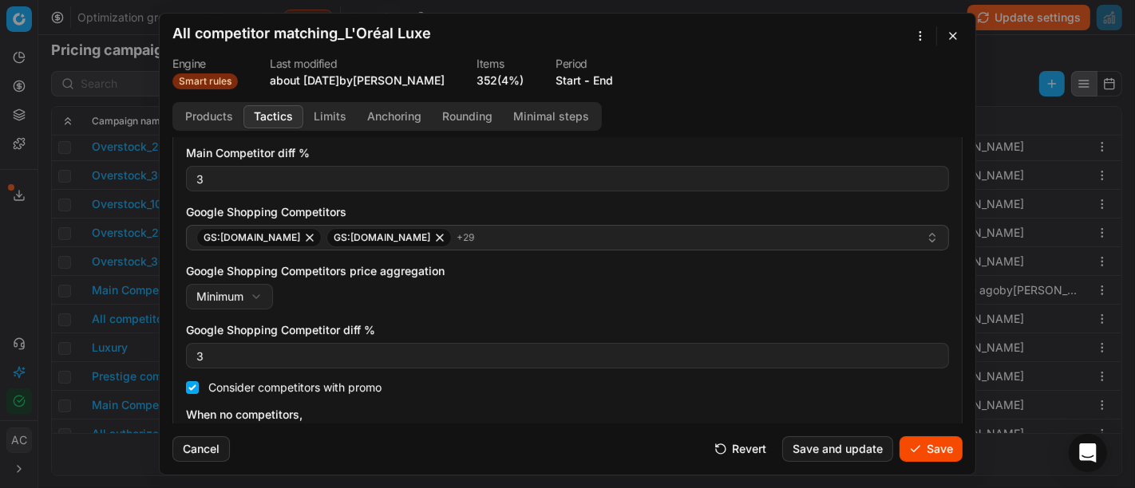
click at [538, 270] on label "Google Shopping Competitors price aggregation" at bounding box center [567, 271] width 763 height 16
click at [273, 284] on button "Minimum" at bounding box center [229, 297] width 87 height 26
click at [528, 318] on div "We are saving PC settings. Please wait, it should take a few minutes All compet…" at bounding box center [567, 244] width 1135 height 488
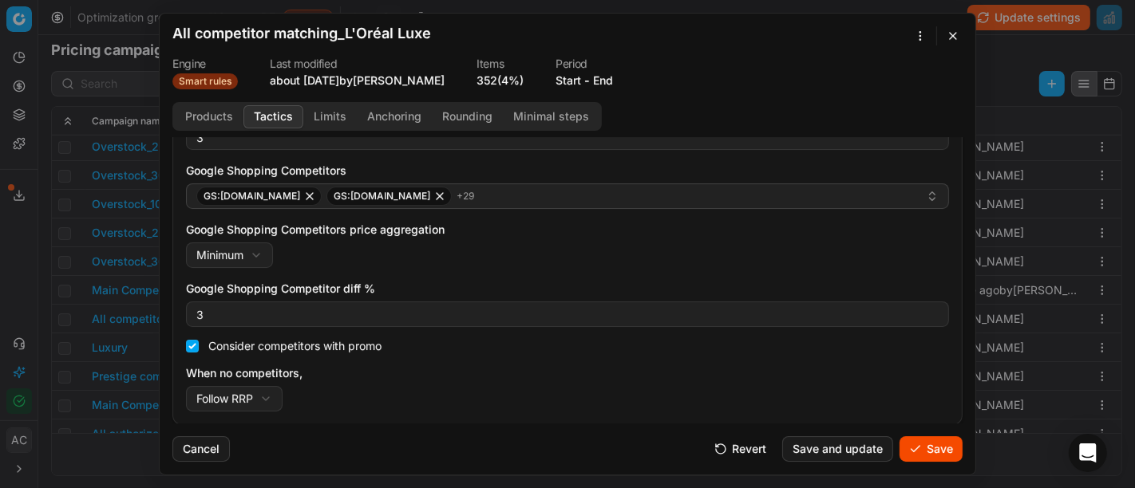
click at [930, 452] on button "Save" at bounding box center [931, 450] width 63 height 26
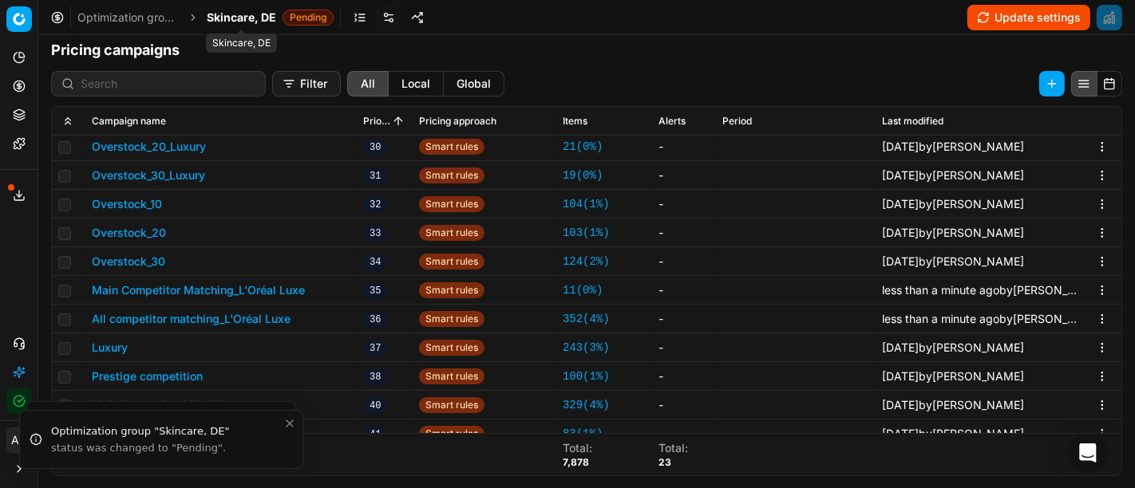
click at [255, 19] on span "Skincare, DE" at bounding box center [241, 18] width 69 height 16
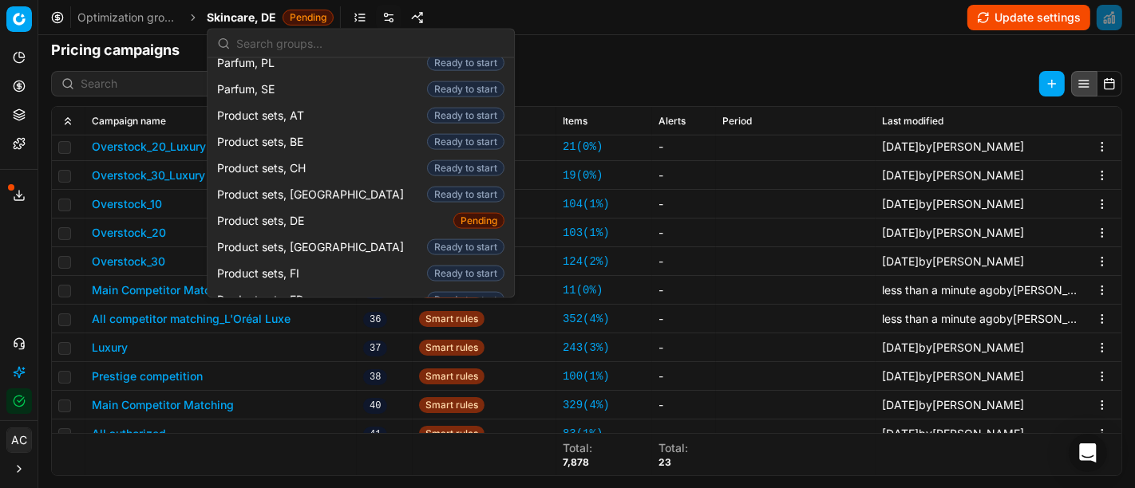
scroll to position [1845, 0]
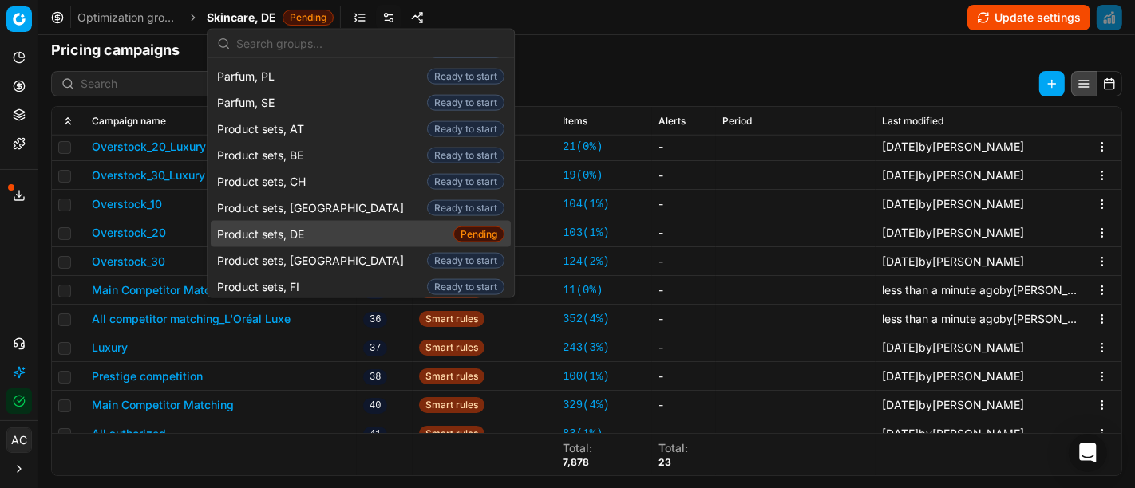
click at [311, 221] on div "Product sets, DE Pending" at bounding box center [361, 234] width 300 height 26
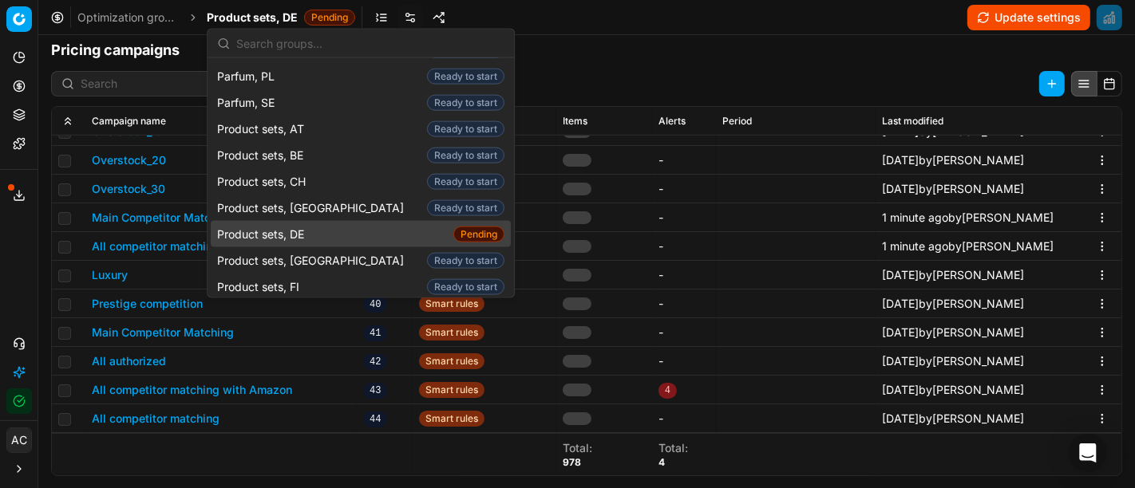
scroll to position [920, 0]
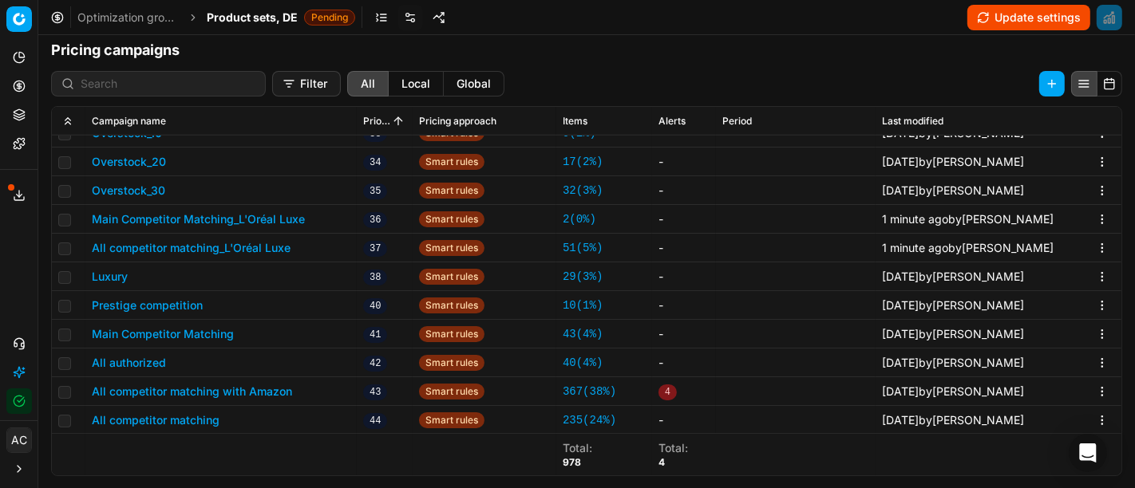
click at [272, 214] on button "Main Competitor Matching_L'Oréal Luxe" at bounding box center [198, 220] width 213 height 16
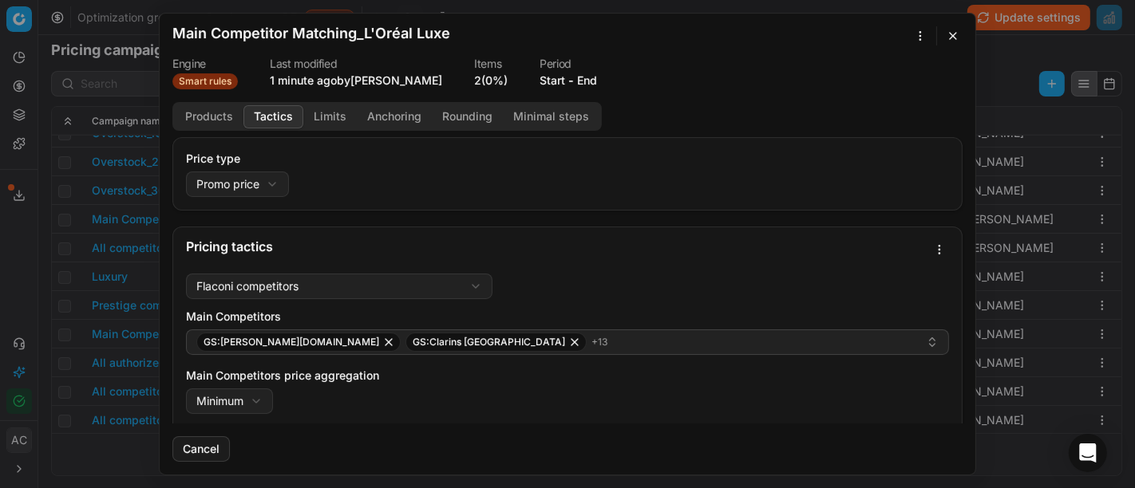
click at [269, 112] on button "Tactics" at bounding box center [273, 116] width 60 height 23
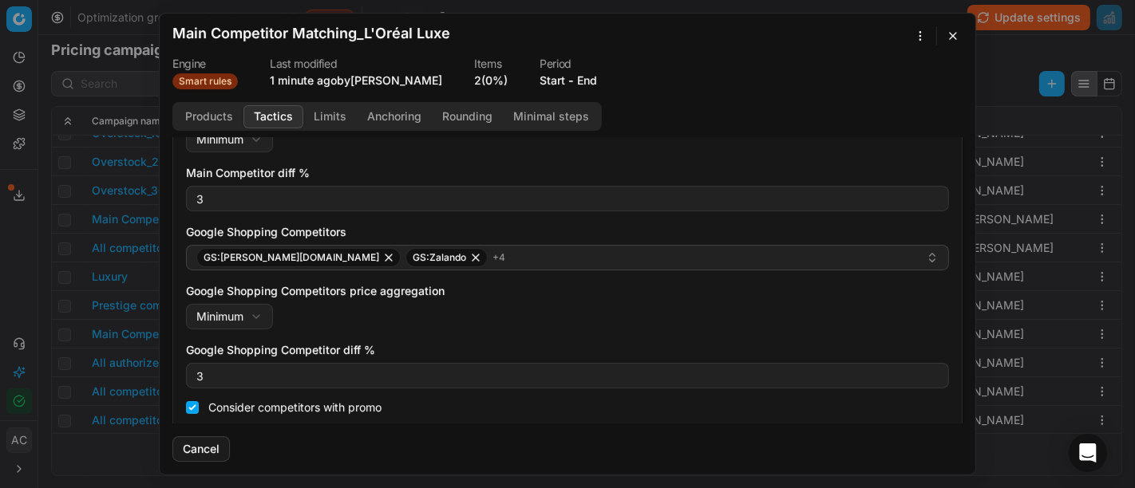
scroll to position [267, 0]
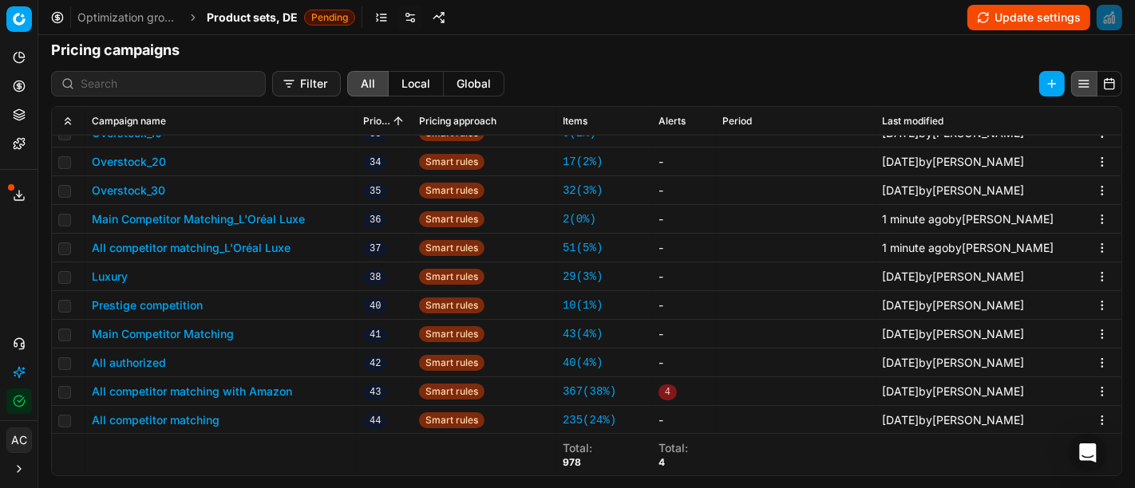
click at [203, 246] on button "All competitor matching_L'Oréal Luxe" at bounding box center [191, 248] width 199 height 16
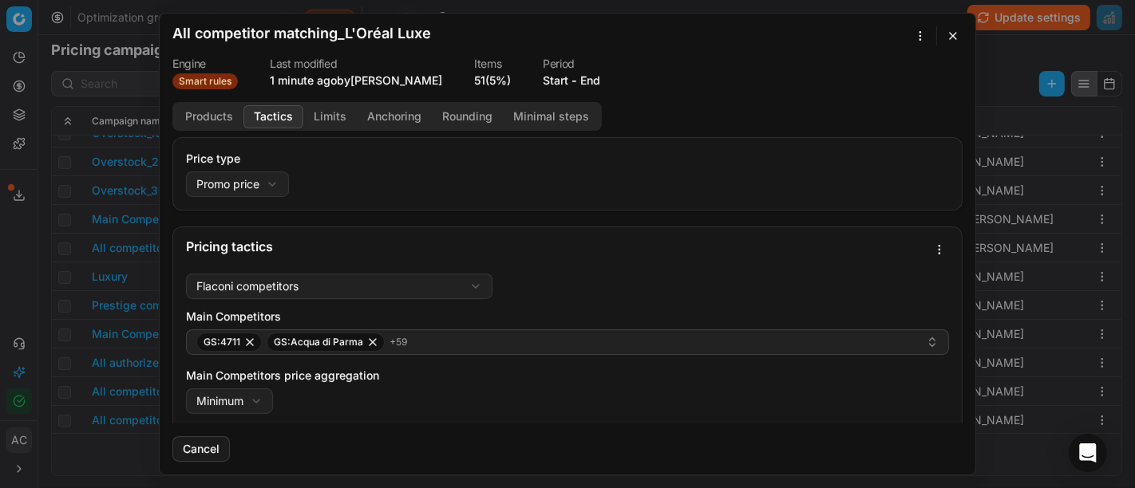
click at [273, 120] on button "Tactics" at bounding box center [273, 116] width 60 height 23
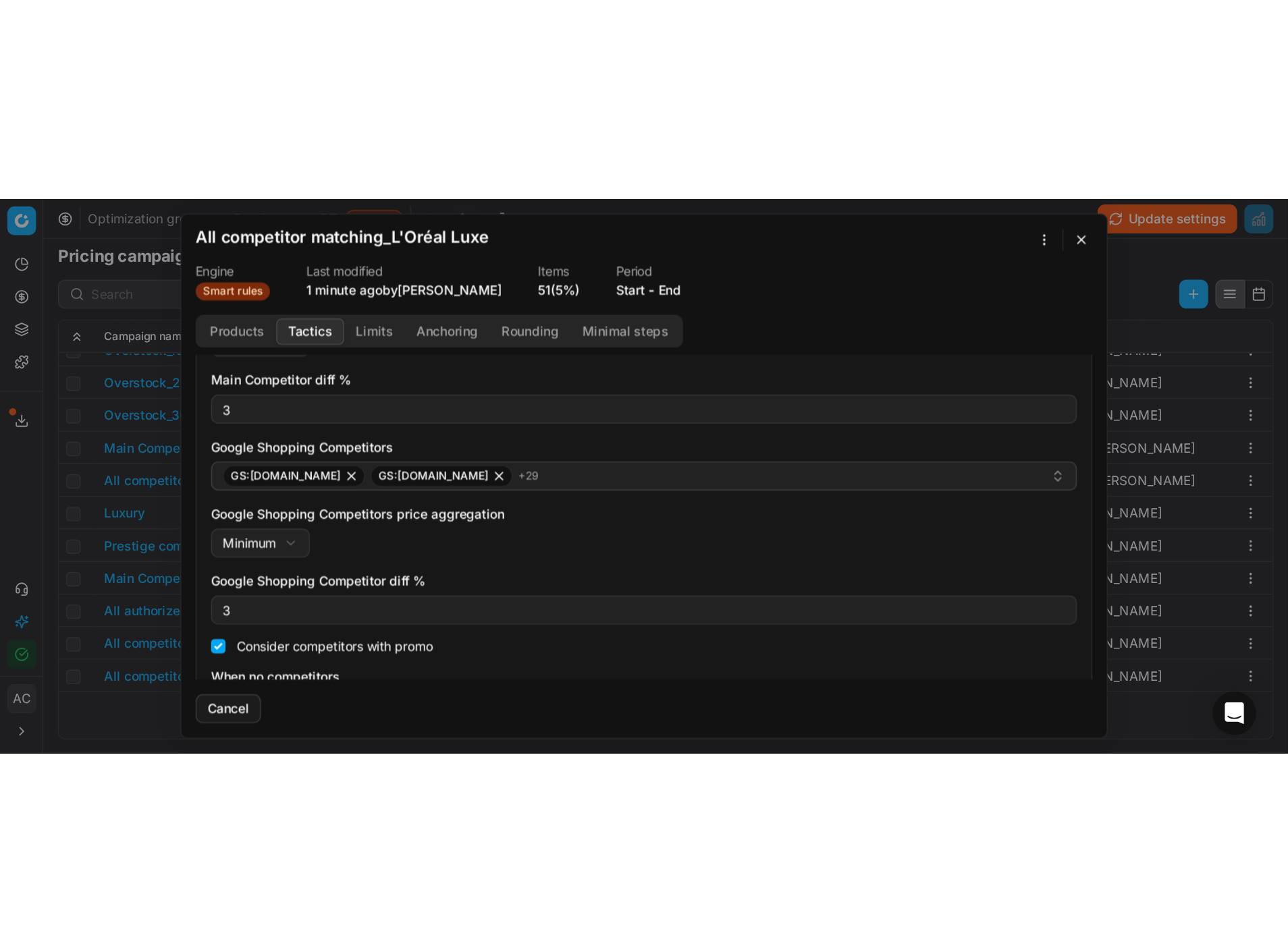
scroll to position [233, 0]
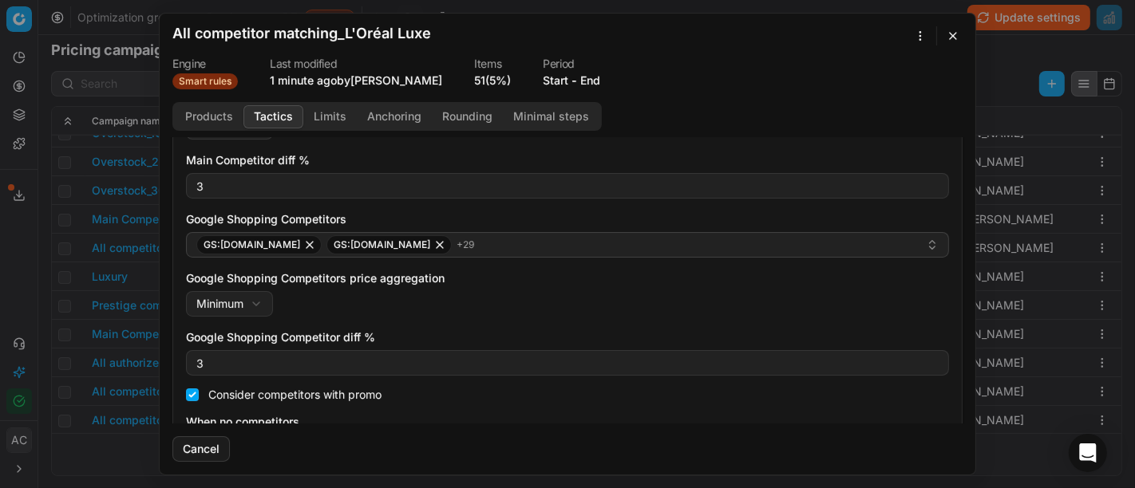
click at [955, 35] on button "button" at bounding box center [952, 35] width 19 height 19
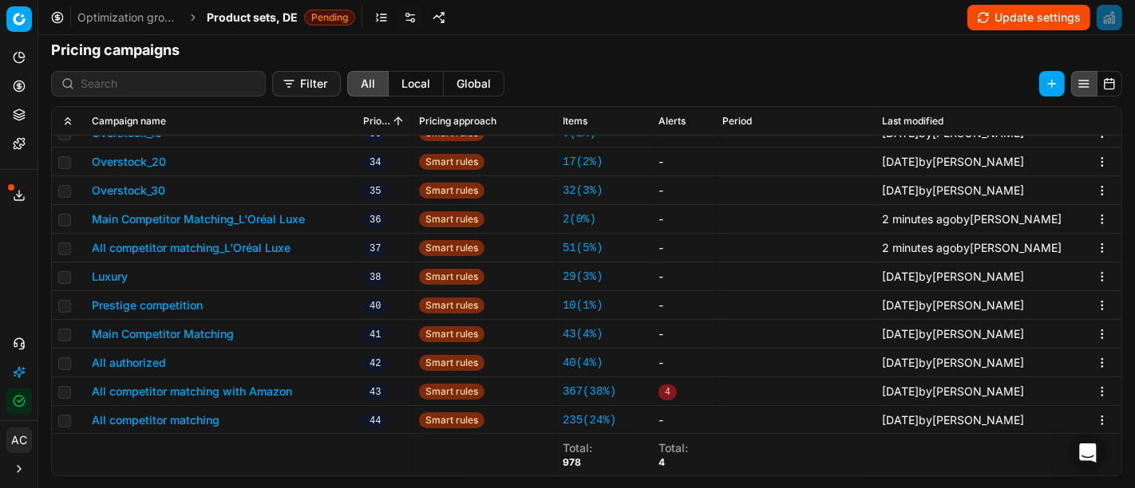
click at [22, 257] on div "Analytics Pricing Product portfolio Templates Export service 8 Contact support …" at bounding box center [19, 229] width 38 height 382
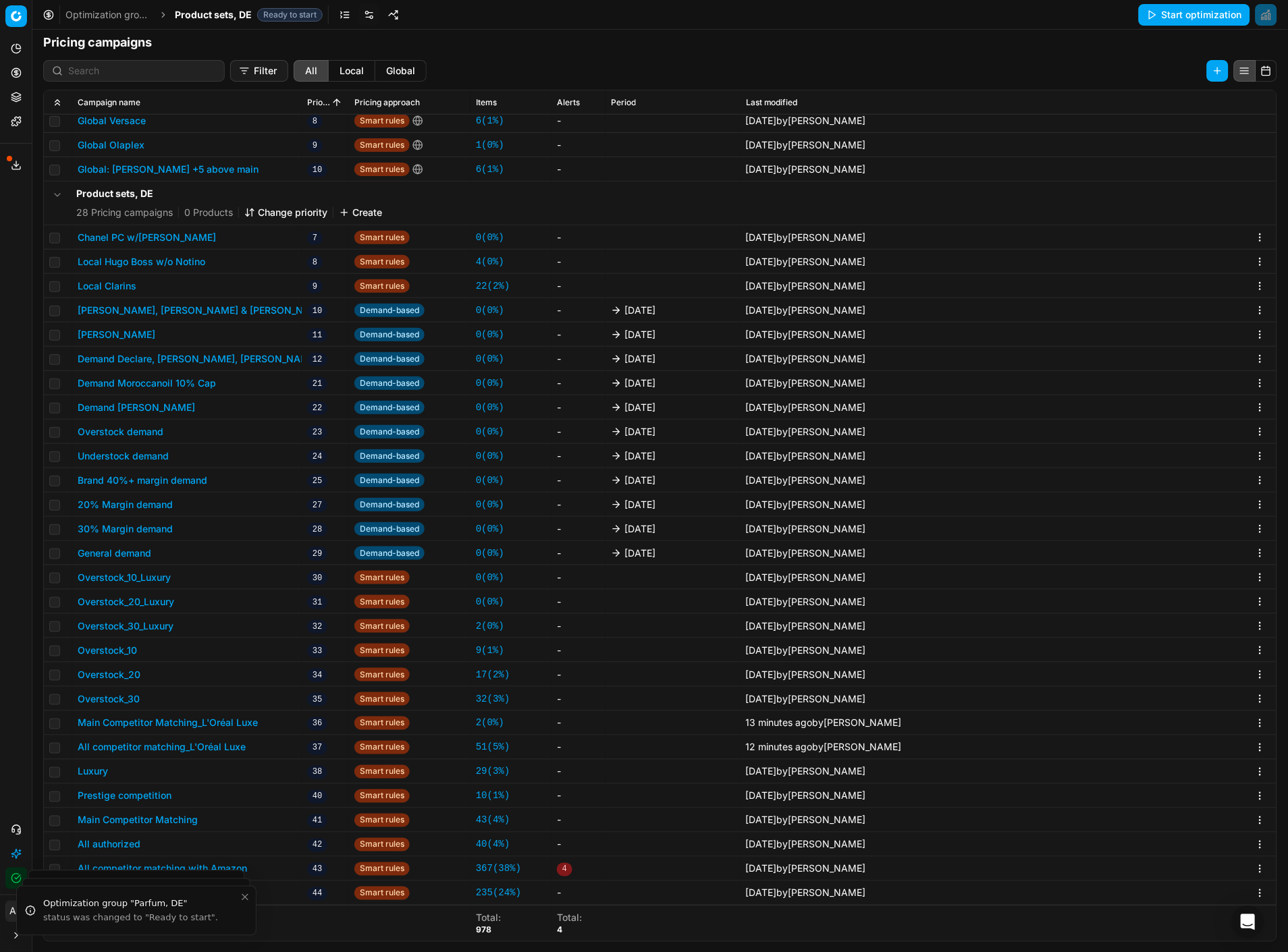
scroll to position [230, 0]
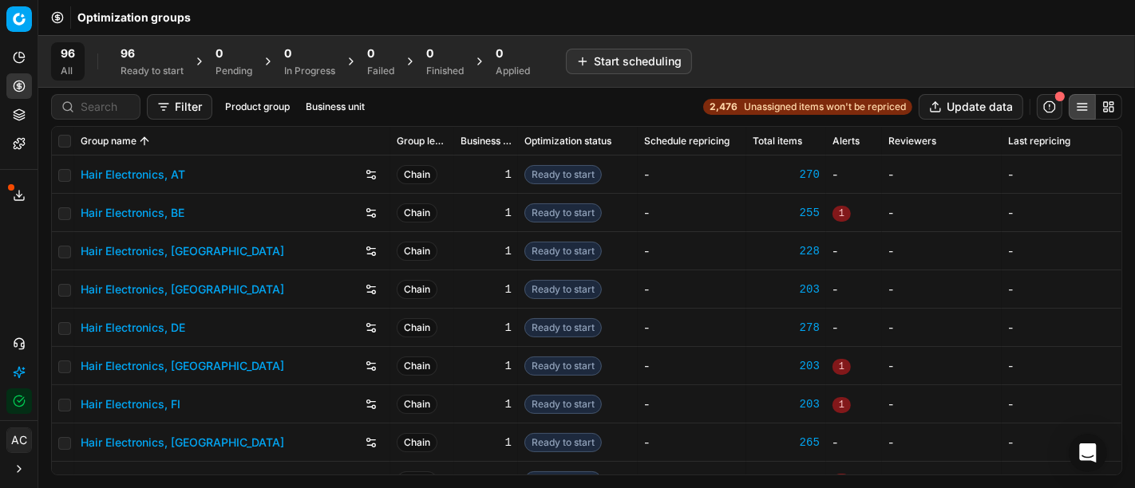
click at [105, 97] on div at bounding box center [95, 107] width 89 height 26
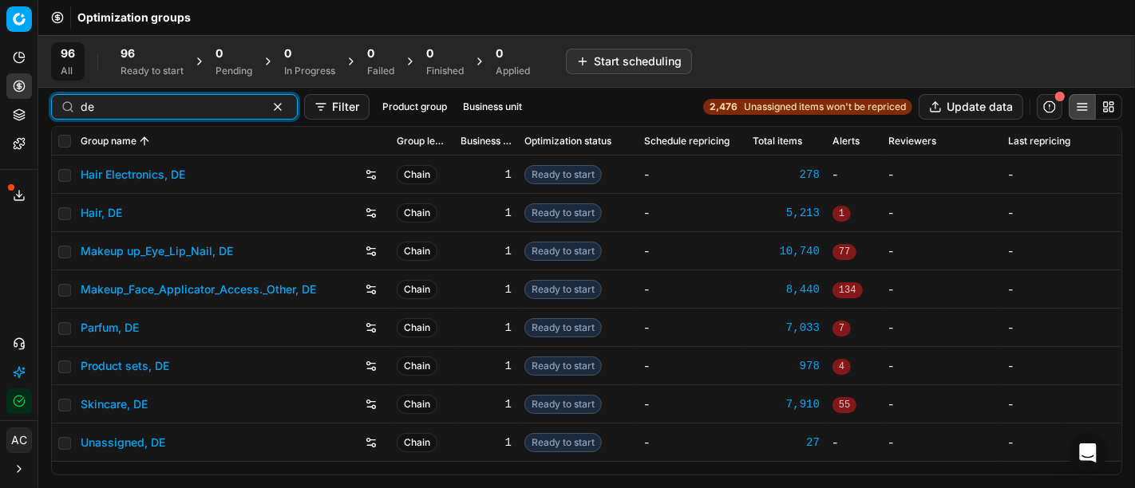
type input "de"
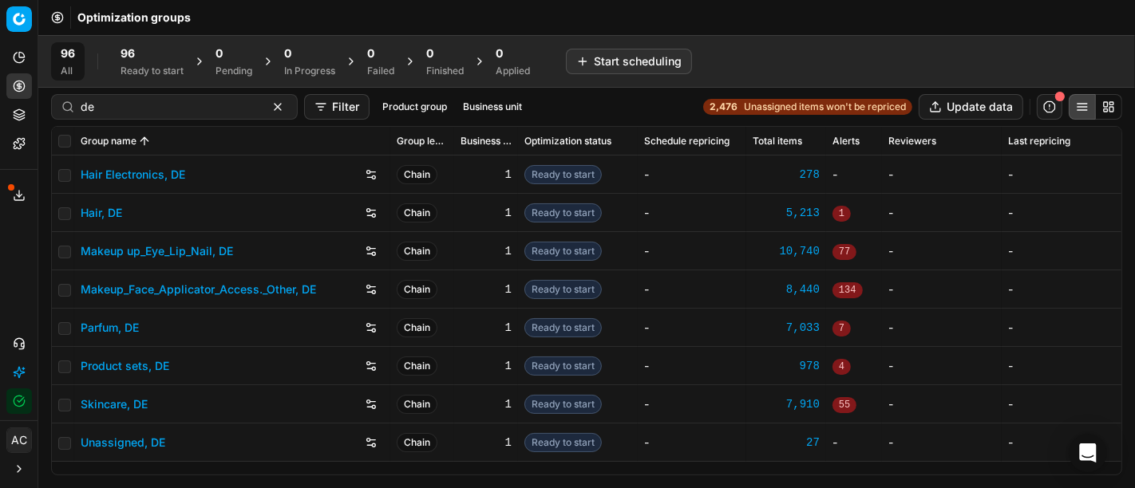
click at [115, 220] on div "Hair, DE" at bounding box center [232, 213] width 303 height 26
click at [143, 179] on link "Hair Electronics, DE" at bounding box center [133, 175] width 105 height 16
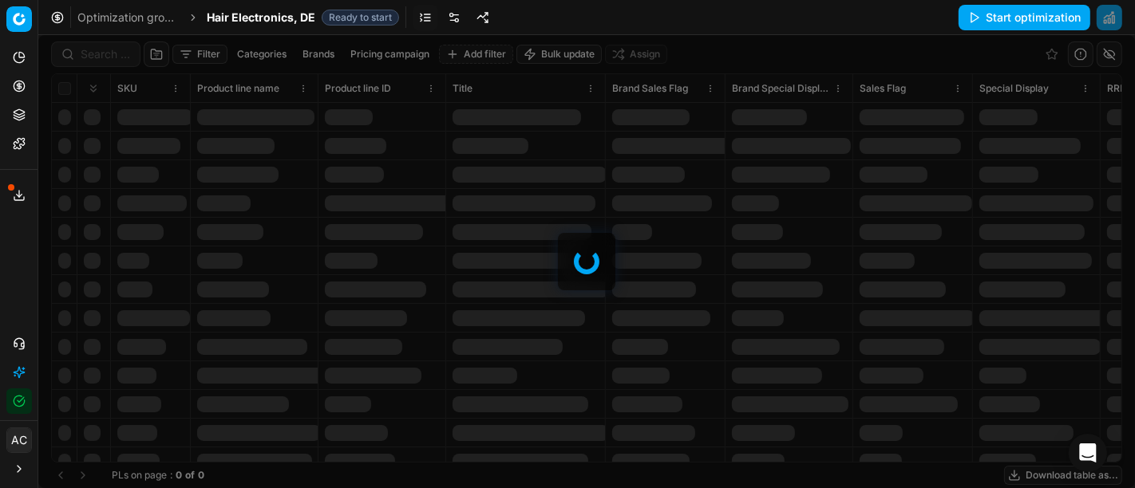
click at [103, 49] on div at bounding box center [586, 261] width 1097 height 453
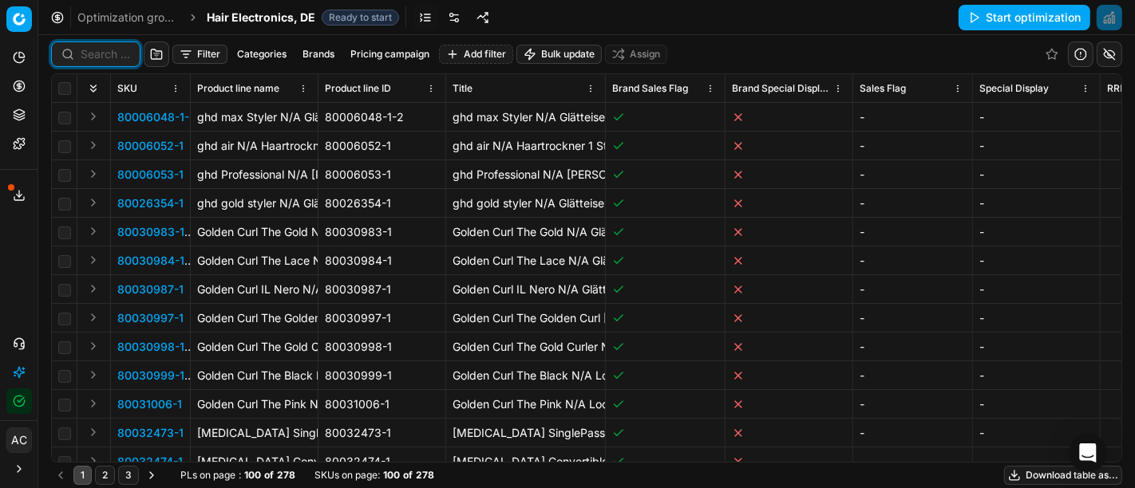
click at [103, 49] on input at bounding box center [105, 54] width 49 height 16
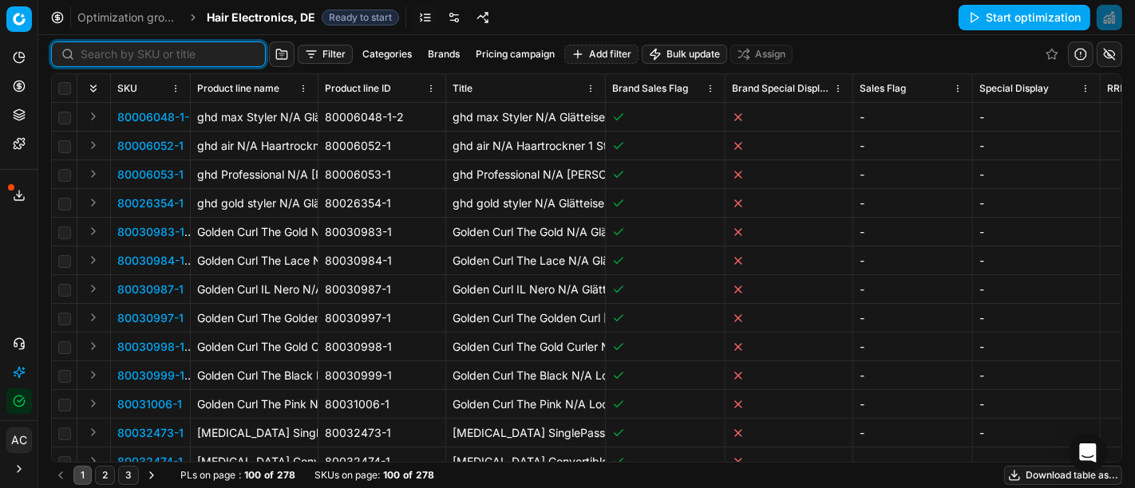
paste input "90005711-0008546"
type input "90005711-0008546"
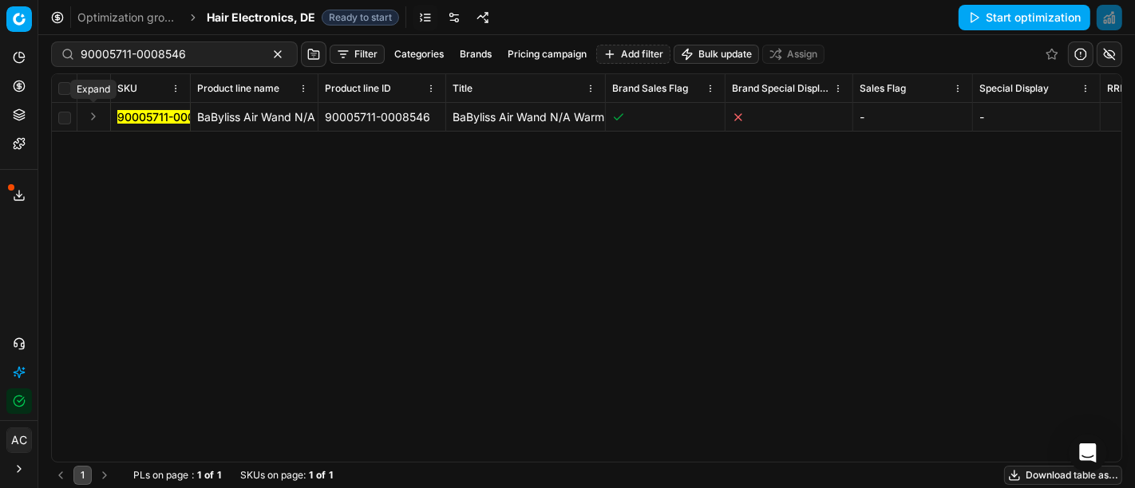
click at [93, 120] on button "Expand" at bounding box center [93, 116] width 19 height 19
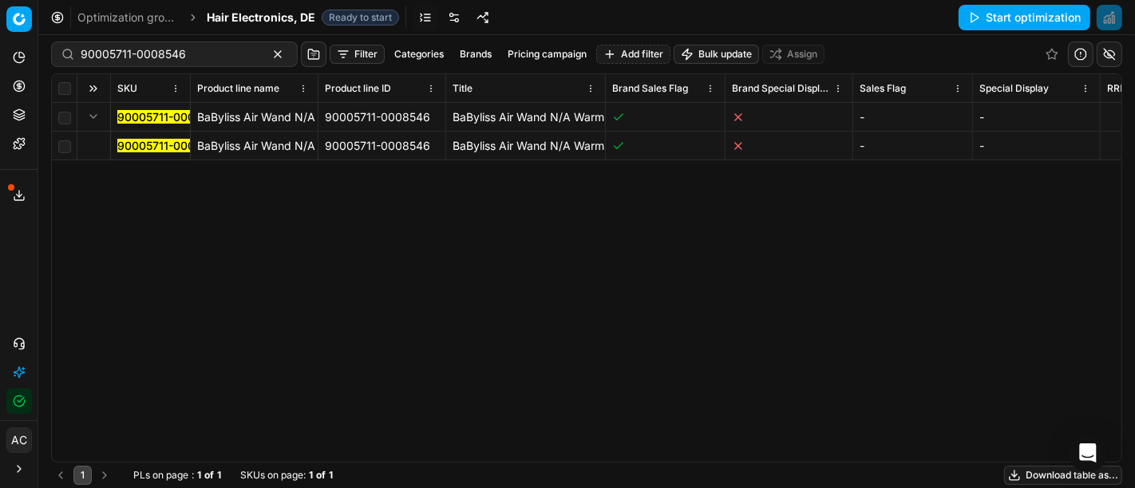
click at [161, 147] on mark "90005711-0008546" at bounding box center [169, 146] width 105 height 14
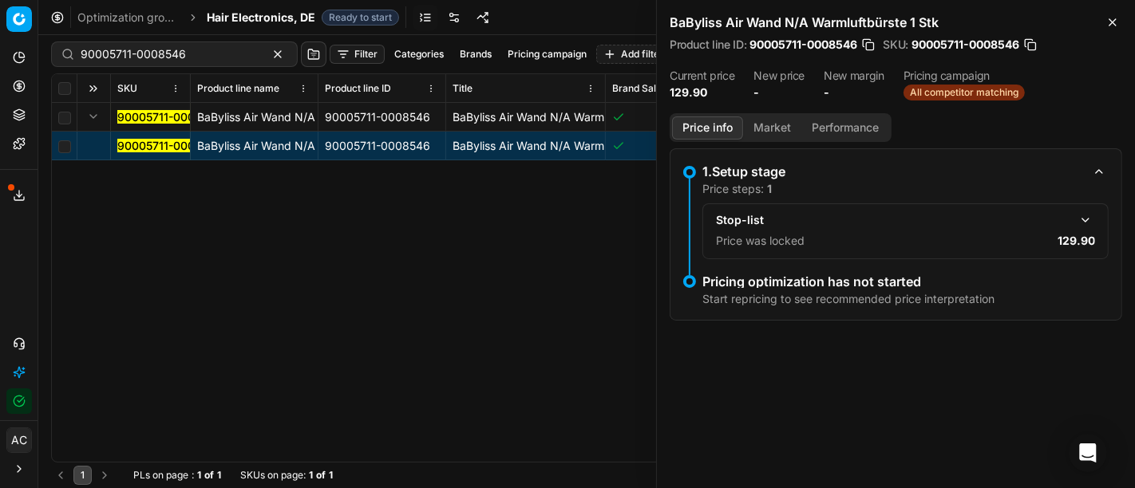
click at [766, 129] on button "Market" at bounding box center [772, 128] width 58 height 23
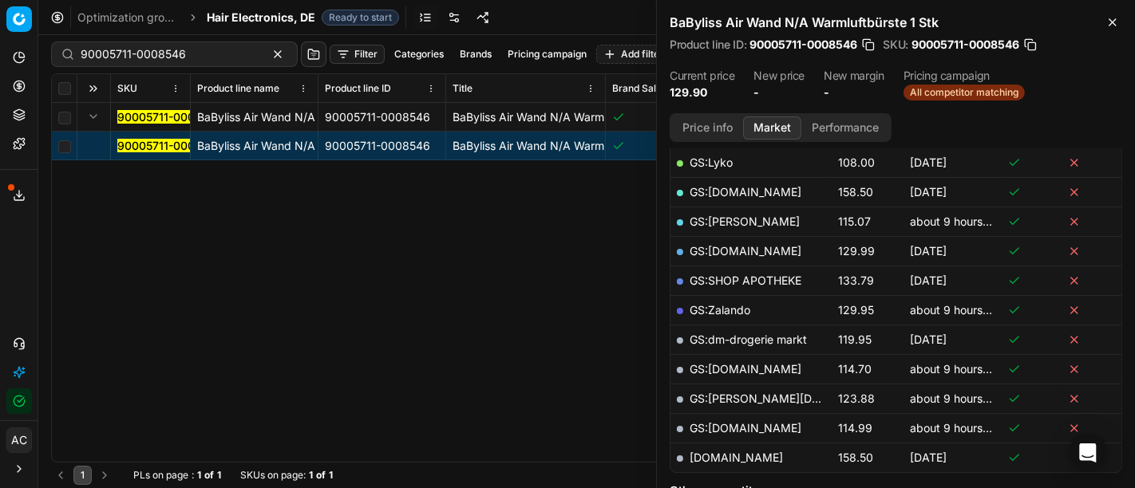
scroll to position [290, 0]
click at [677, 426] on div at bounding box center [680, 429] width 6 height 6
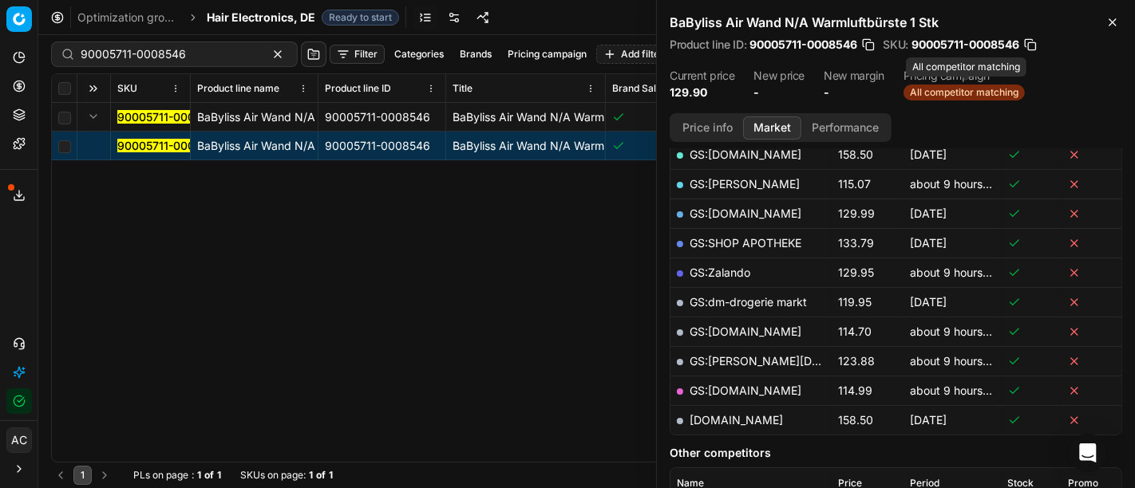
click at [962, 89] on span "All competitor matching" at bounding box center [964, 93] width 121 height 16
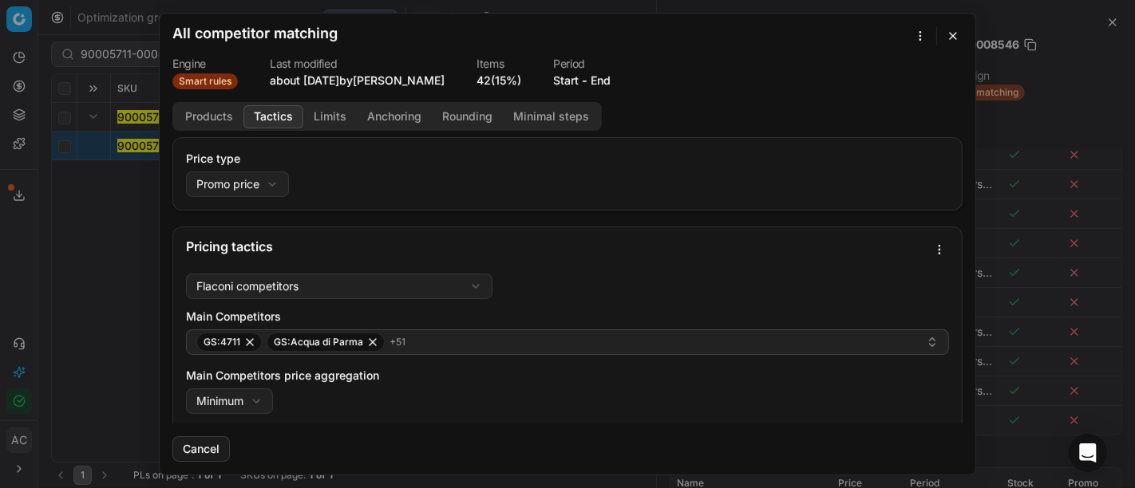
click at [264, 105] on button "Tactics" at bounding box center [273, 116] width 60 height 23
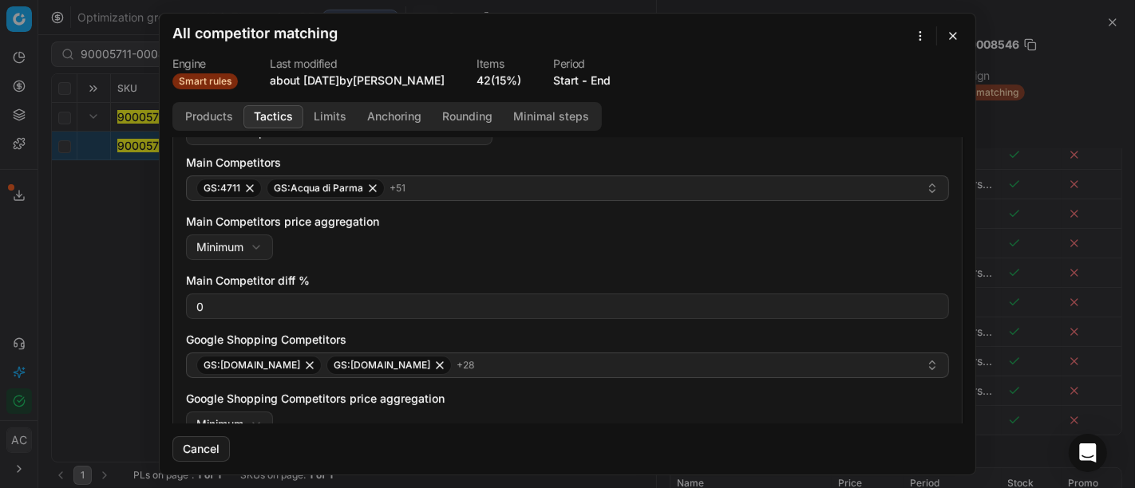
scroll to position [154, 0]
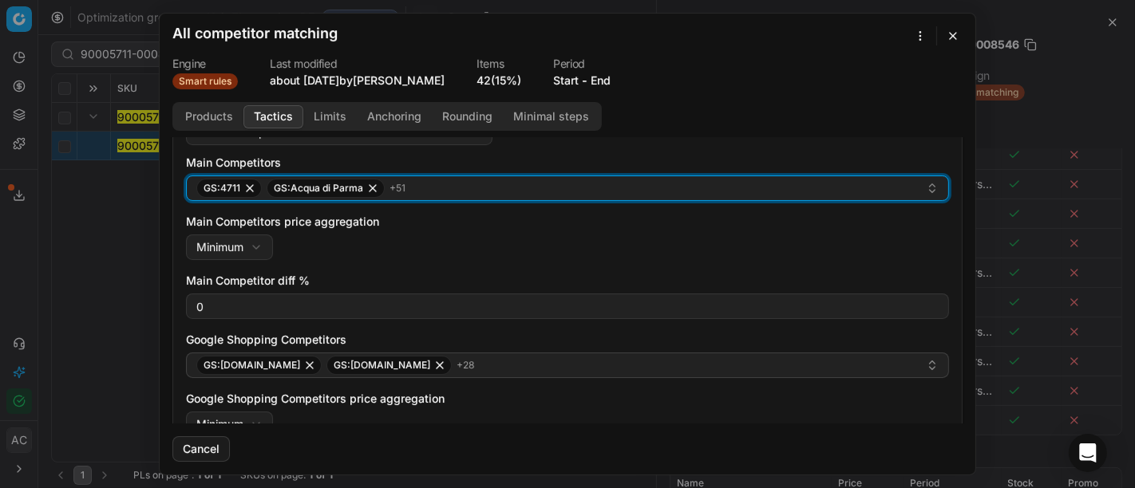
click at [448, 180] on div "GS:4711 GS:Acqua di Parma + 51" at bounding box center [561, 188] width 730 height 19
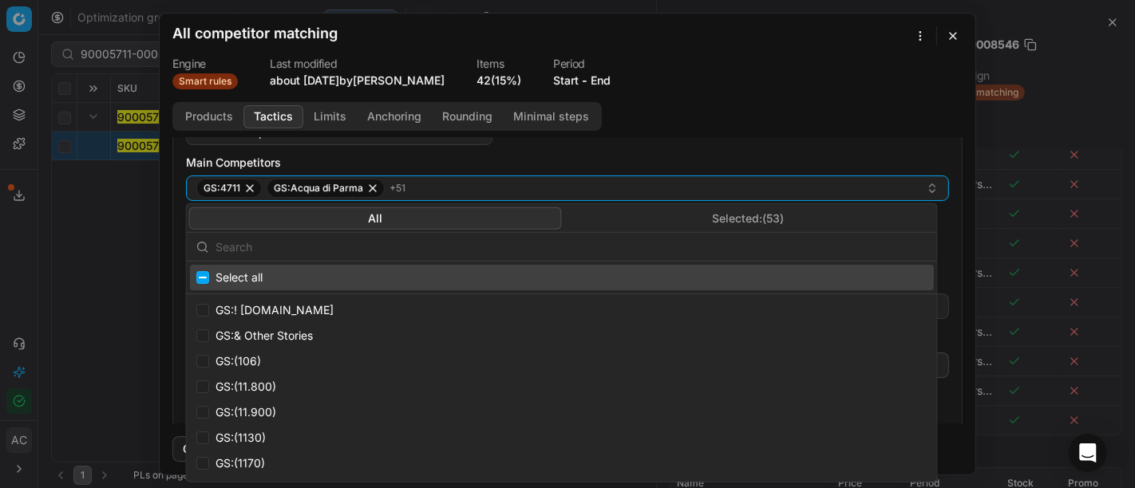
click at [455, 254] on input "text" at bounding box center [572, 247] width 712 height 32
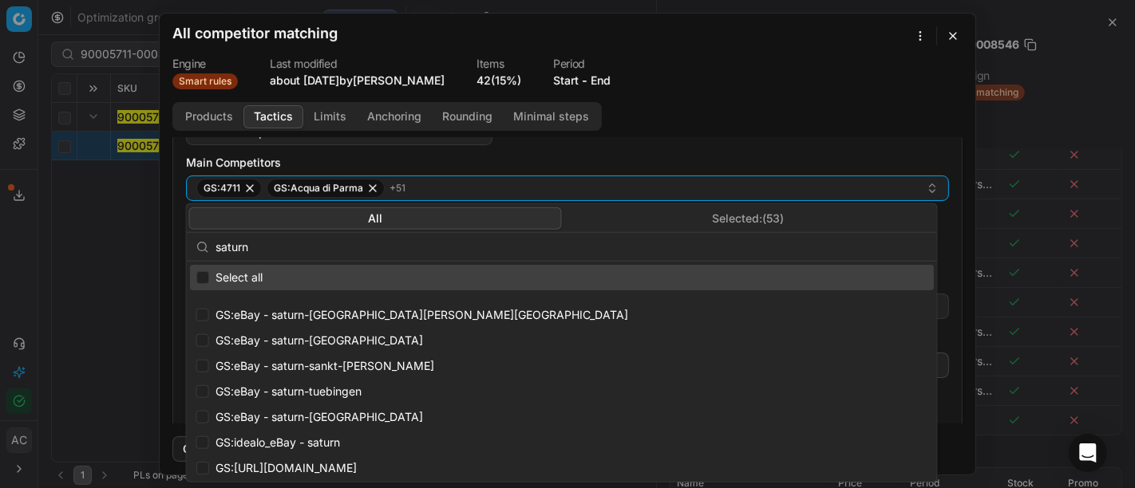
scroll to position [277, 0]
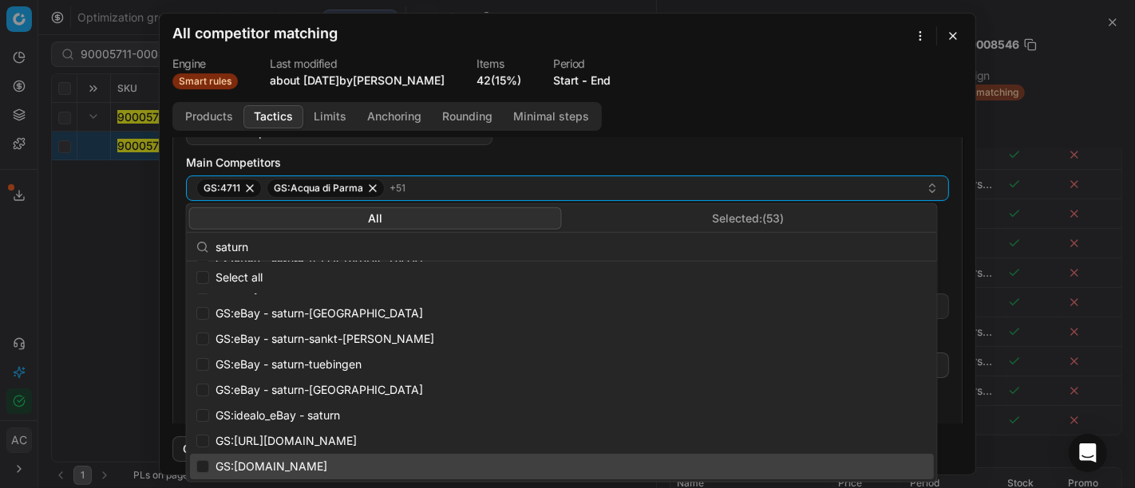
type input "saturn"
click at [203, 467] on input "Suggestions" at bounding box center [202, 467] width 13 height 13
checkbox input "true"
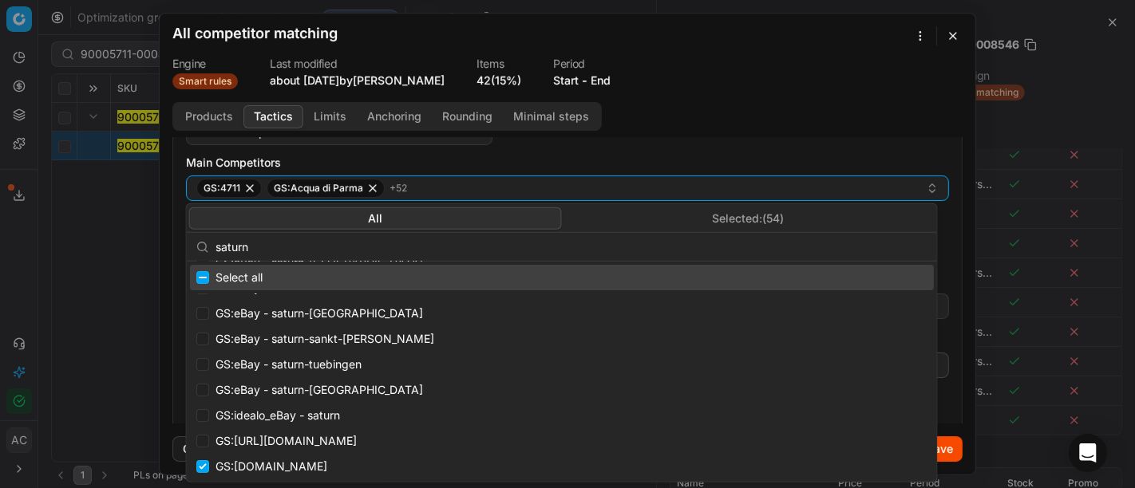
click at [736, 129] on div "Products Tactics Limits Anchoring Rounding Minimal steps Price type Promo price…" at bounding box center [568, 263] width 816 height 322
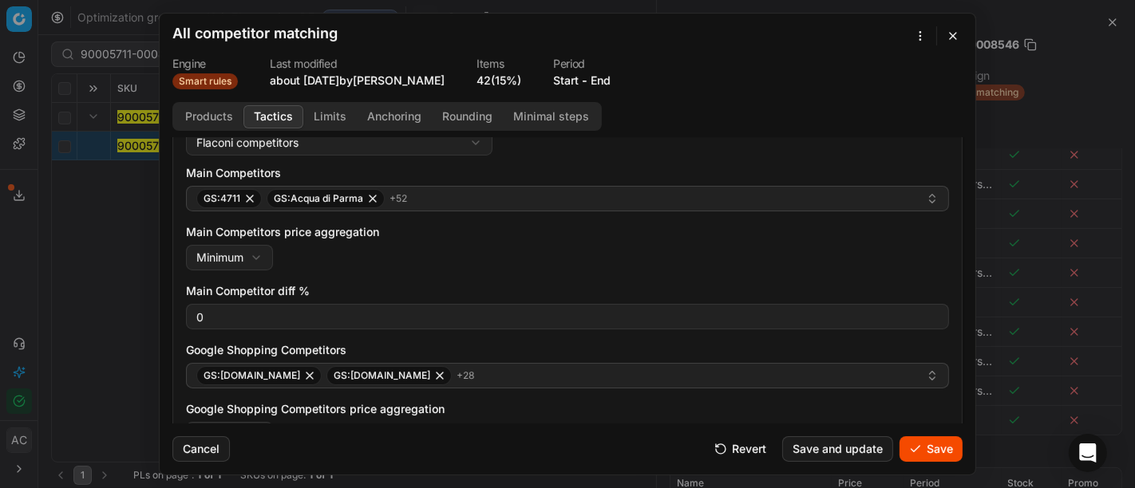
scroll to position [323, 0]
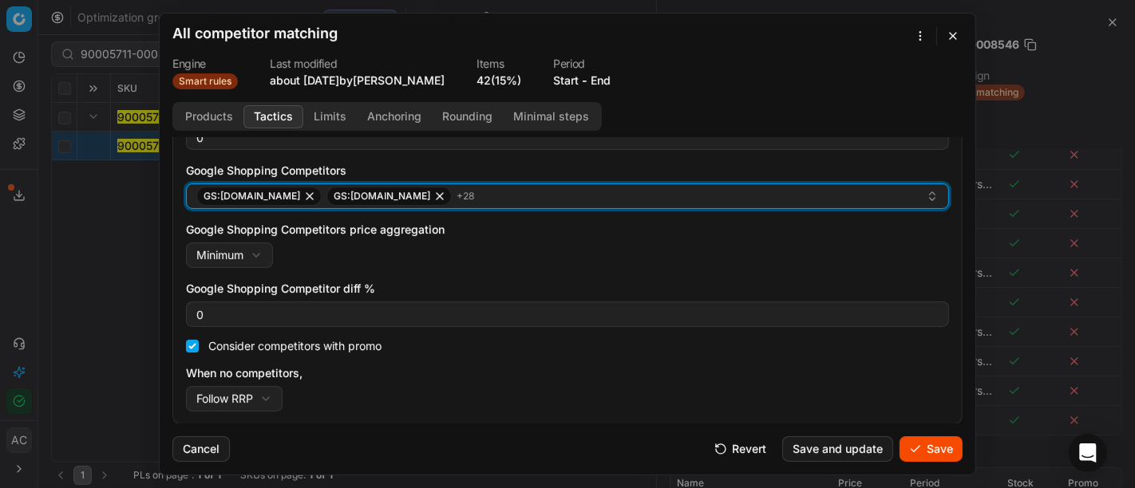
click at [533, 190] on div "GS:1001hobbies.de GS:Amazon.de + 28" at bounding box center [561, 196] width 730 height 19
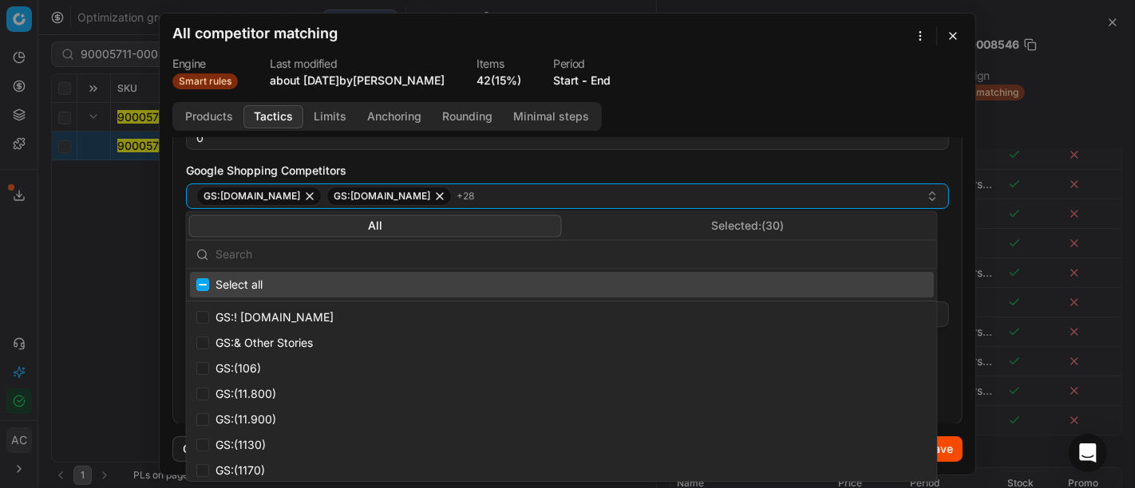
click at [469, 260] on input "text" at bounding box center [572, 255] width 712 height 32
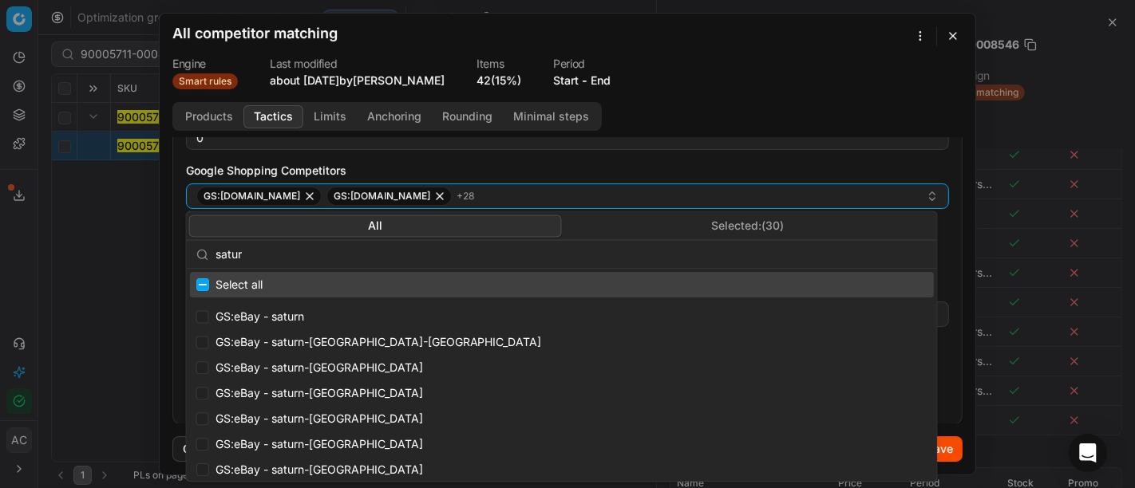
type input "saturn"
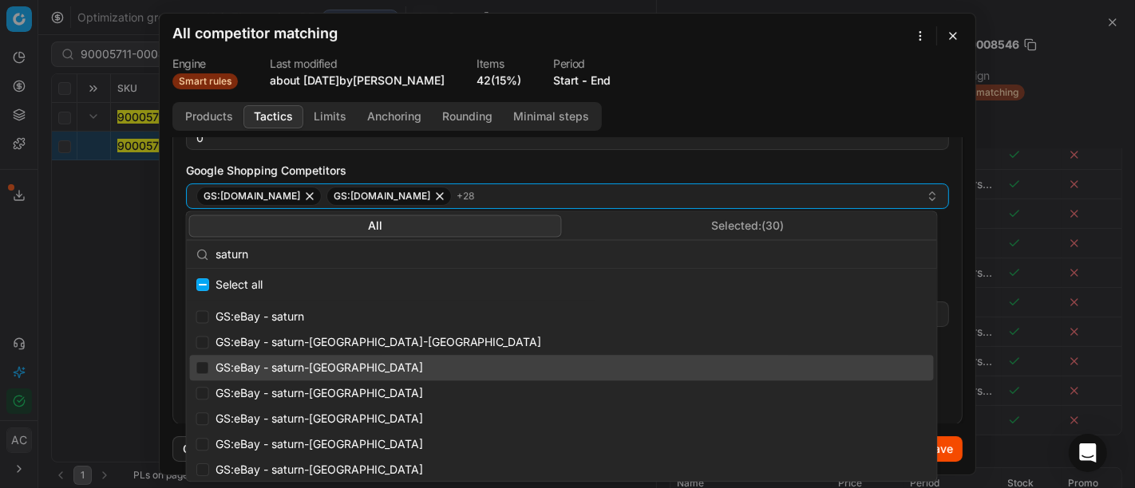
scroll to position [285, 0]
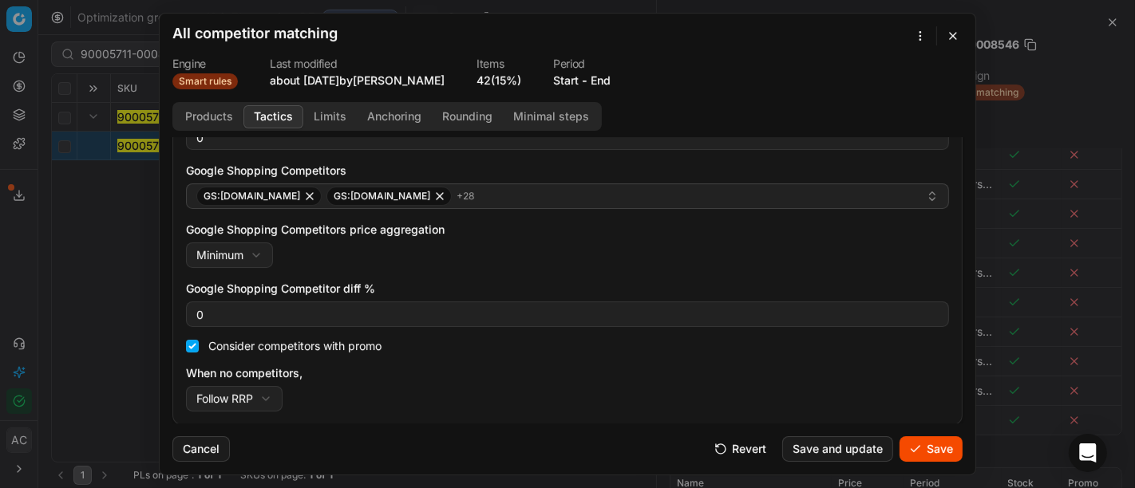
click at [760, 163] on label "Google Shopping Competitors" at bounding box center [567, 171] width 763 height 16
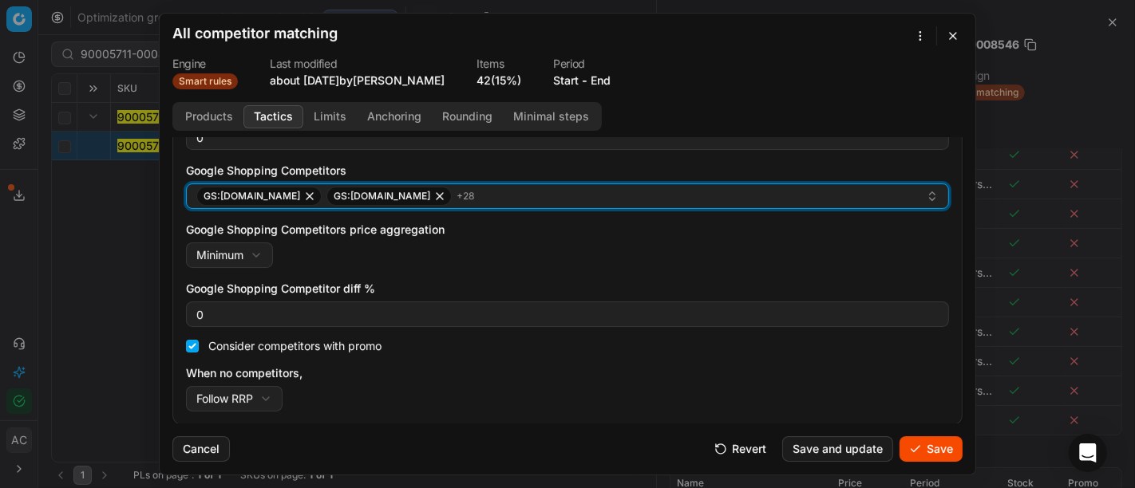
click at [760, 184] on button "GS:1001hobbies.de GS:Amazon.de + 28" at bounding box center [567, 197] width 763 height 26
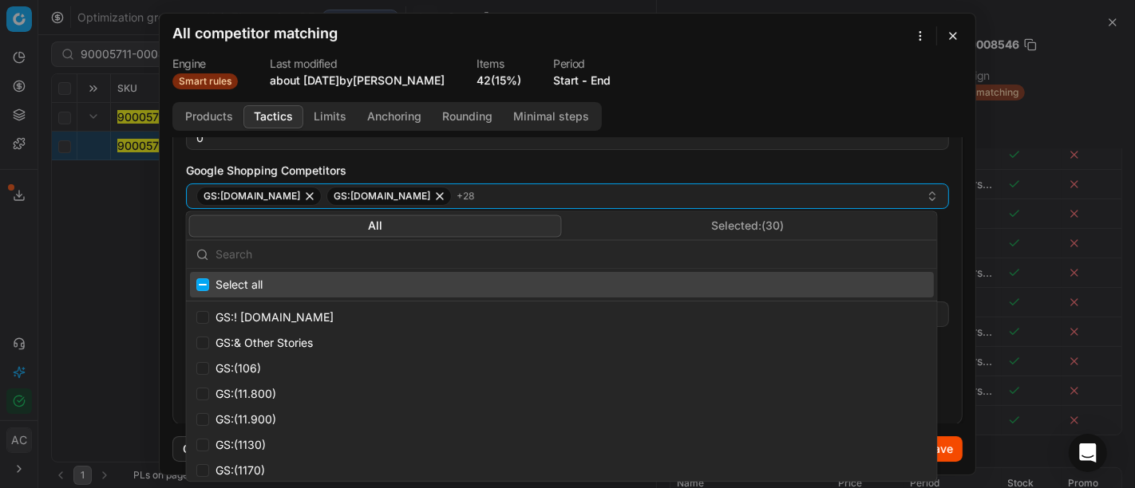
click at [946, 169] on div "Flaconi competitors Flaconi competitorsFlaconi competitors rule: first takes in…" at bounding box center [567, 184] width 789 height 481
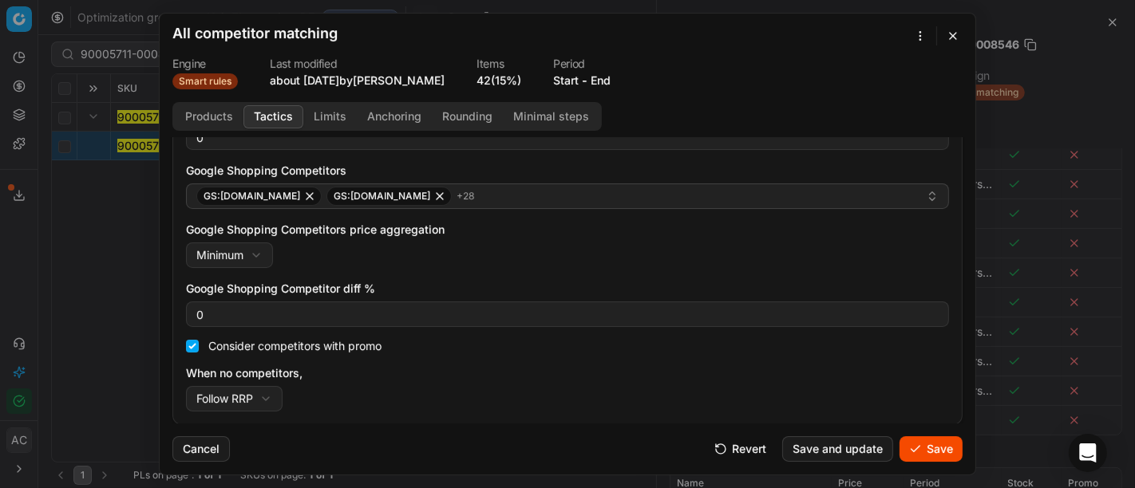
click at [938, 453] on button "Save" at bounding box center [931, 450] width 63 height 26
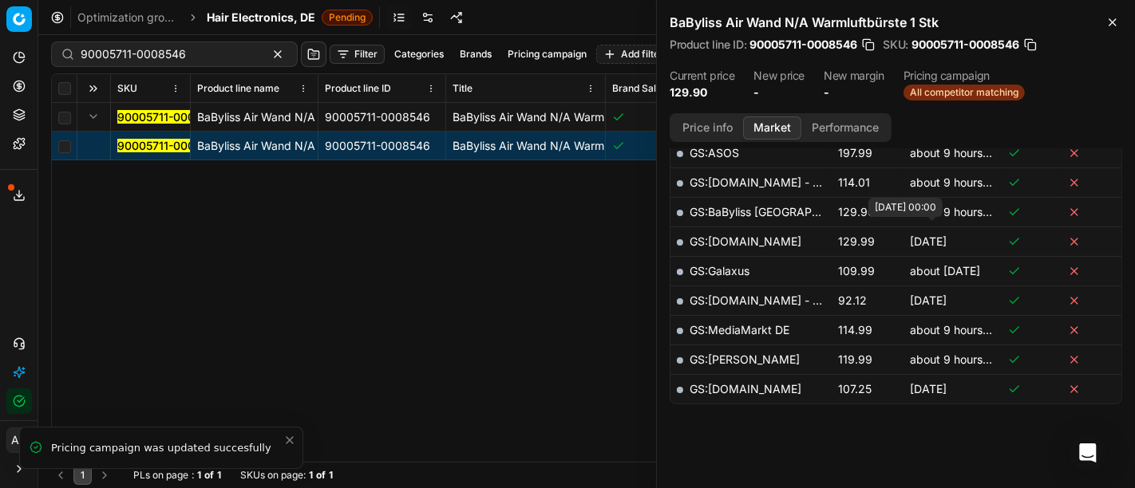
scroll to position [682, 0]
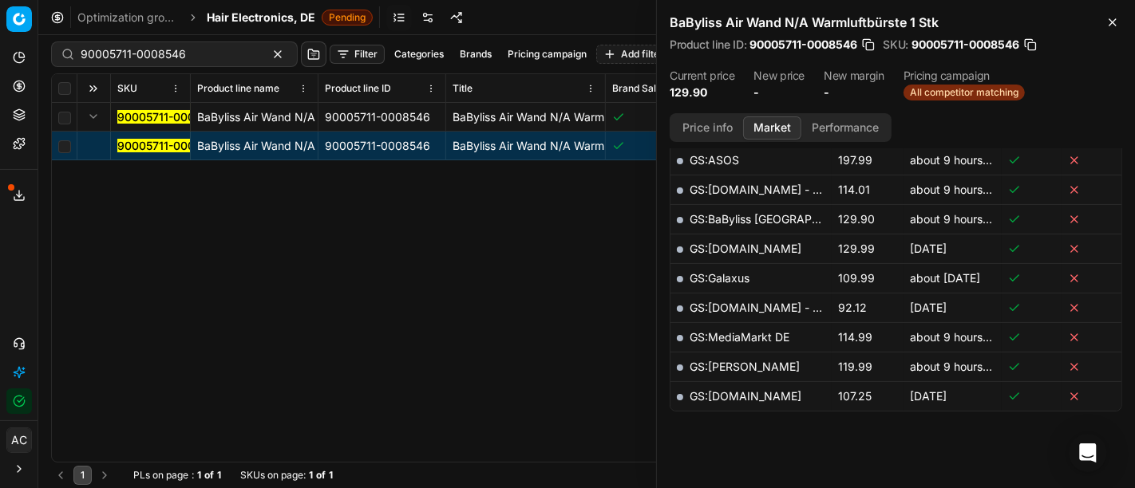
click at [420, 338] on div "90005711-0008546 BaByliss Air Wand N/A Warmluftbürste 1 Stk 90005711-0008546 Ba…" at bounding box center [587, 282] width 1070 height 359
click at [1104, 19] on button "Close" at bounding box center [1112, 22] width 19 height 19
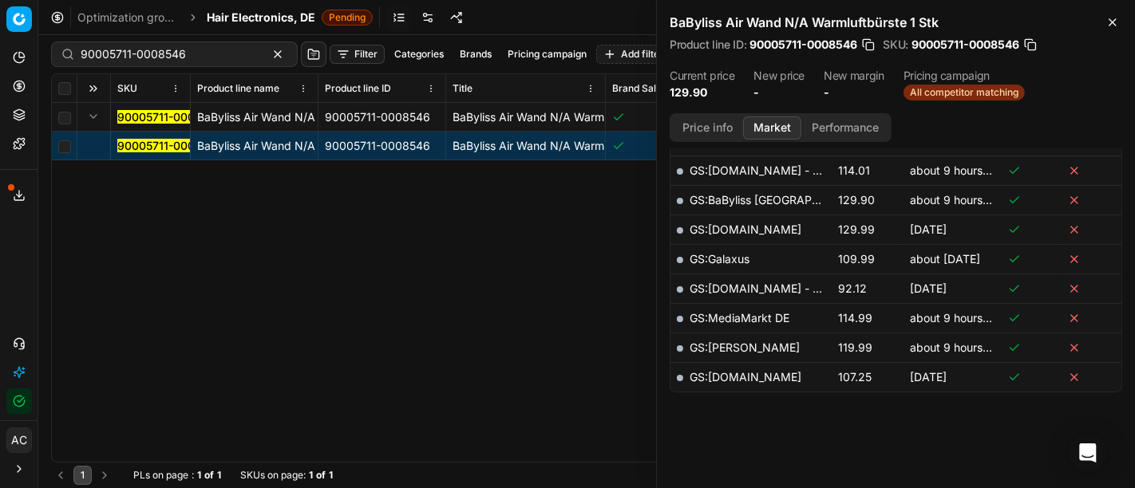
scroll to position [0, 0]
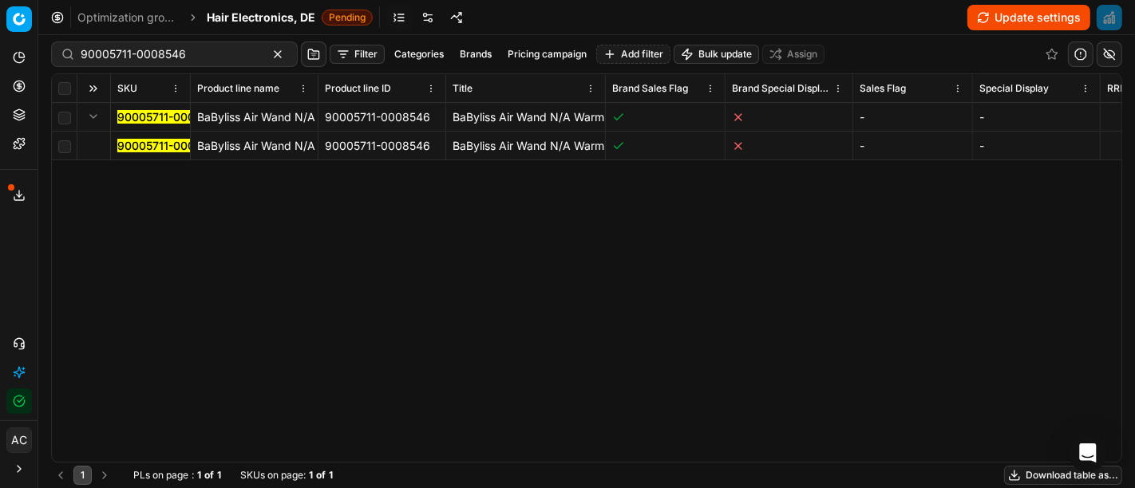
click at [4, 78] on div "Analytics Pricing Product portfolio Templates" at bounding box center [19, 100] width 38 height 125
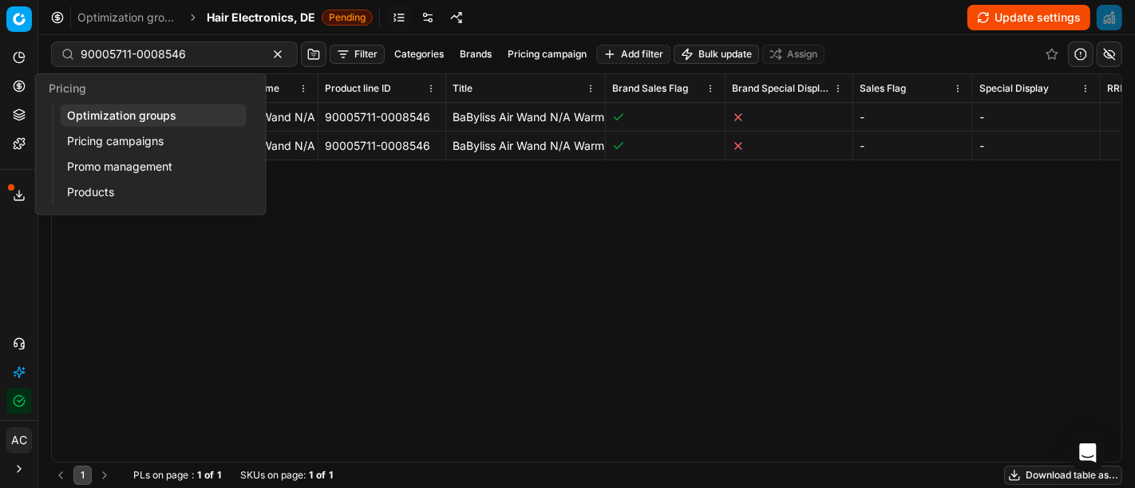
click at [14, 85] on icon at bounding box center [19, 86] width 13 height 13
click at [103, 108] on link "Optimization groups" at bounding box center [154, 116] width 186 height 22
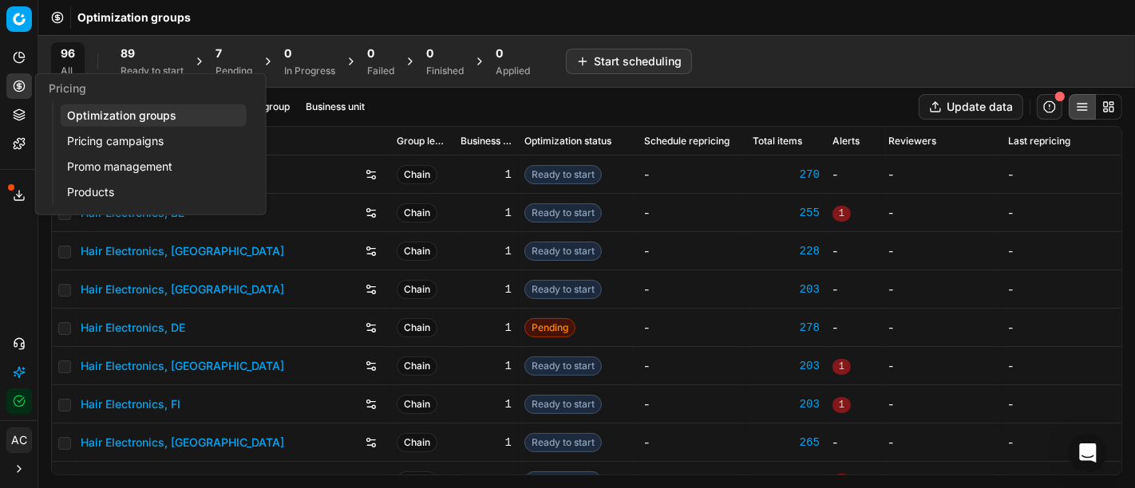
click at [232, 53] on div "7" at bounding box center [234, 53] width 37 height 16
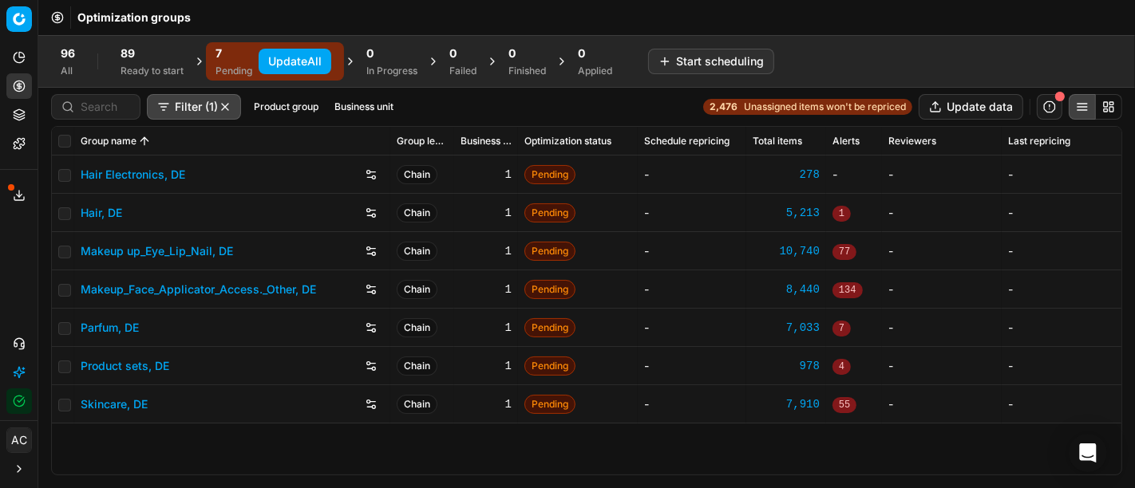
click at [279, 62] on button "Update All" at bounding box center [295, 62] width 73 height 26
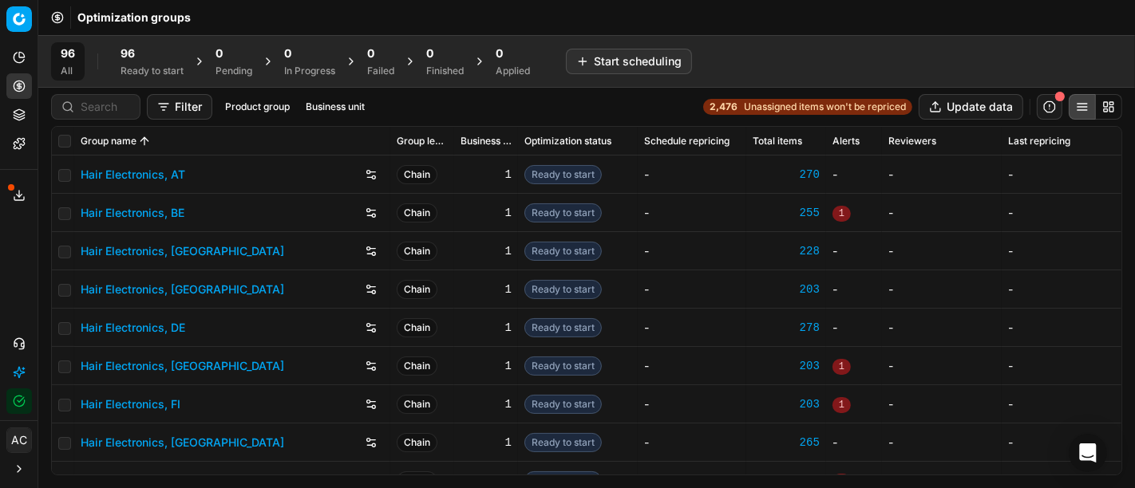
click at [801, 110] on span "Unassigned items won't be repriced" at bounding box center [825, 107] width 162 height 13
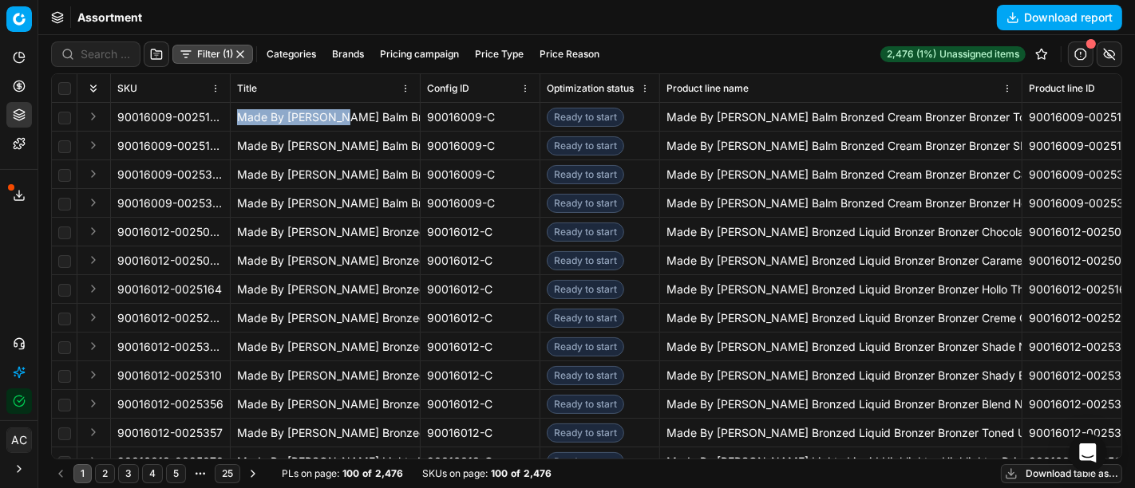
drag, startPoint x: 330, startPoint y: 118, endPoint x: 228, endPoint y: 119, distance: 101.4
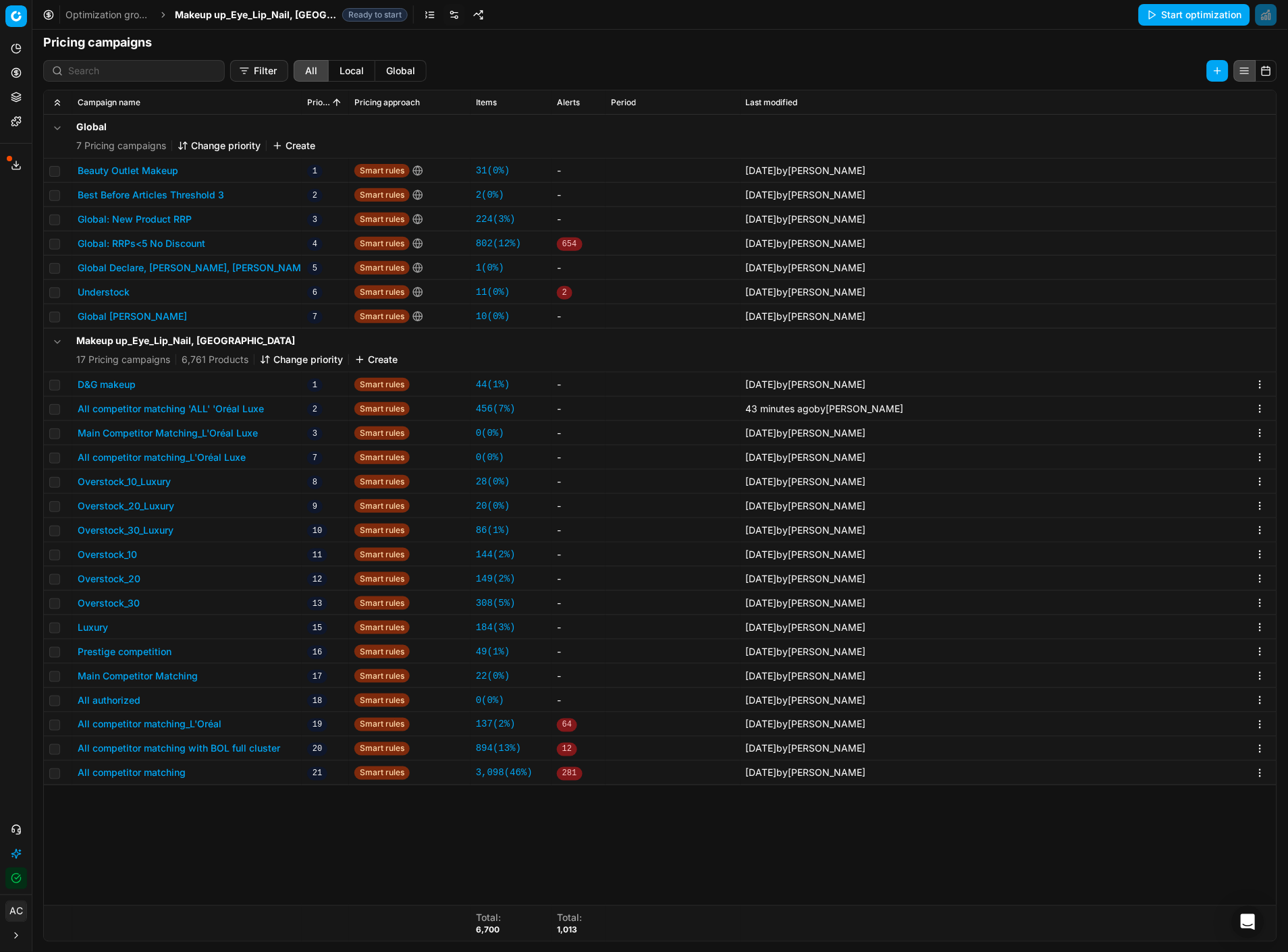
click at [232, 406] on button "All competitor matching 'ALL' 'Oréal Luxe" at bounding box center [171, 409] width 186 height 14
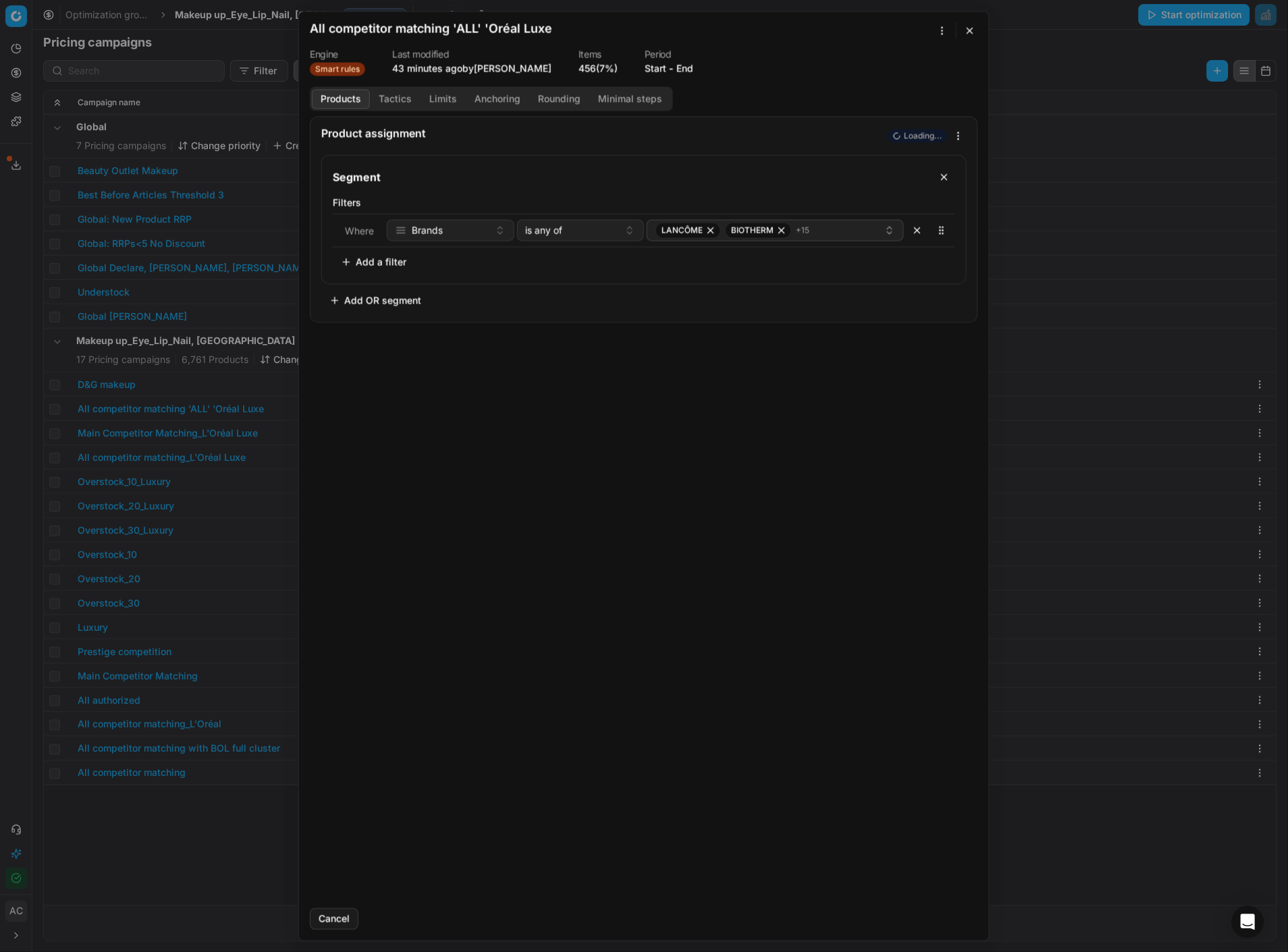
click at [397, 96] on button "Tactics" at bounding box center [395, 98] width 51 height 19
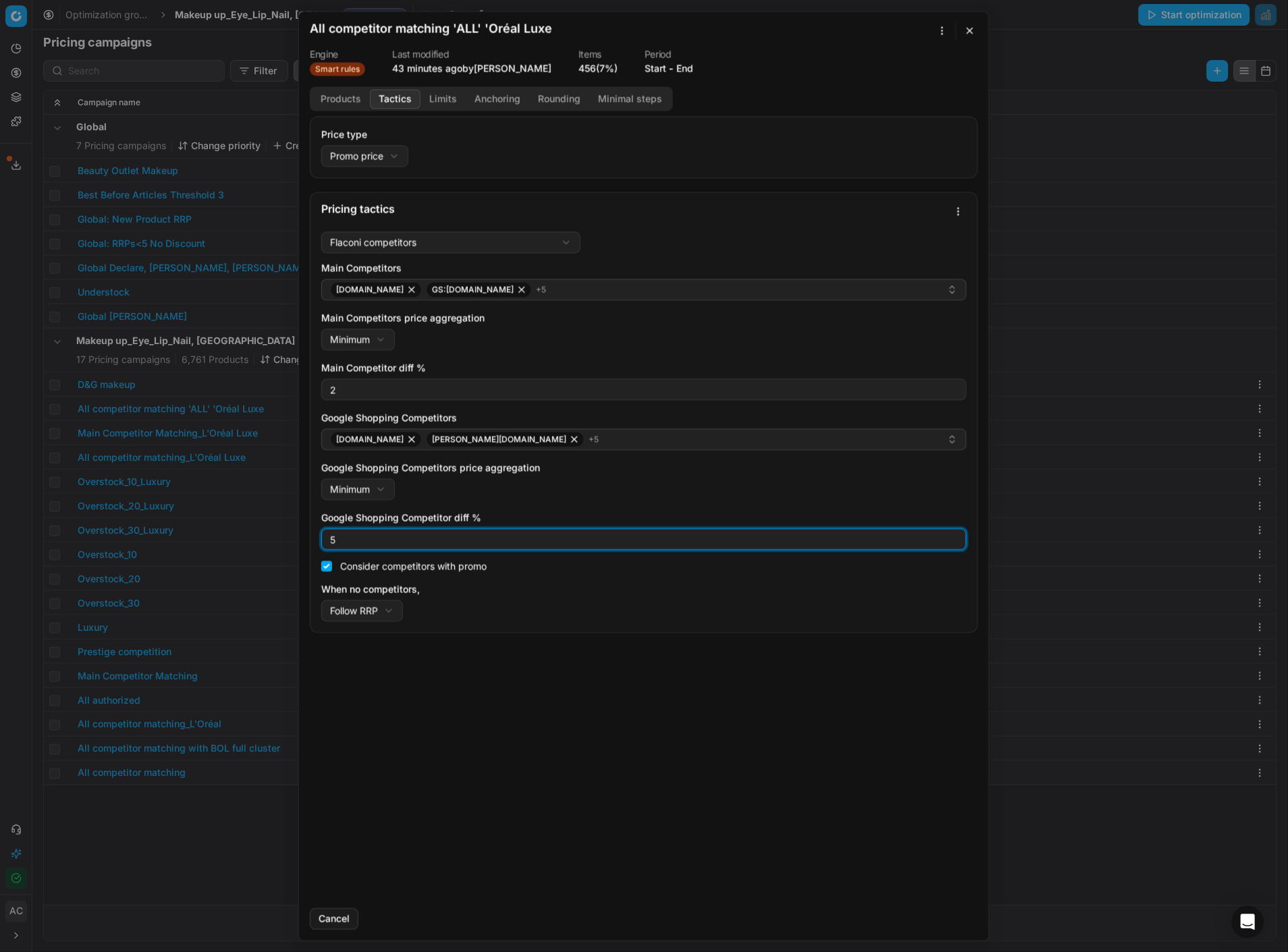
click at [352, 413] on input "5" at bounding box center [644, 539] width 633 height 20
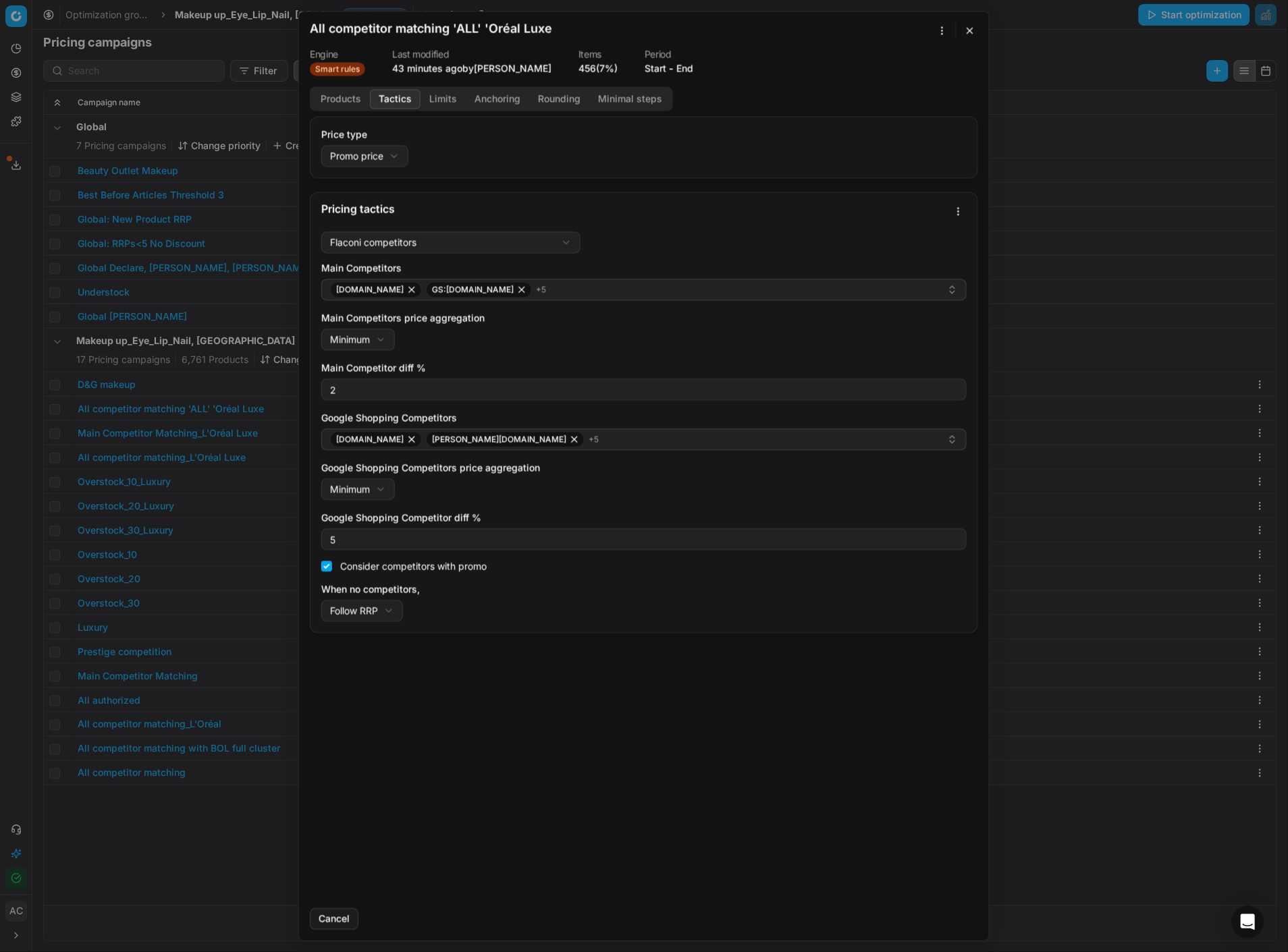
click at [714, 25] on div "All competitor matching 'ALL' 'Oréal Luxe" at bounding box center [635, 30] width 652 height 16
click at [959, 29] on button "button" at bounding box center [969, 30] width 16 height 16
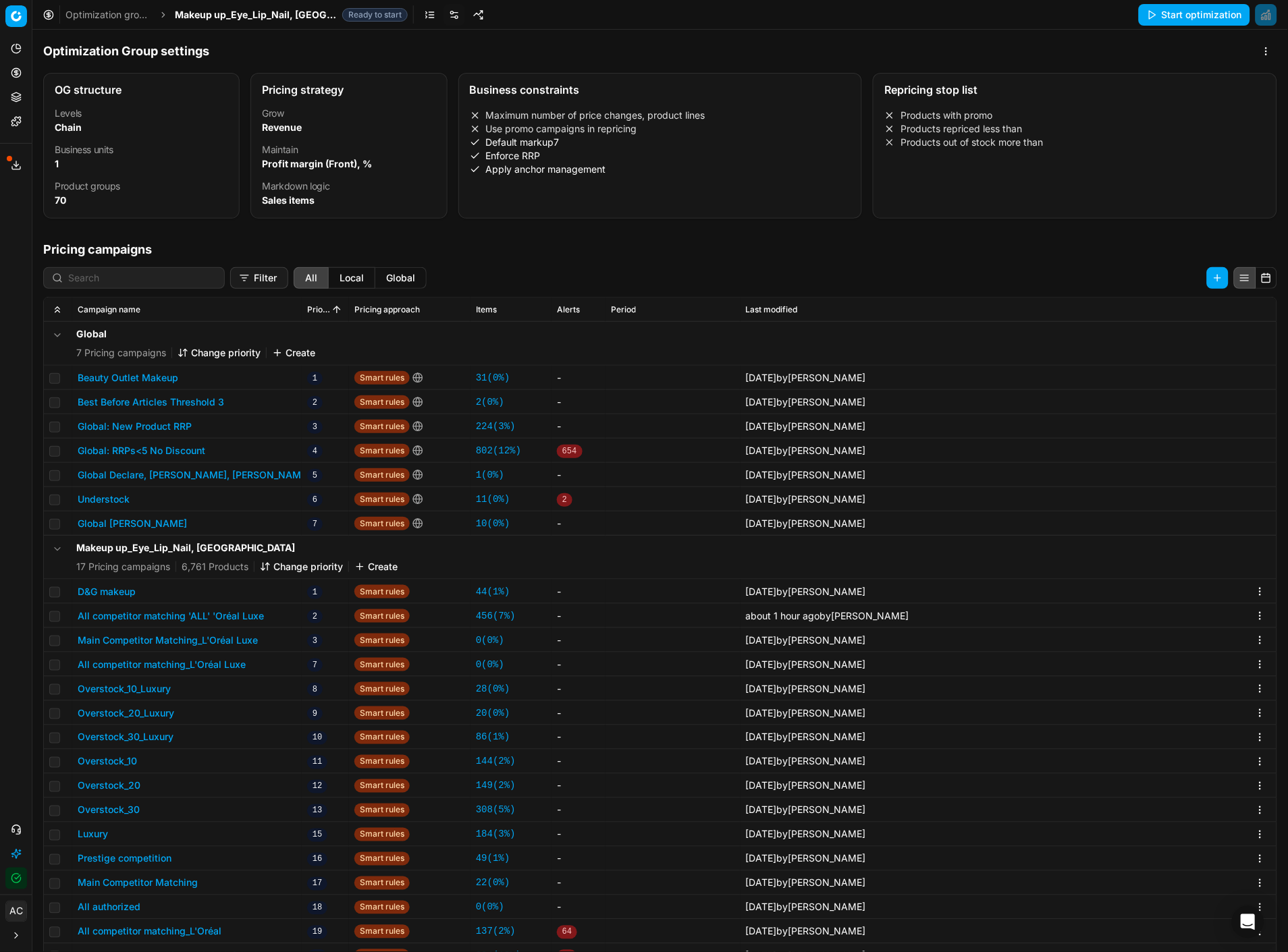
click at [246, 11] on span "Makeup up_Eye_Lip_Nail, [GEOGRAPHIC_DATA]" at bounding box center [256, 15] width 162 height 14
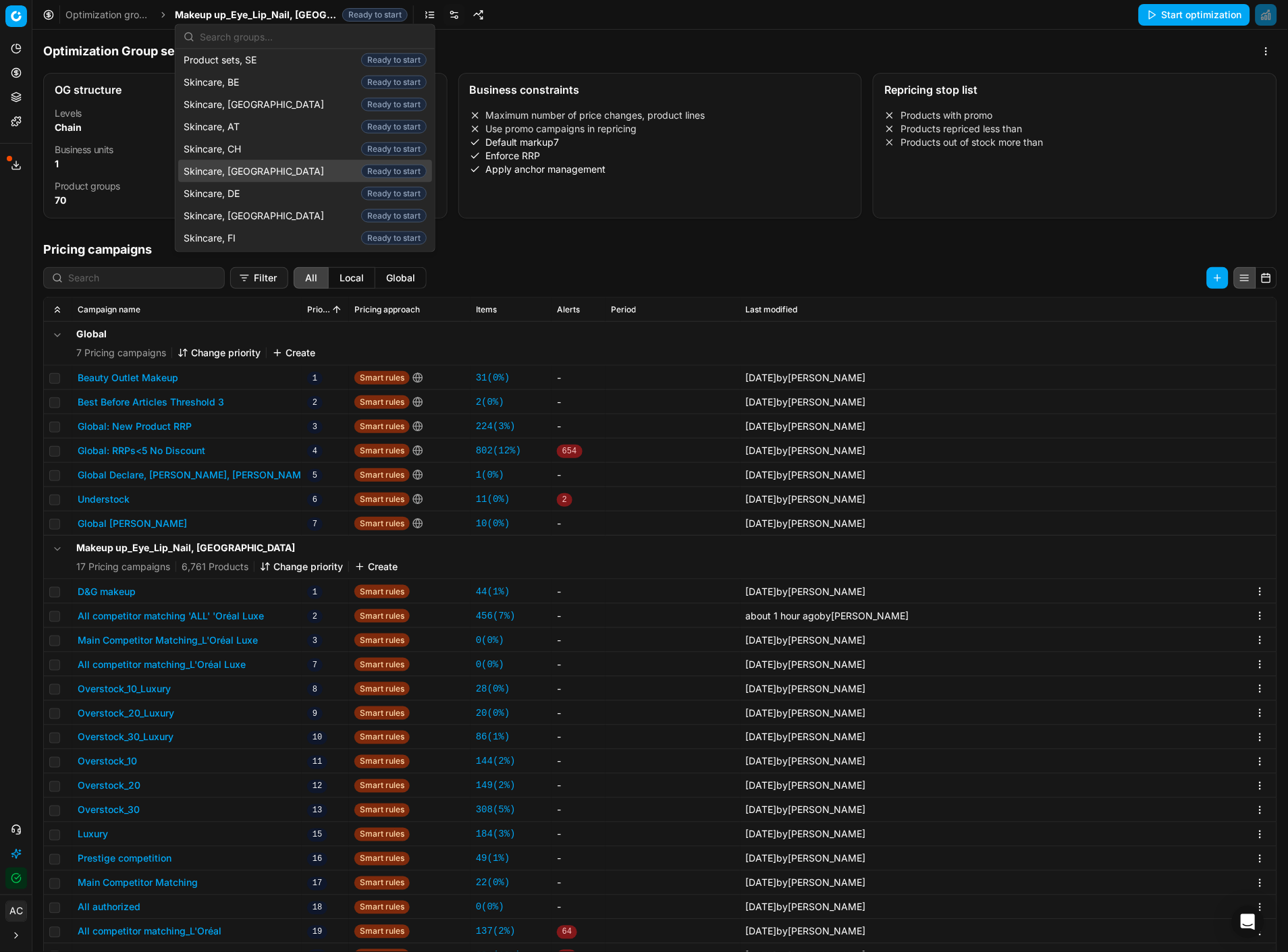
scroll to position [1757, 0]
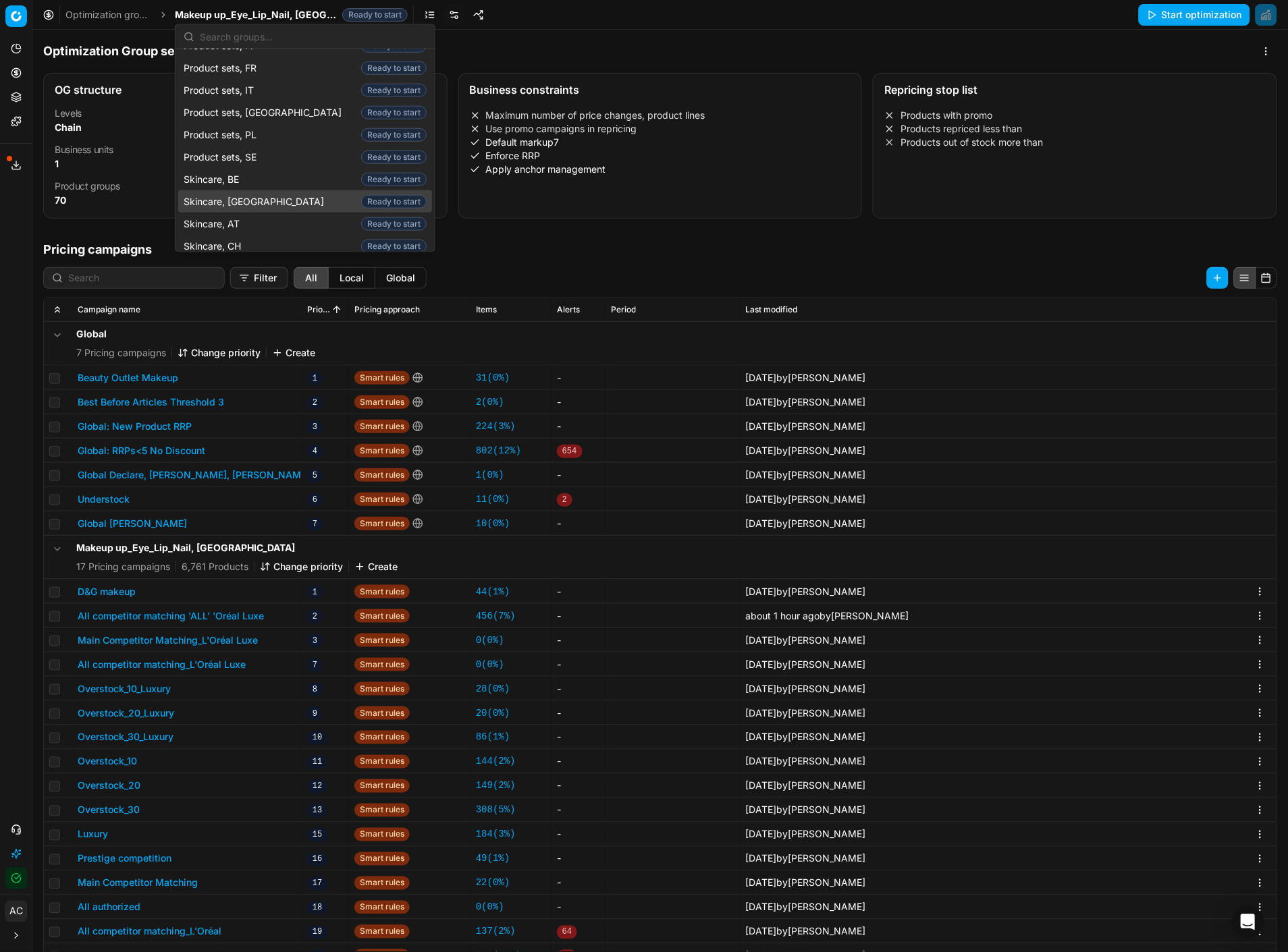
click at [249, 190] on div "Skincare, NL Ready to start" at bounding box center [305, 201] width 254 height 22
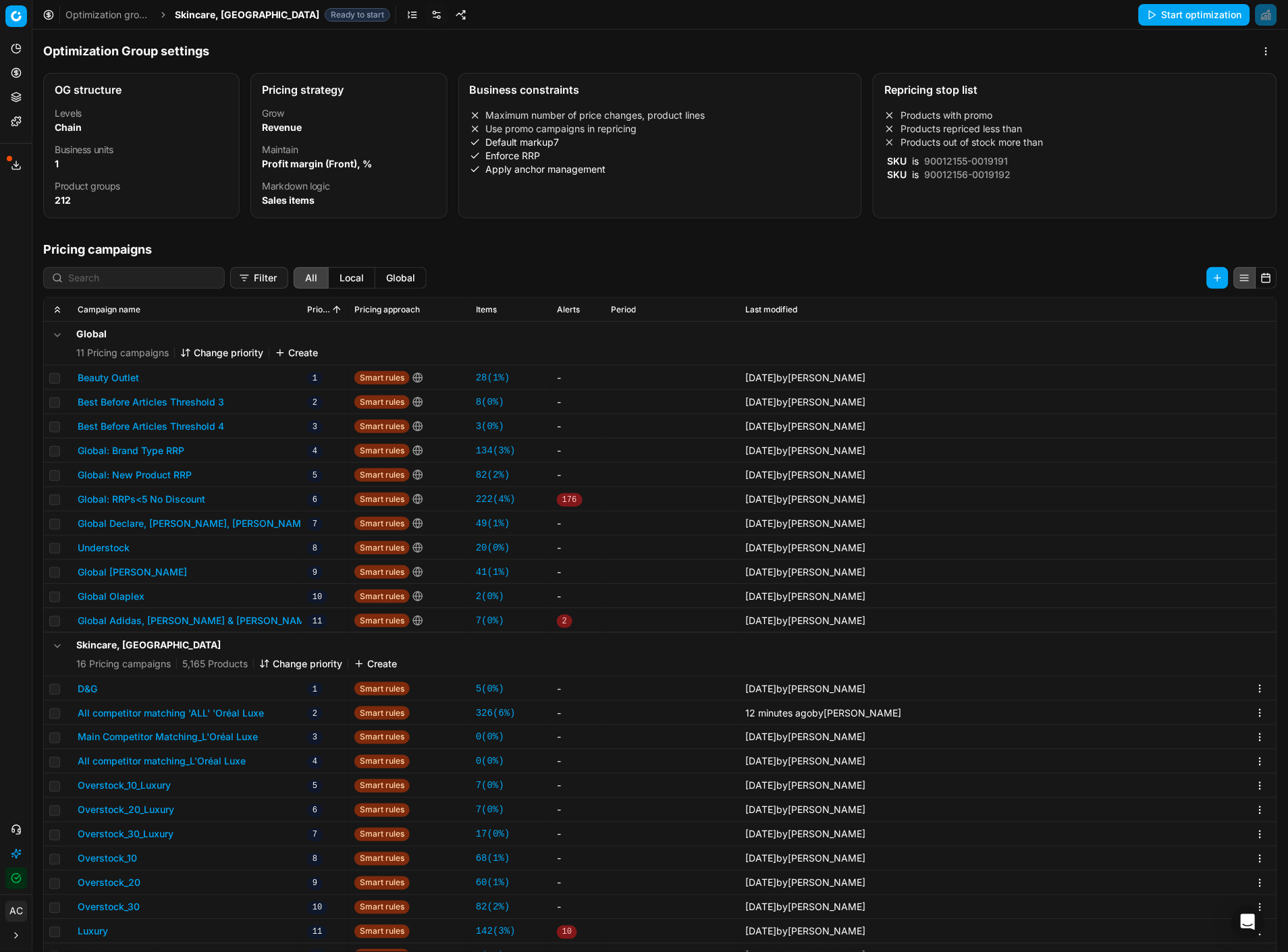
scroll to position [117, 0]
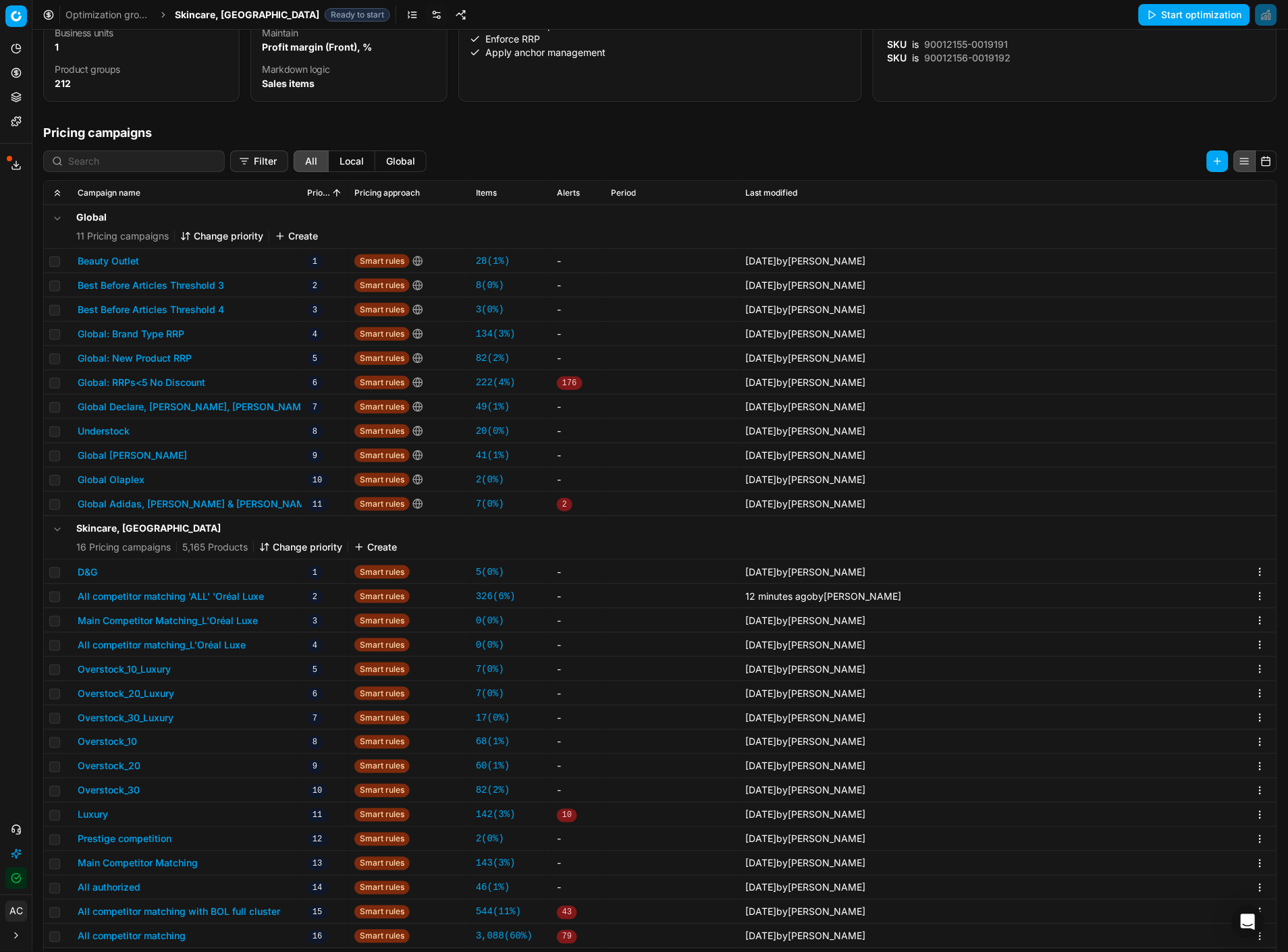
click at [217, 413] on button "All competitor matching 'ALL' 'Oréal Luxe" at bounding box center [171, 597] width 186 height 14
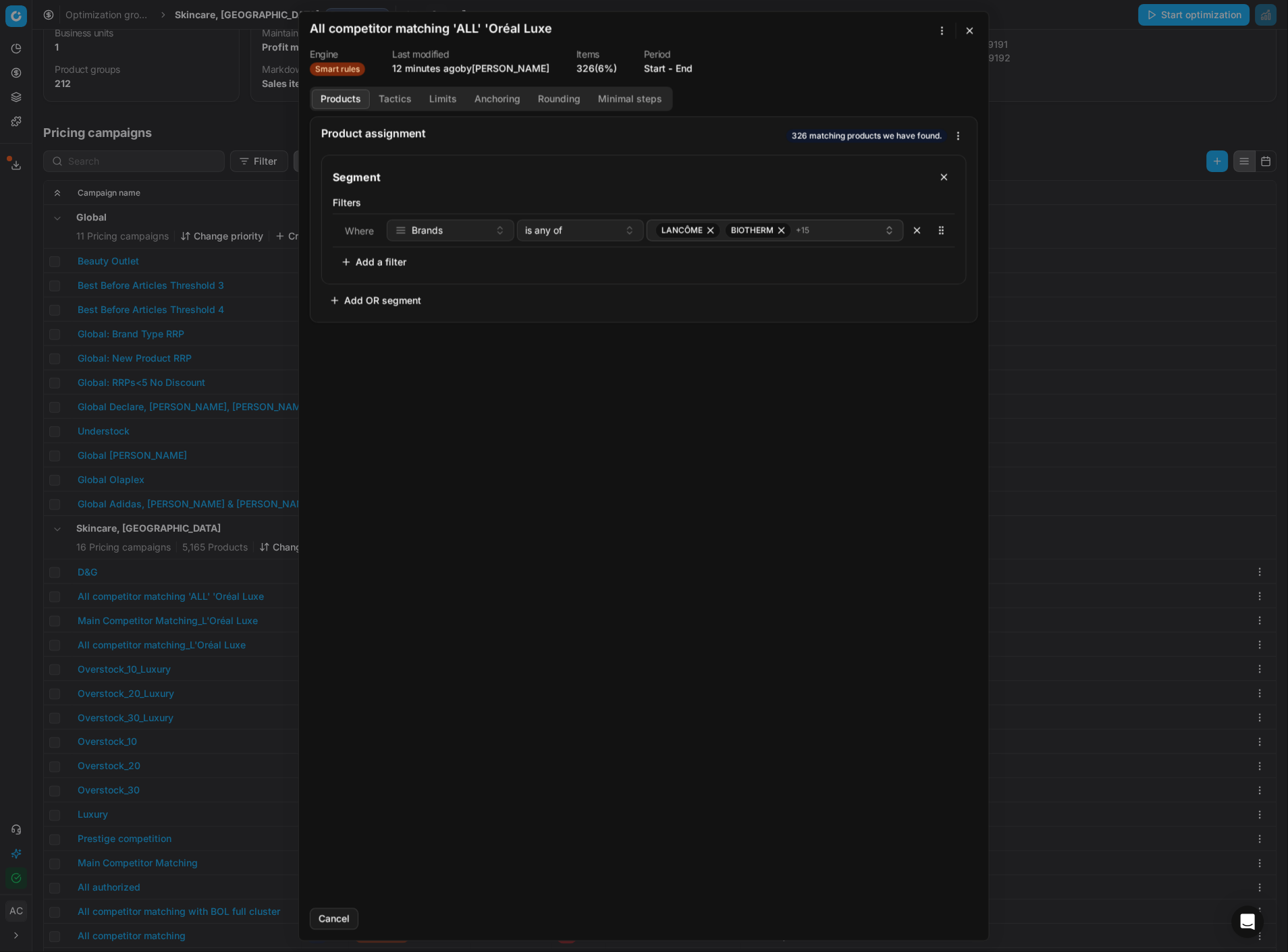
click at [397, 99] on button "Tactics" at bounding box center [395, 98] width 51 height 19
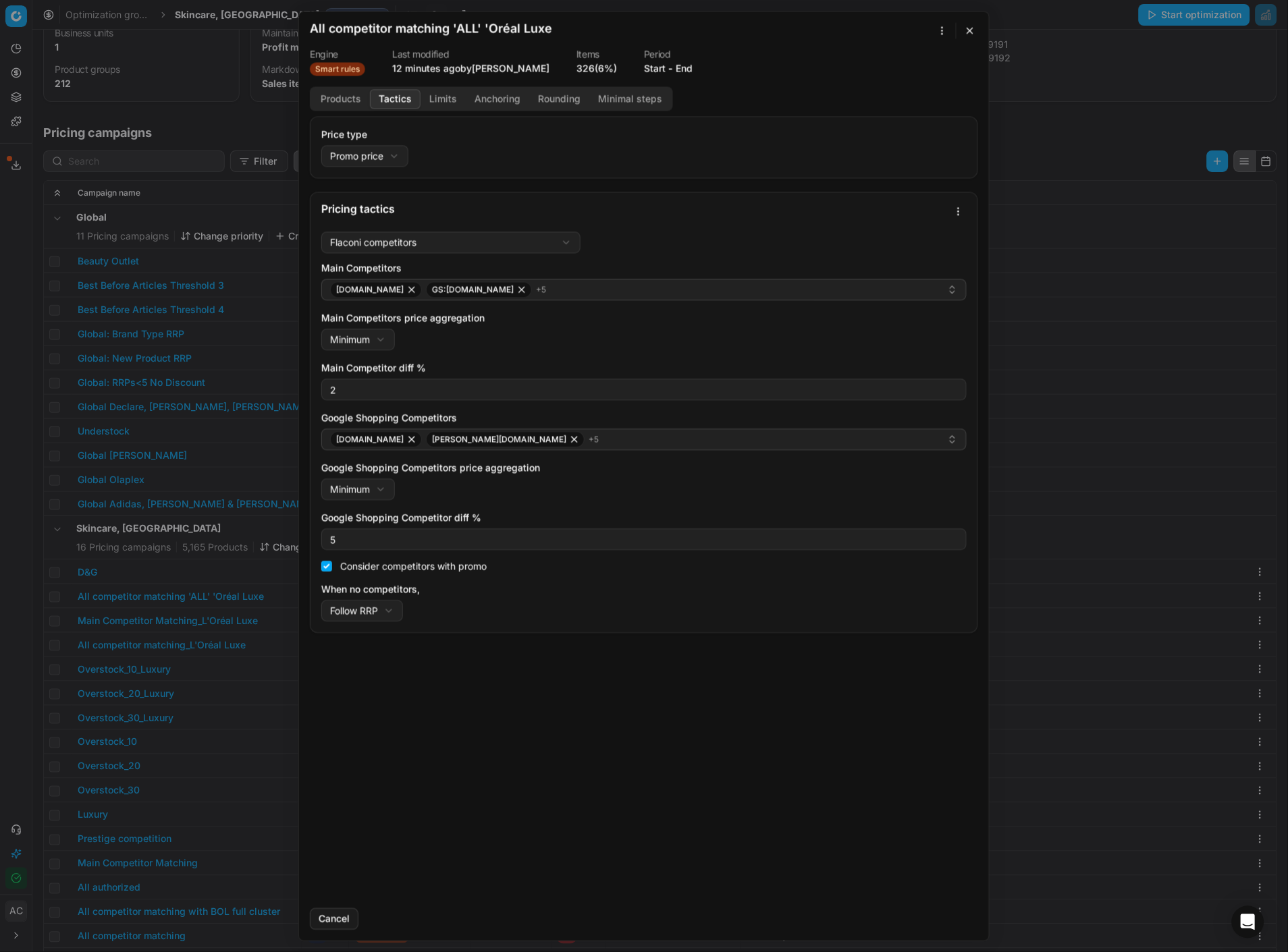
click at [959, 30] on button "button" at bounding box center [969, 30] width 16 height 16
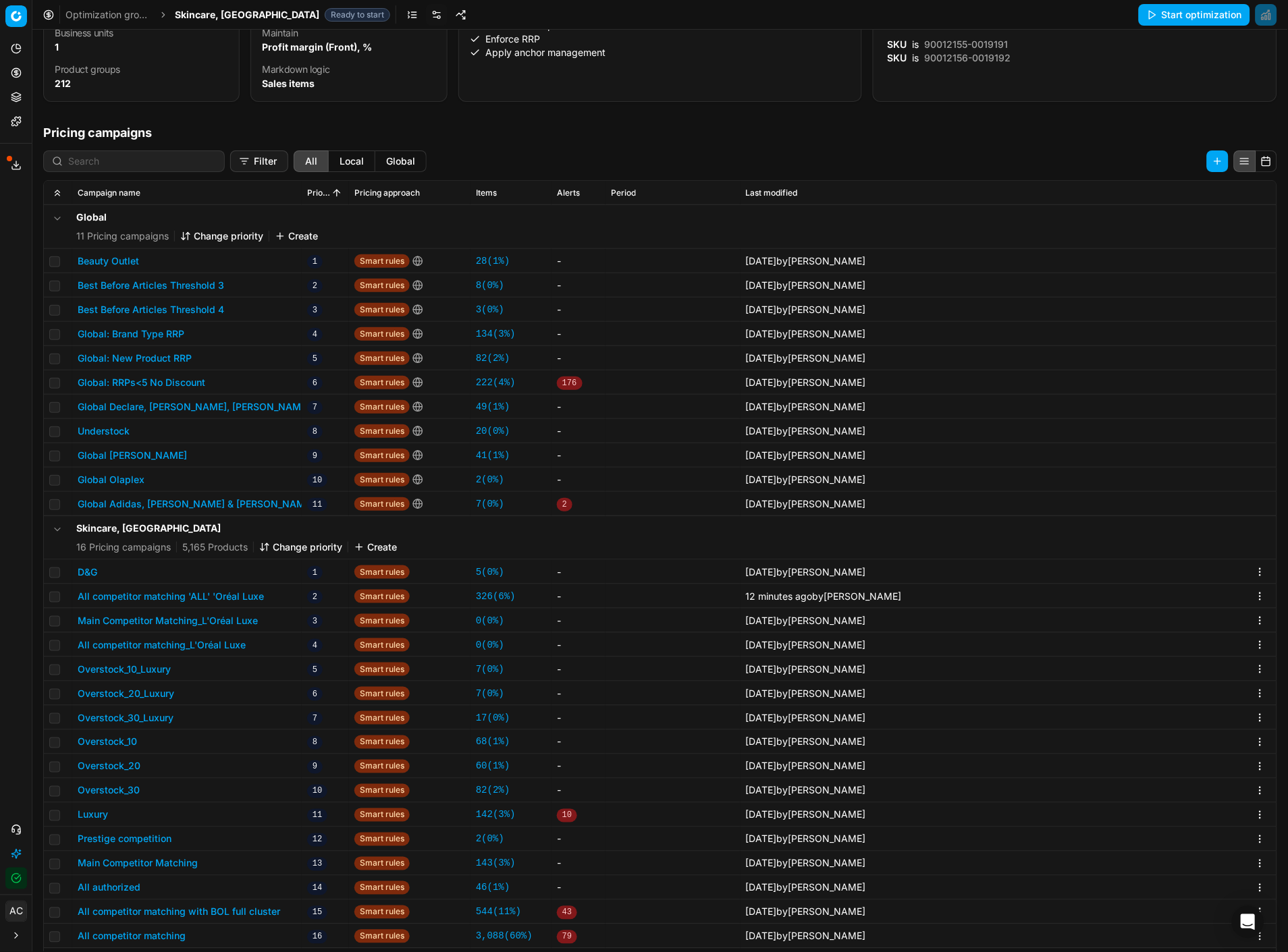
click at [216, 15] on span "Skincare, [GEOGRAPHIC_DATA]" at bounding box center [247, 15] width 145 height 14
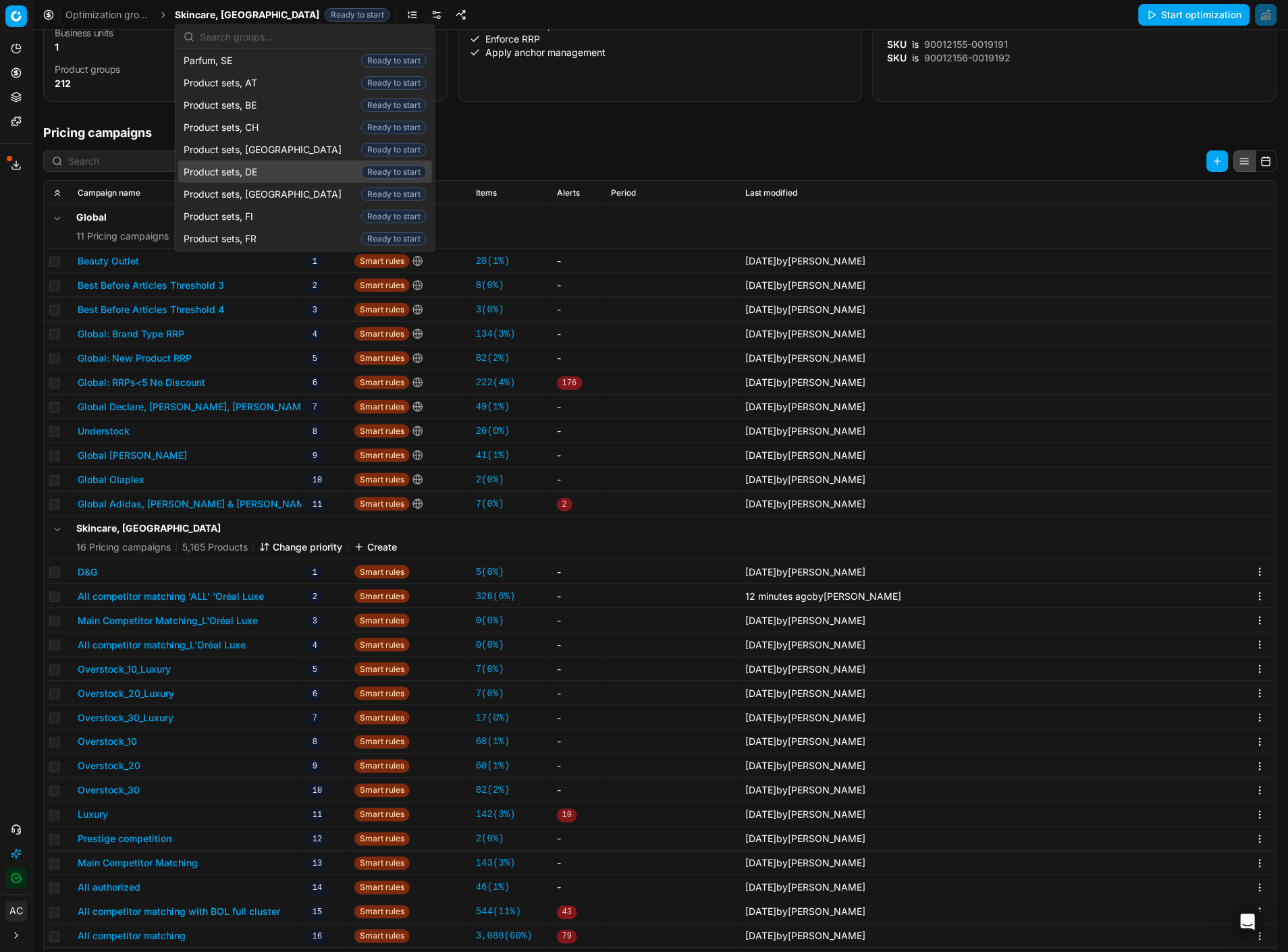
scroll to position [1586, 0]
click at [264, 272] on div "Product sets, NL Ready to start" at bounding box center [305, 283] width 254 height 22
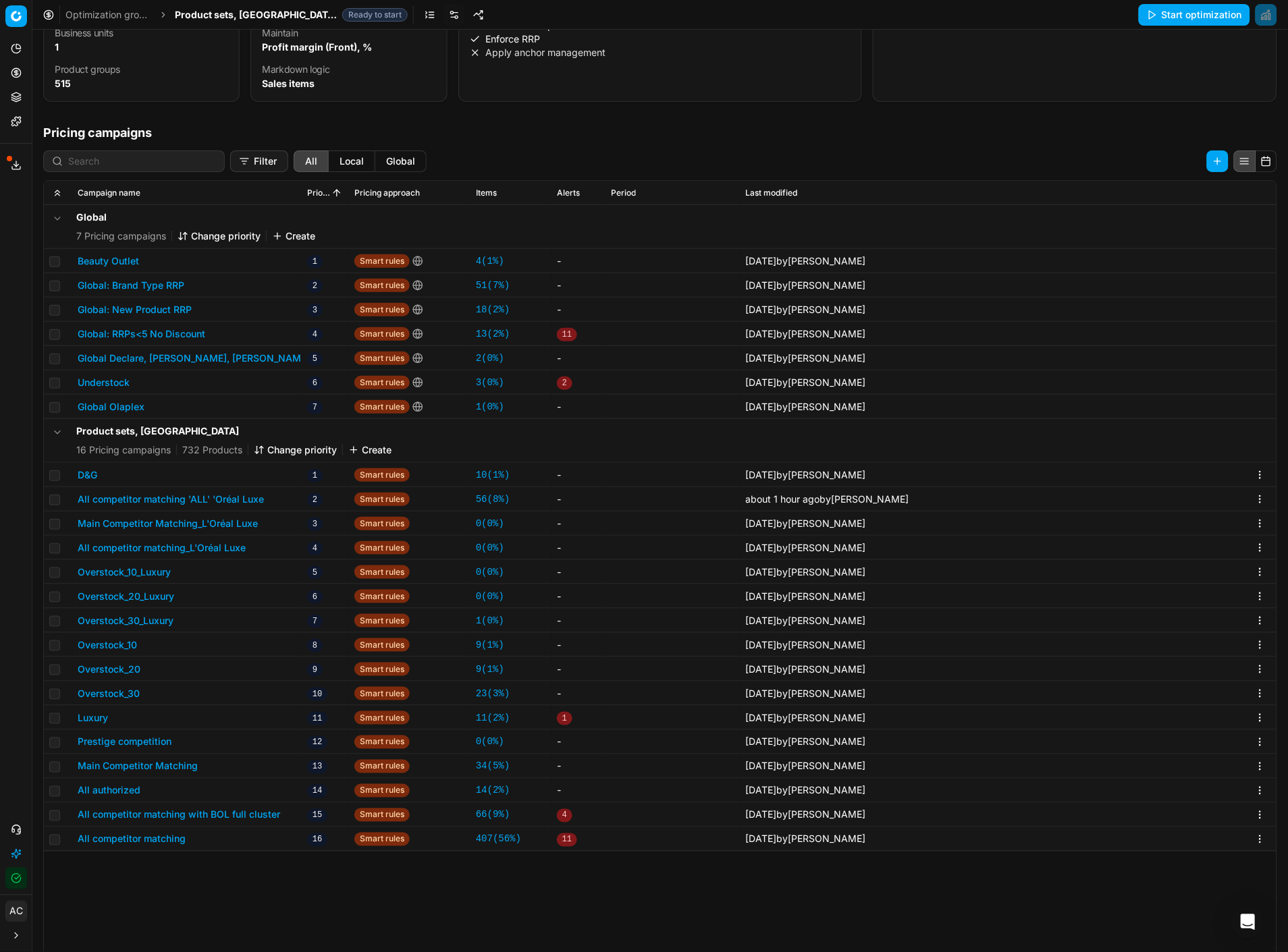
click at [227, 413] on button "All competitor matching 'ALL' 'Oréal Luxe" at bounding box center [171, 500] width 186 height 14
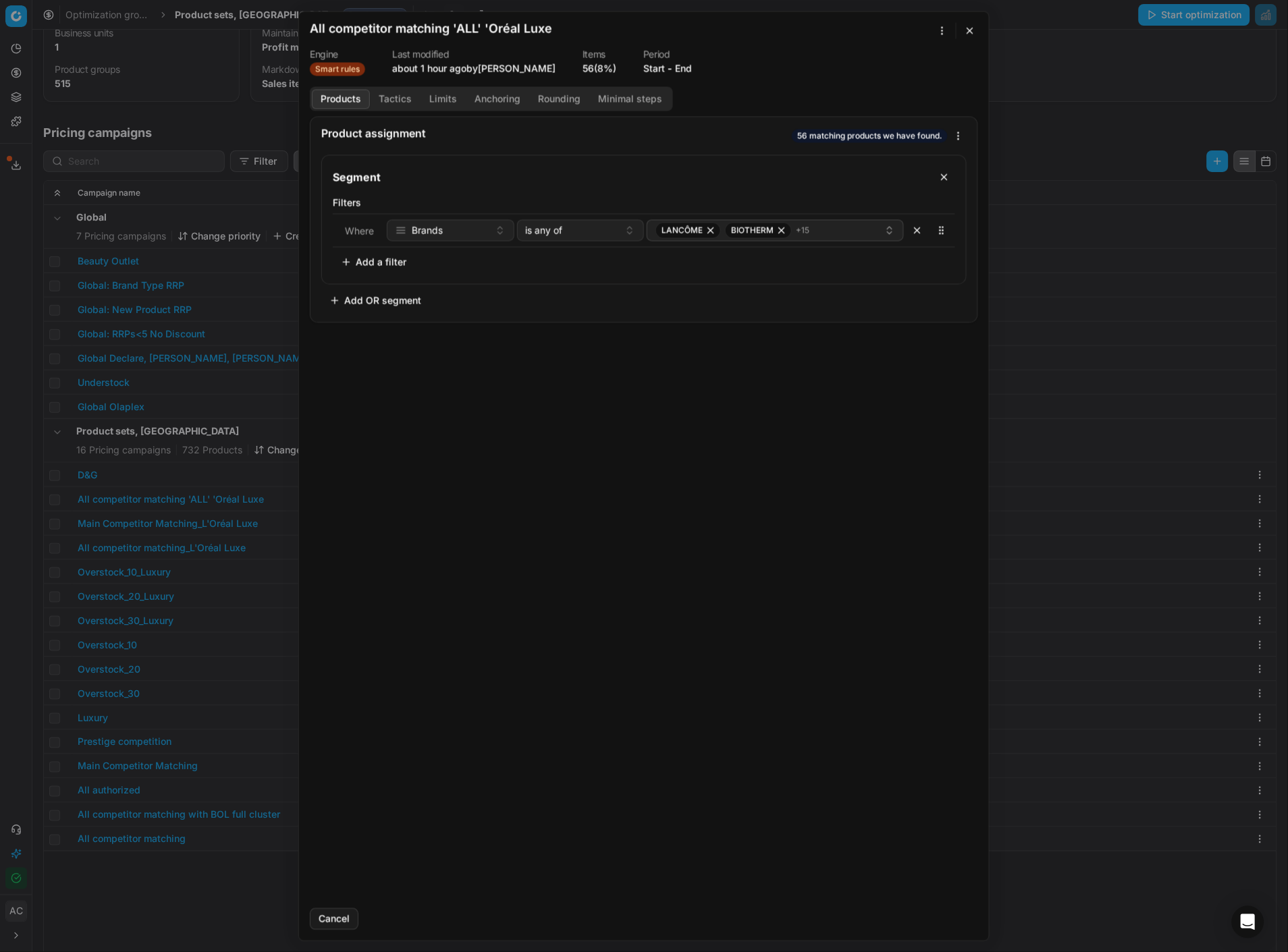
click at [393, 99] on button "Tactics" at bounding box center [395, 98] width 51 height 19
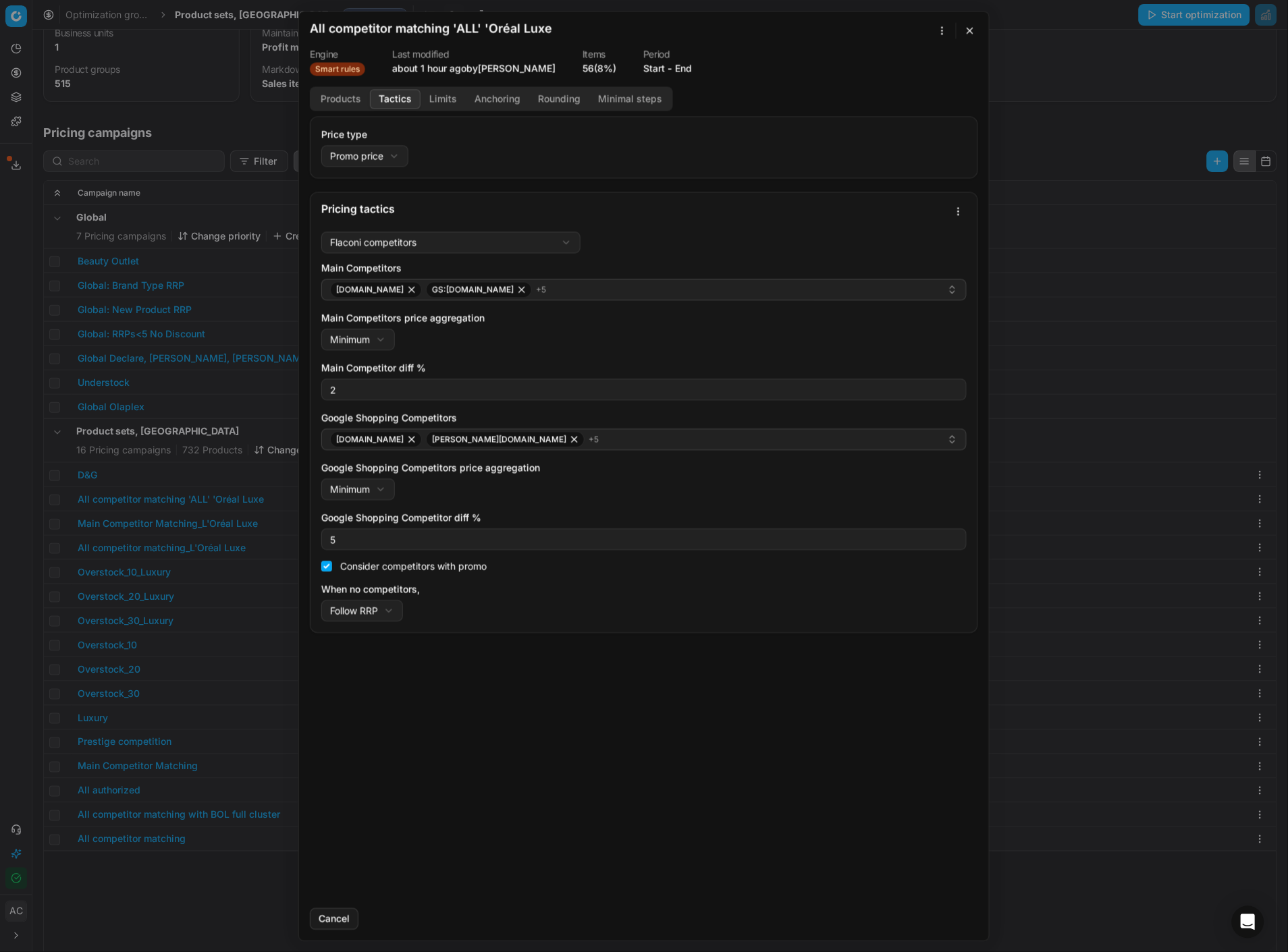
click at [197, 66] on div "We are saving PC settings. Please wait, it should take a few minutes All compet…" at bounding box center [644, 476] width 1288 height 952
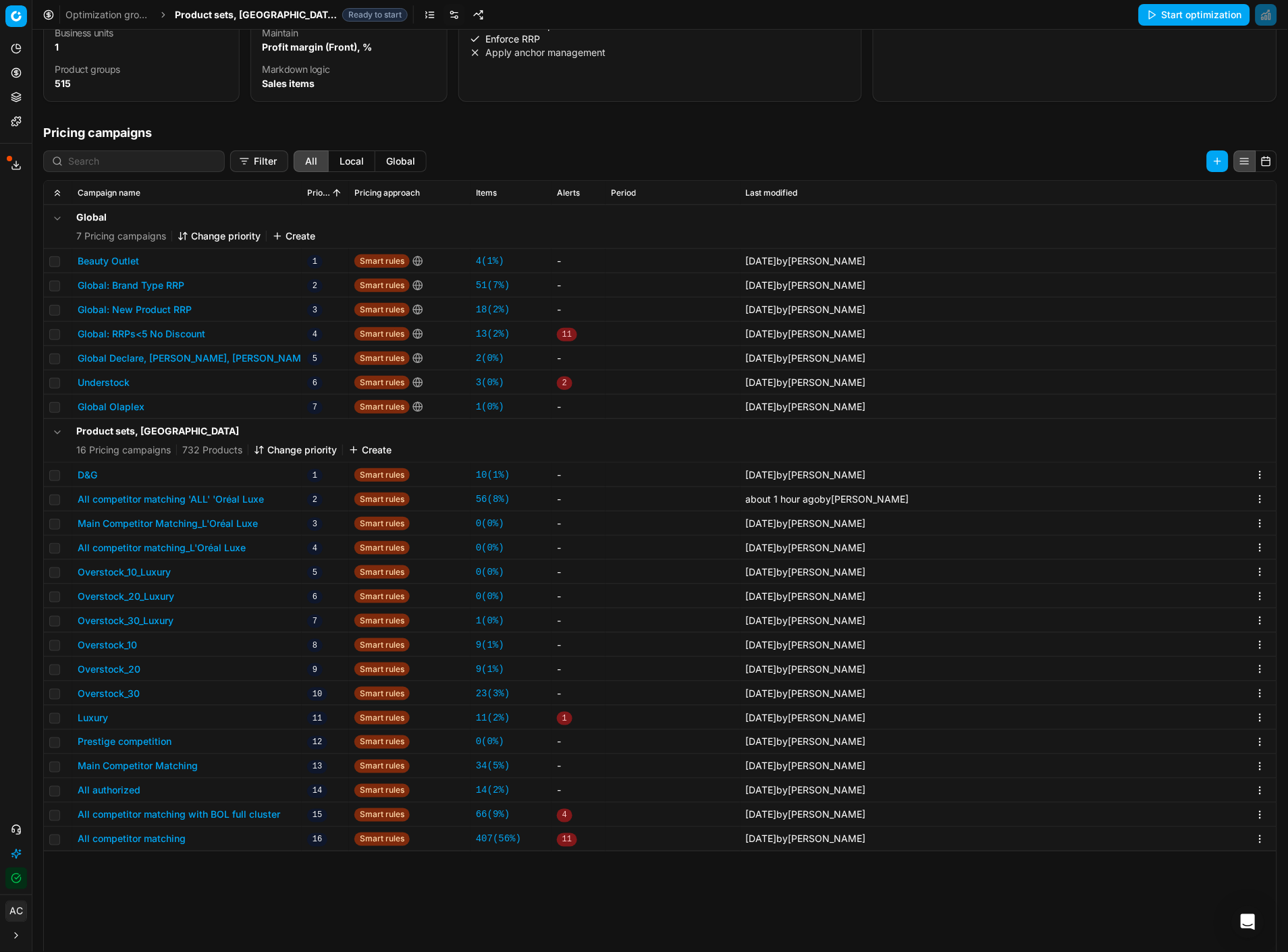
click at [201, 7] on div "Optimization groups Product sets, NL Ready to start Start optimization" at bounding box center [660, 14] width 1256 height 30
click at [204, 11] on span "Product sets, [GEOGRAPHIC_DATA]" at bounding box center [256, 15] width 162 height 14
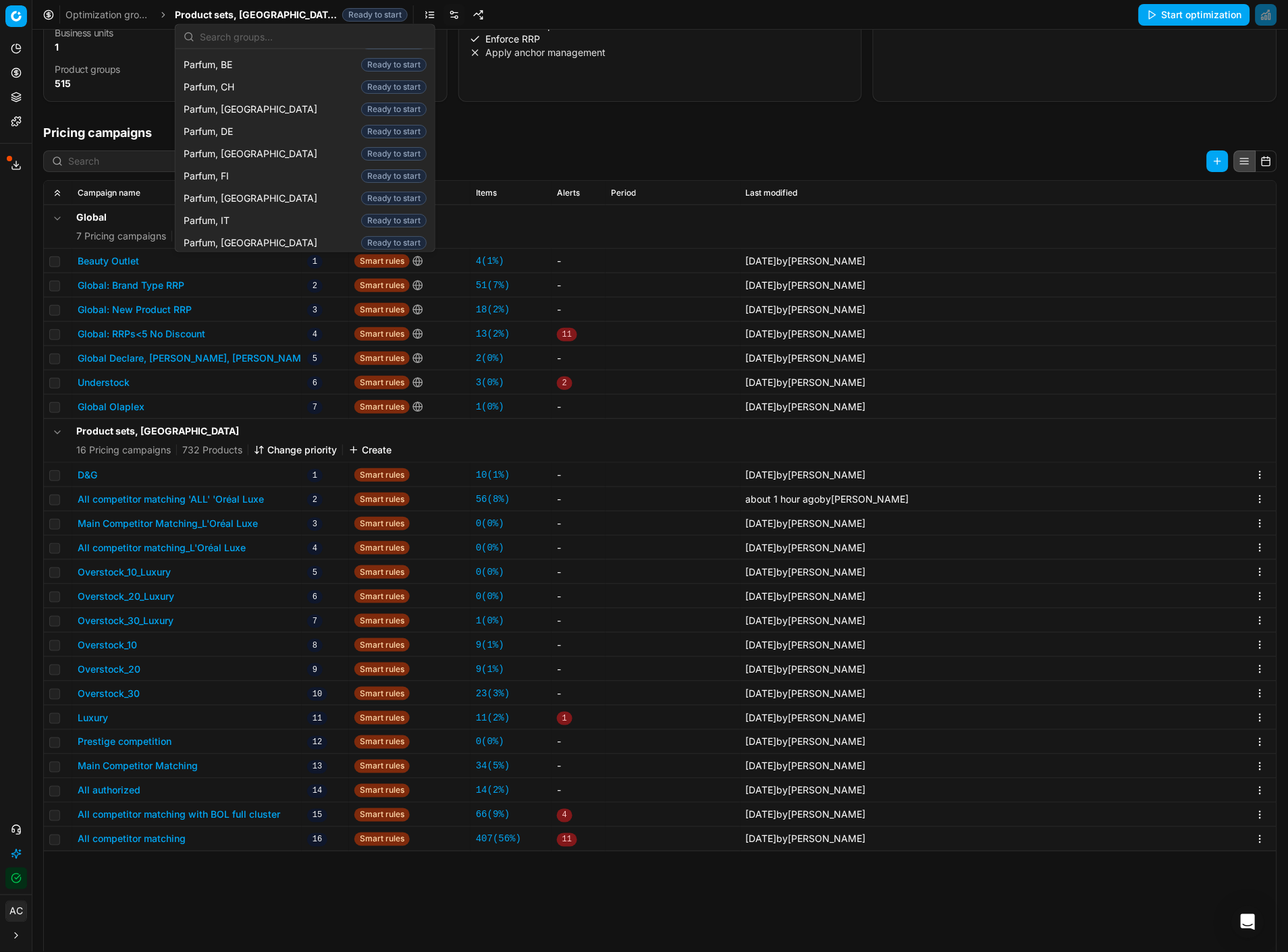
scroll to position [1358, 0]
click at [246, 233] on div "Parfum, NL Ready to start" at bounding box center [305, 243] width 254 height 22
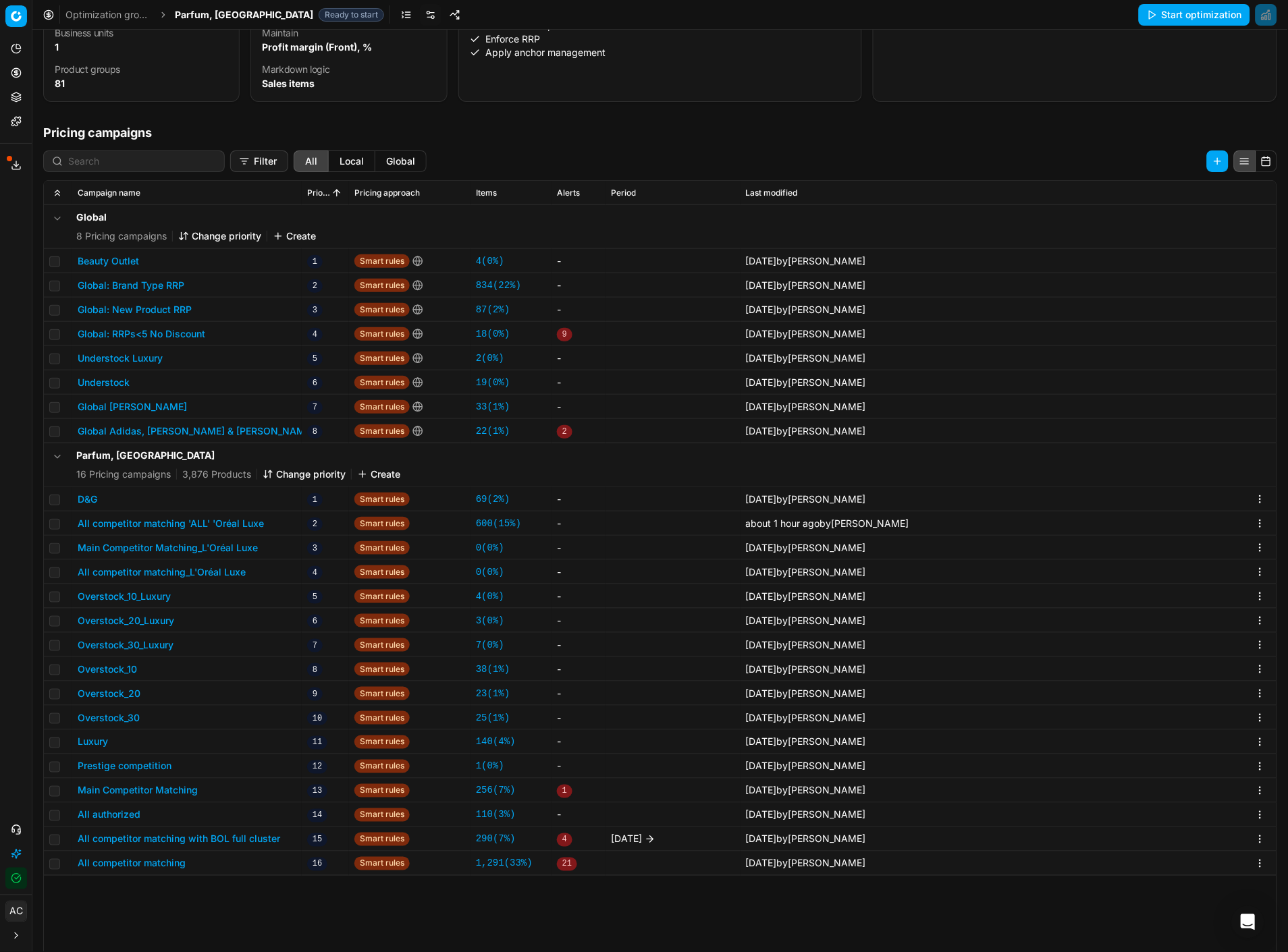
click at [233, 413] on button "All competitor matching 'ALL' 'Oréal Luxe" at bounding box center [171, 523] width 186 height 14
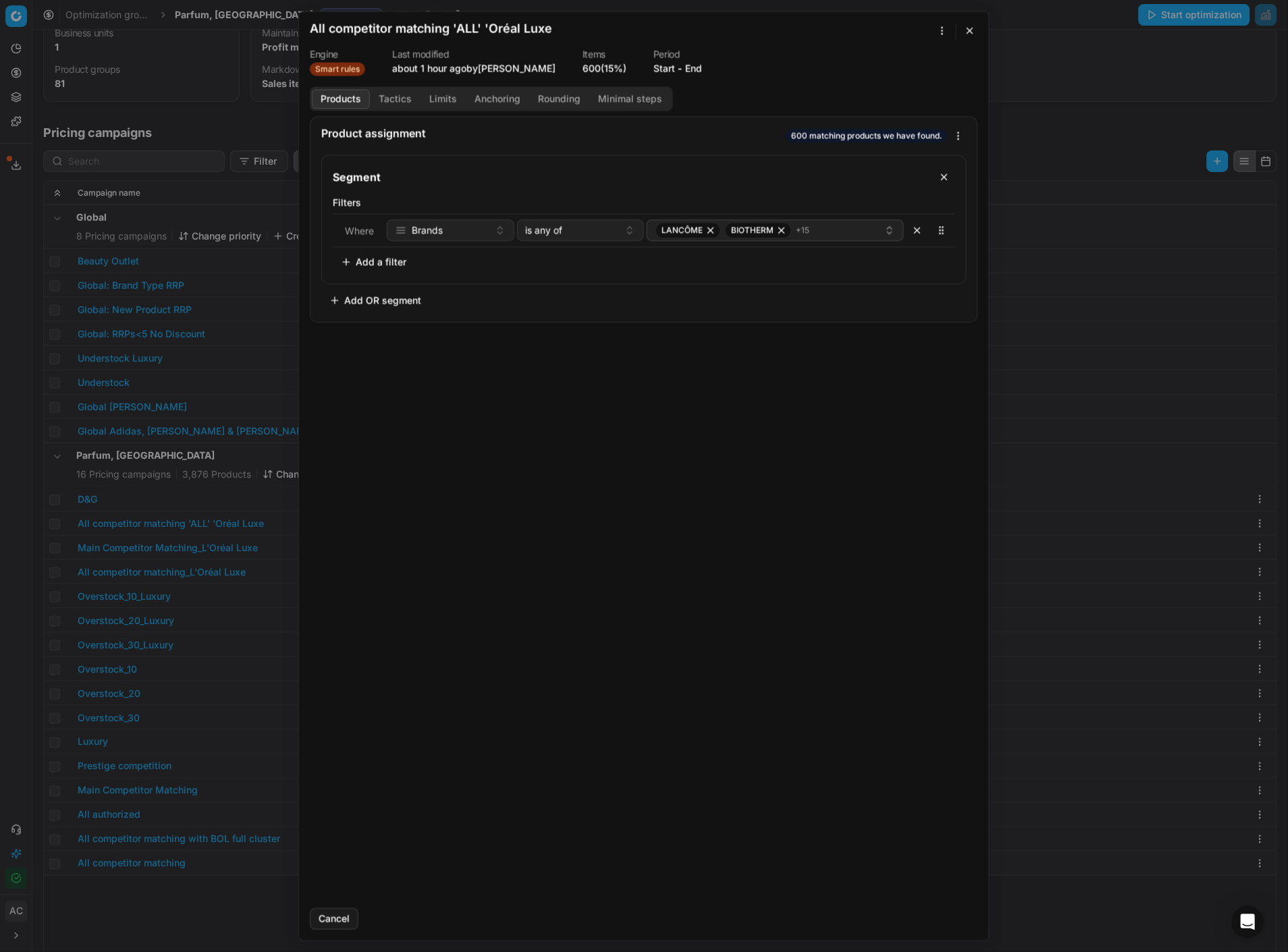
click at [381, 102] on button "Tactics" at bounding box center [395, 98] width 51 height 19
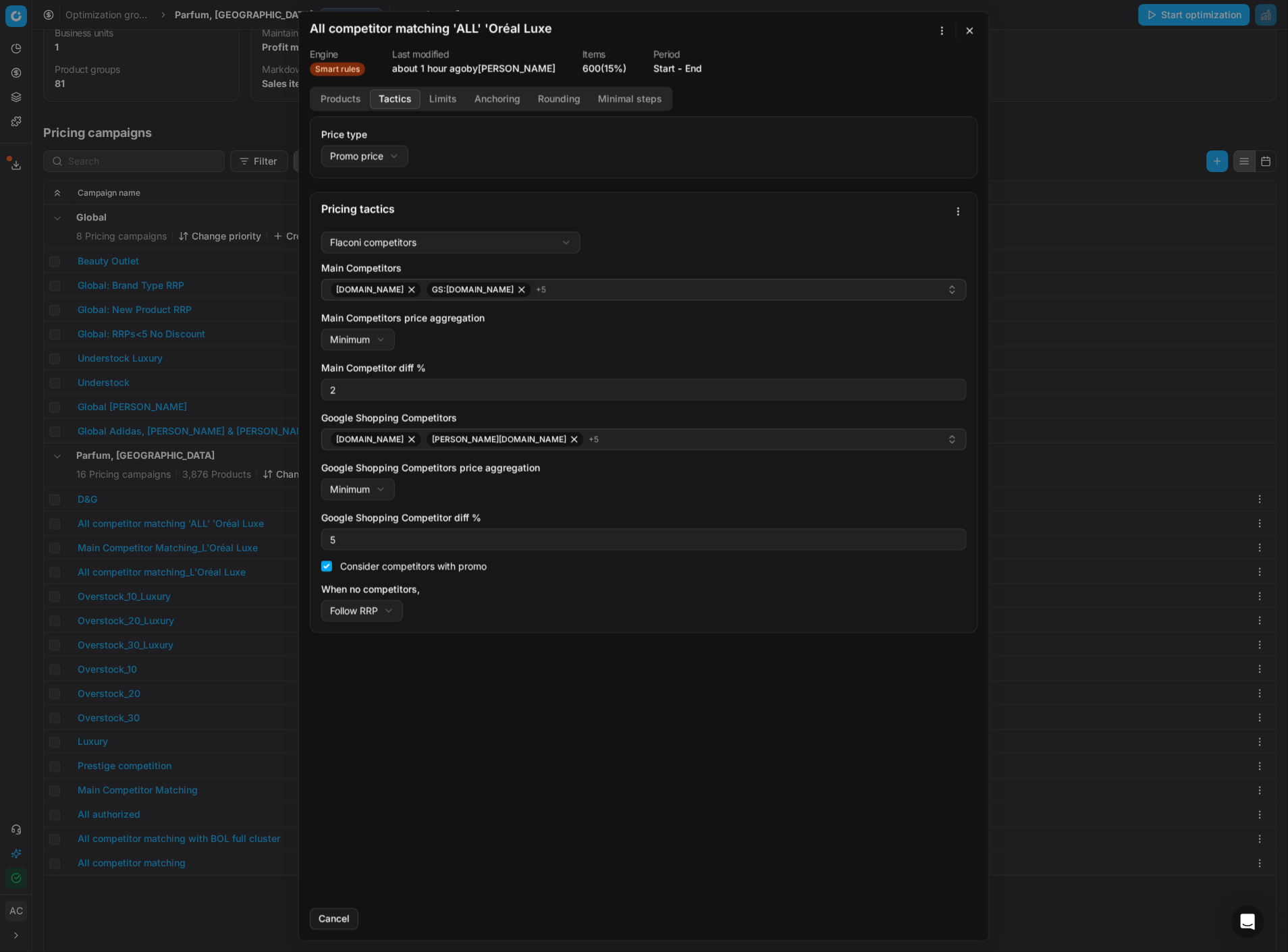
click at [264, 106] on div "We are saving PC settings. Please wait, it should take a few minutes All compet…" at bounding box center [644, 476] width 1288 height 952
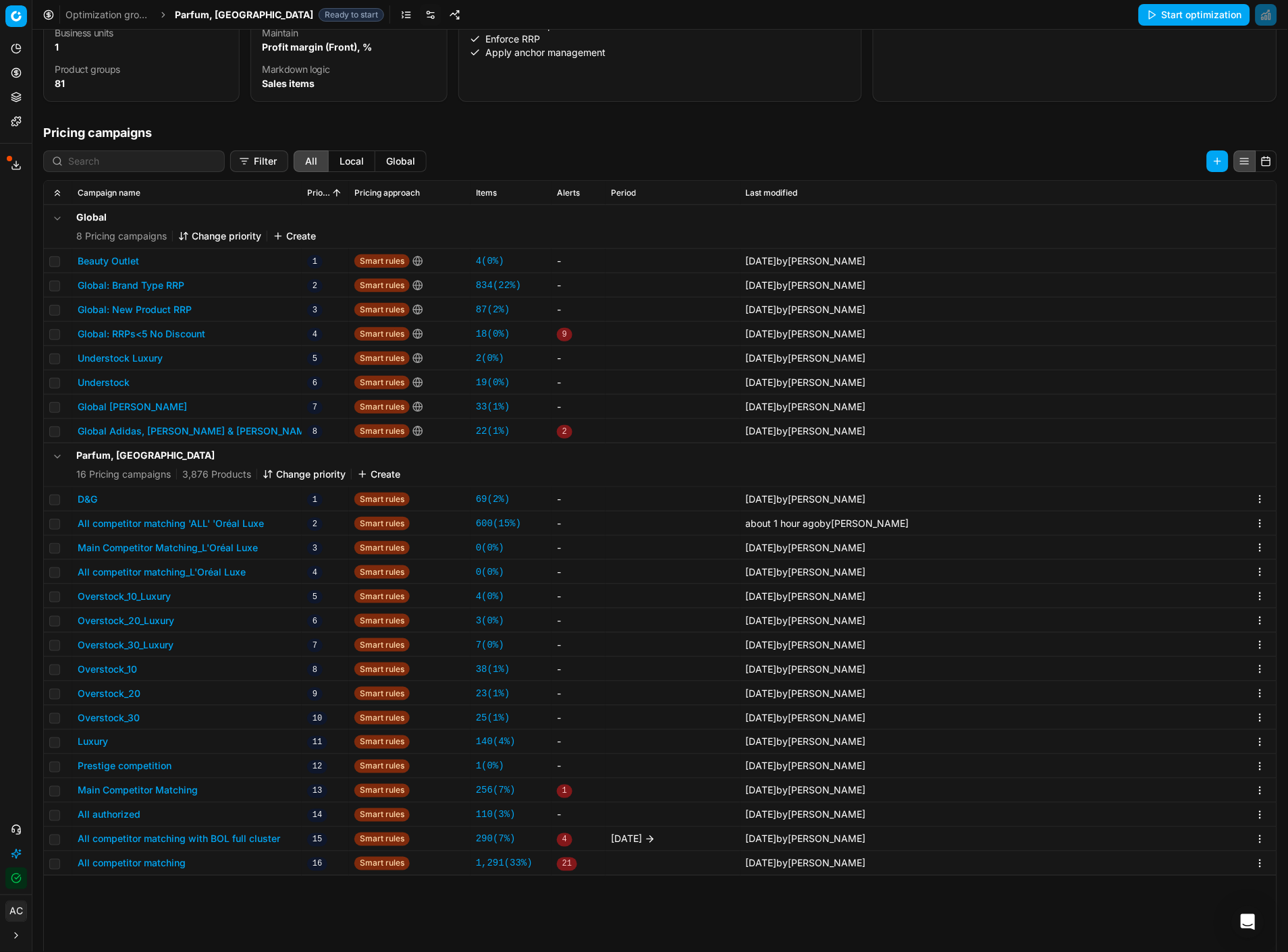
click at [206, 12] on span "Parfum, [GEOGRAPHIC_DATA]" at bounding box center [244, 15] width 139 height 14
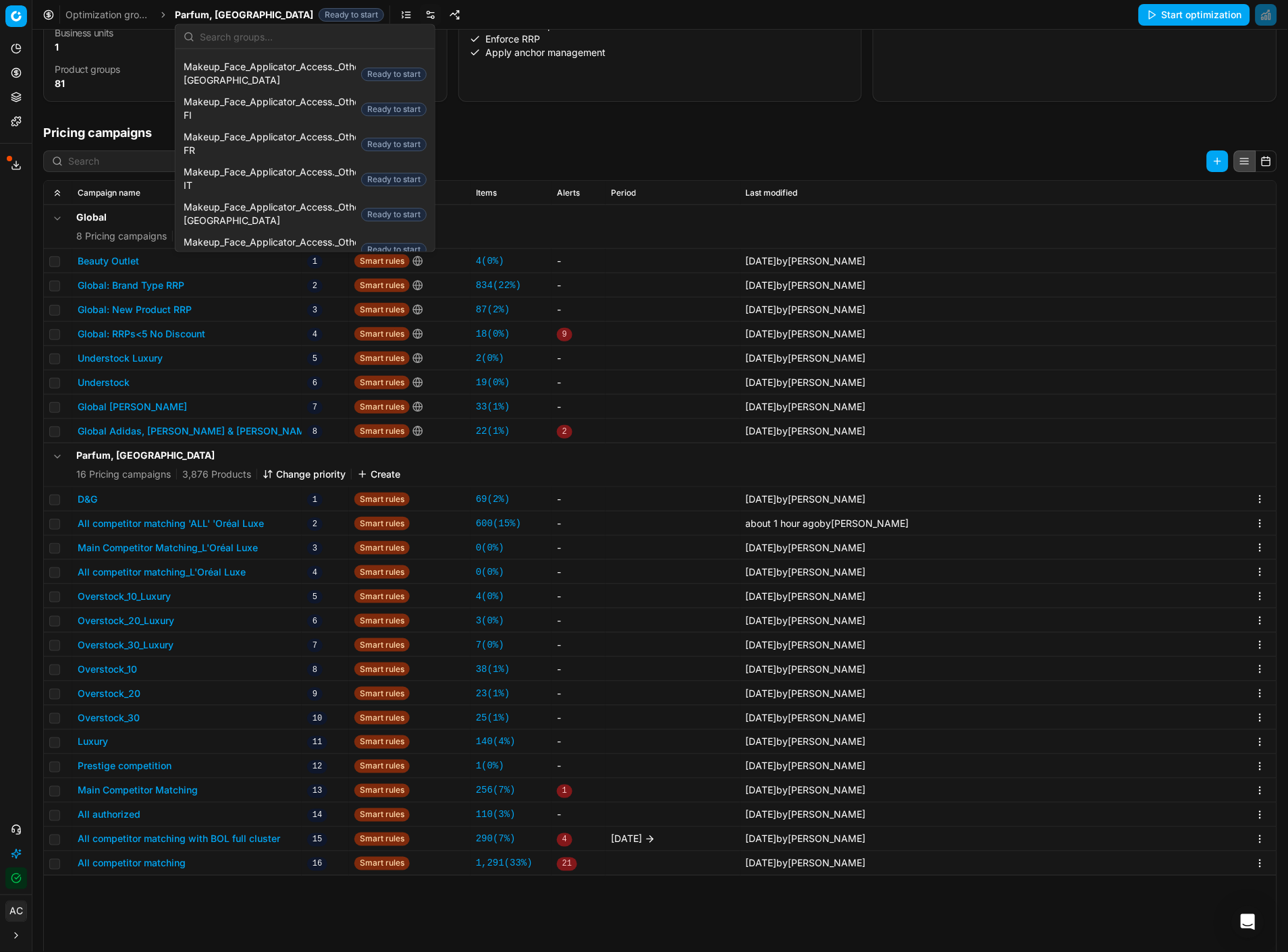
scroll to position [1087, 0]
click at [240, 202] on span "Makeup_Face_Applicator_Access._Other, [GEOGRAPHIC_DATA]" at bounding box center [270, 216] width 173 height 27
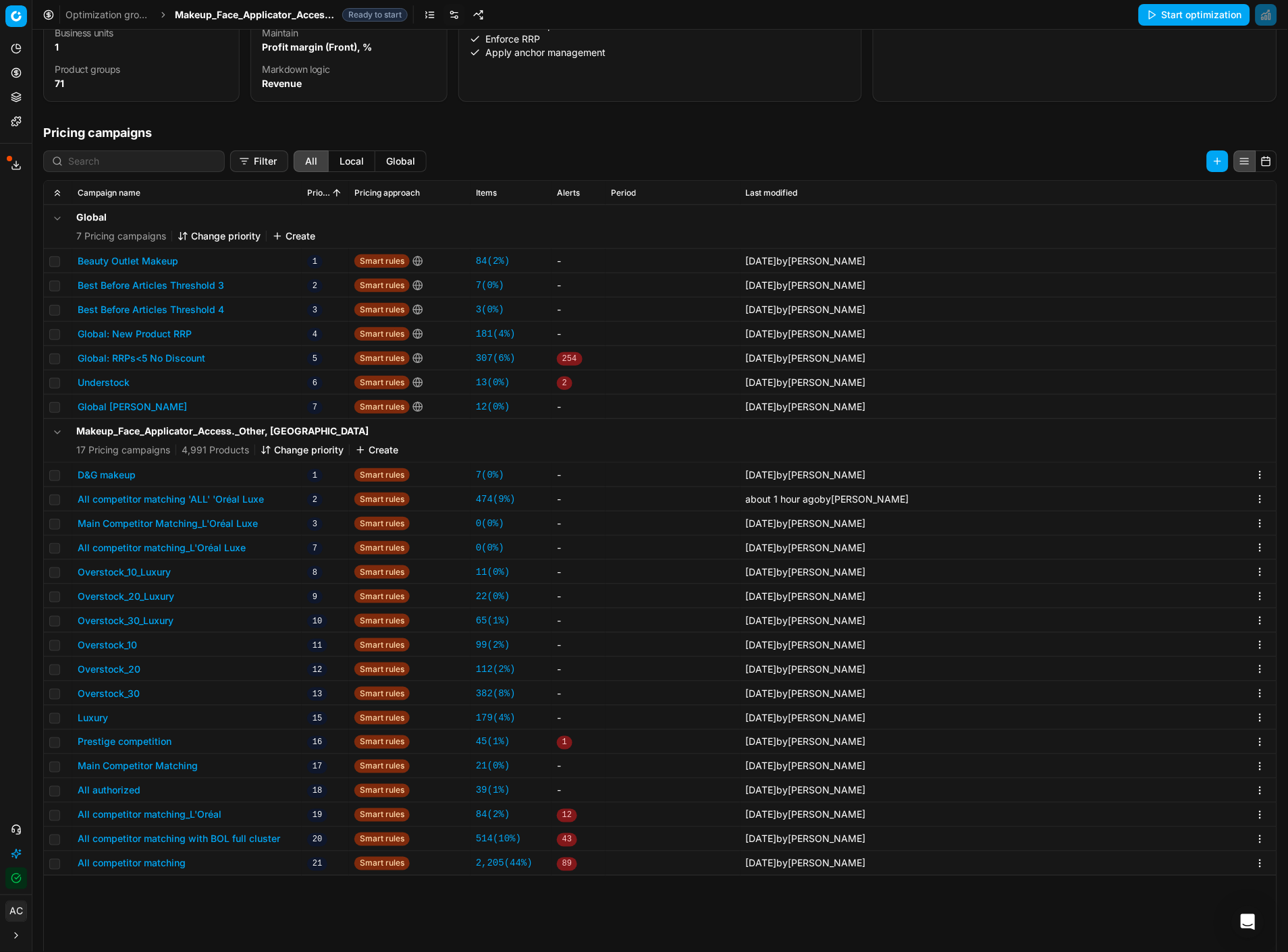
scroll to position [207, 0]
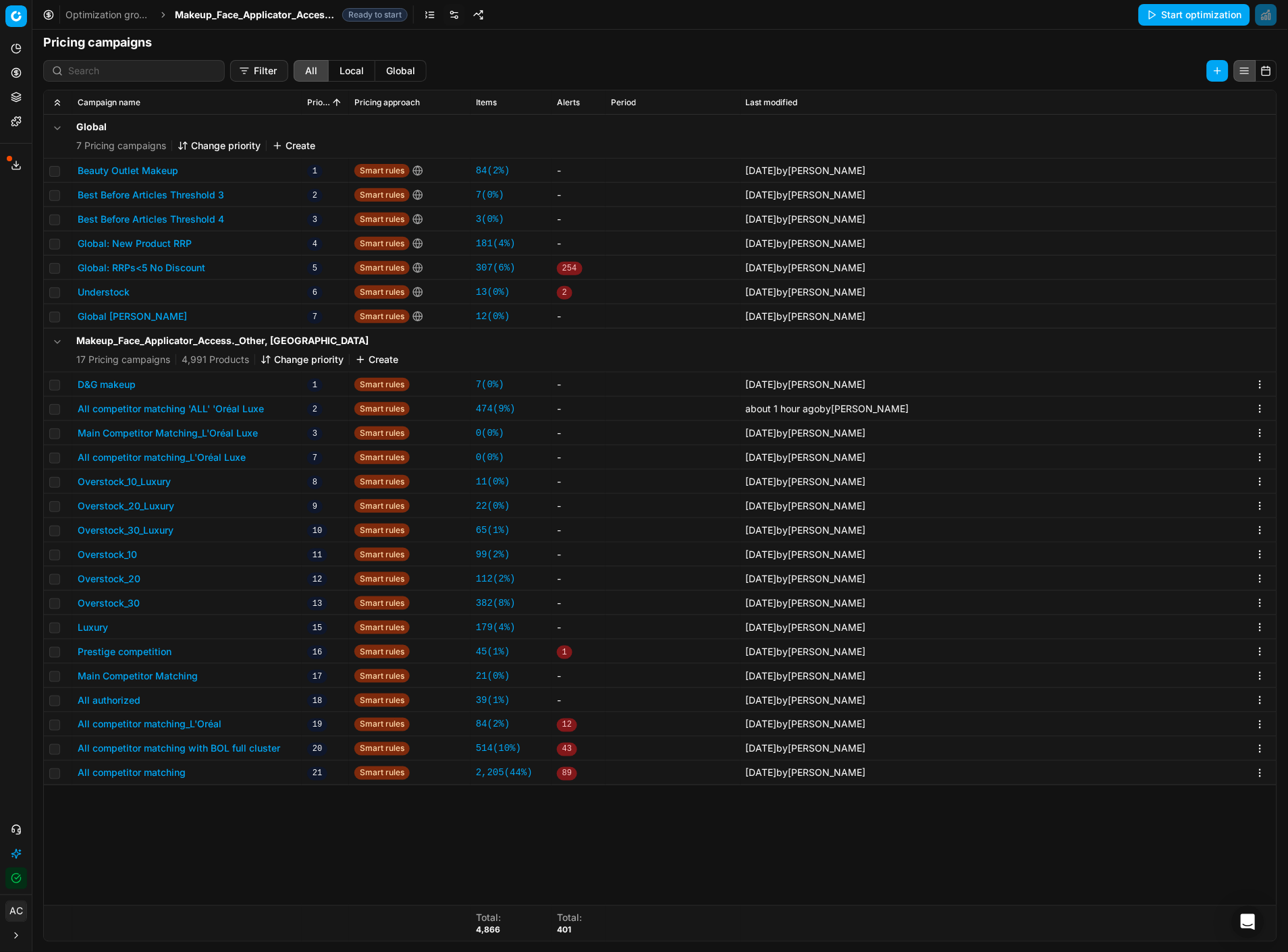
click at [150, 407] on button "All competitor matching 'ALL' 'Oréal Luxe" at bounding box center [171, 409] width 186 height 14
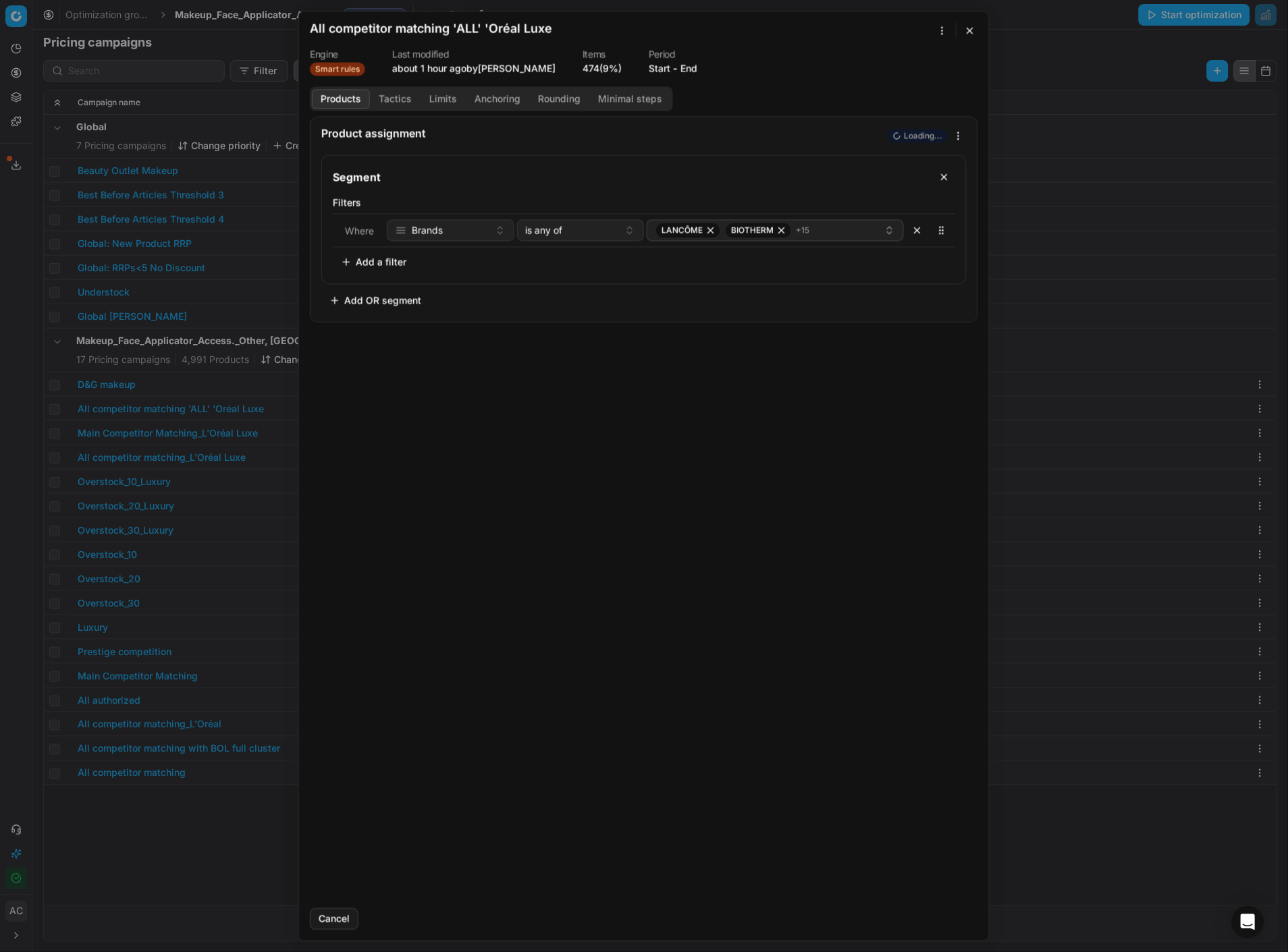
click at [393, 93] on button "Tactics" at bounding box center [395, 98] width 51 height 19
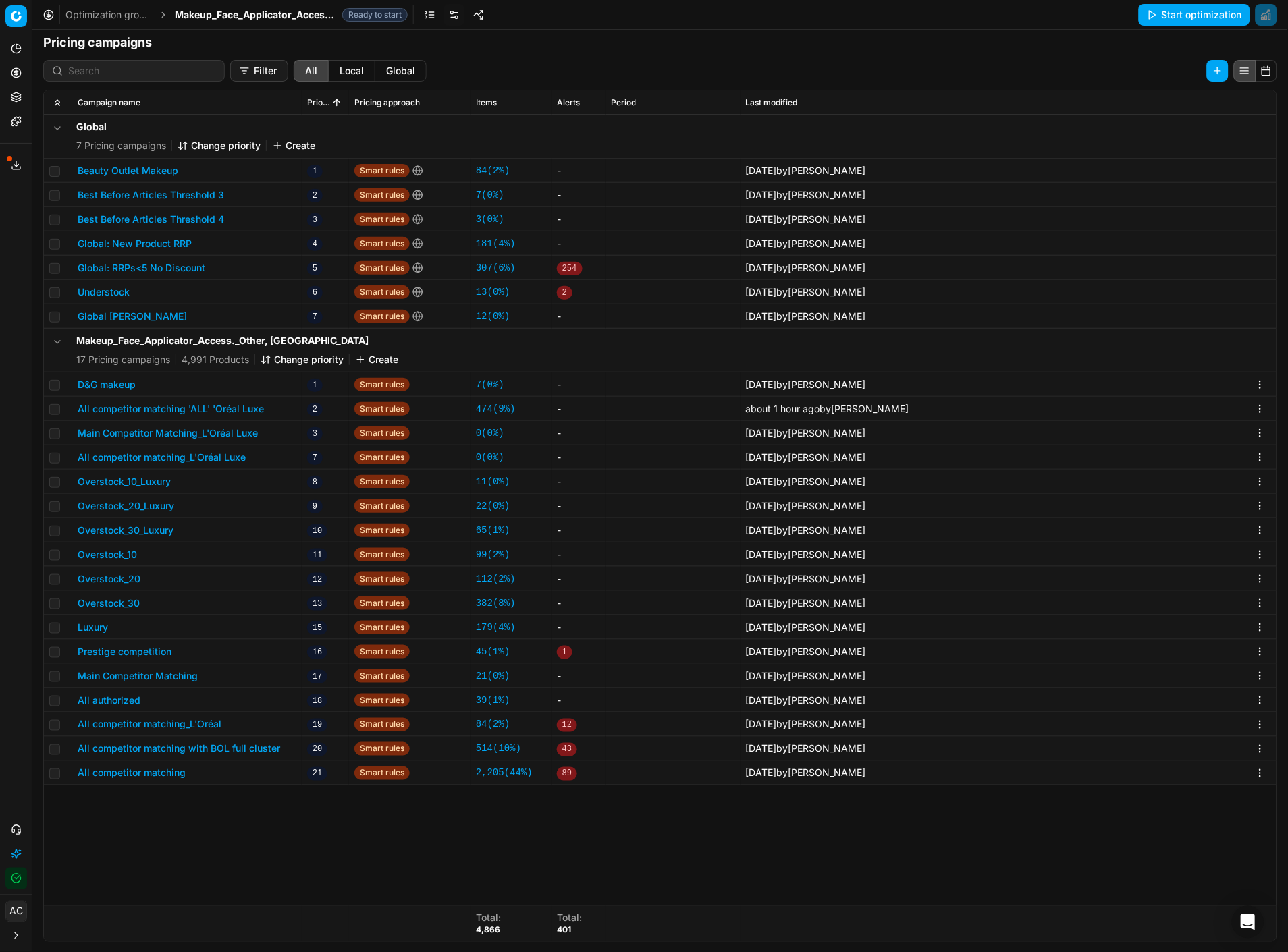
click at [29, 400] on div "We are saving PC settings. Please wait, it should take a few minutes All compet…" at bounding box center [644, 476] width 1288 height 952
click at [16, 320] on div "Analytics Pricing Product portfolio Templates Export service 8 Contact support …" at bounding box center [16, 463] width 32 height 862
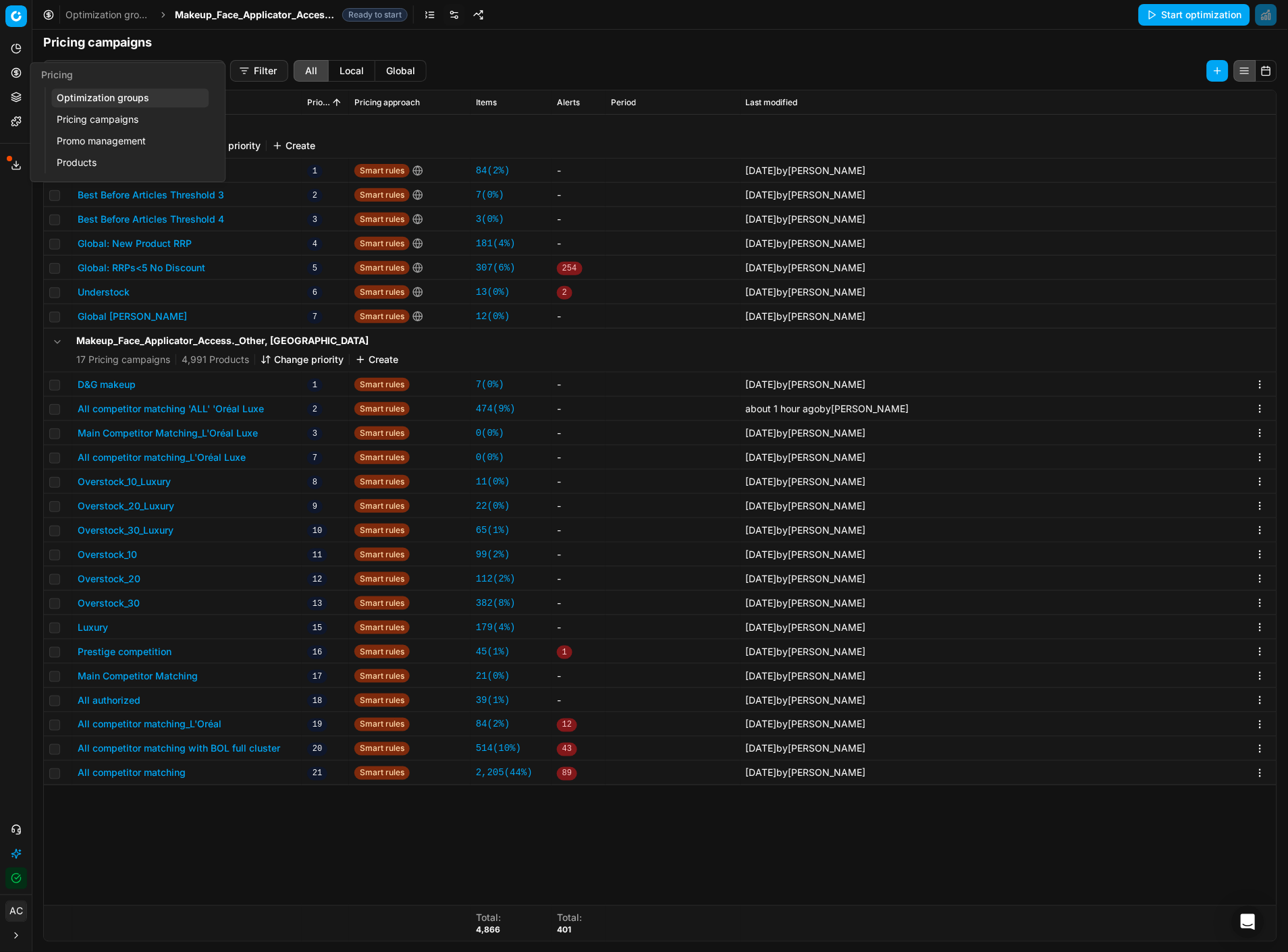
click at [9, 77] on button "Pricing" at bounding box center [16, 73] width 22 height 22
click at [90, 97] on link "Optimization groups" at bounding box center [130, 98] width 157 height 19
click at [96, 118] on link "Pricing campaigns" at bounding box center [130, 119] width 157 height 19
